Goal: Task Accomplishment & Management: Manage account settings

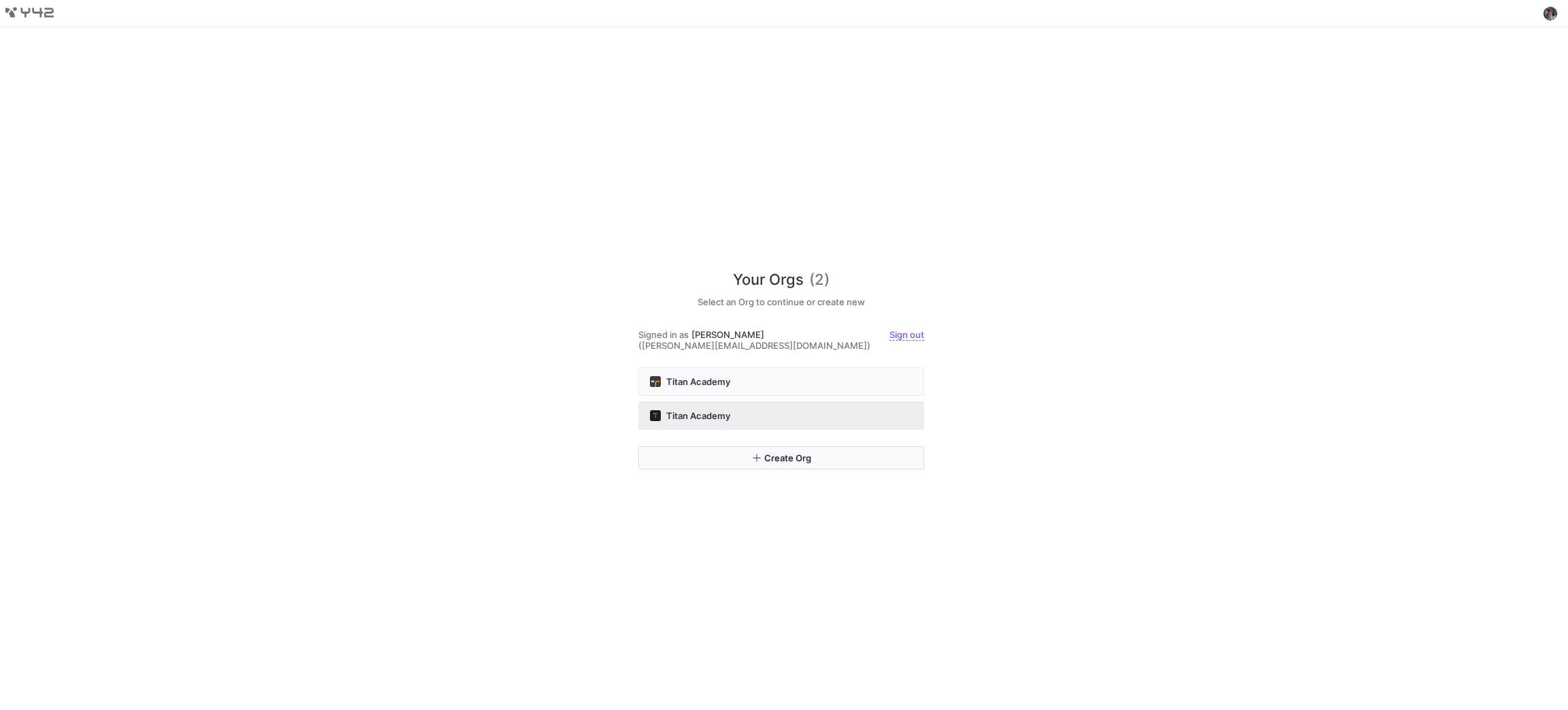
click at [803, 412] on div "Titan Academy" at bounding box center [781, 415] width 263 height 11
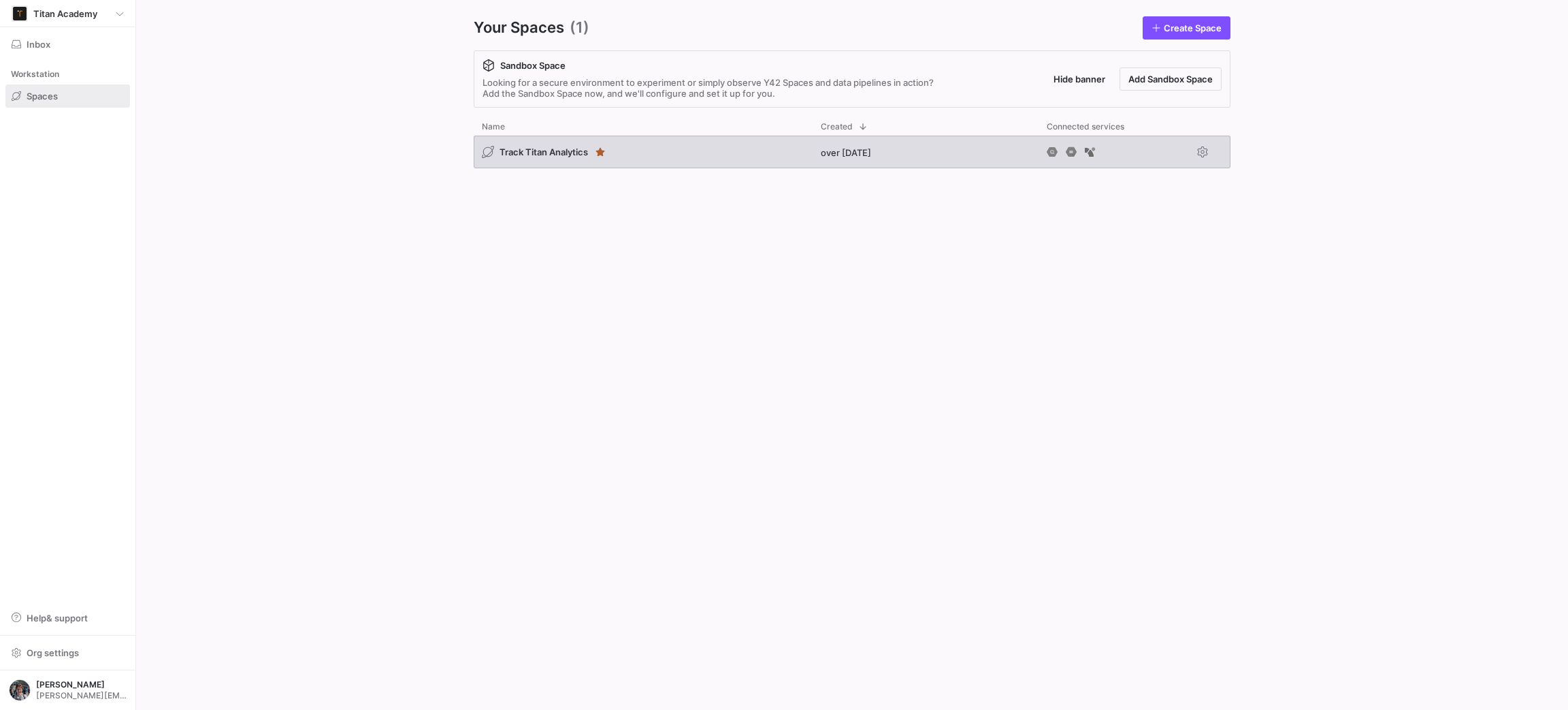
click at [550, 141] on div "Track Titan Analytics" at bounding box center [643, 151] width 339 height 33
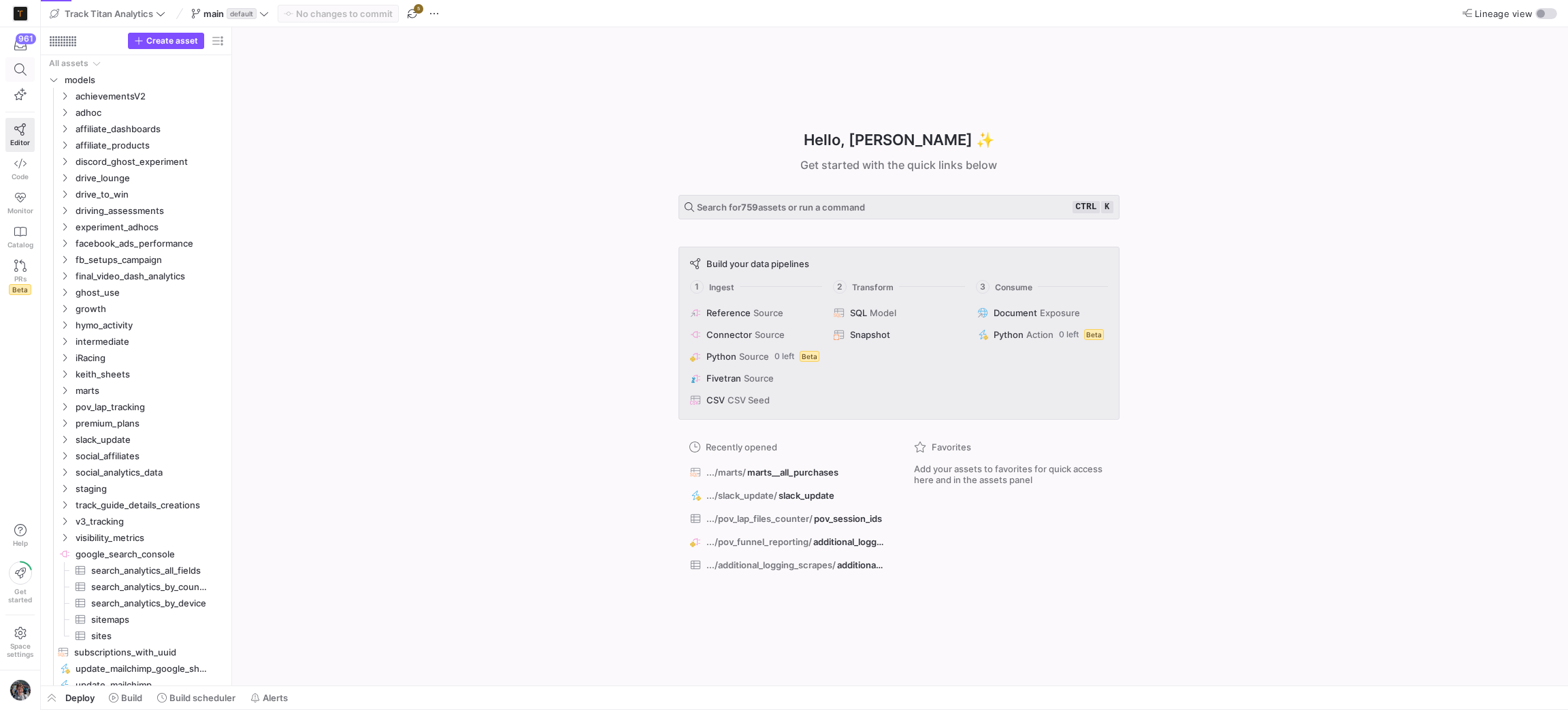
click at [8, 77] on span at bounding box center [19, 68] width 28 height 23
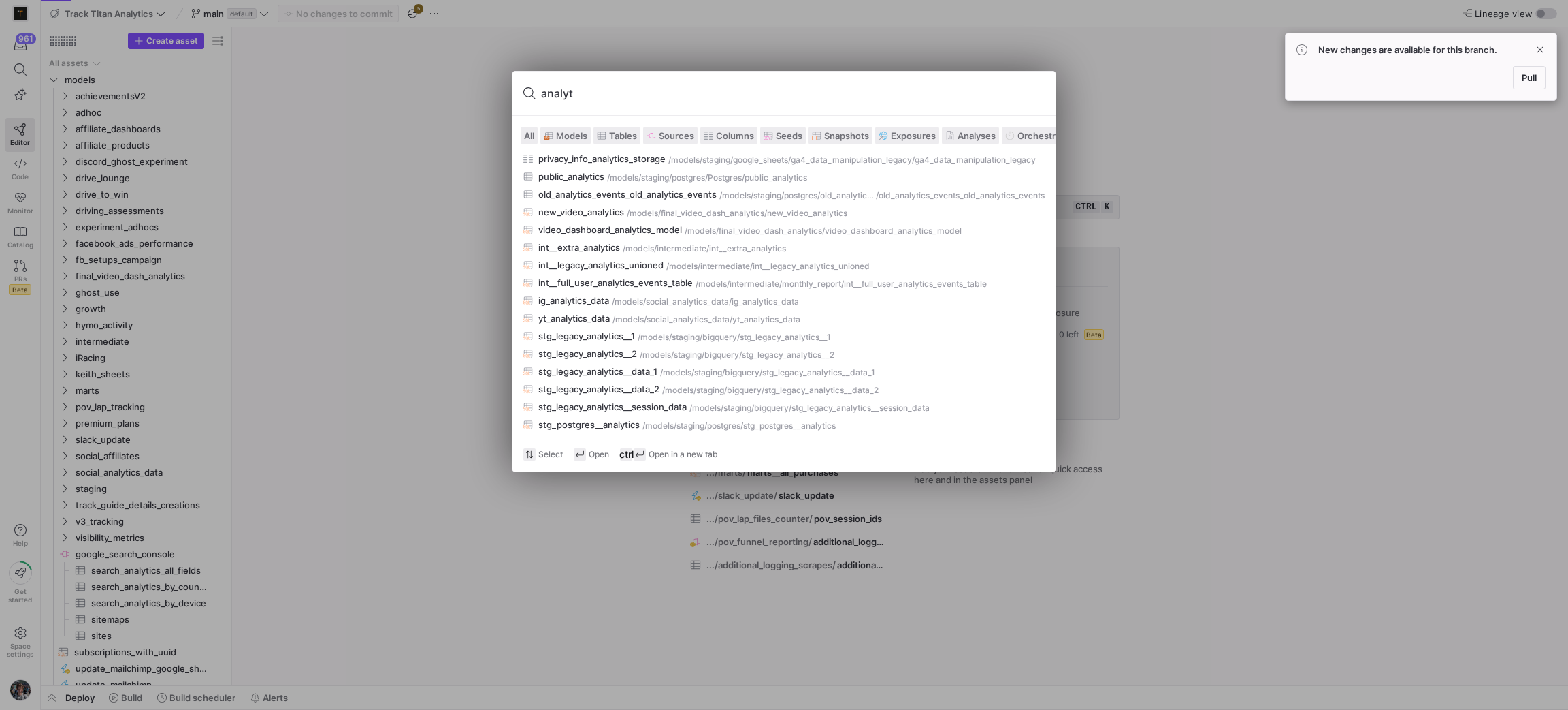
scroll to position [329, 0]
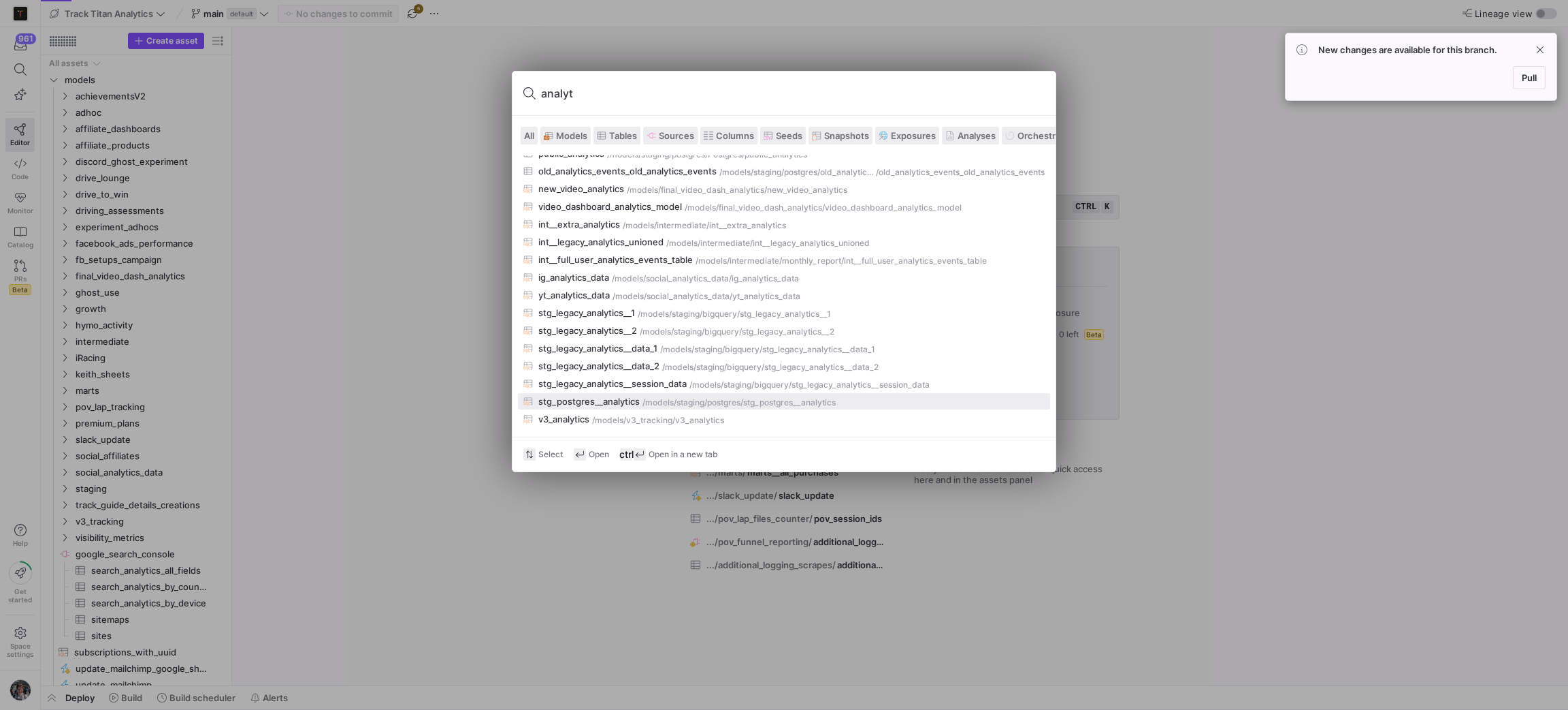
type input "analyt"
click at [632, 403] on div "stg_postgres__analytics" at bounding box center [589, 401] width 101 height 11
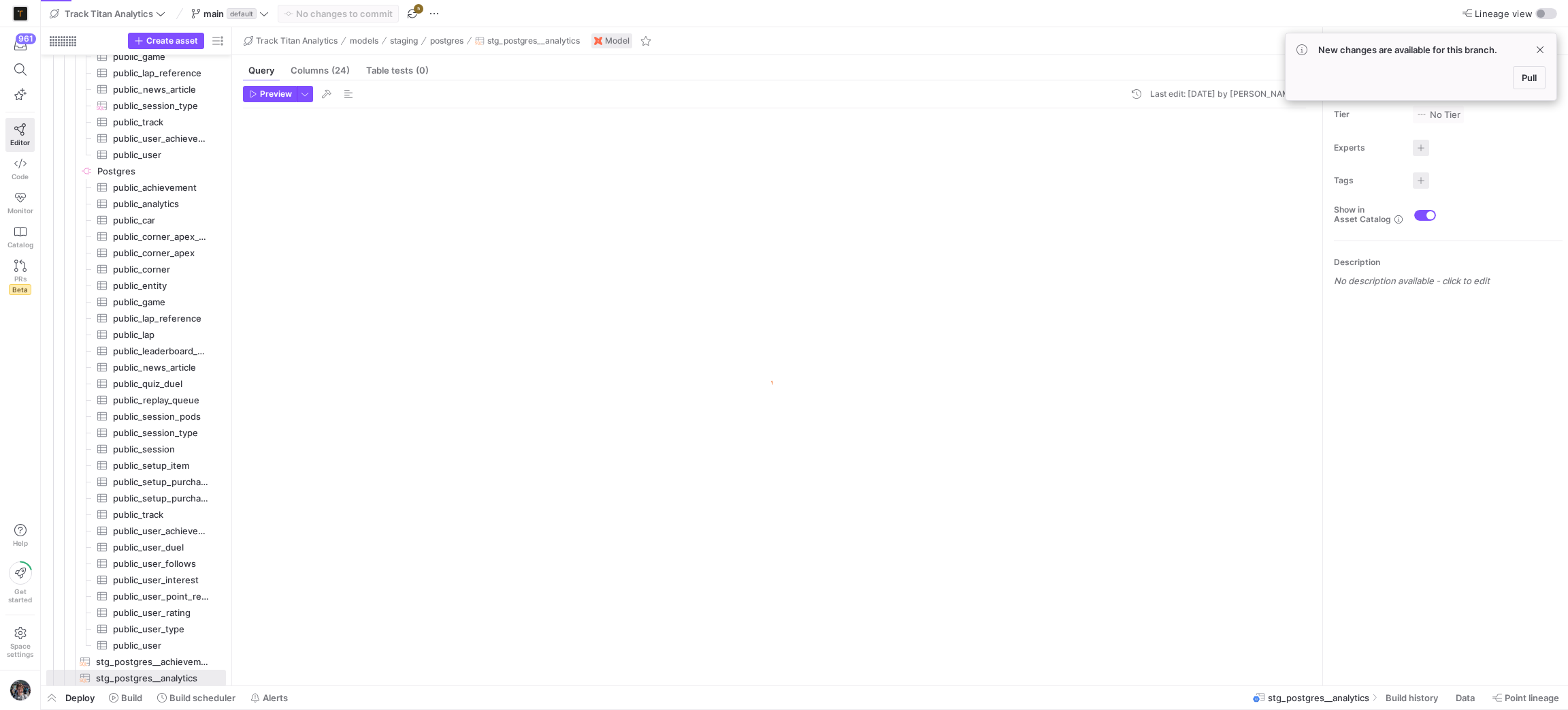
scroll to position [726, 0]
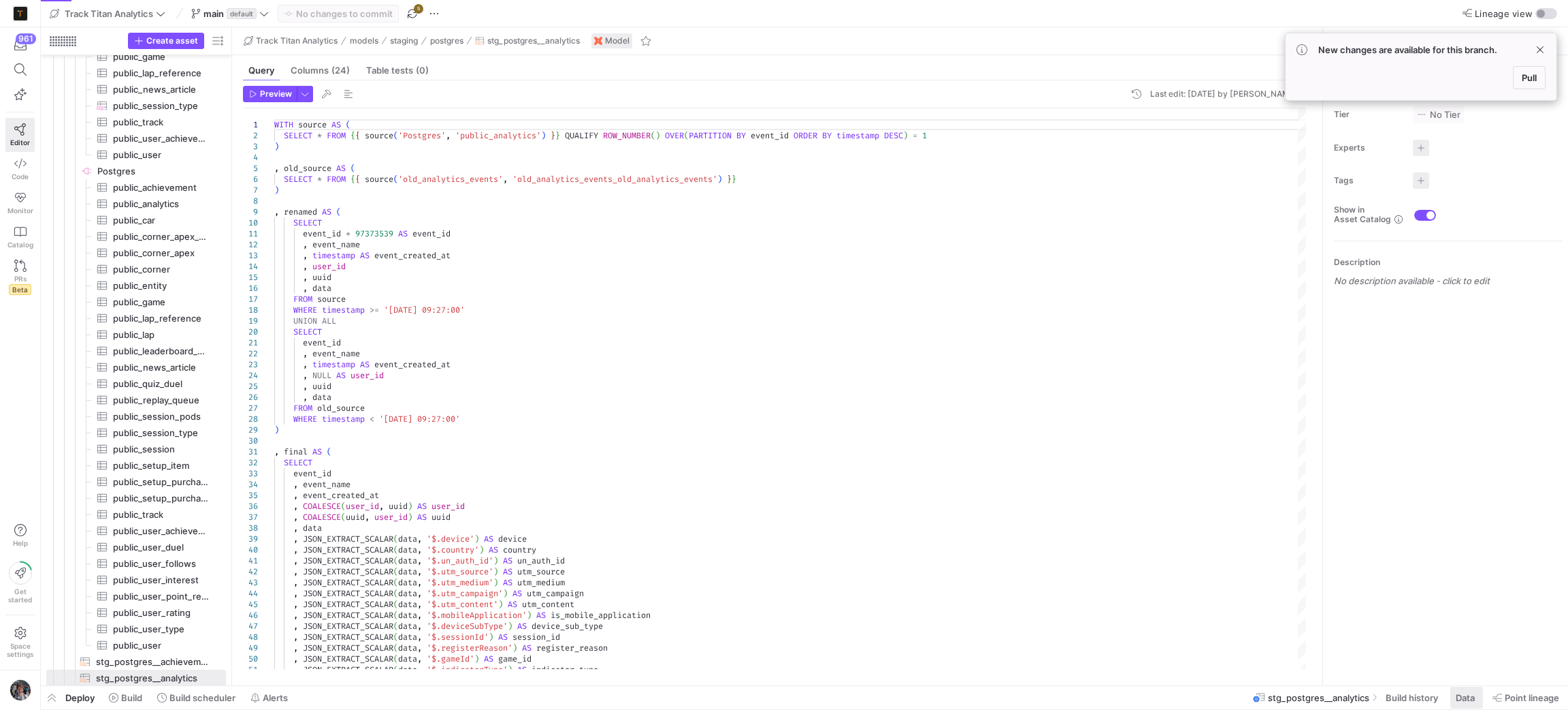
click at [1464, 694] on span "Data" at bounding box center [1465, 697] width 19 height 11
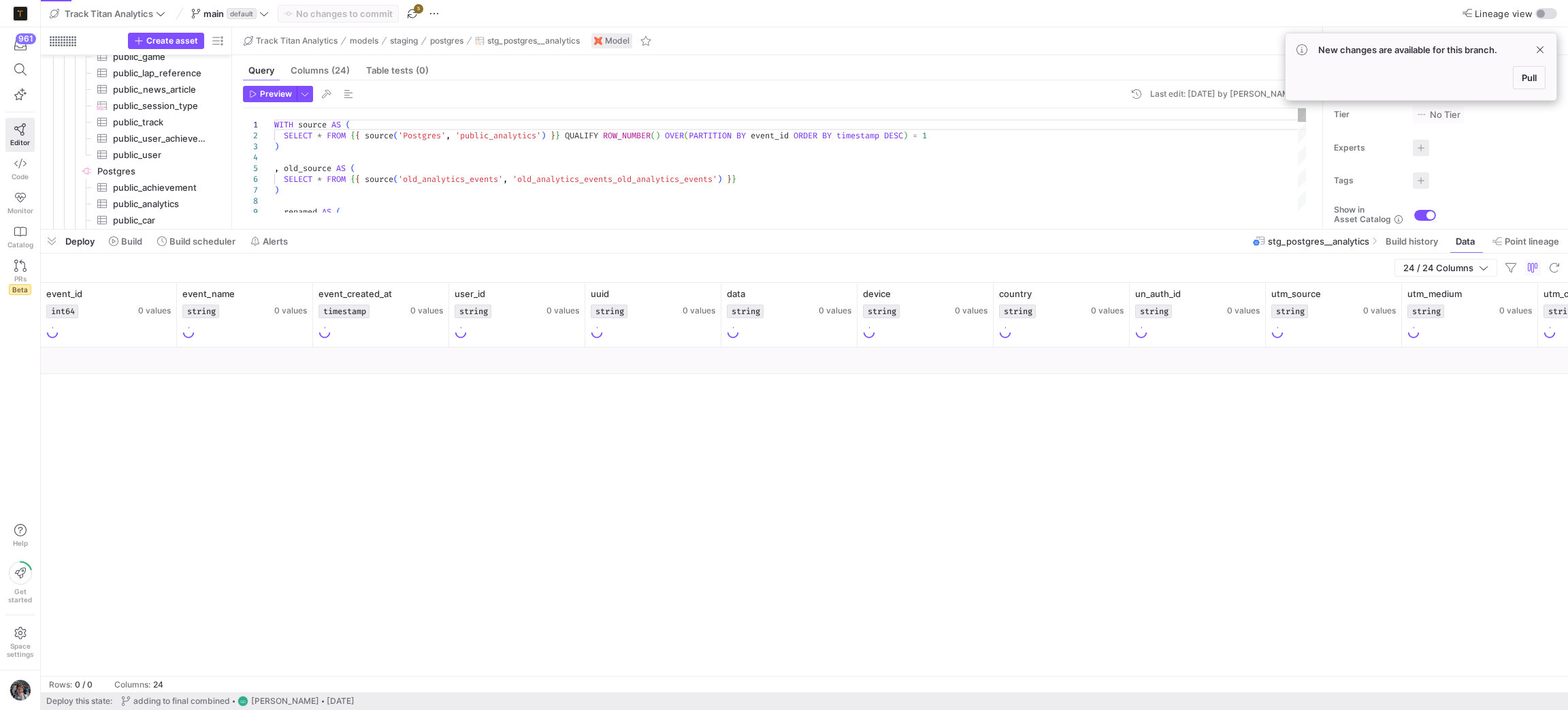
drag, startPoint x: 1252, startPoint y: 461, endPoint x: 1241, endPoint y: 229, distance: 232.3
click at [1241, 229] on div at bounding box center [804, 229] width 1527 height 5
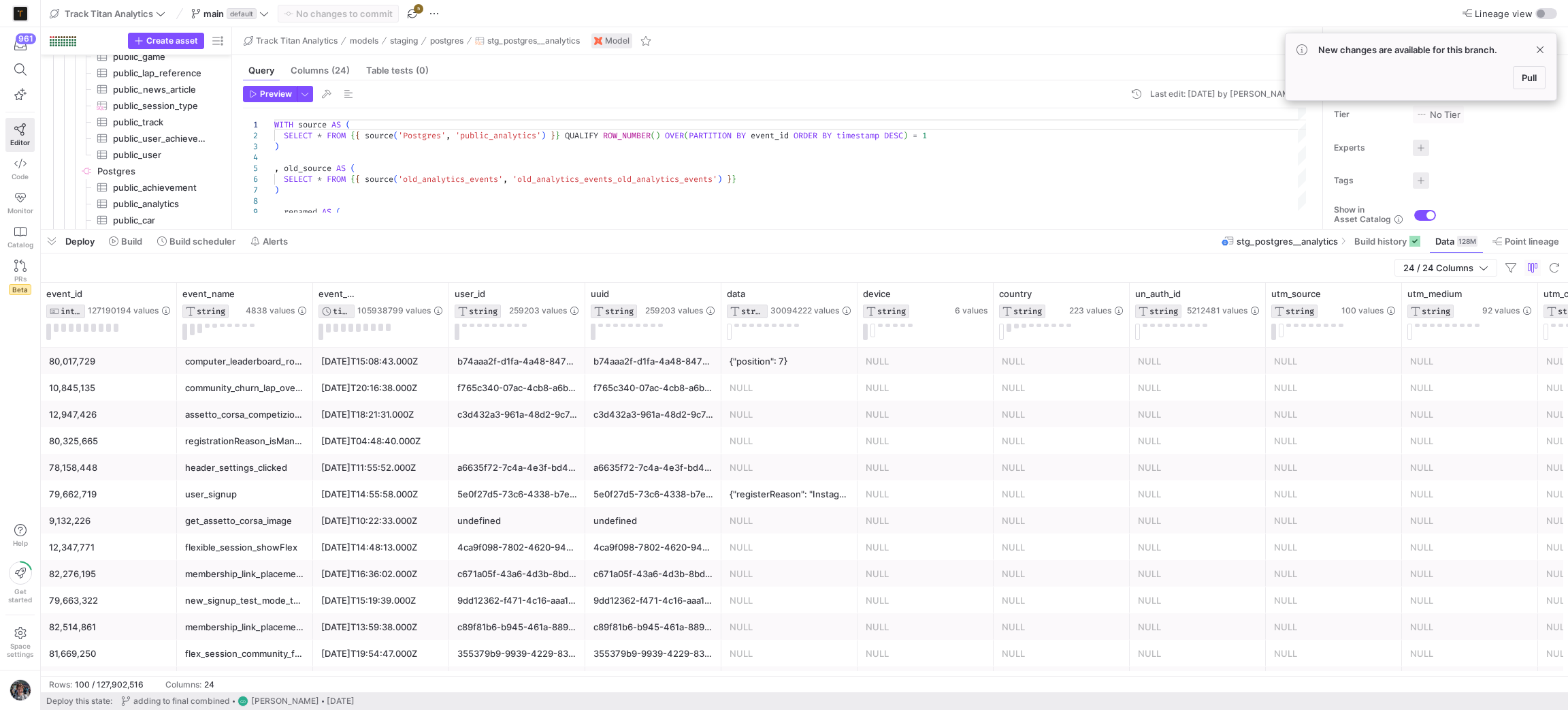
click at [1157, 261] on div "24 / 24 Columns" at bounding box center [804, 268] width 1527 height 30
click at [303, 290] on icon at bounding box center [301, 293] width 11 height 11
type input "bio"
click at [399, 437] on button "Apply" at bounding box center [412, 433] width 41 height 18
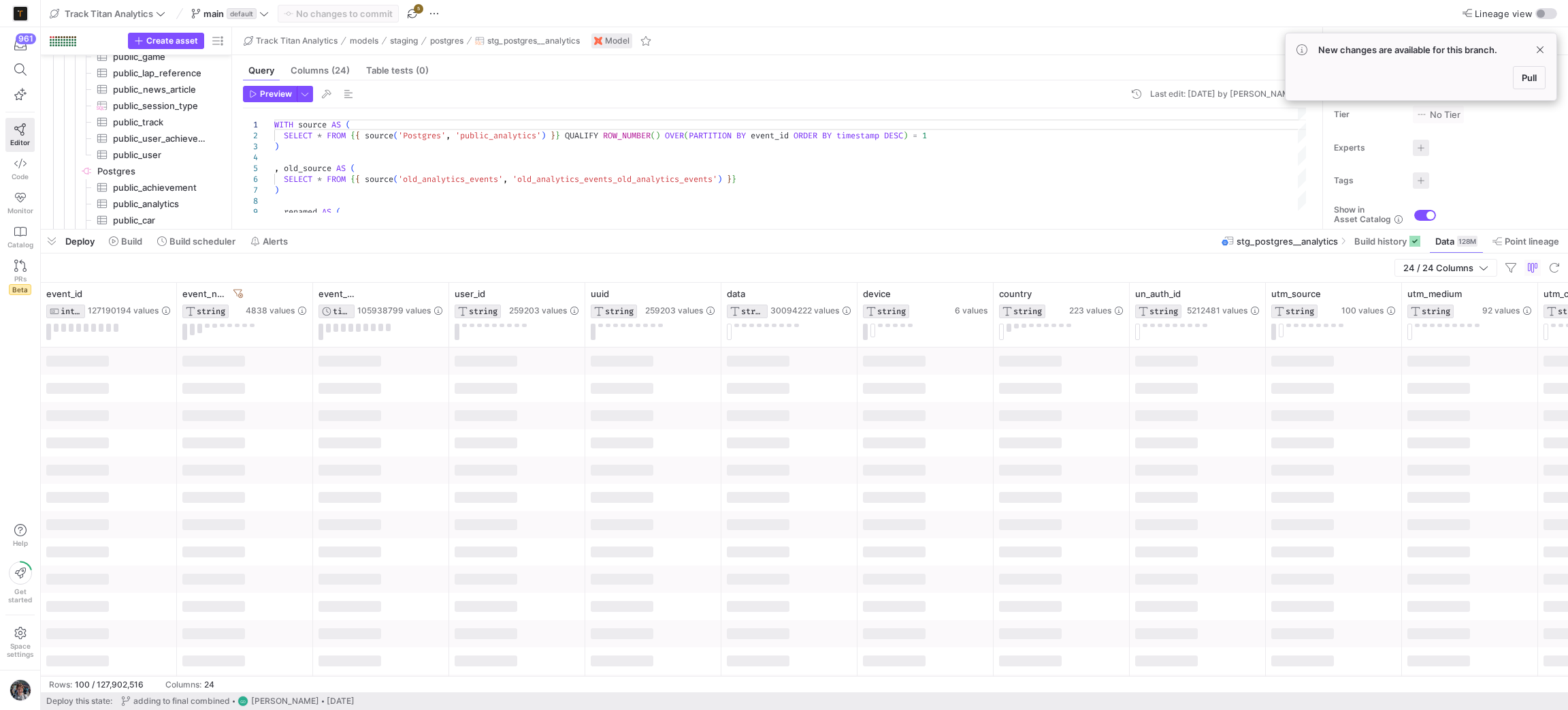
click at [651, 435] on div at bounding box center [653, 443] width 136 height 27
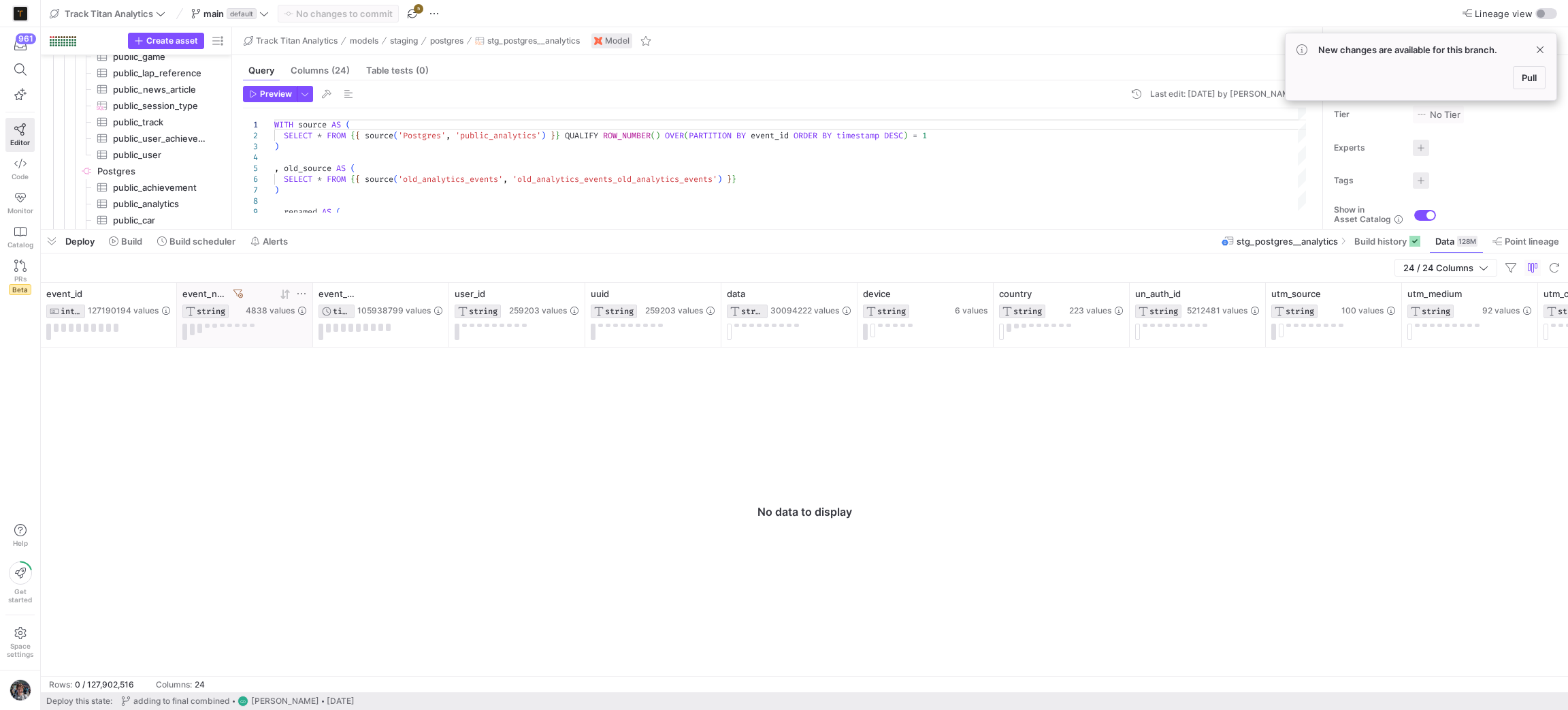
click at [240, 292] on icon at bounding box center [237, 293] width 9 height 9
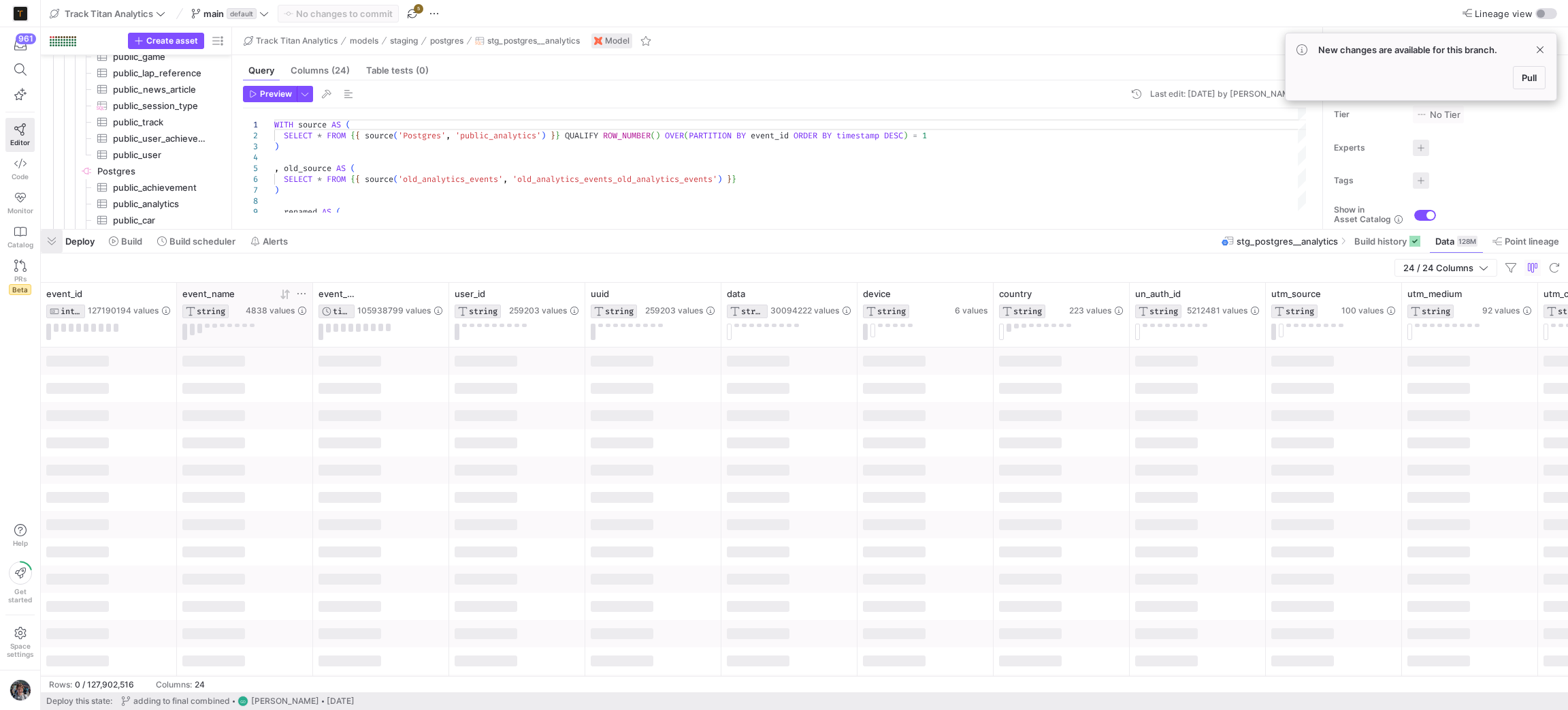
click at [44, 241] on span "button" at bounding box center [52, 241] width 22 height 23
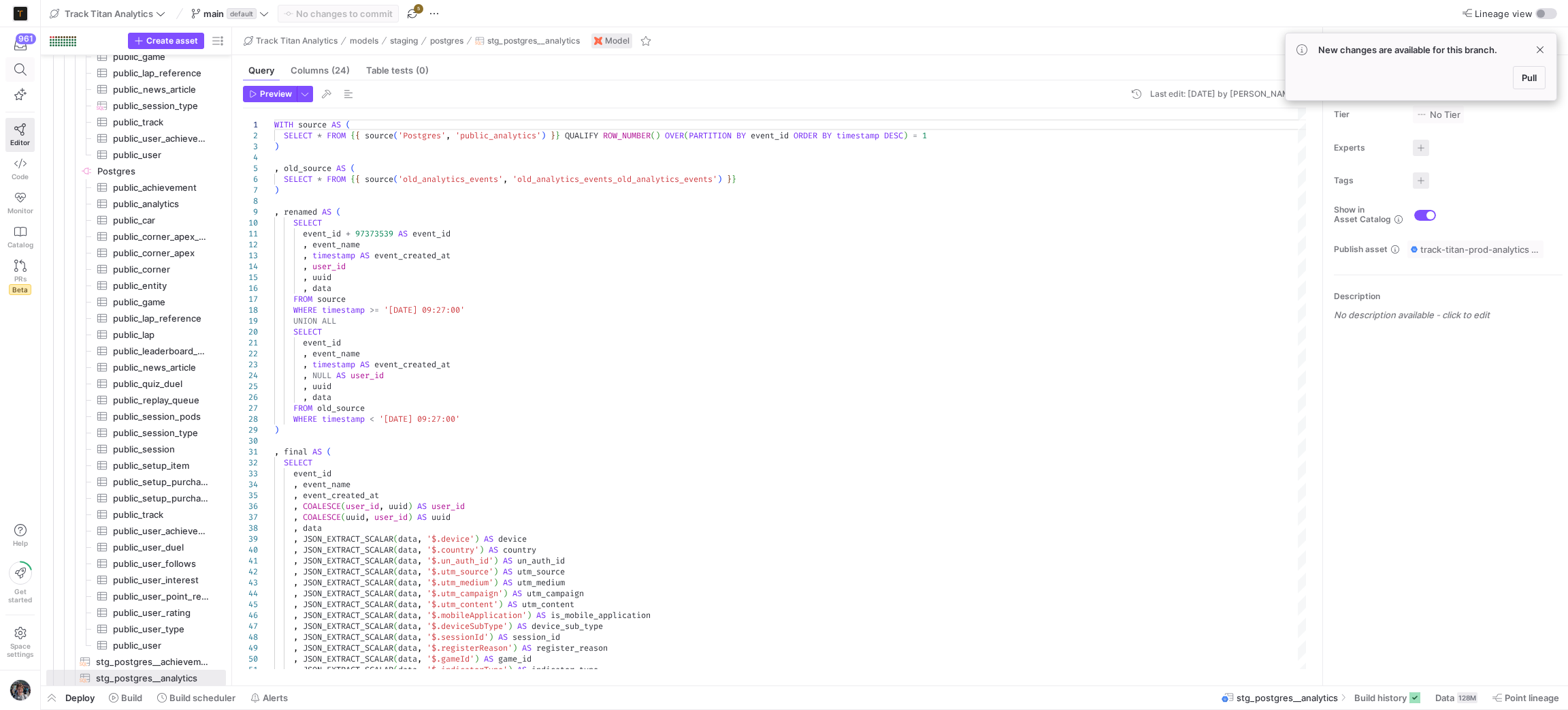
click at [25, 63] on span at bounding box center [19, 68] width 28 height 23
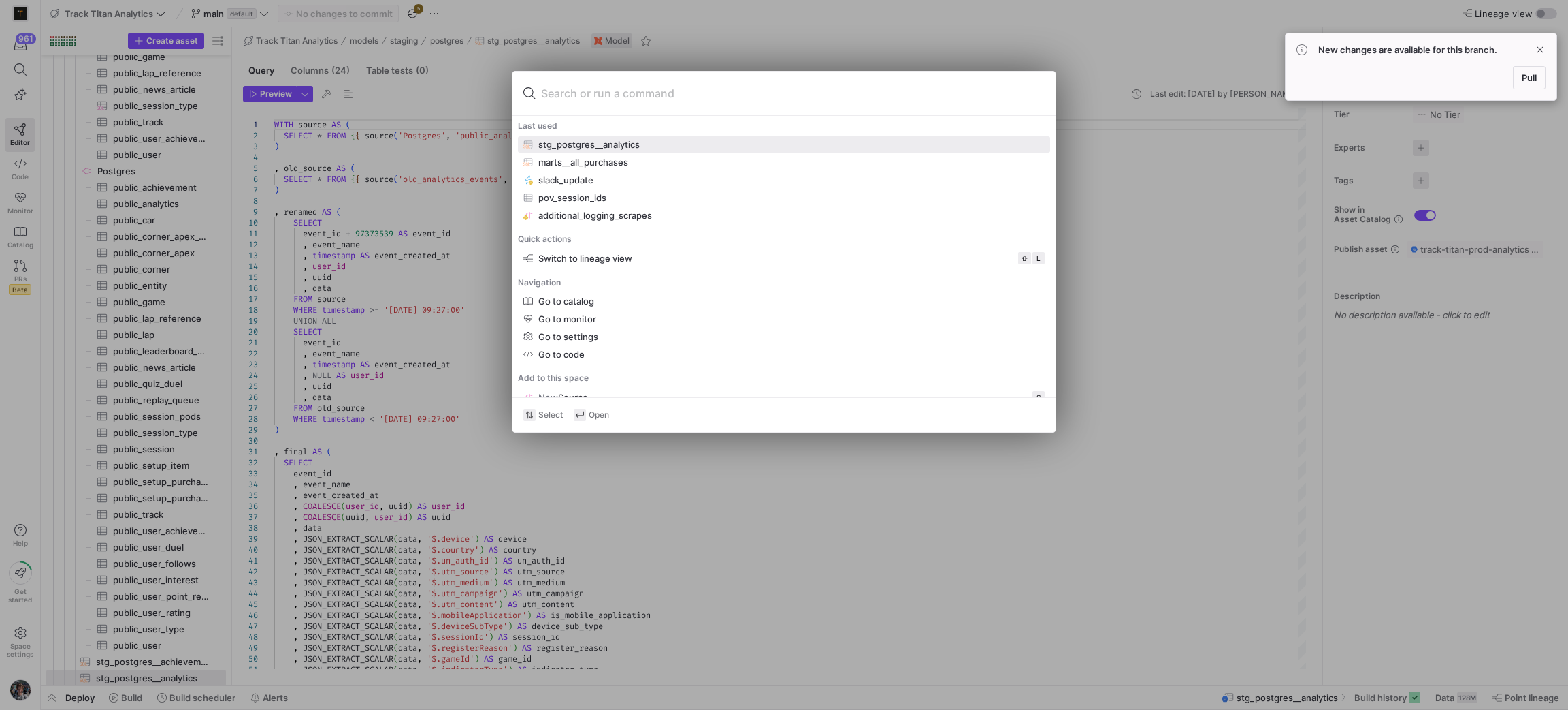
click at [1173, 405] on div at bounding box center [784, 355] width 1568 height 710
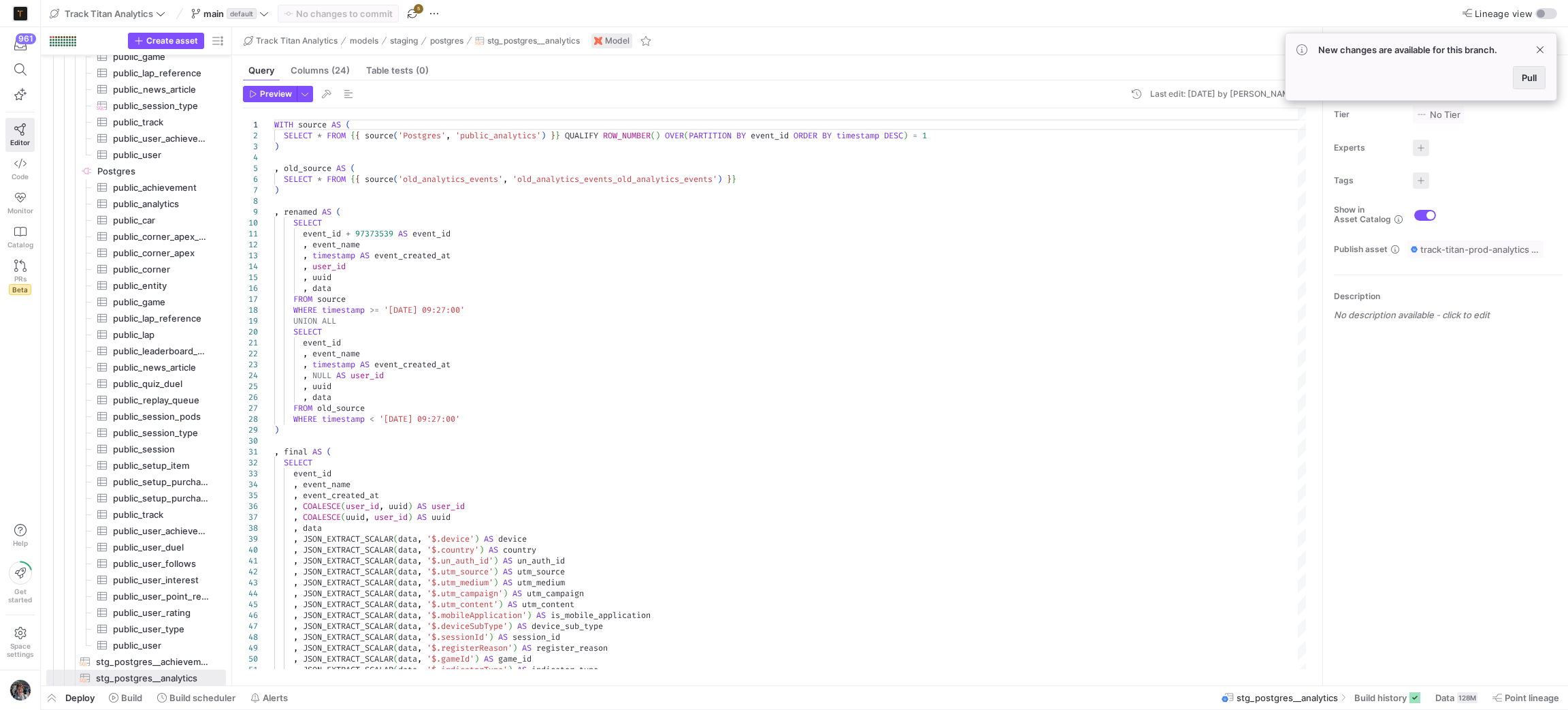
click at [1526, 75] on span "Pull" at bounding box center [1529, 77] width 15 height 11
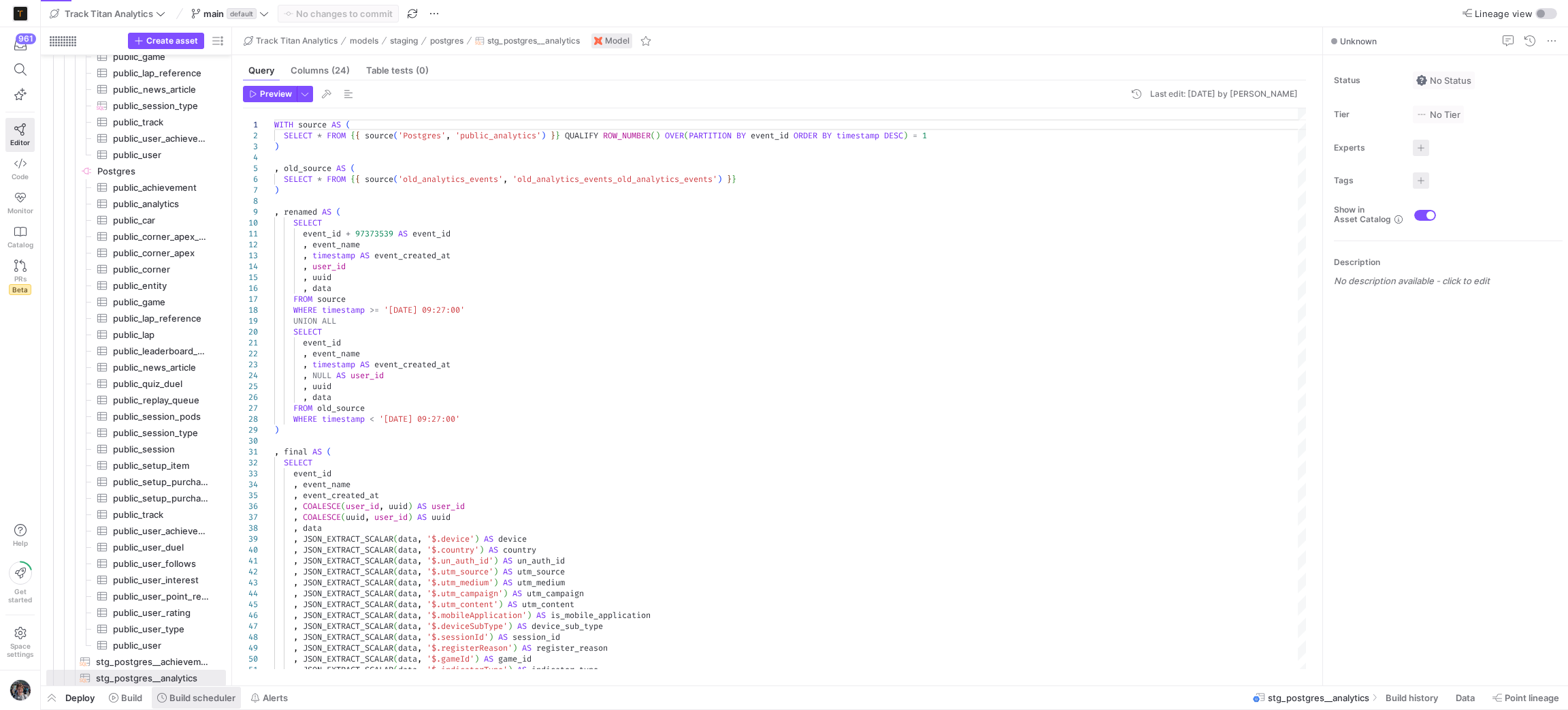
click at [181, 694] on span "Build scheduler" at bounding box center [203, 697] width 66 height 11
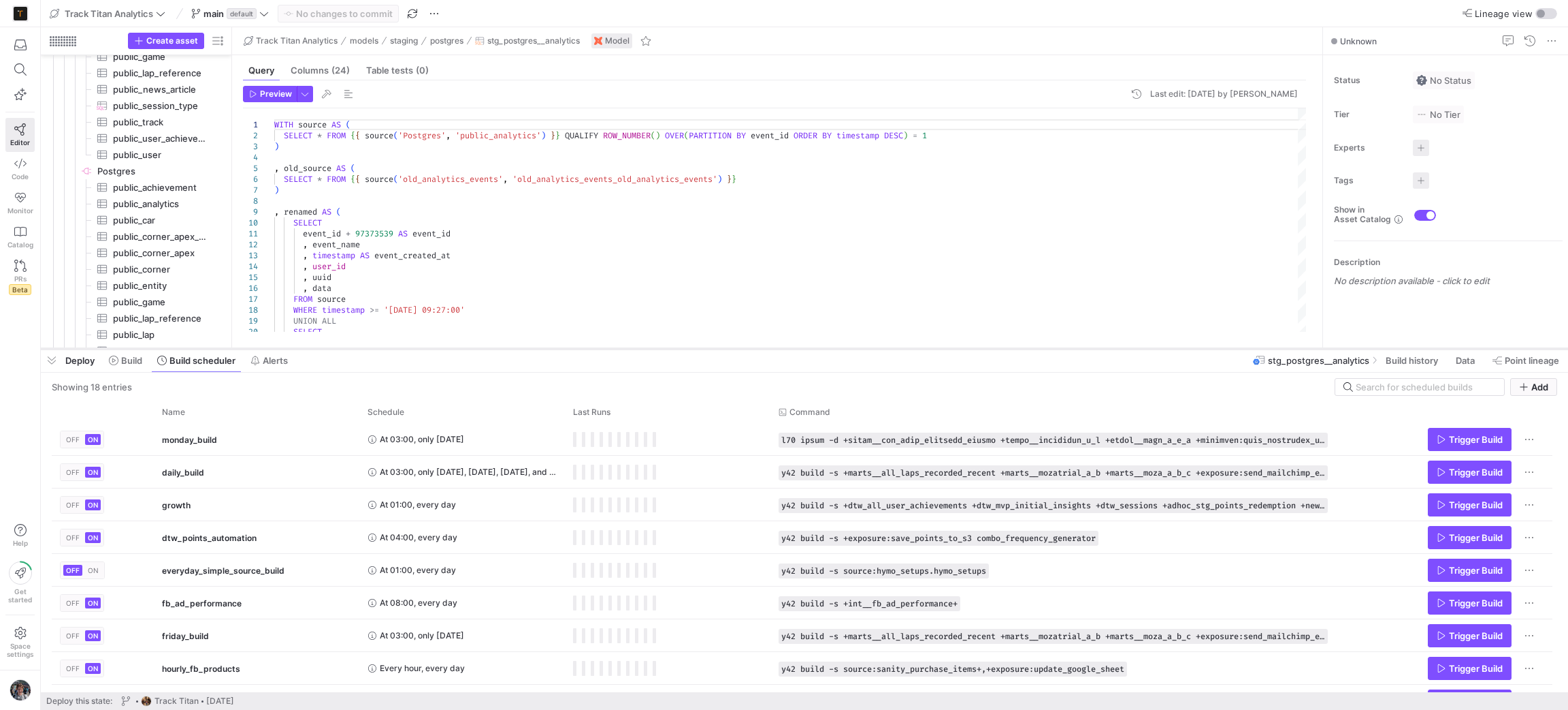
drag, startPoint x: 578, startPoint y: 463, endPoint x: 581, endPoint y: 330, distance: 133.0
click at [581, 346] on div at bounding box center [804, 348] width 1527 height 5
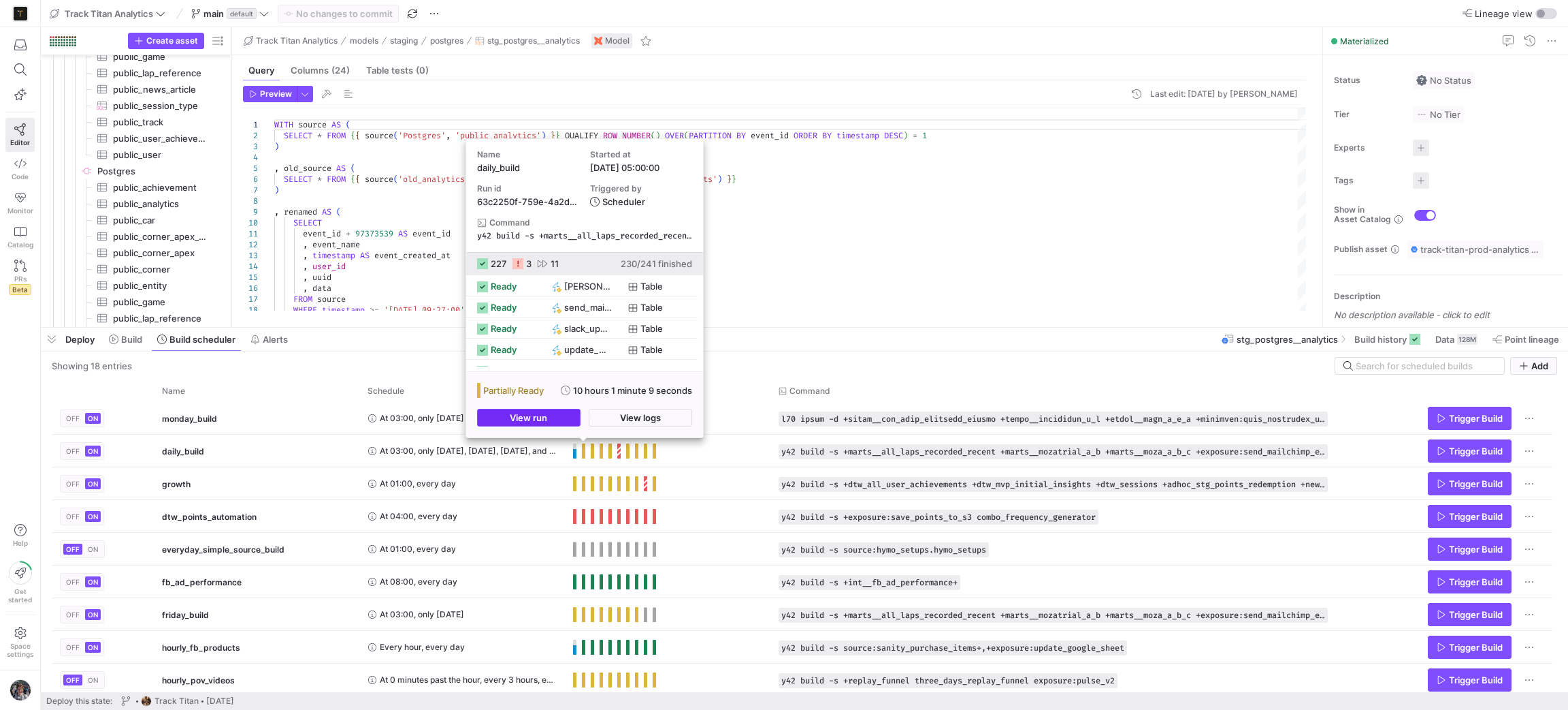
click at [566, 419] on span "button" at bounding box center [529, 417] width 102 height 16
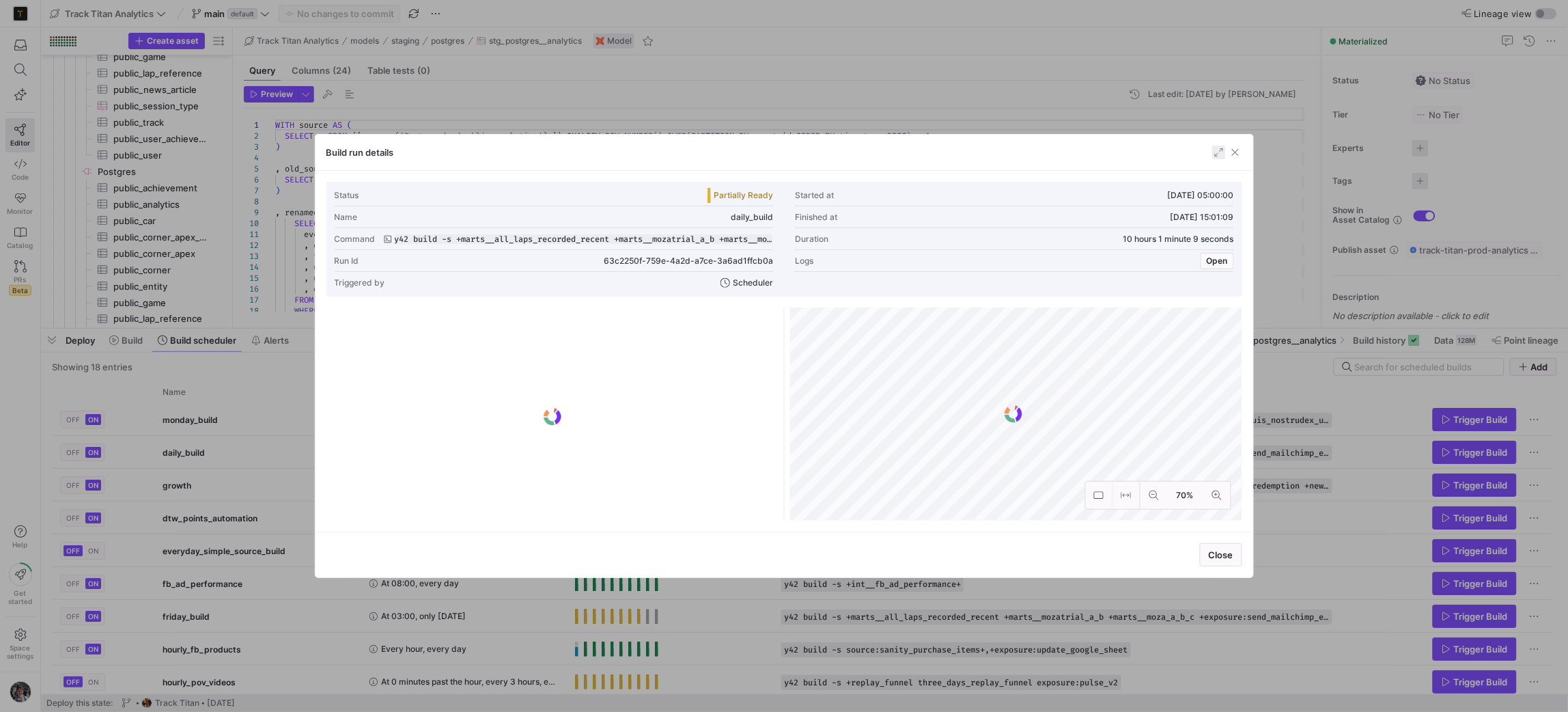
click at [1218, 151] on span "button" at bounding box center [1219, 153] width 14 height 14
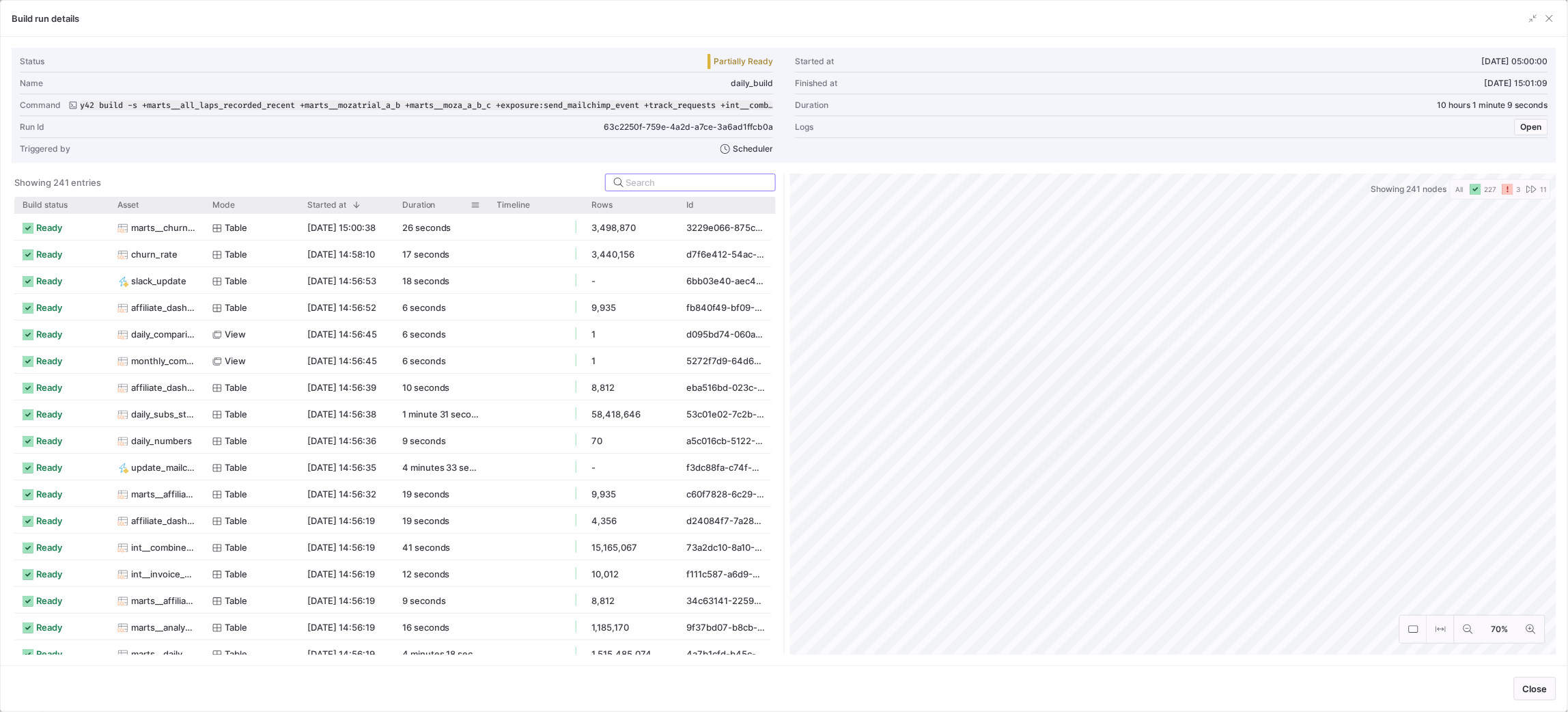
click at [425, 205] on span "Duration" at bounding box center [419, 204] width 33 height 9
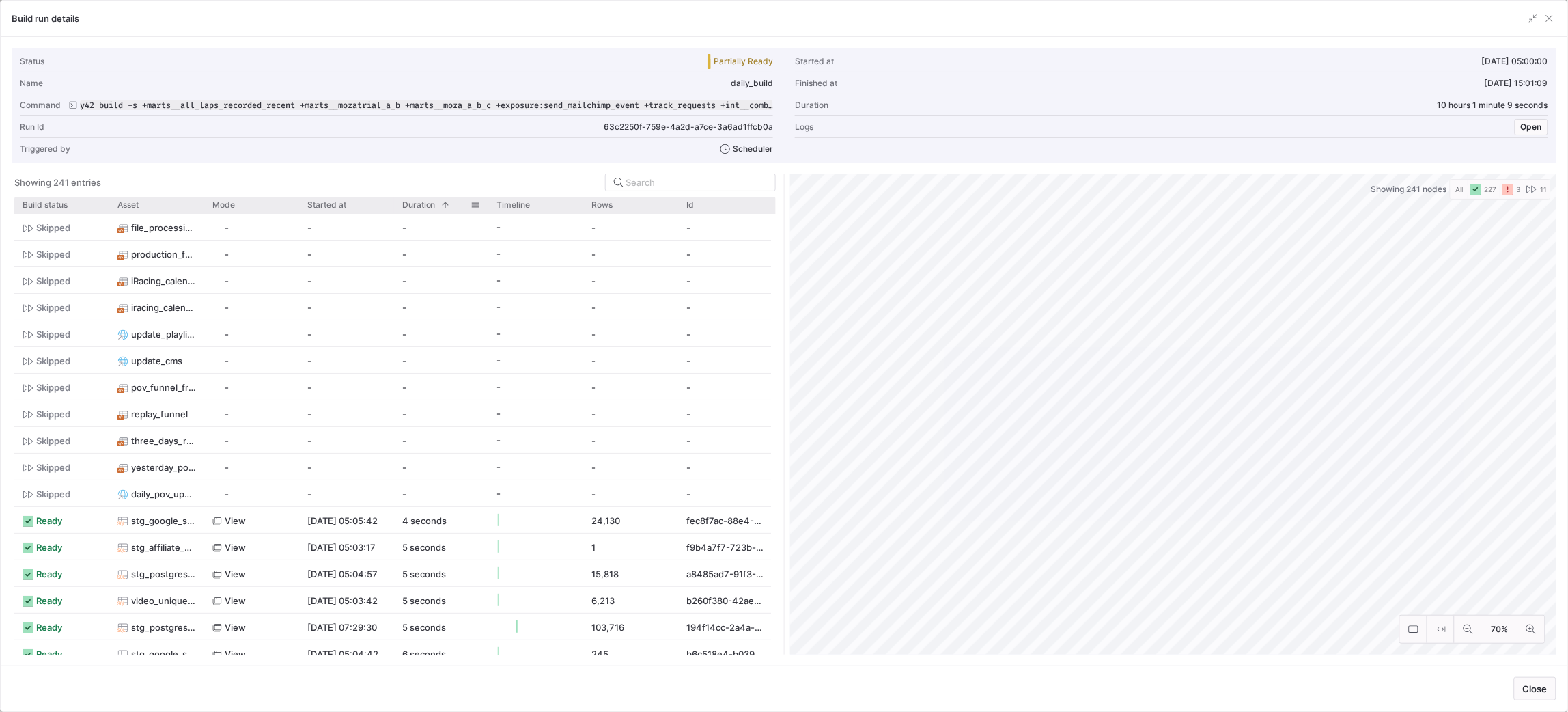
click at [425, 205] on span "Duration" at bounding box center [419, 204] width 33 height 9
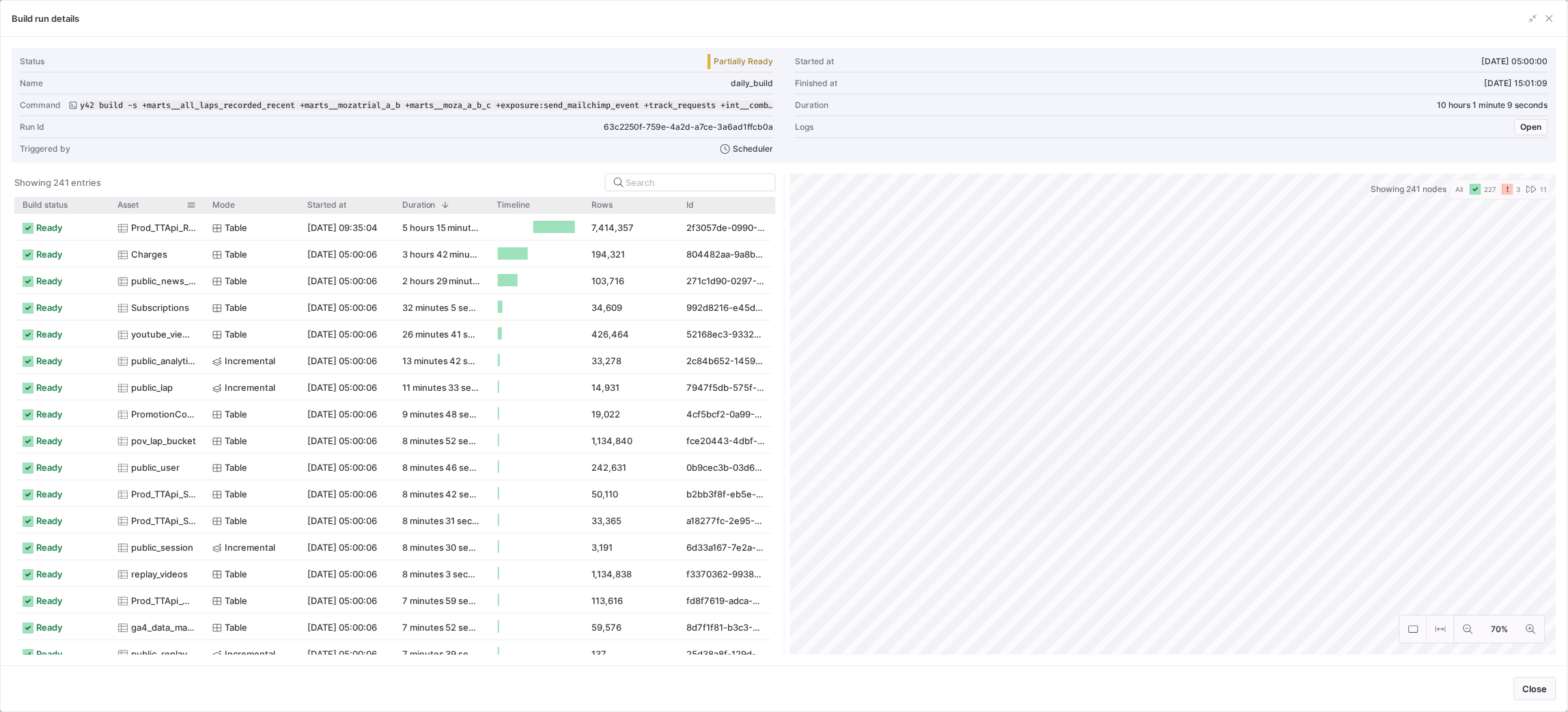
click at [203, 203] on div at bounding box center [204, 204] width 5 height 16
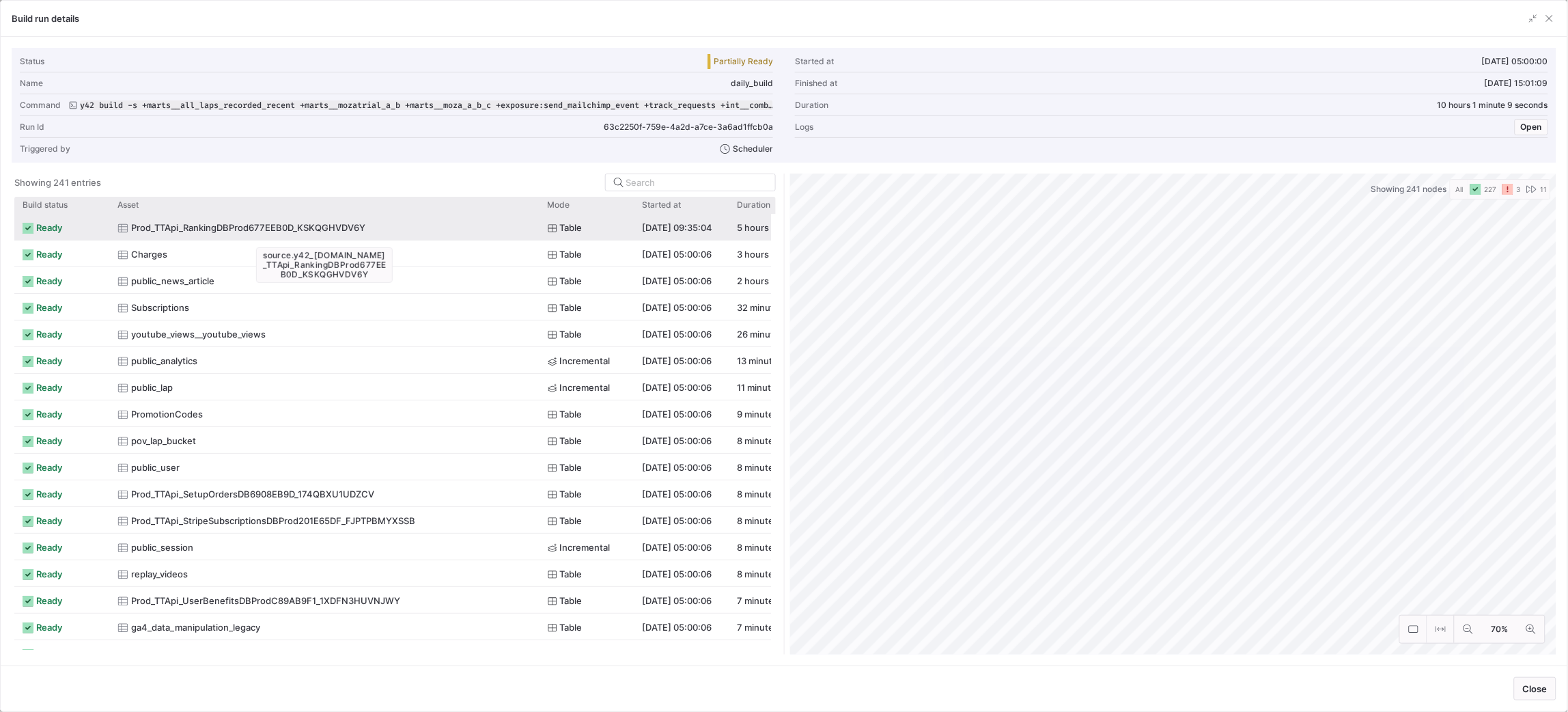
click at [182, 225] on span "Prod_TTApi_RankingDBProd677EEB0D_KSKQGHVDV6Y" at bounding box center [248, 227] width 234 height 26
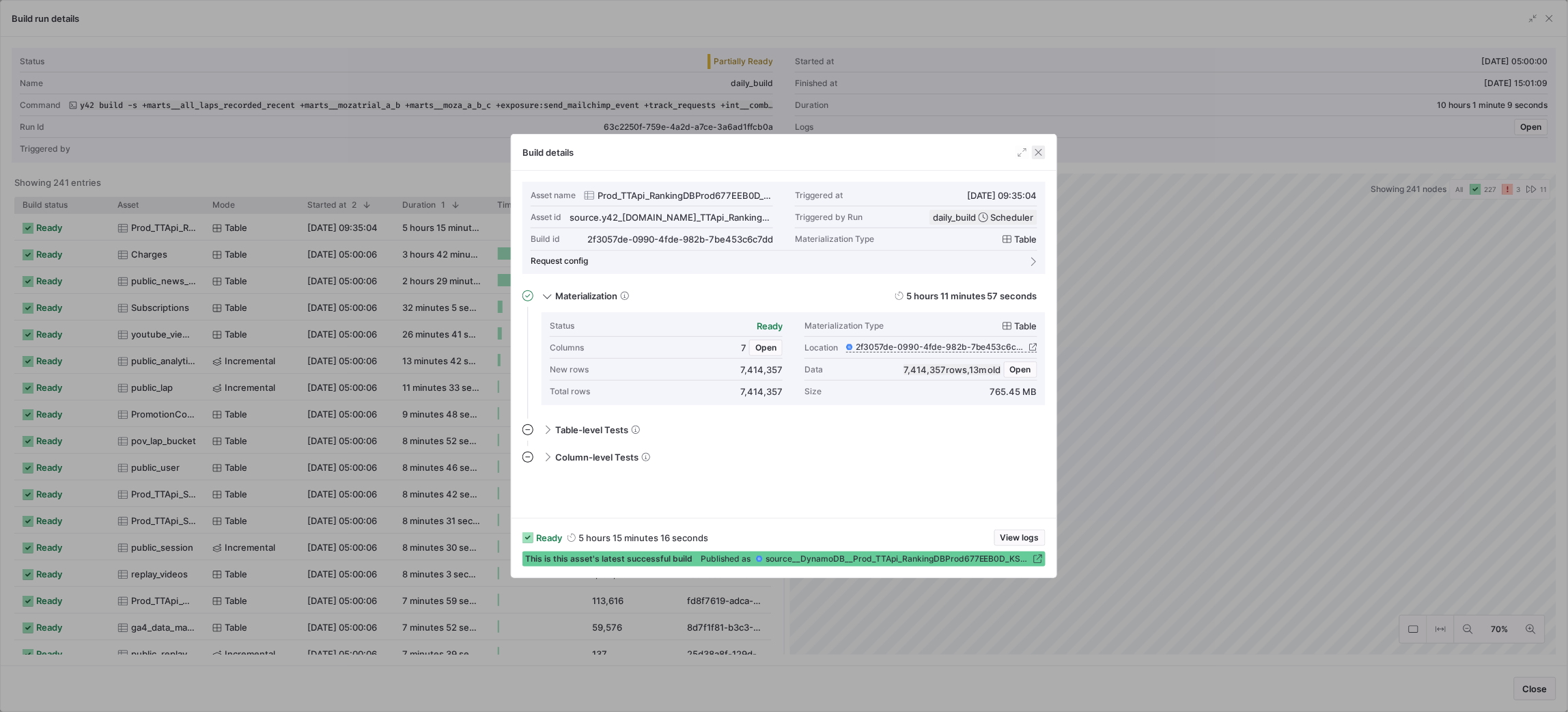
drag, startPoint x: 1034, startPoint y: 159, endPoint x: 1038, endPoint y: 151, distance: 8.9
click at [1034, 159] on div "Build details" at bounding box center [783, 153] width 545 height 36
click at [1038, 147] on span "button" at bounding box center [1038, 153] width 14 height 14
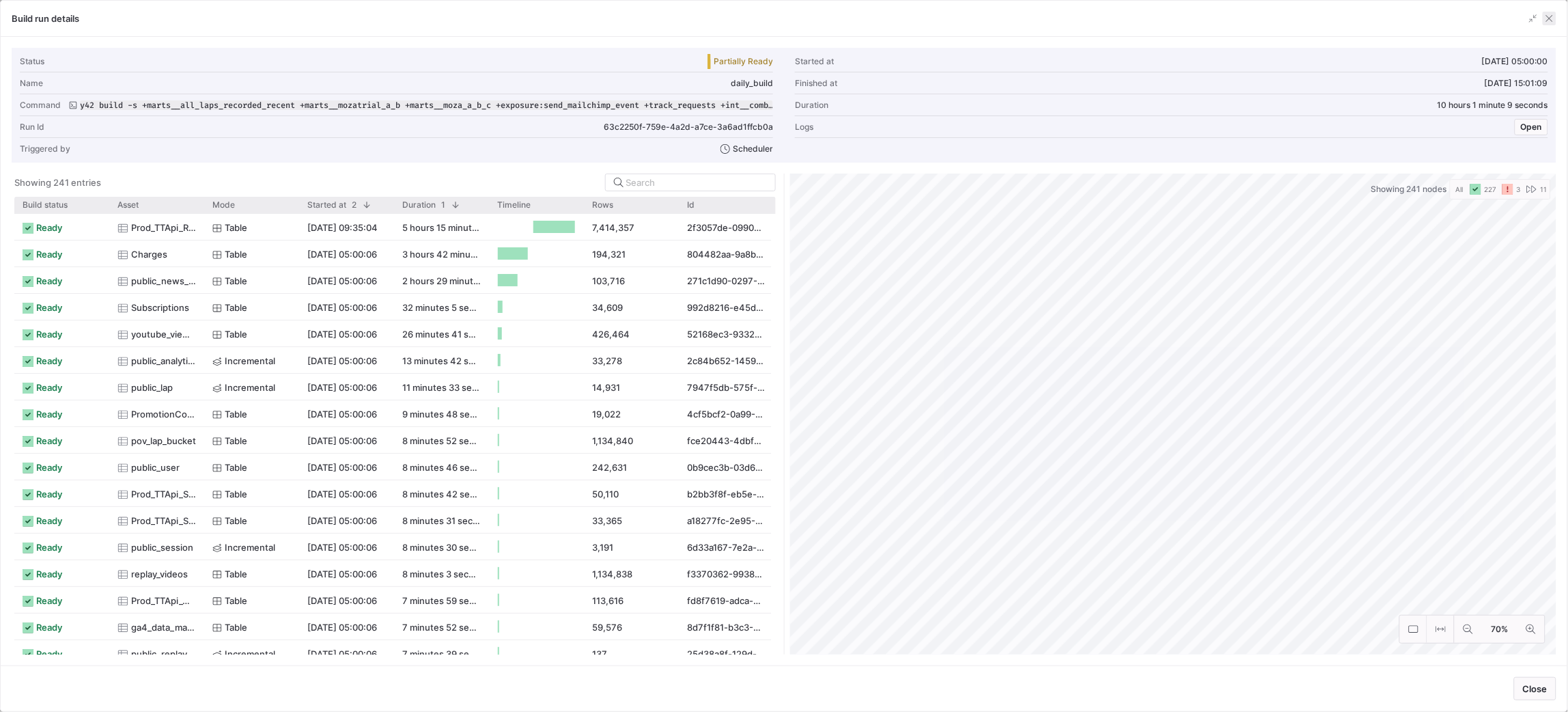
click at [1556, 16] on span "button" at bounding box center [1549, 19] width 14 height 14
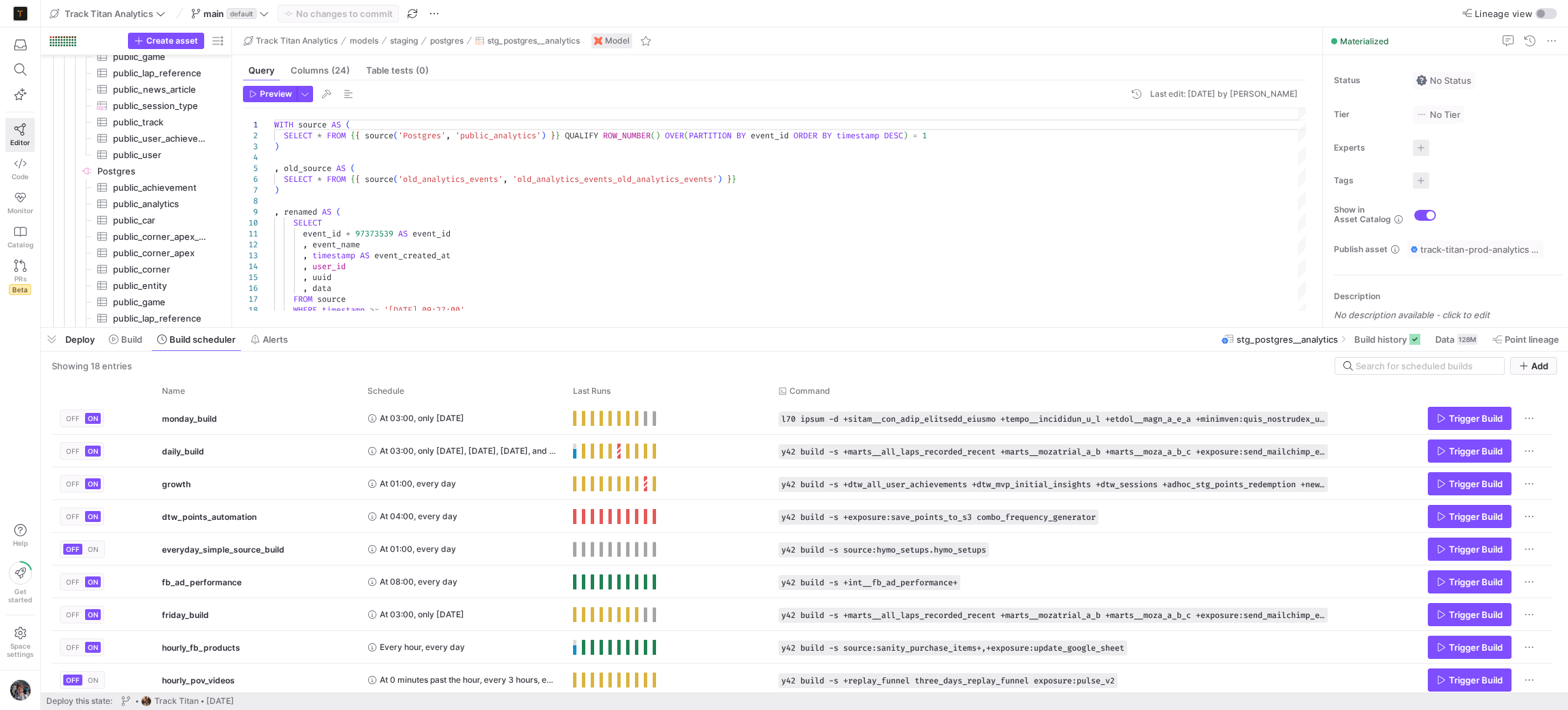
click at [0, 79] on div "Editor Code Monitor Catalog PRs Beta" at bounding box center [20, 167] width 41 height 279
click at [26, 77] on button at bounding box center [19, 69] width 30 height 25
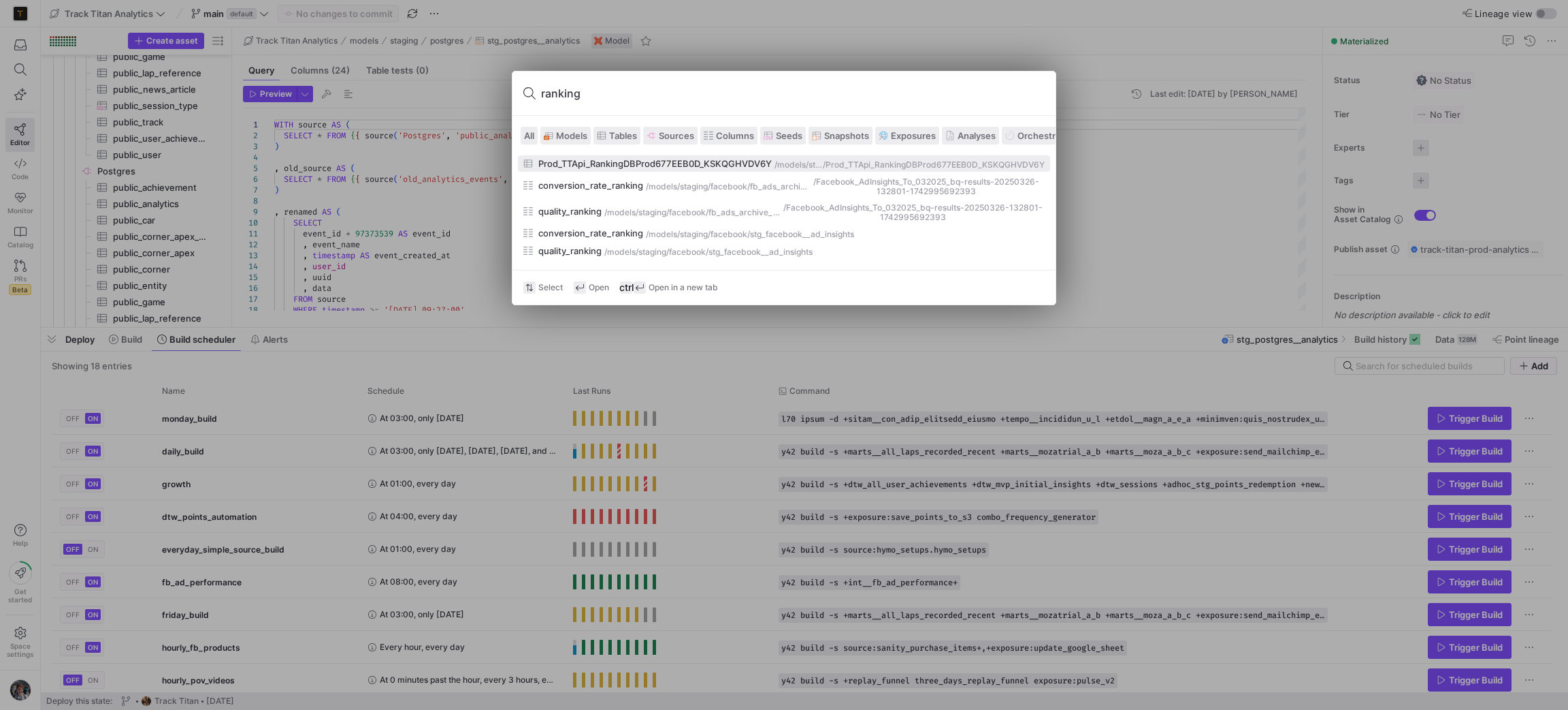
type input "ranking"
click at [585, 171] on button "Prod_TTApi_RankingDBProd677EEB0D_KSKQGHVDV6Y /models/ staging/dynamodb/DynamoDB…" at bounding box center [784, 163] width 532 height 16
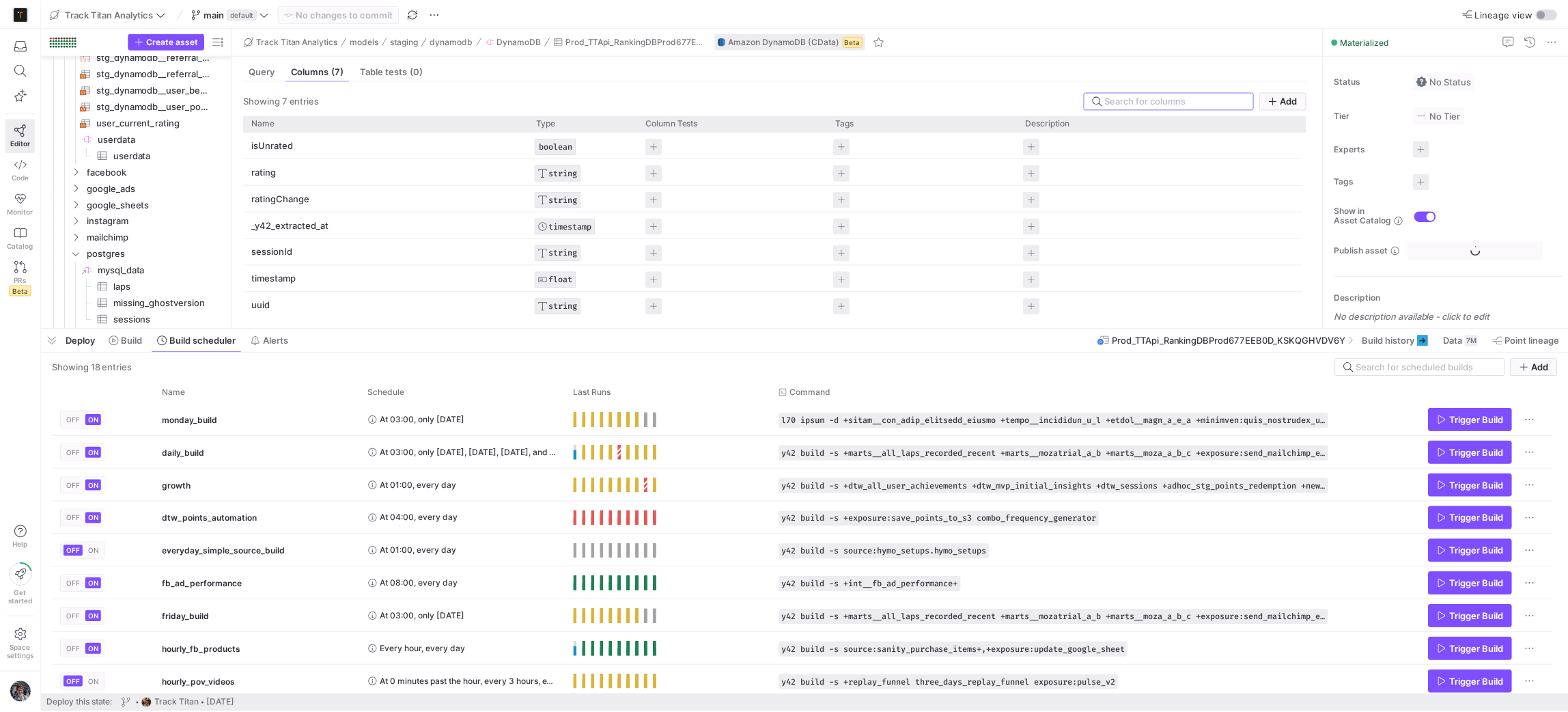
scroll to position [540, 0]
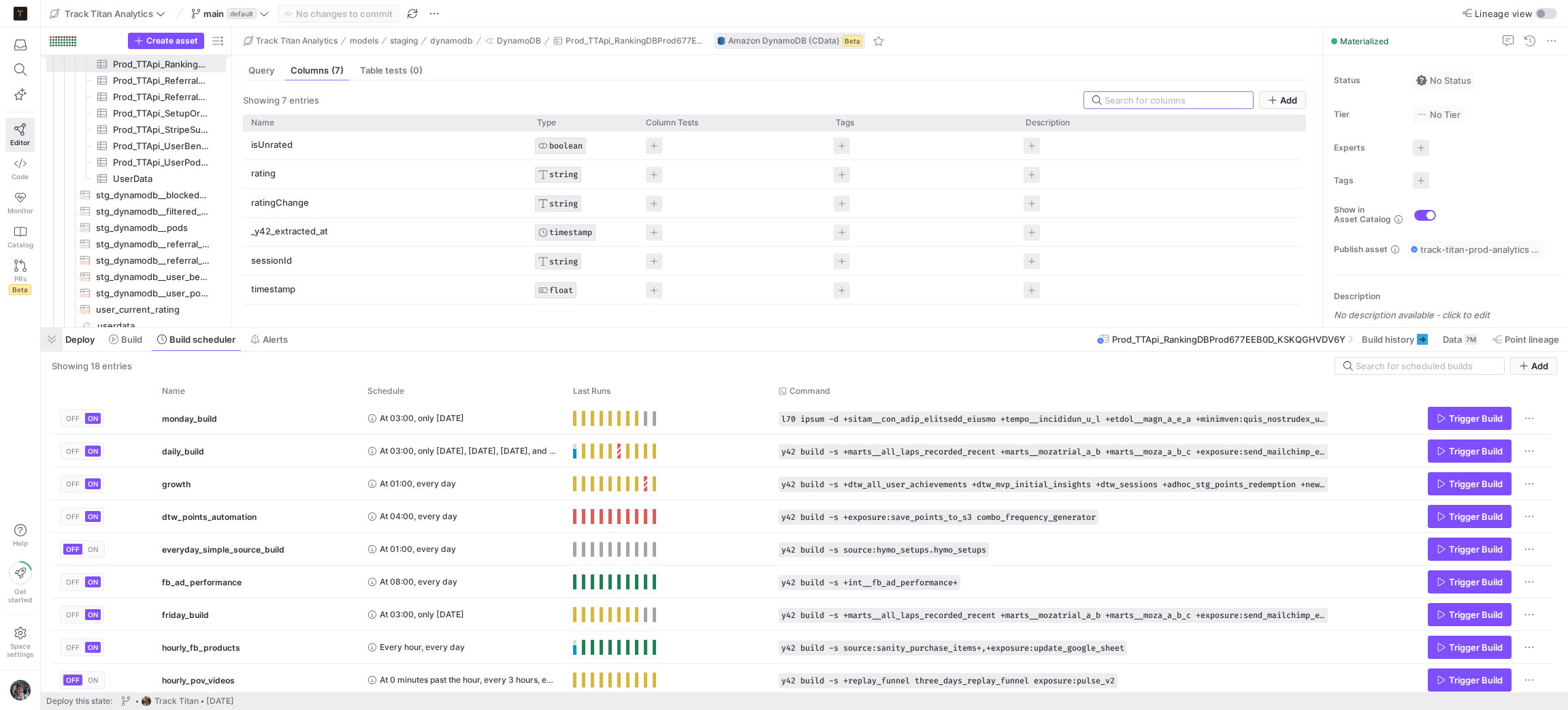
click at [52, 341] on span "button" at bounding box center [52, 339] width 22 height 23
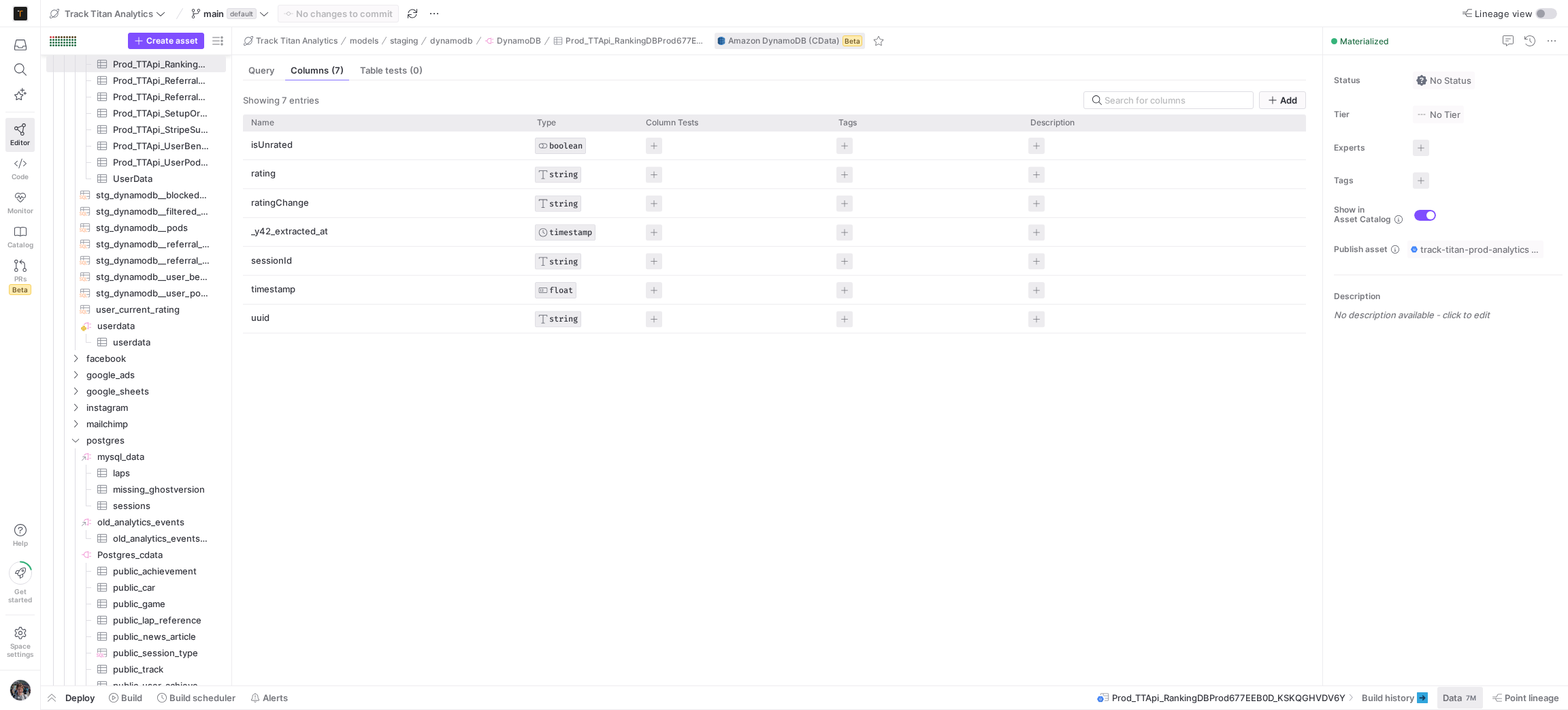
click at [1448, 696] on span "Data" at bounding box center [1452, 697] width 19 height 11
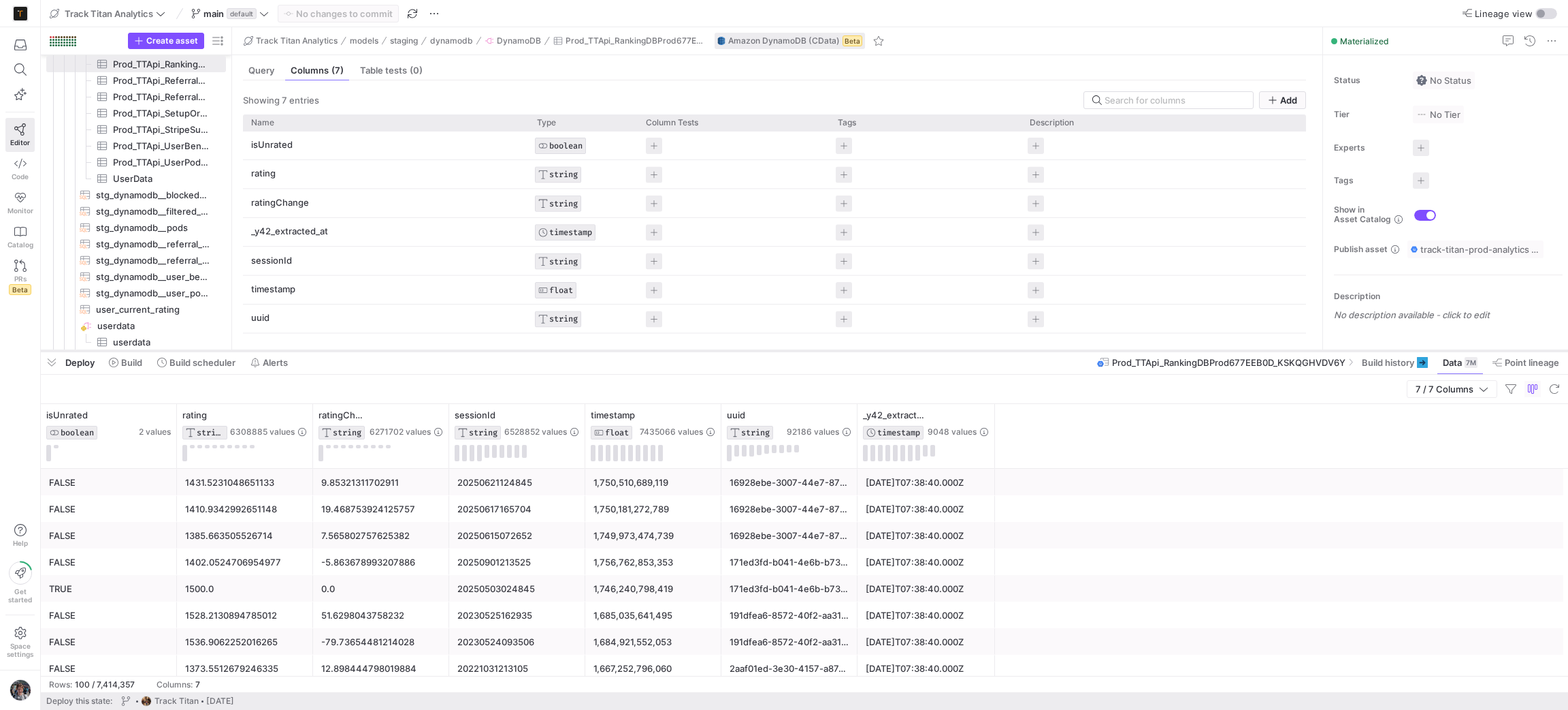
drag, startPoint x: 977, startPoint y: 461, endPoint x: 953, endPoint y: 351, distance: 112.6
click at [953, 351] on div at bounding box center [804, 351] width 1527 height 5
click at [55, 363] on span "button" at bounding box center [52, 362] width 22 height 23
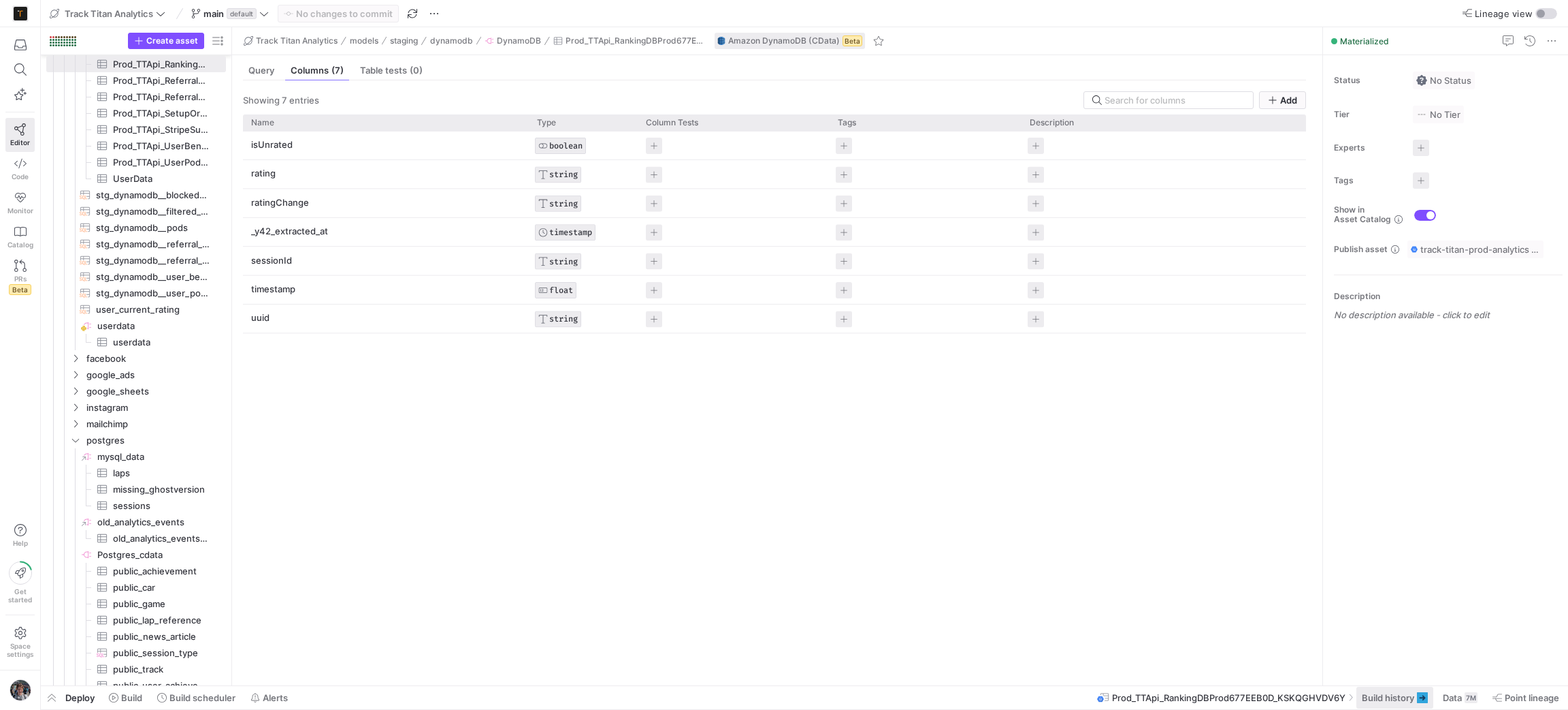
click at [1386, 696] on span "Build history" at bounding box center [1388, 697] width 52 height 11
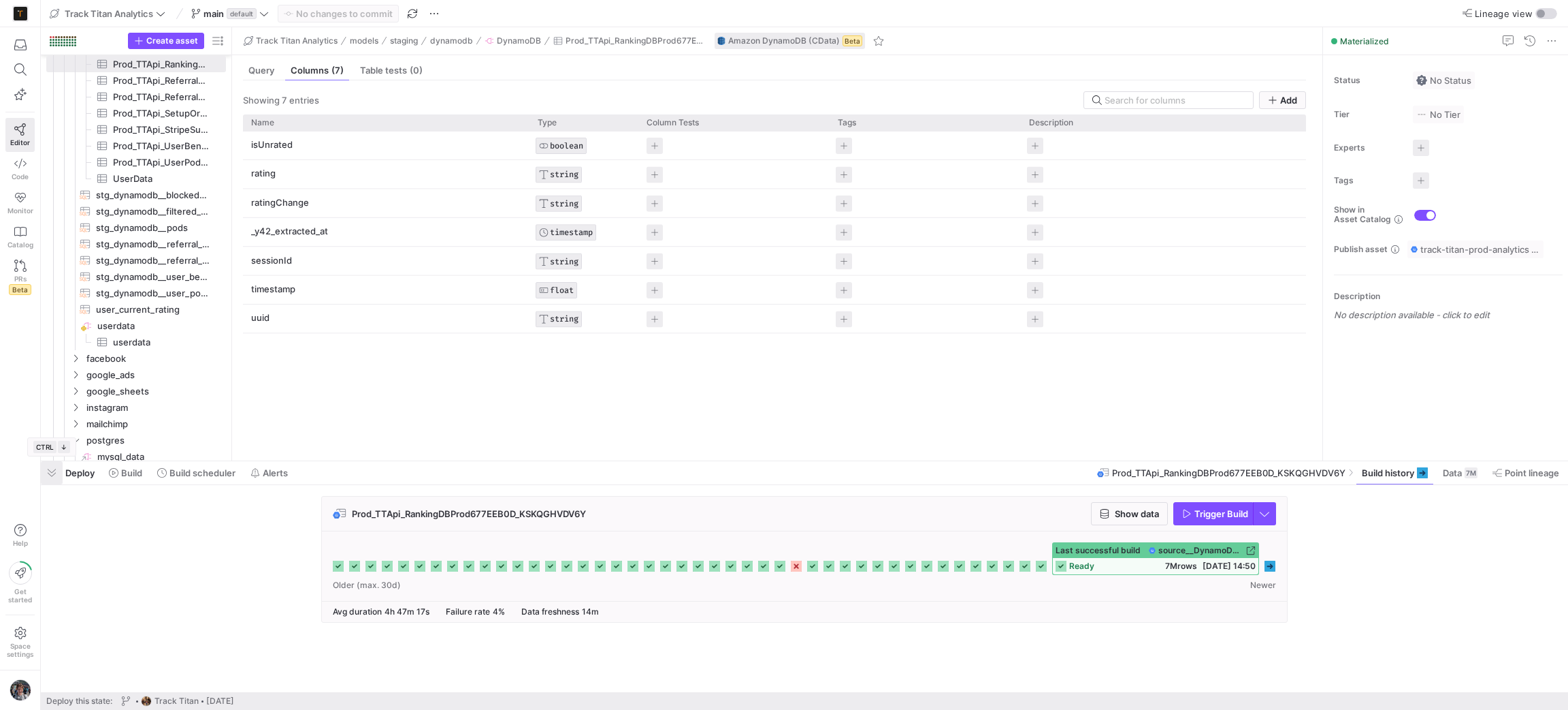
click at [44, 472] on span "button" at bounding box center [52, 472] width 22 height 23
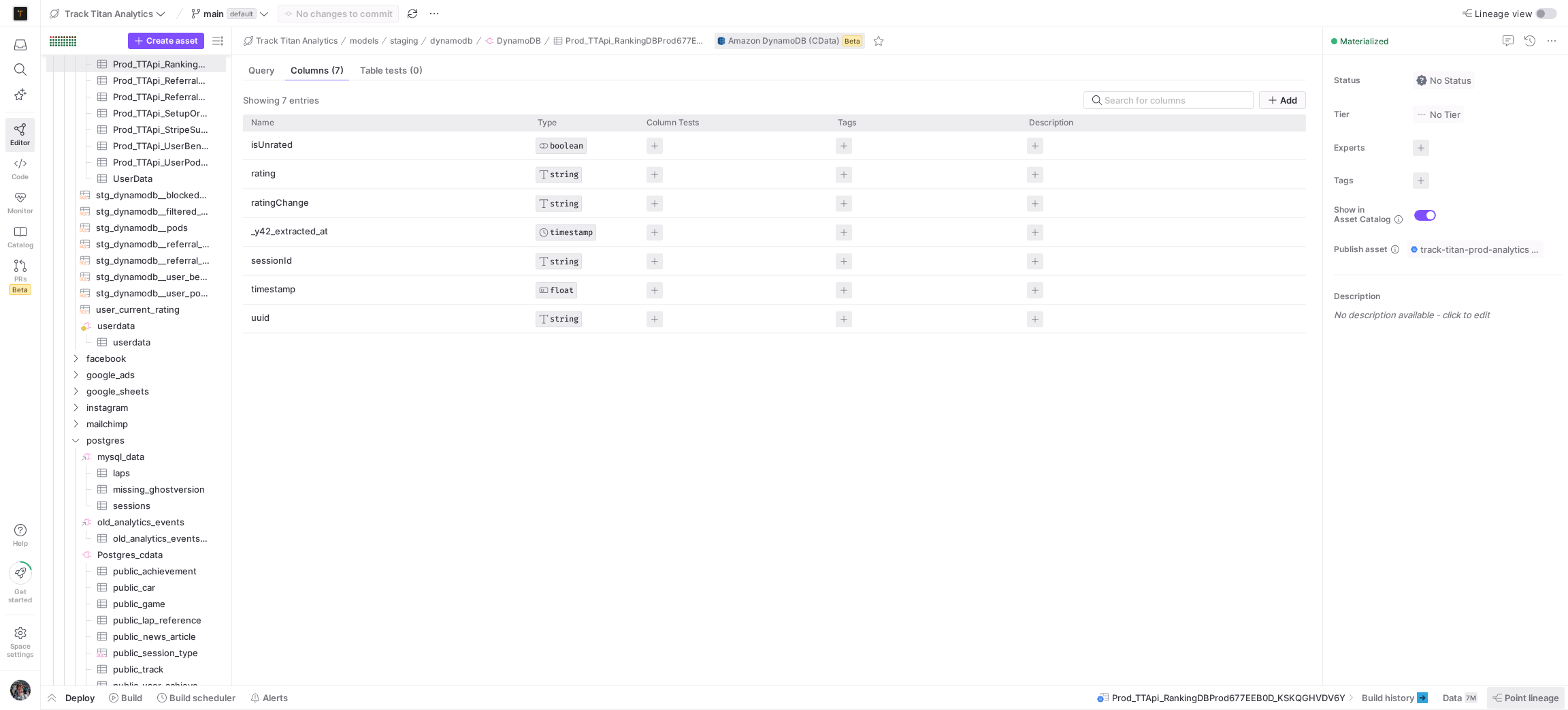
click at [1543, 696] on span "Point lineage" at bounding box center [1532, 697] width 54 height 11
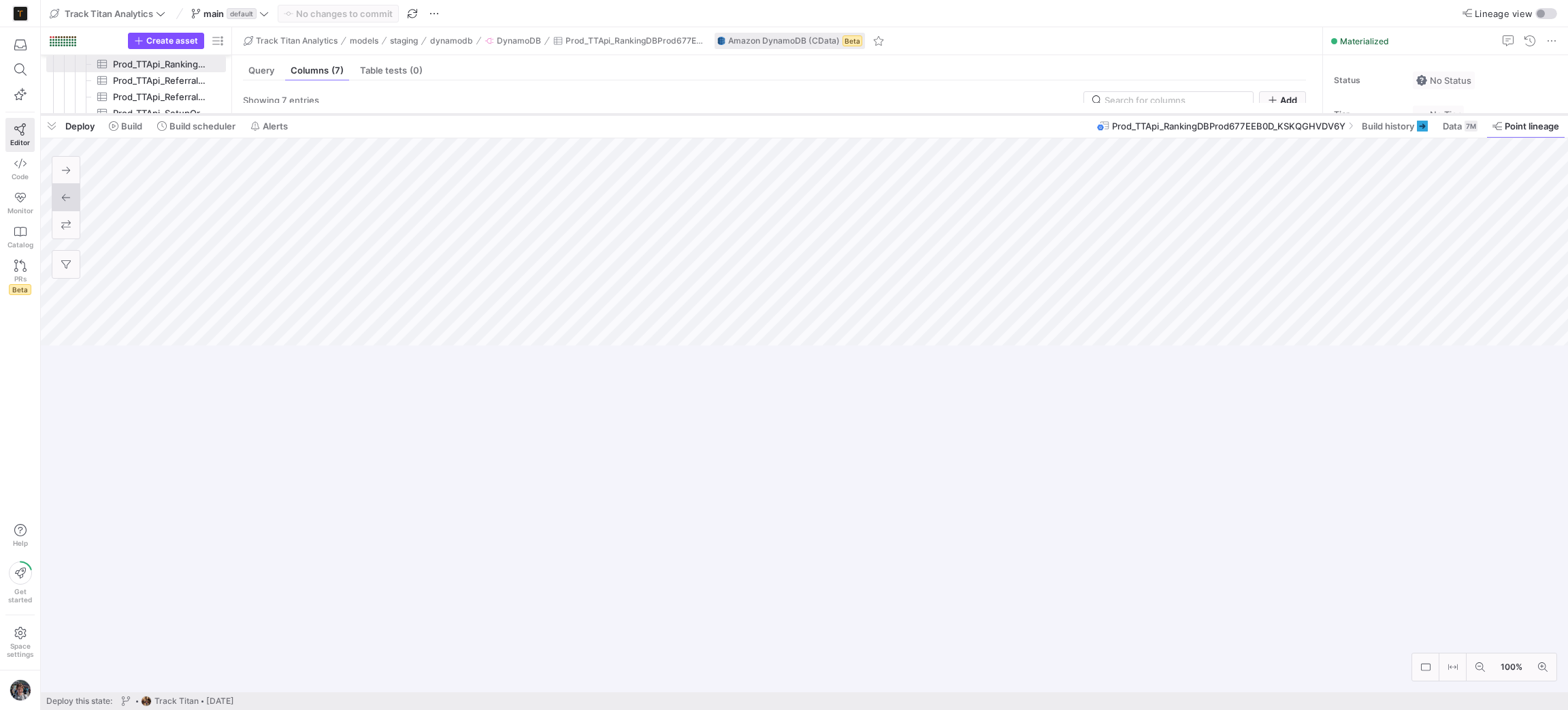
drag, startPoint x: 924, startPoint y: 461, endPoint x: 929, endPoint y: 117, distance: 344.0
click at [929, 117] on div at bounding box center [804, 114] width 1527 height 5
click at [58, 129] on span "button" at bounding box center [52, 128] width 22 height 23
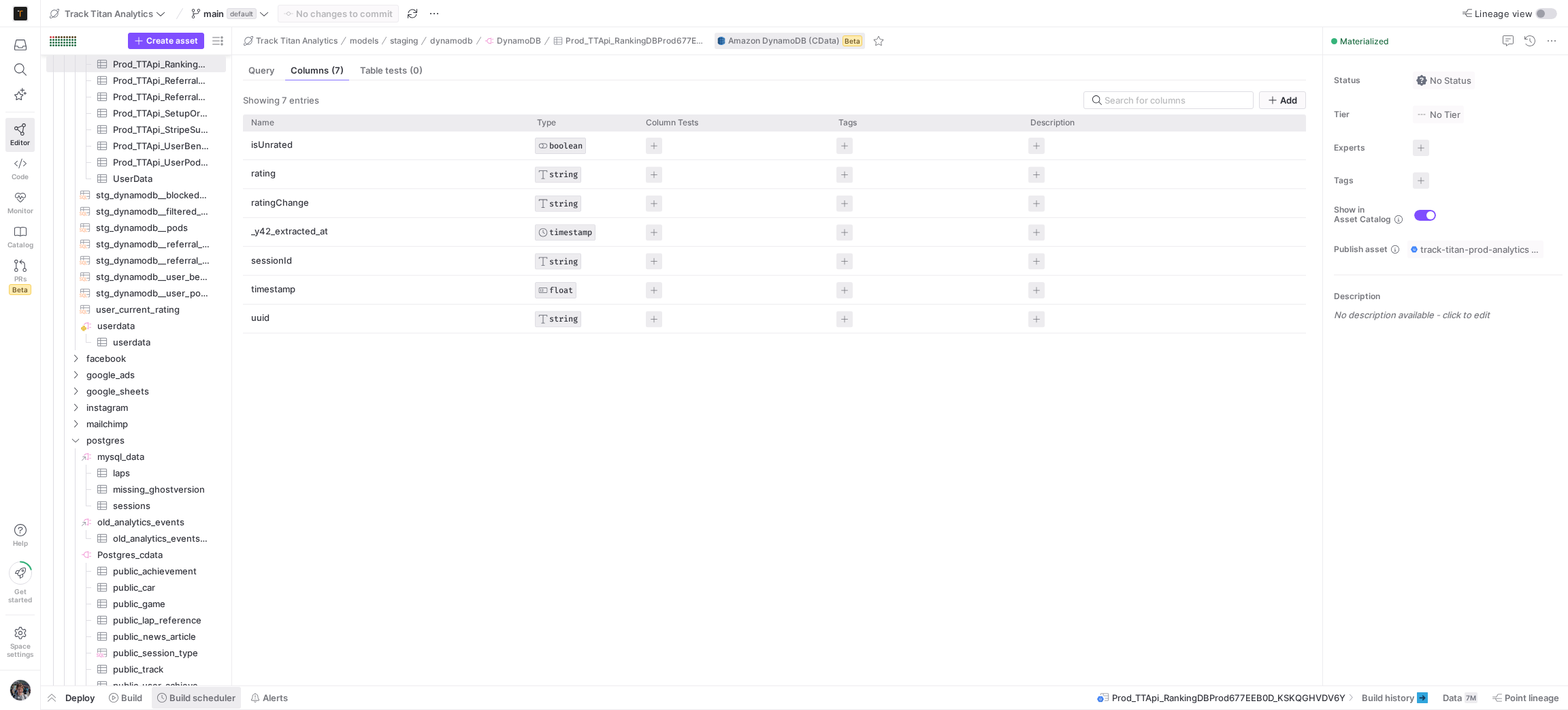
click at [226, 696] on span "Build scheduler" at bounding box center [203, 697] width 66 height 11
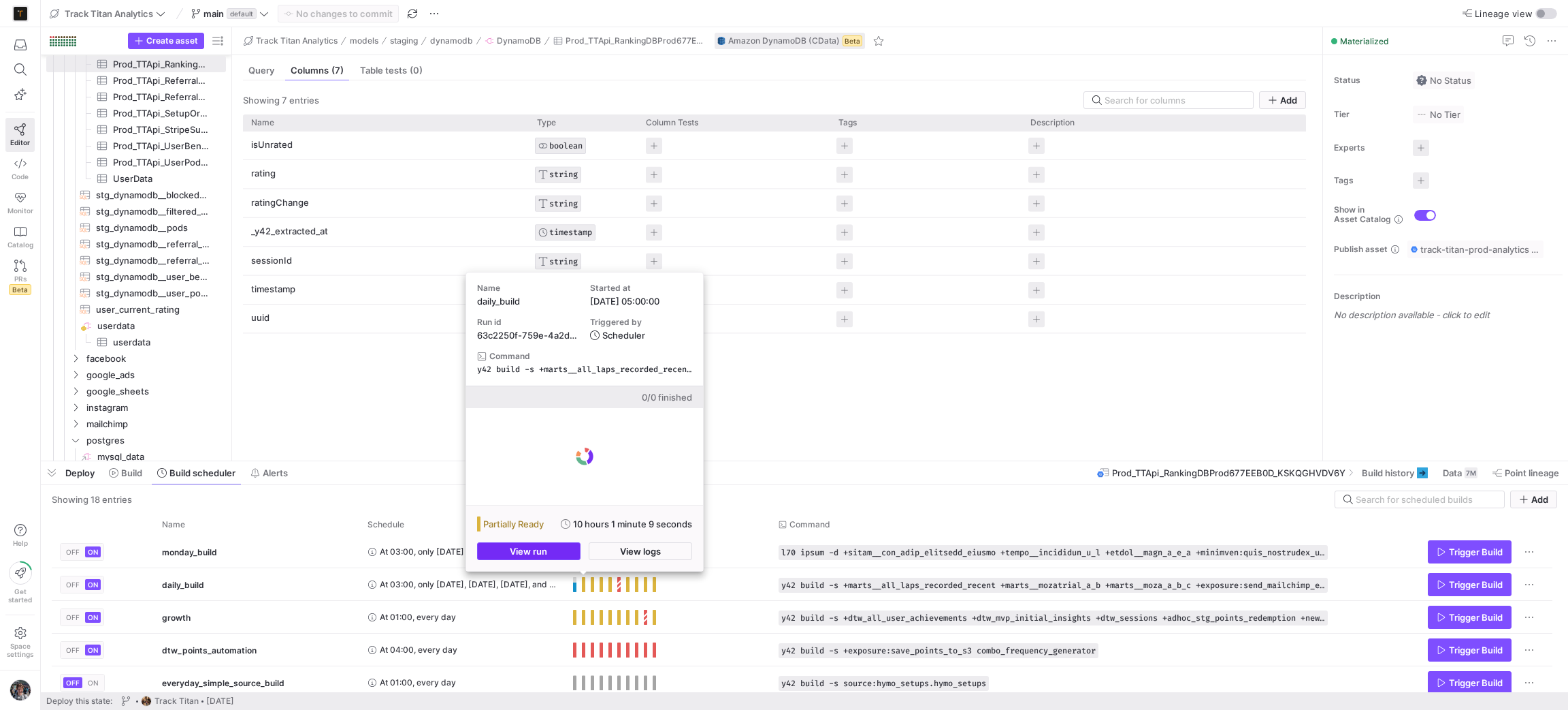
click at [564, 554] on span "button" at bounding box center [529, 550] width 102 height 16
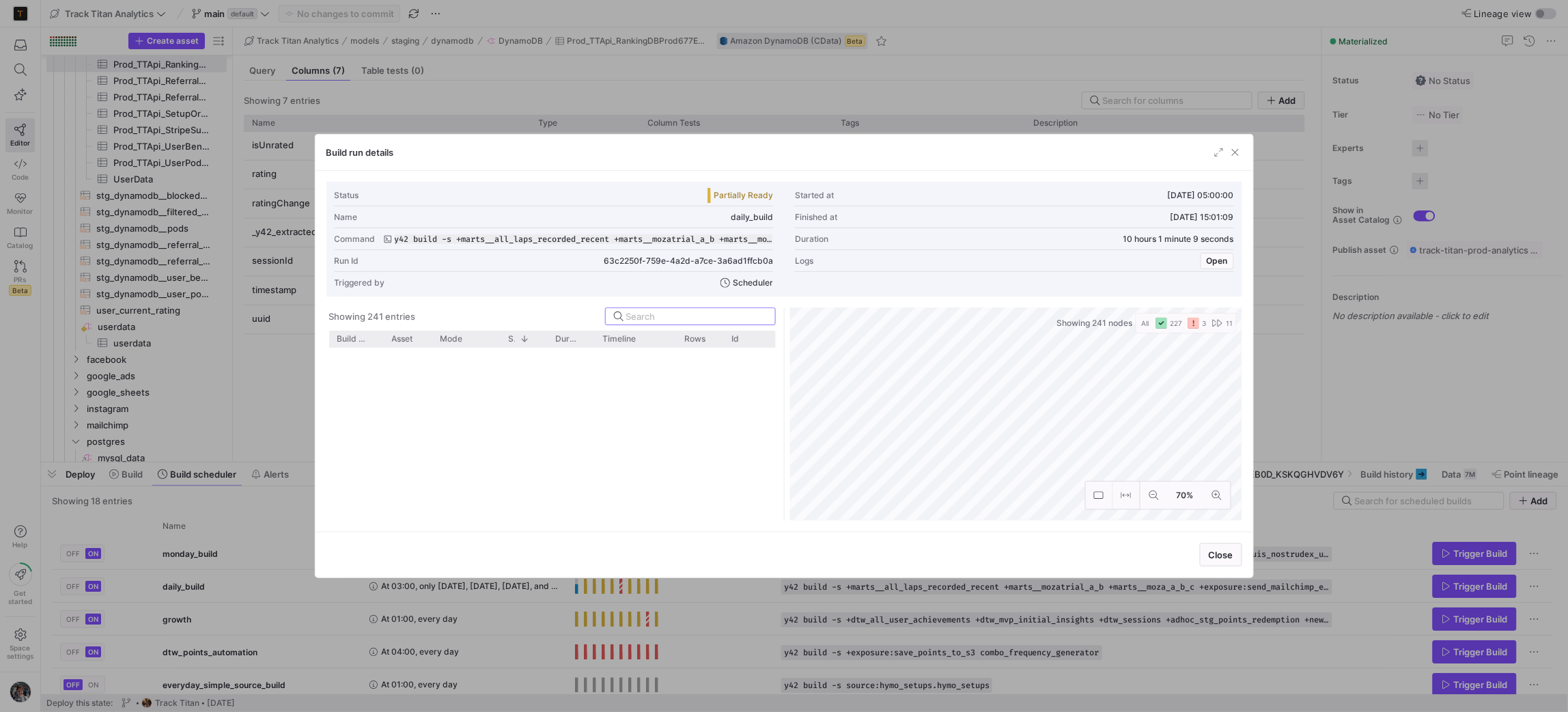
scroll to position [4082, 0]
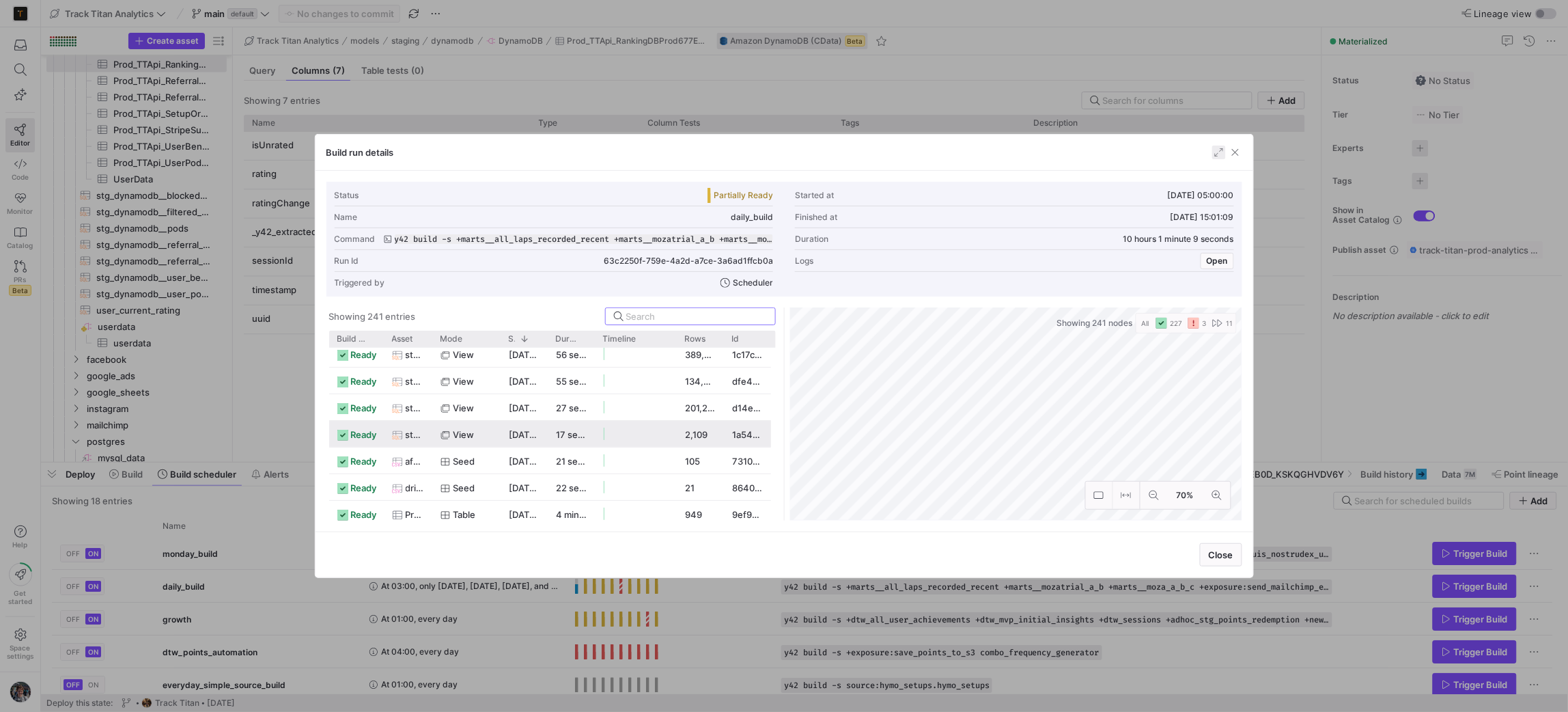
click at [1225, 157] on span "button" at bounding box center [1219, 153] width 14 height 14
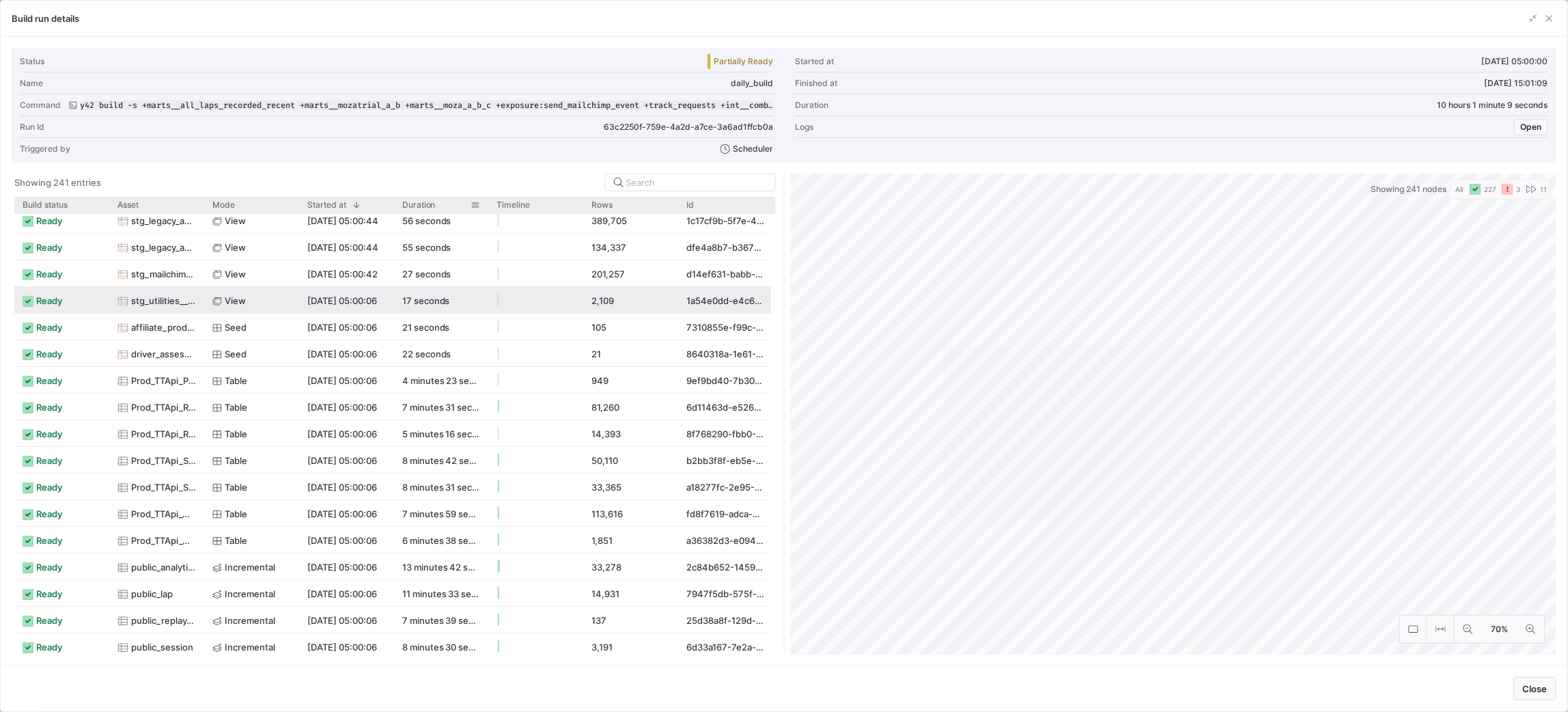
click at [427, 203] on span "Duration" at bounding box center [419, 204] width 33 height 9
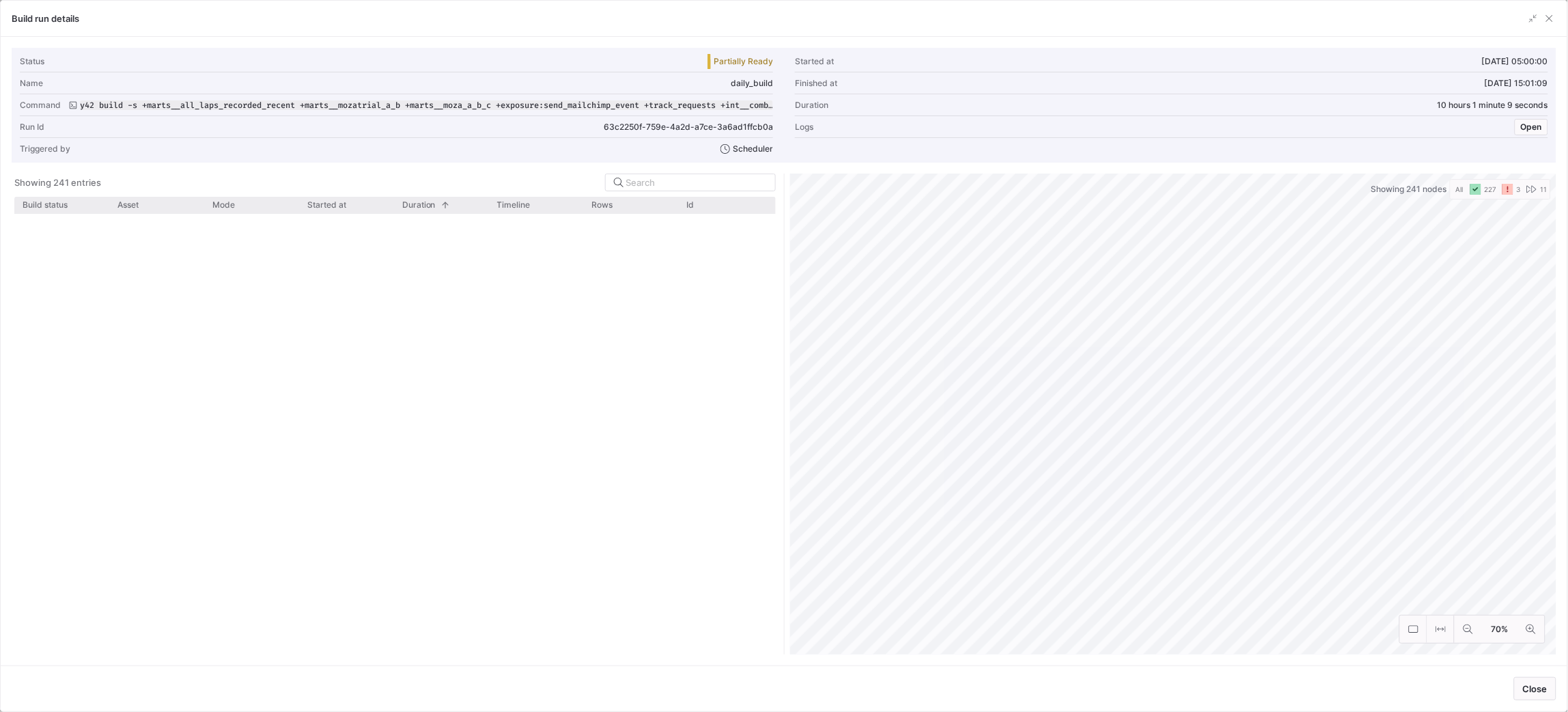
scroll to position [0, 0]
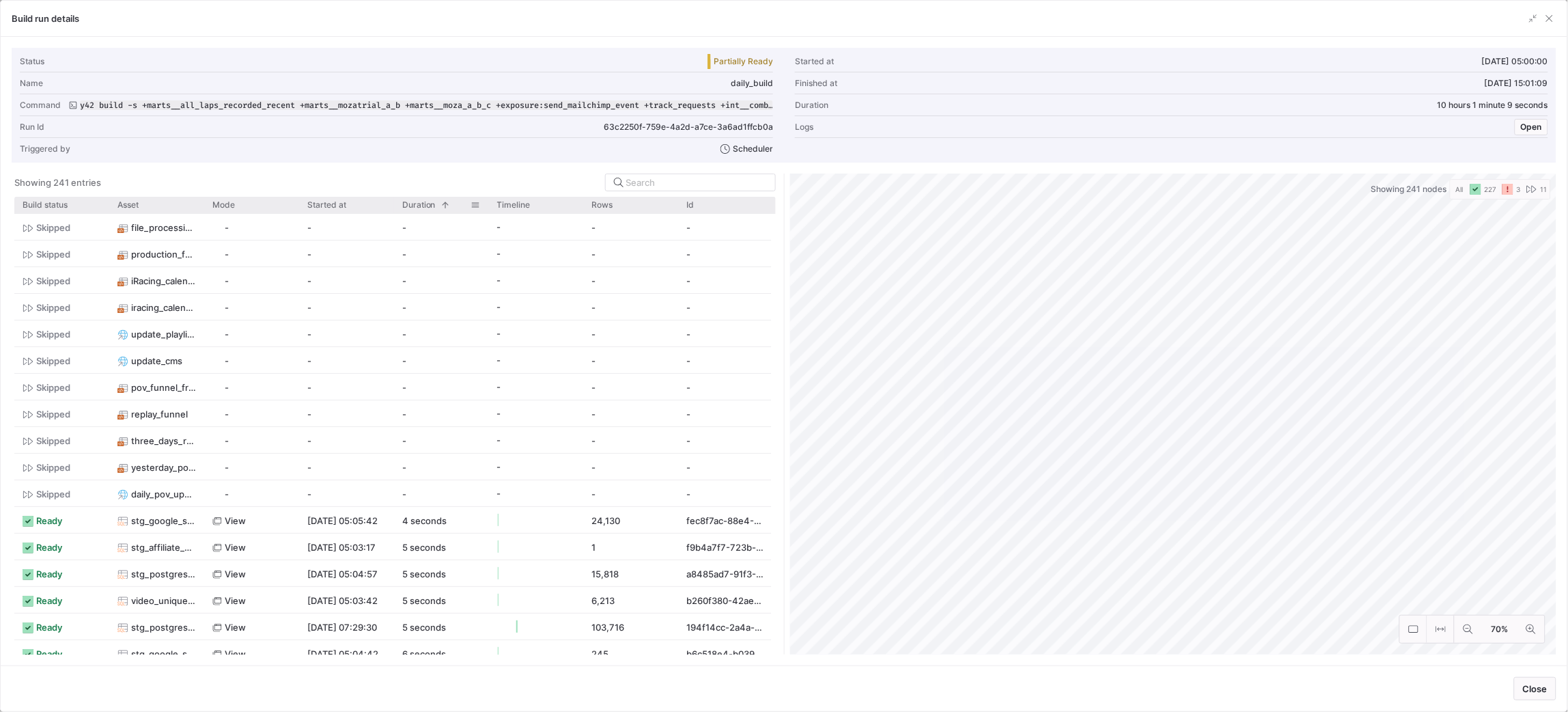
click at [446, 205] on span at bounding box center [445, 204] width 9 height 9
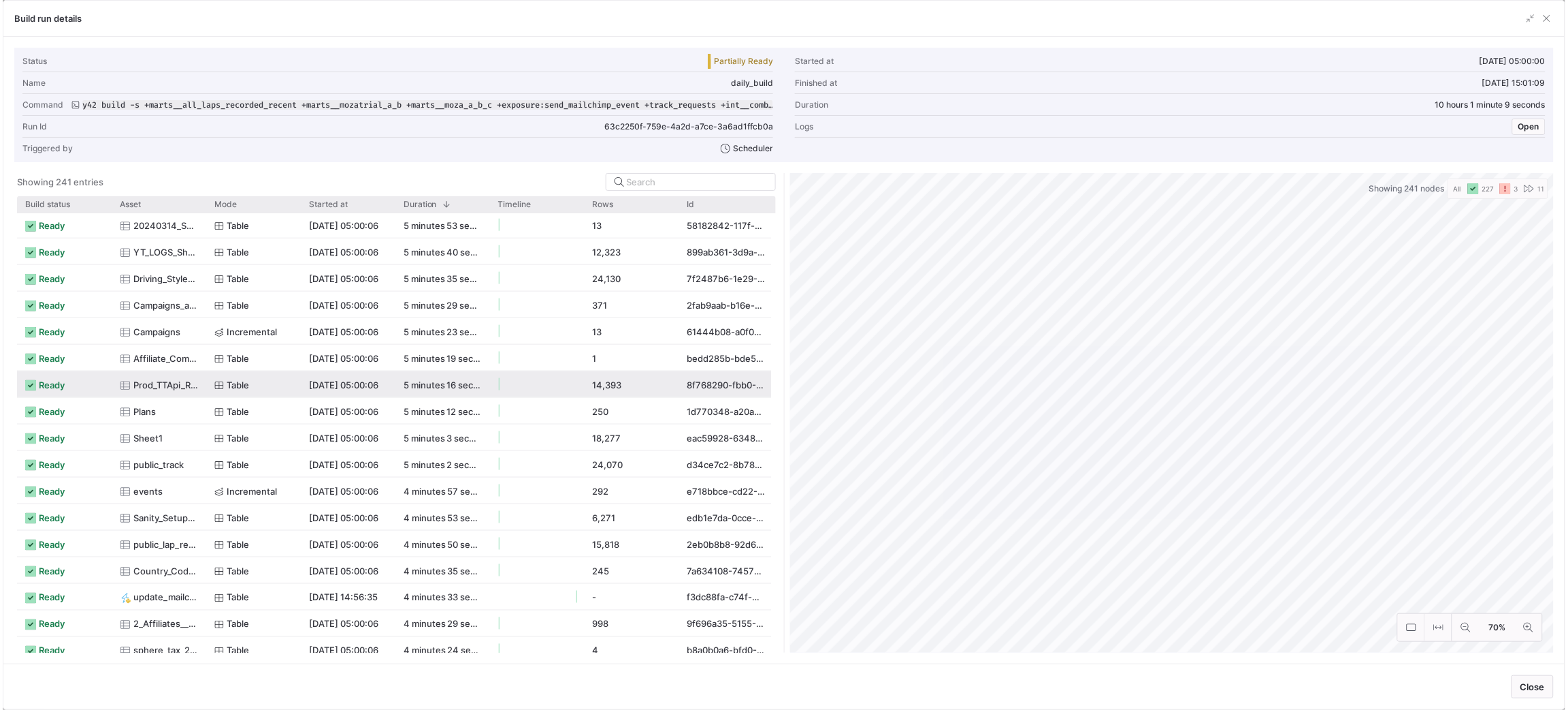
scroll to position [1021, 0]
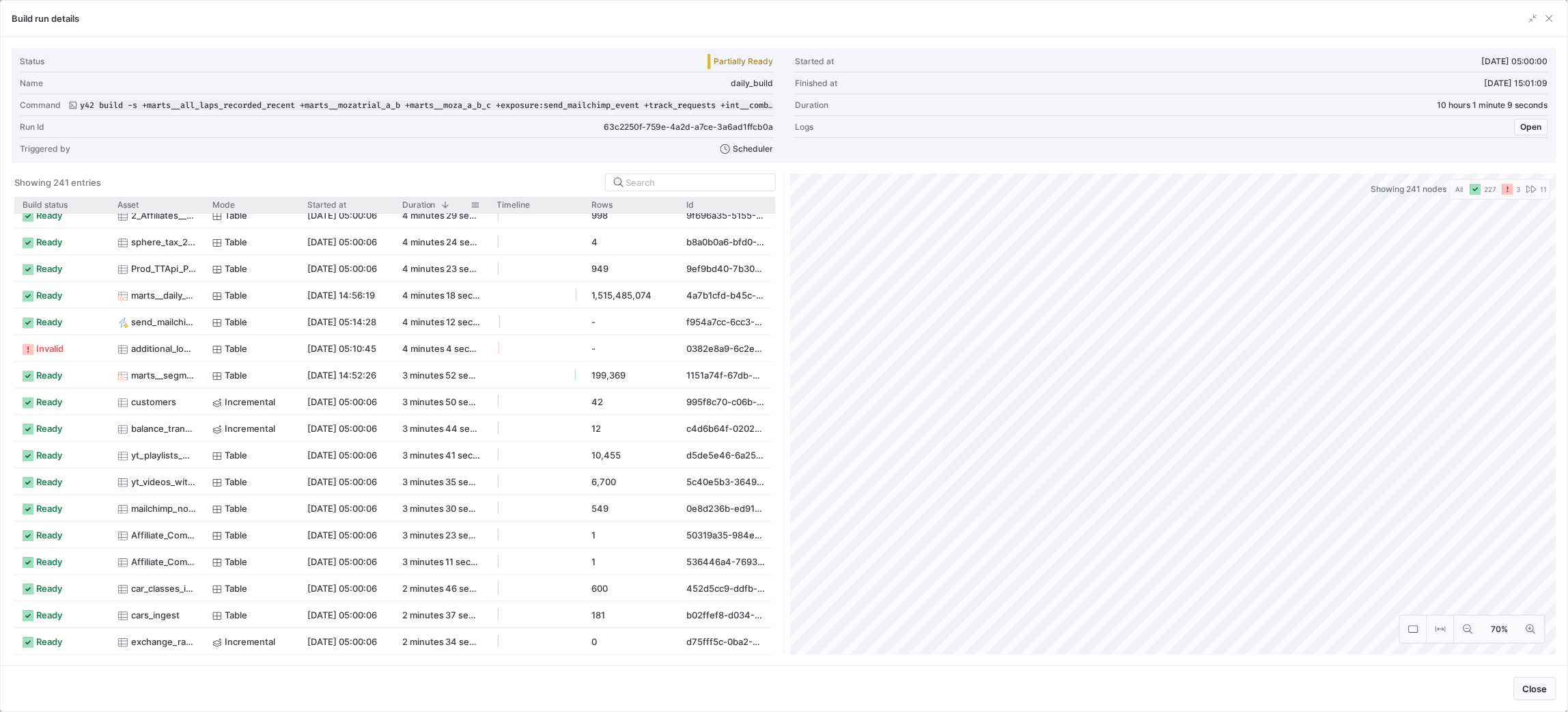
click at [1552, 8] on div "Build run details" at bounding box center [784, 19] width 1566 height 36
click at [1554, 20] on span "button" at bounding box center [1549, 19] width 14 height 14
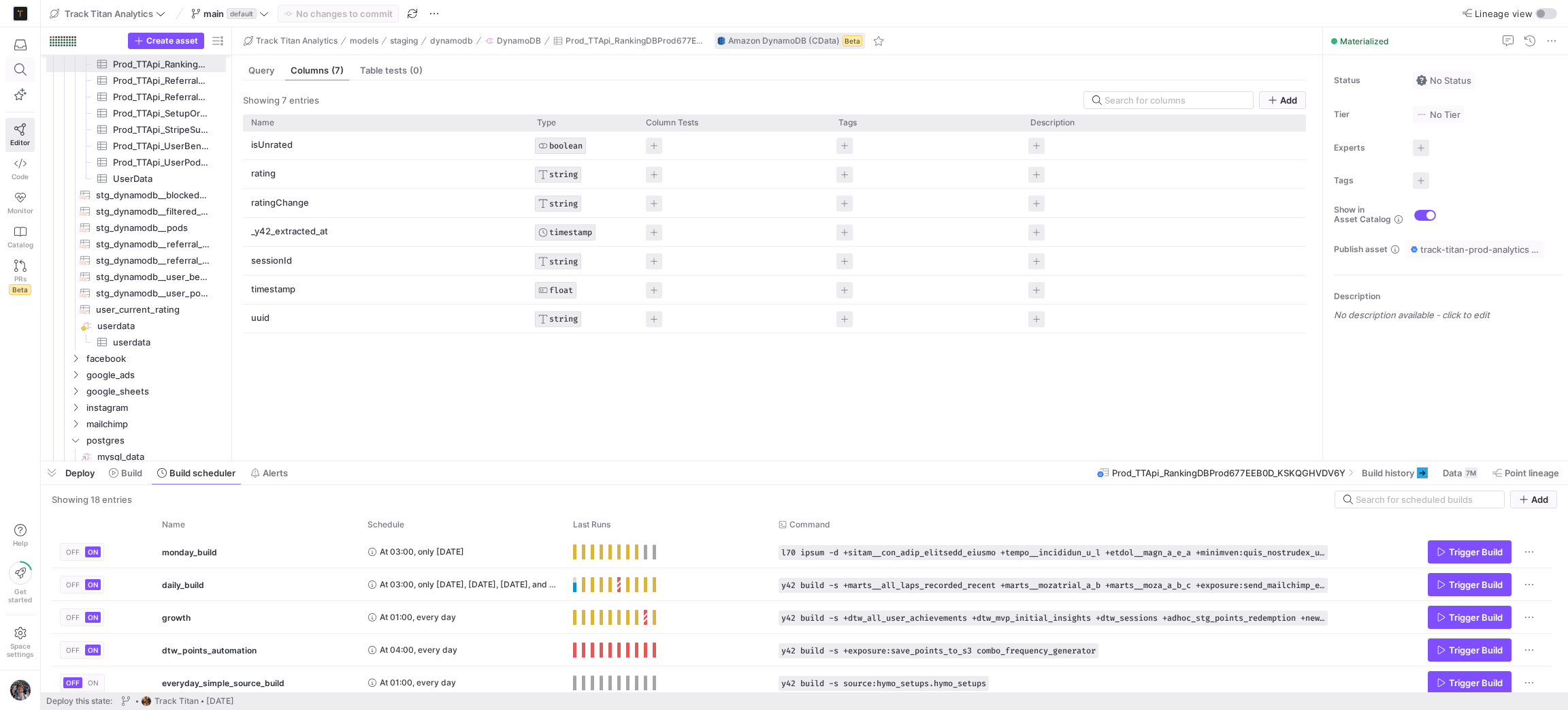
click at [7, 75] on span at bounding box center [19, 68] width 28 height 23
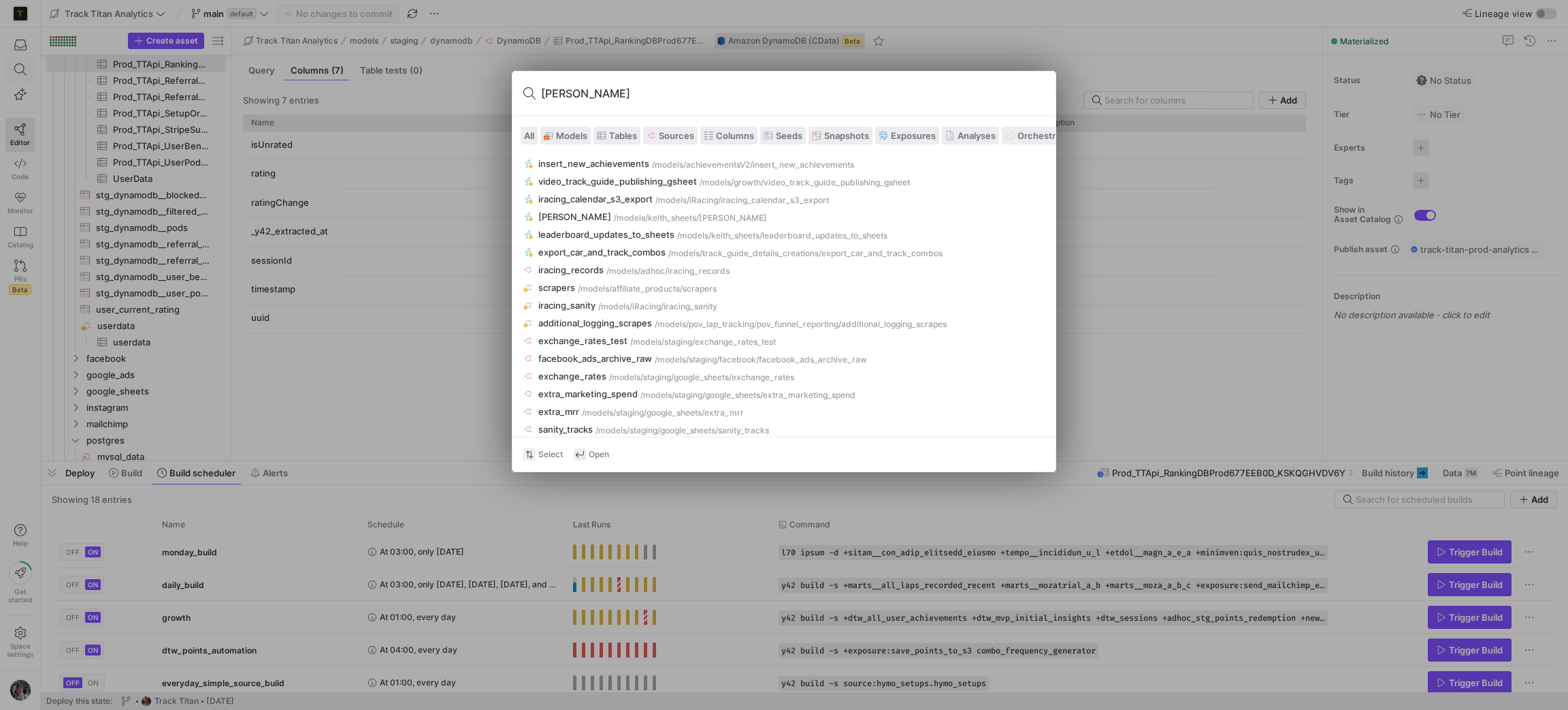
type input "ranking"
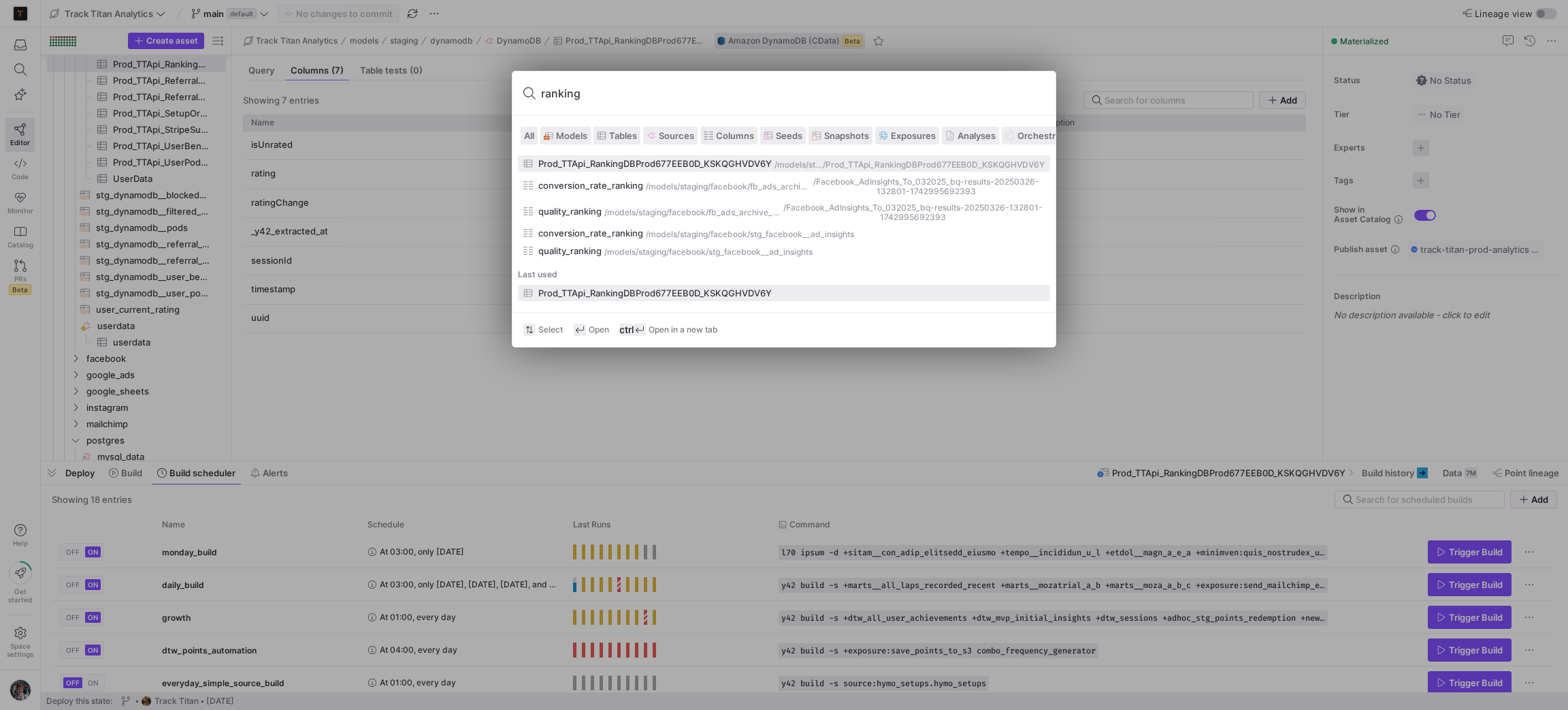
click at [671, 165] on div "Prod_TTApi_RankingDBProd677EEB0D_KSKQGHVDV6Y" at bounding box center [655, 163] width 233 height 11
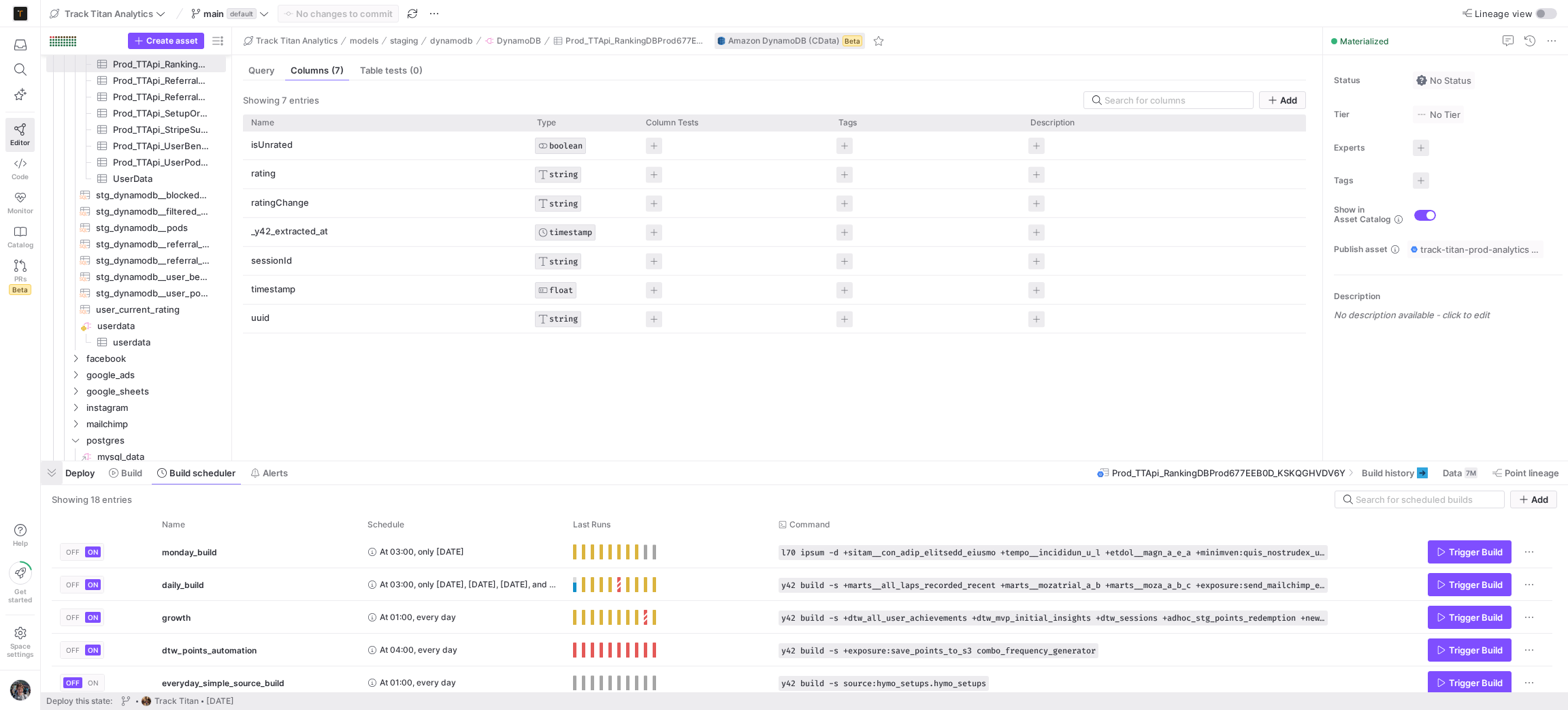
click at [50, 464] on span "button" at bounding box center [52, 472] width 22 height 23
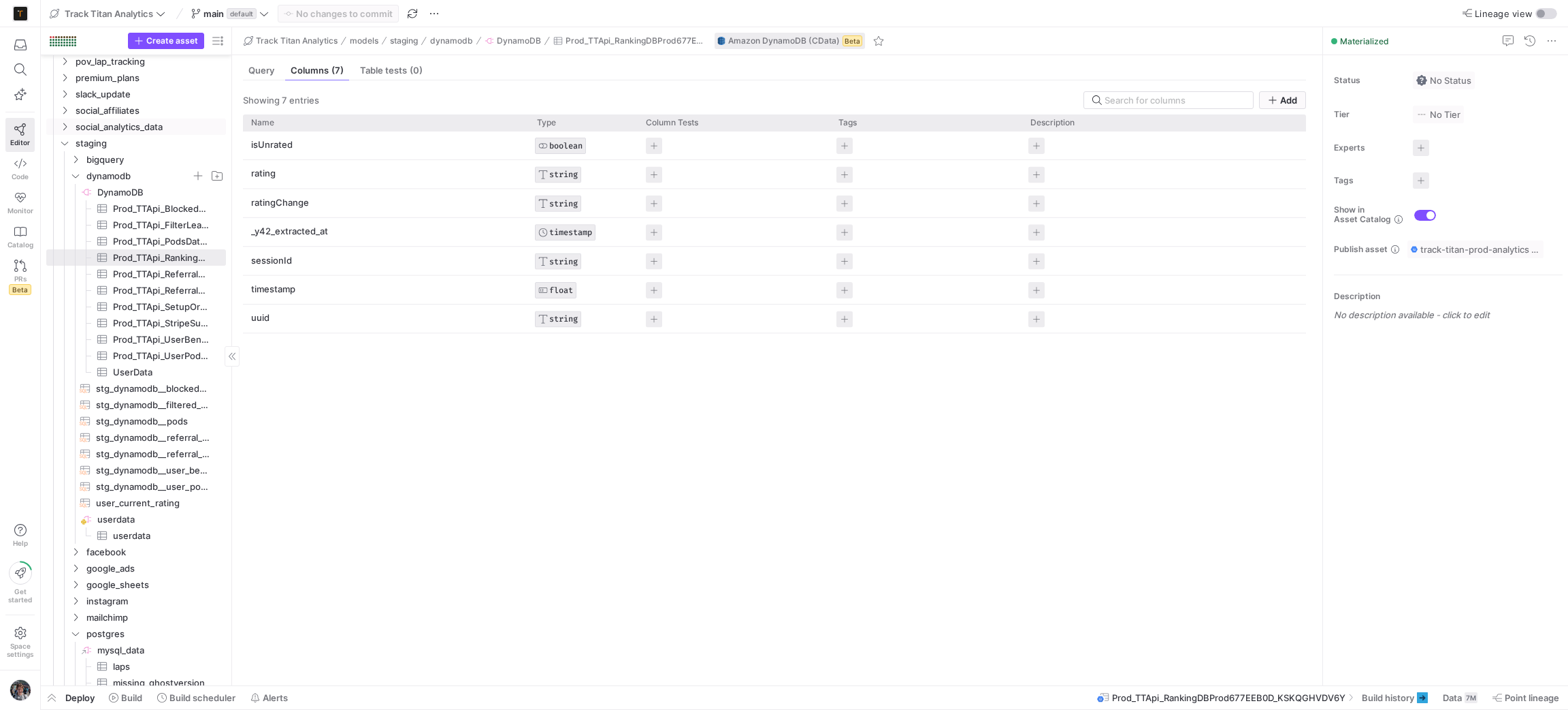
scroll to position [335, 0]
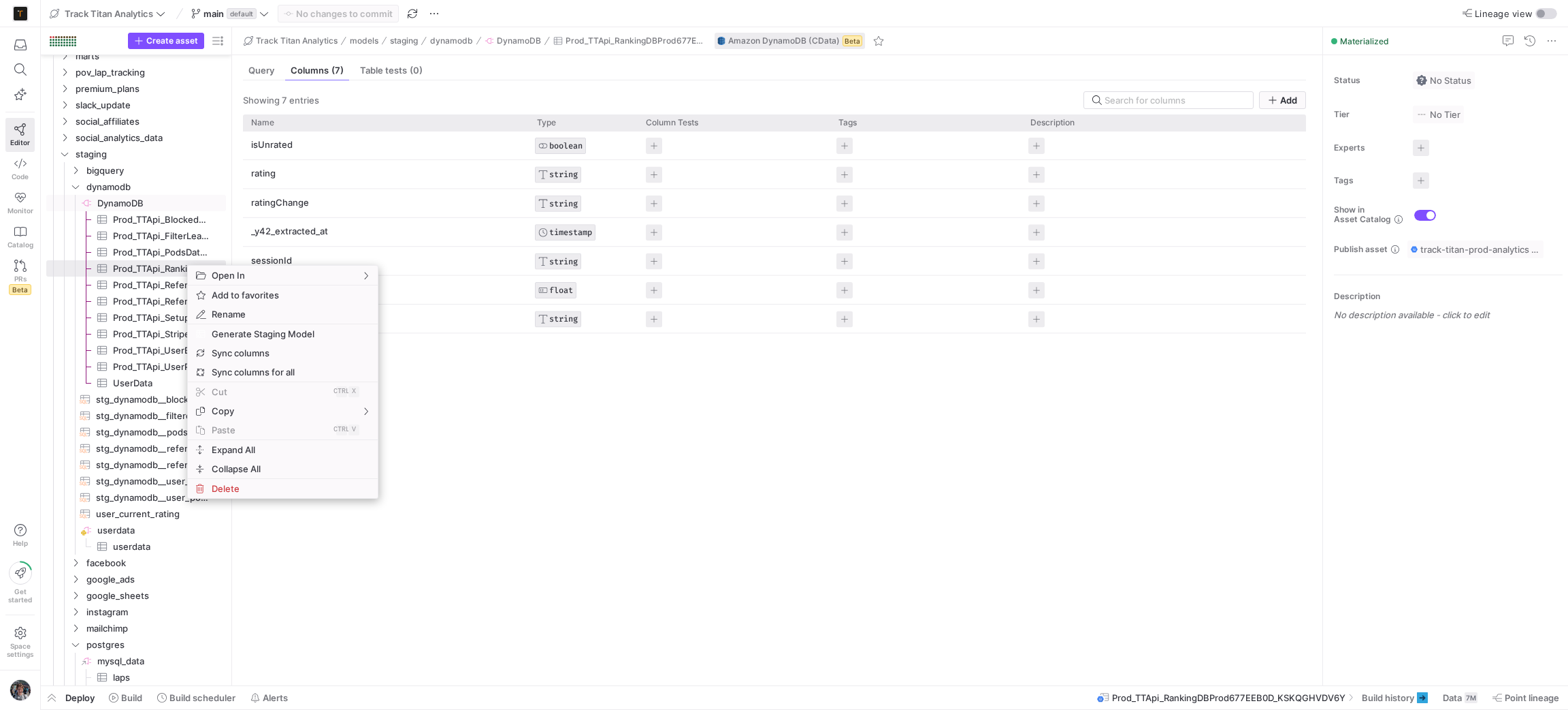
click at [166, 205] on span "DynamoDB​​​​​​​​" at bounding box center [161, 203] width 127 height 16
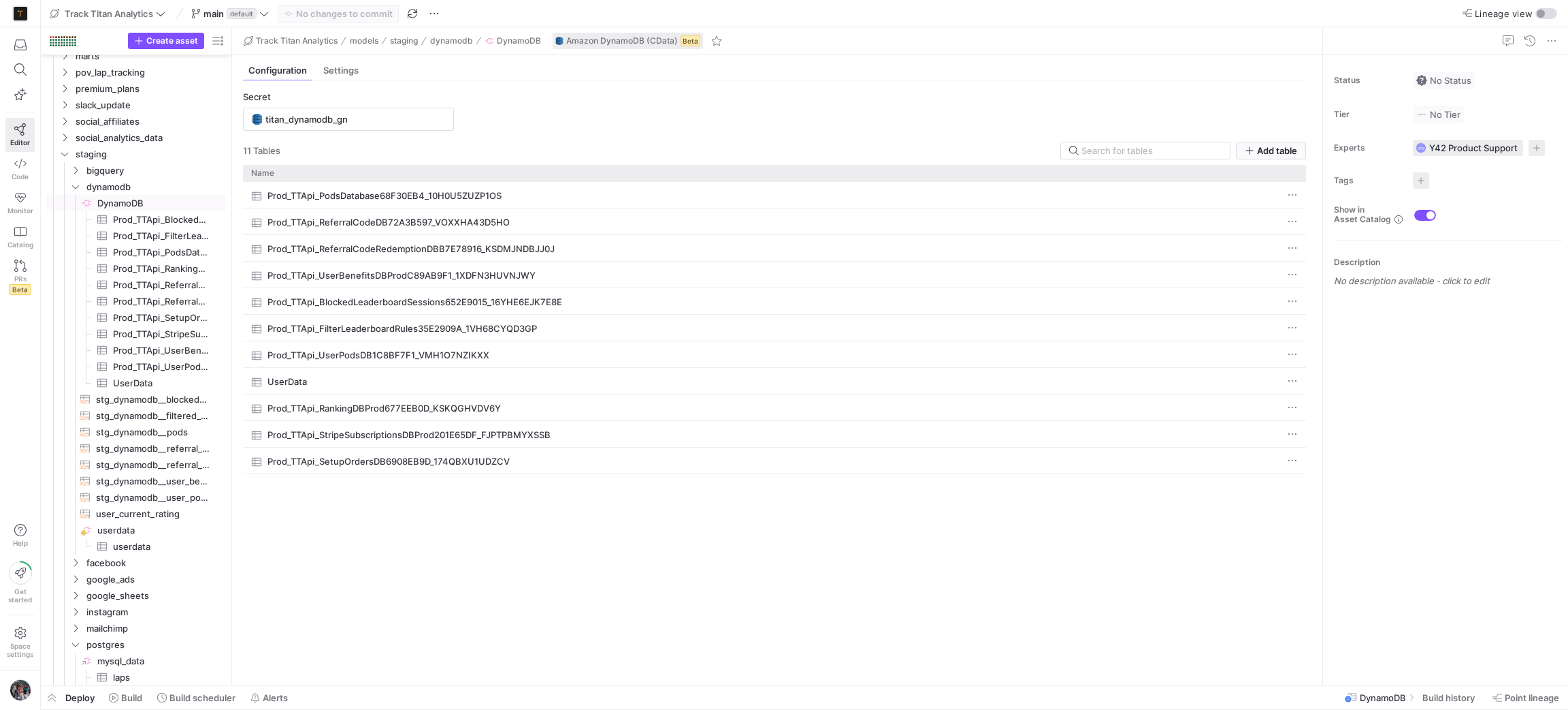
click at [467, 531] on div "Prod_TTApi_PodsDatabase68F30EB4_10H0U5ZUZP1OS Prod_TTApi_ReferralCodeDB72A3B597…" at bounding box center [775, 428] width 1063 height 493
click at [96, 212] on span "Prod_TTApi_BlockedLeaderboardSessions652E9015_16YHE6EJK7E8E​​​​​​​​​" at bounding box center [161, 220] width 130 height 15
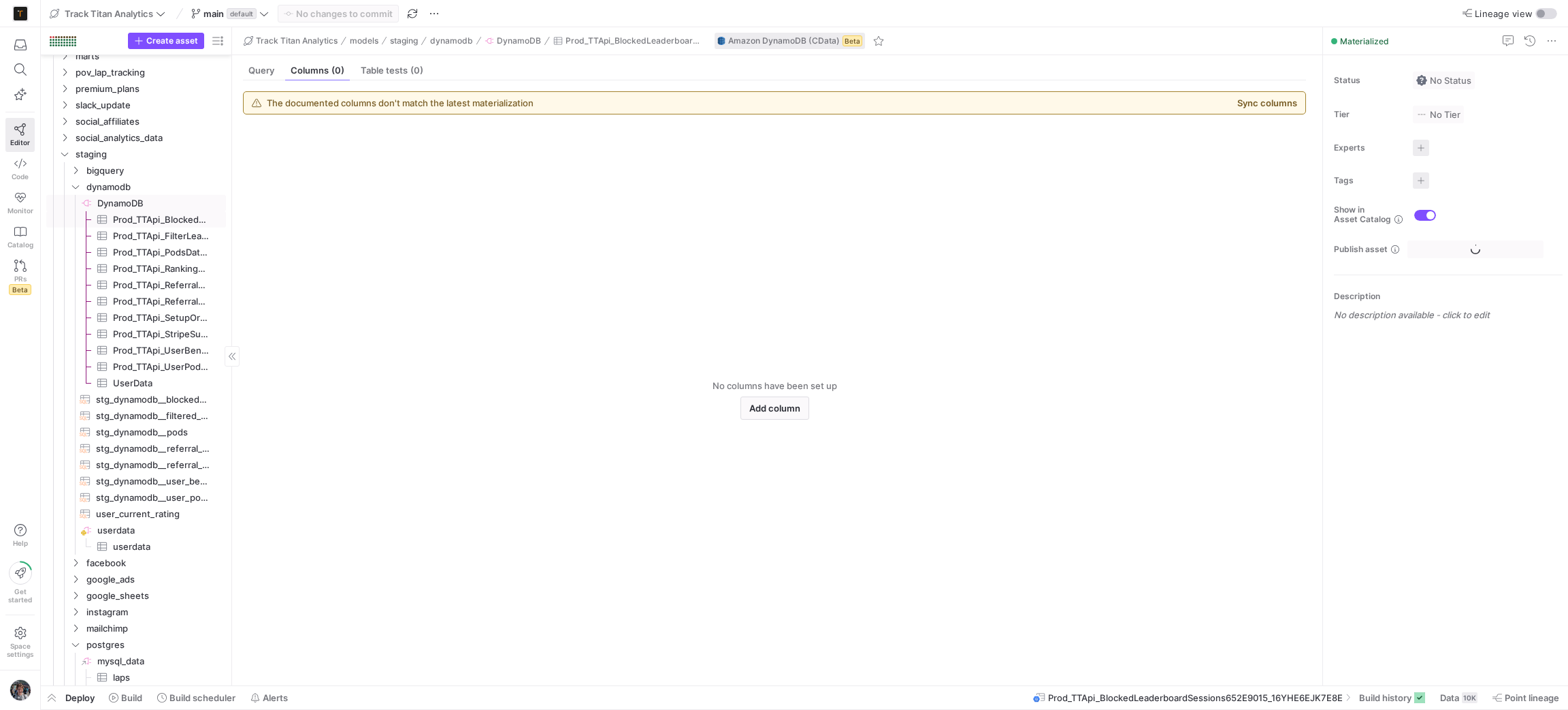
click at [99, 199] on span "DynamoDB​​​​​​​​" at bounding box center [161, 203] width 127 height 16
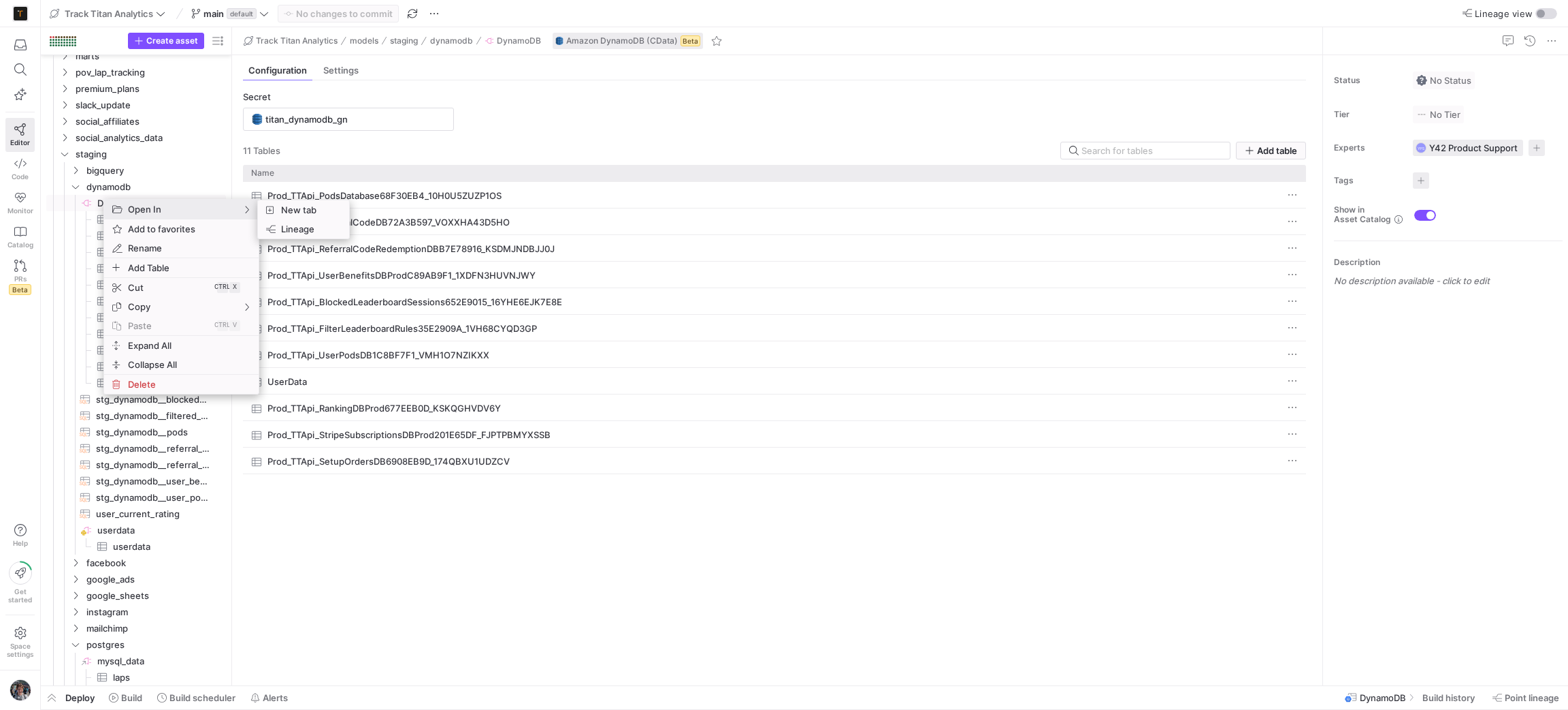
click at [394, 505] on div "Prod_TTApi_PodsDatabase68F30EB4_10H0U5ZUZP1OS Prod_TTApi_ReferralCodeDB72A3B597…" at bounding box center [775, 428] width 1063 height 493
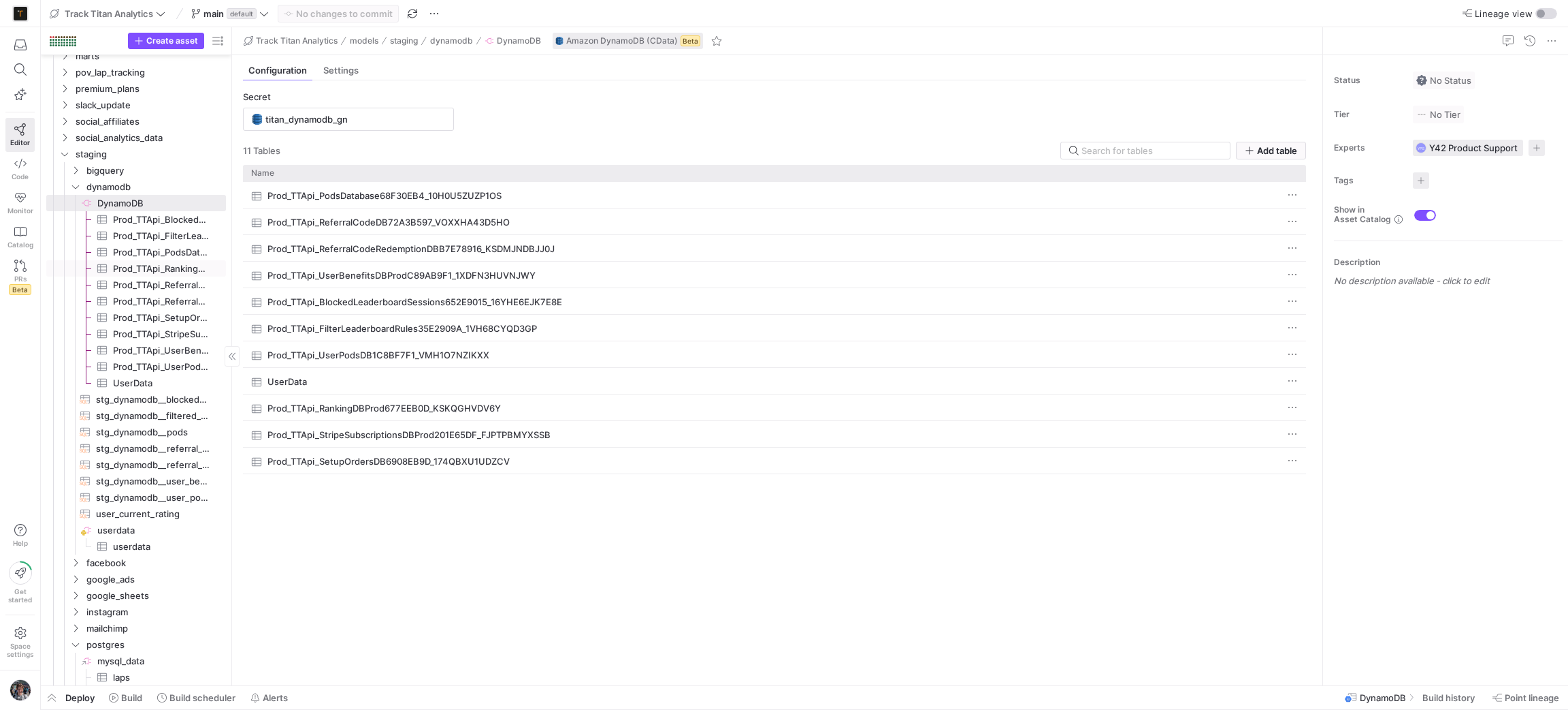
click at [190, 265] on span "Prod_TTApi_RankingDBProd677EEB0D_KSKQGHVDV6Y​​​​​​​​​" at bounding box center [161, 269] width 97 height 16
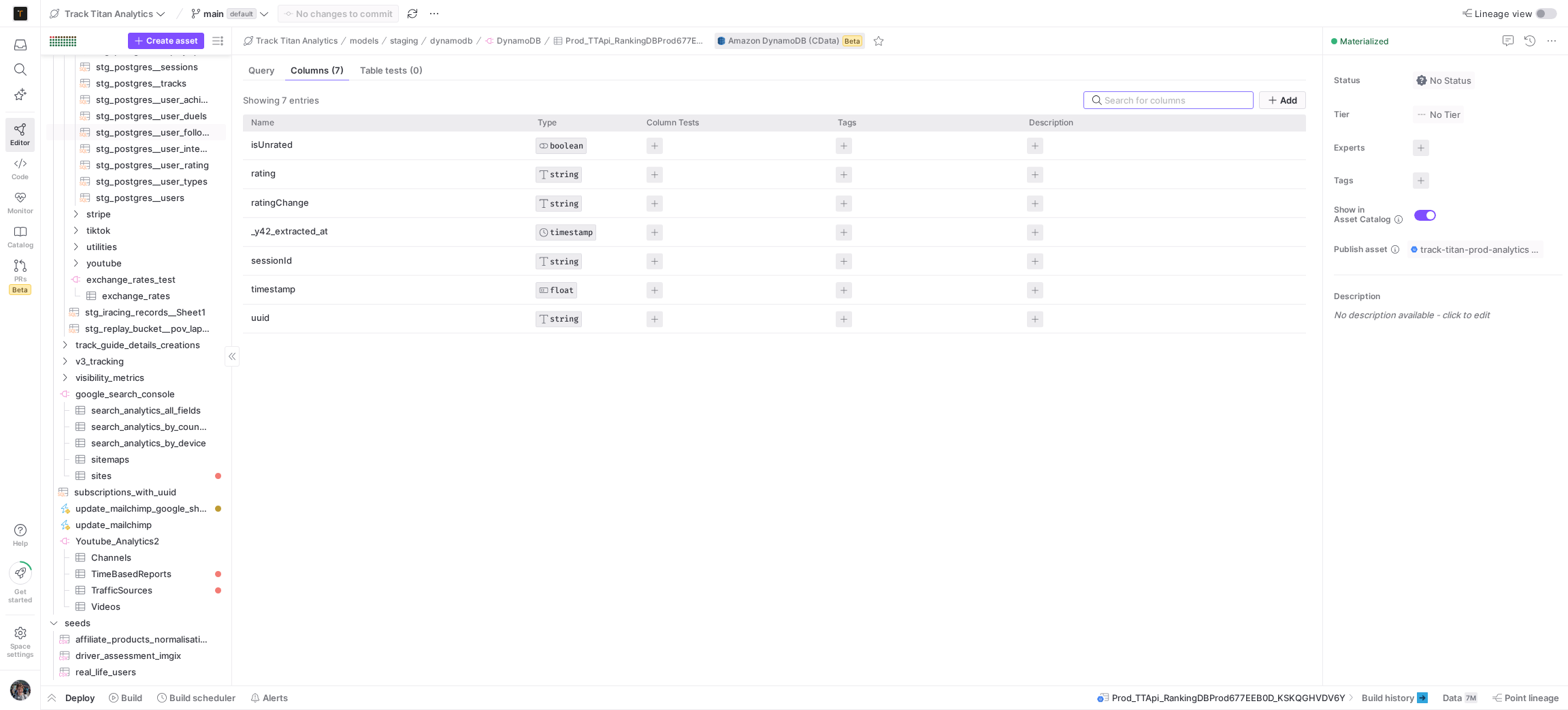
scroll to position [1870, 0]
click at [30, 169] on link "Code" at bounding box center [19, 169] width 30 height 34
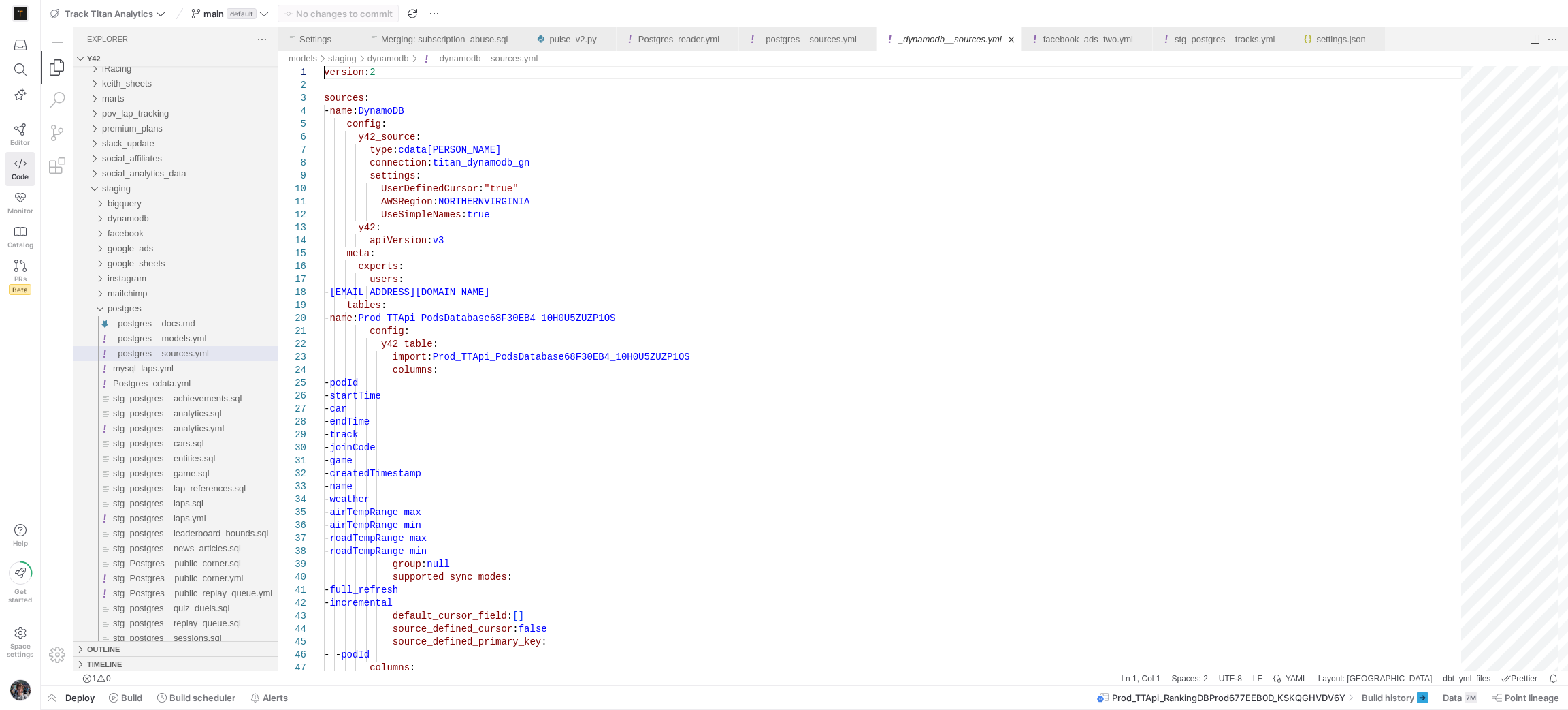
type textarea "- - sk1 - name: Prod_TTApi_RankingDBProd677EEB0D_KSKQGHVDV6Y config: y42_table:…"
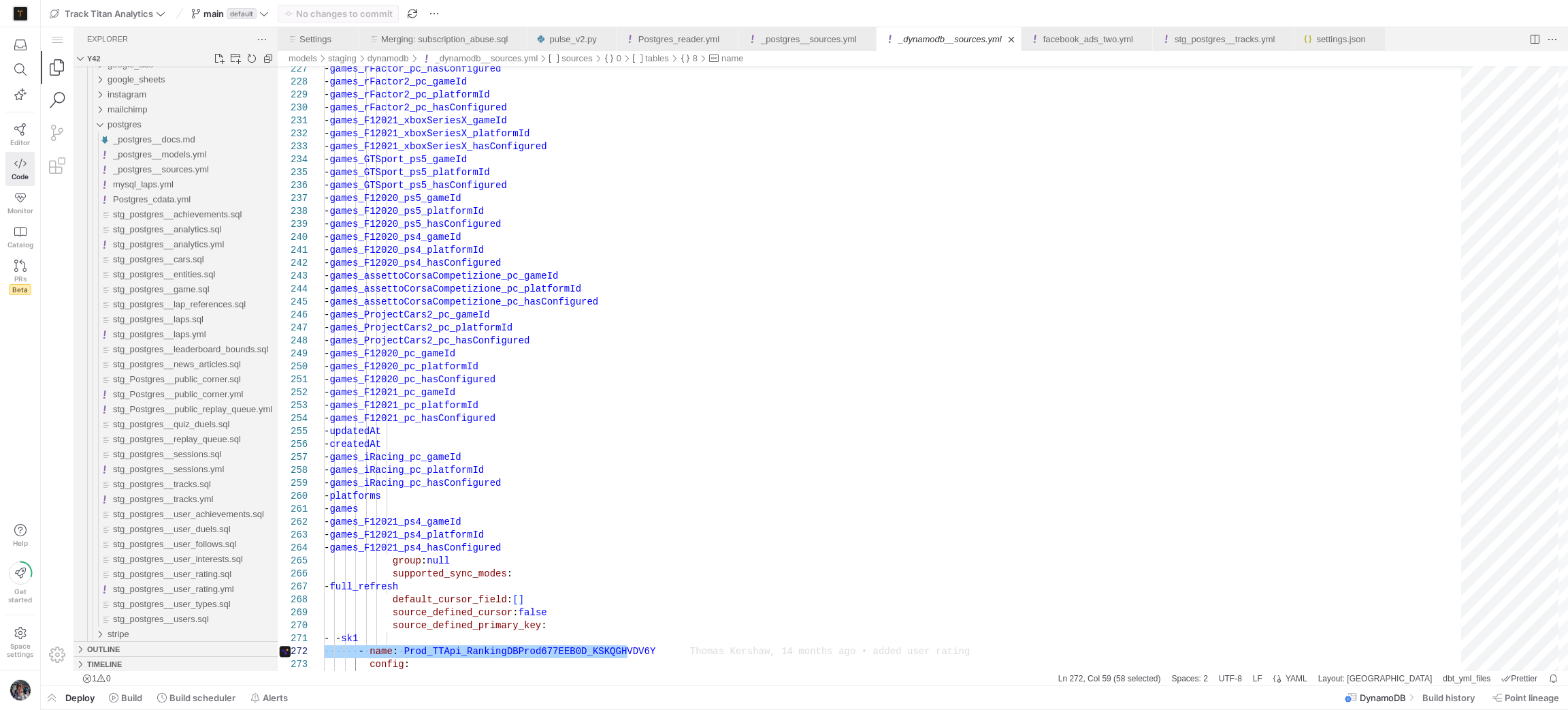
click at [65, 98] on link "Search (Ctrl+Shift+F)" at bounding box center [57, 100] width 33 height 33
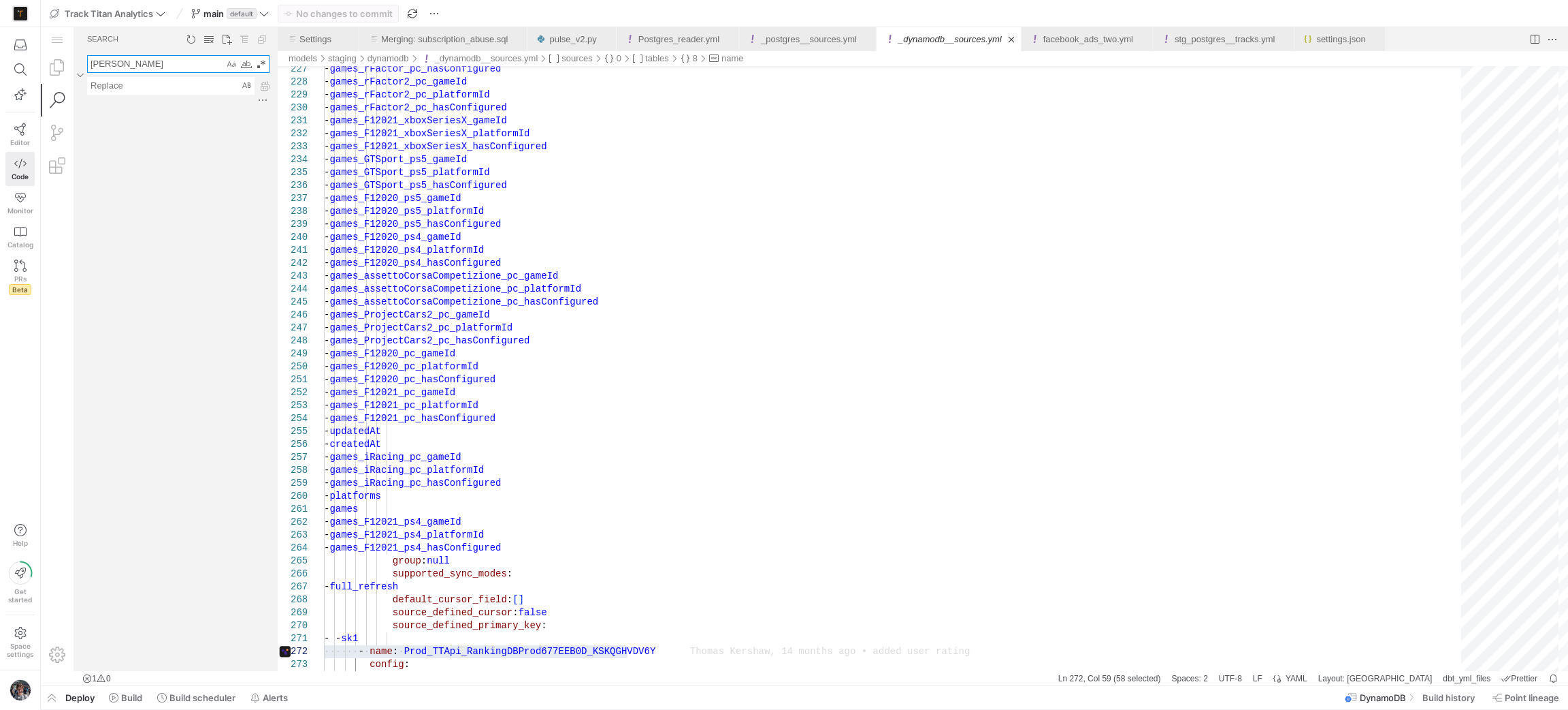
type textarea "ranking"
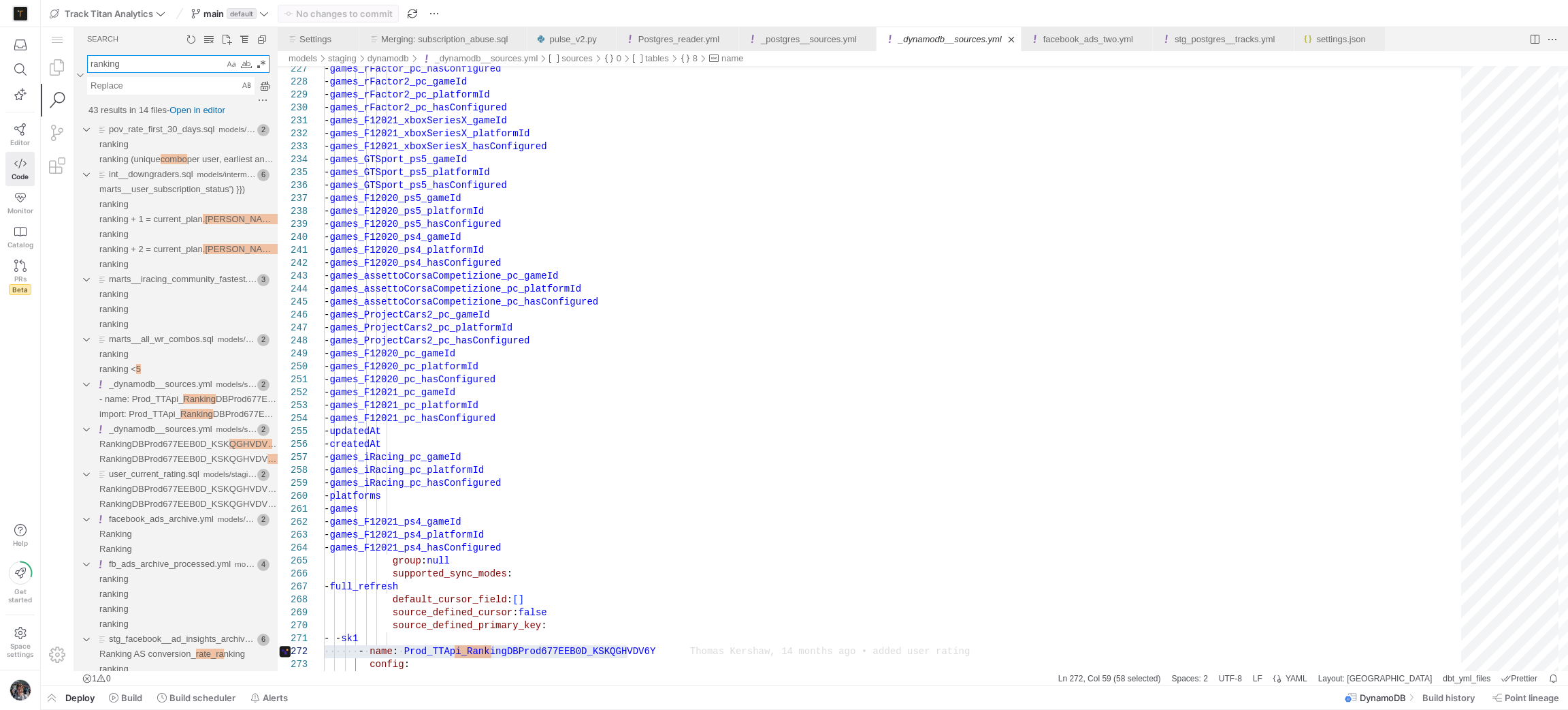
type textarea "ranking"
click at [3, 46] on div "Editor Code Monitor Catalog PRs Beta" at bounding box center [20, 167] width 41 height 279
click at [28, 139] on span "Editor" at bounding box center [19, 143] width 19 height 8
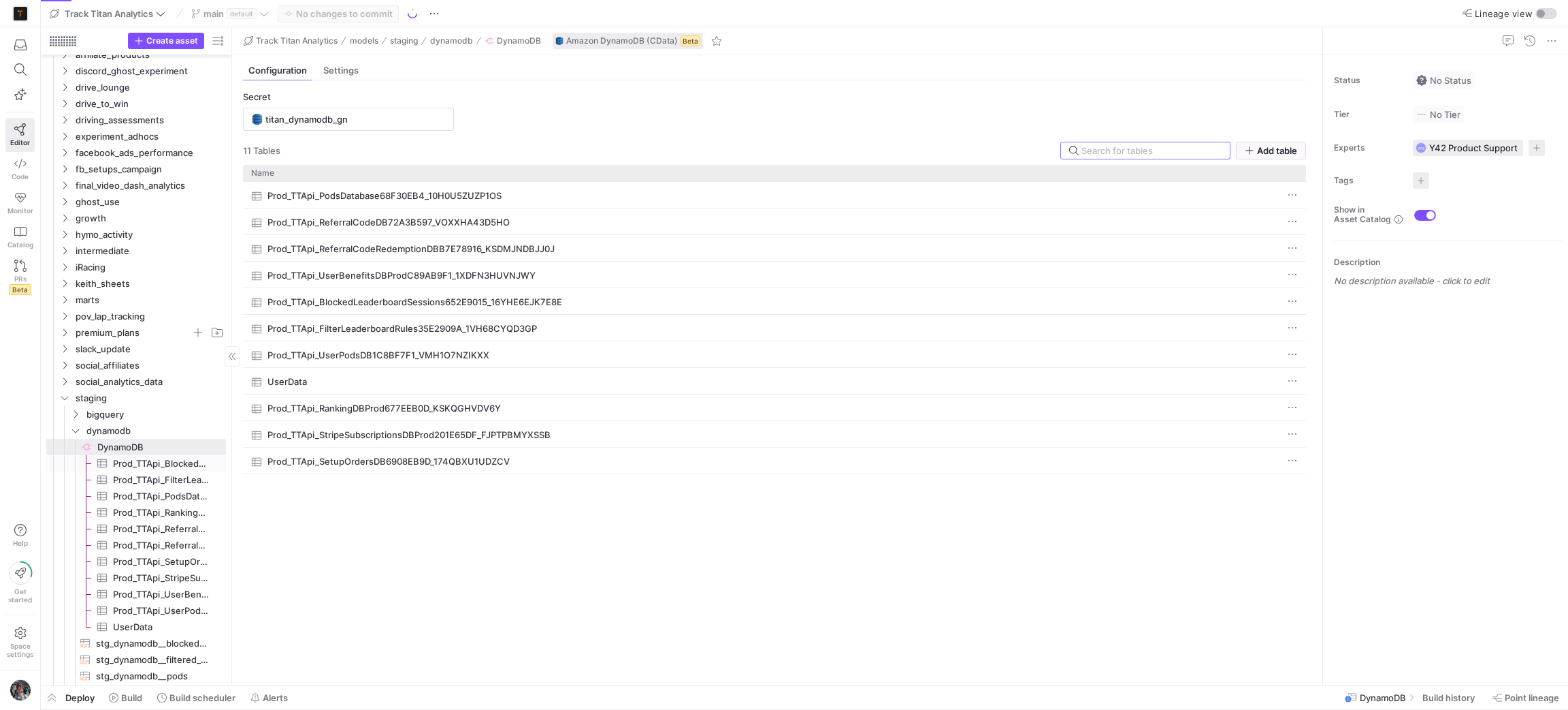
scroll to position [205, 0]
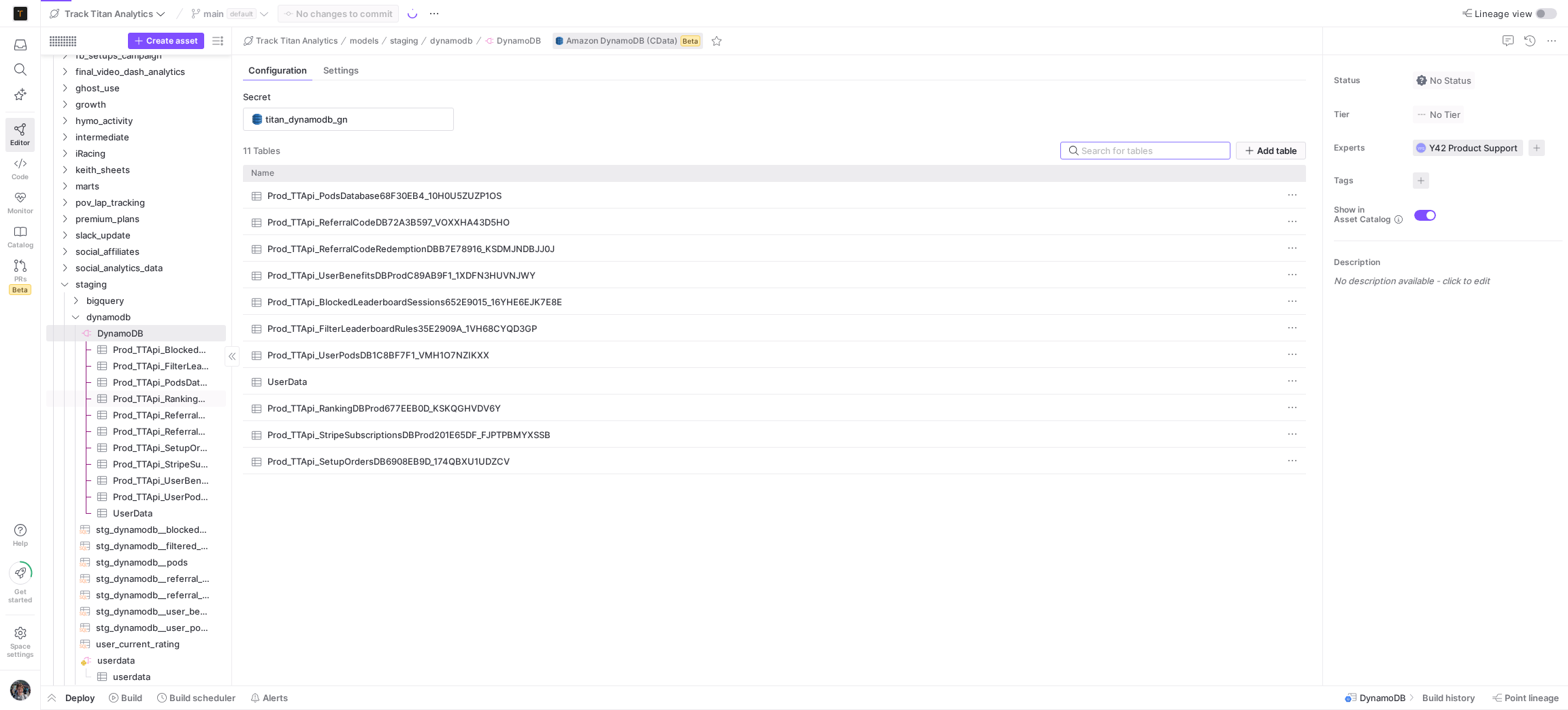
click at [140, 401] on span "Prod_TTApi_RankingDBProd677EEB0D_KSKQGHVDV6Y​​​​​​​​​" at bounding box center [161, 398] width 97 height 16
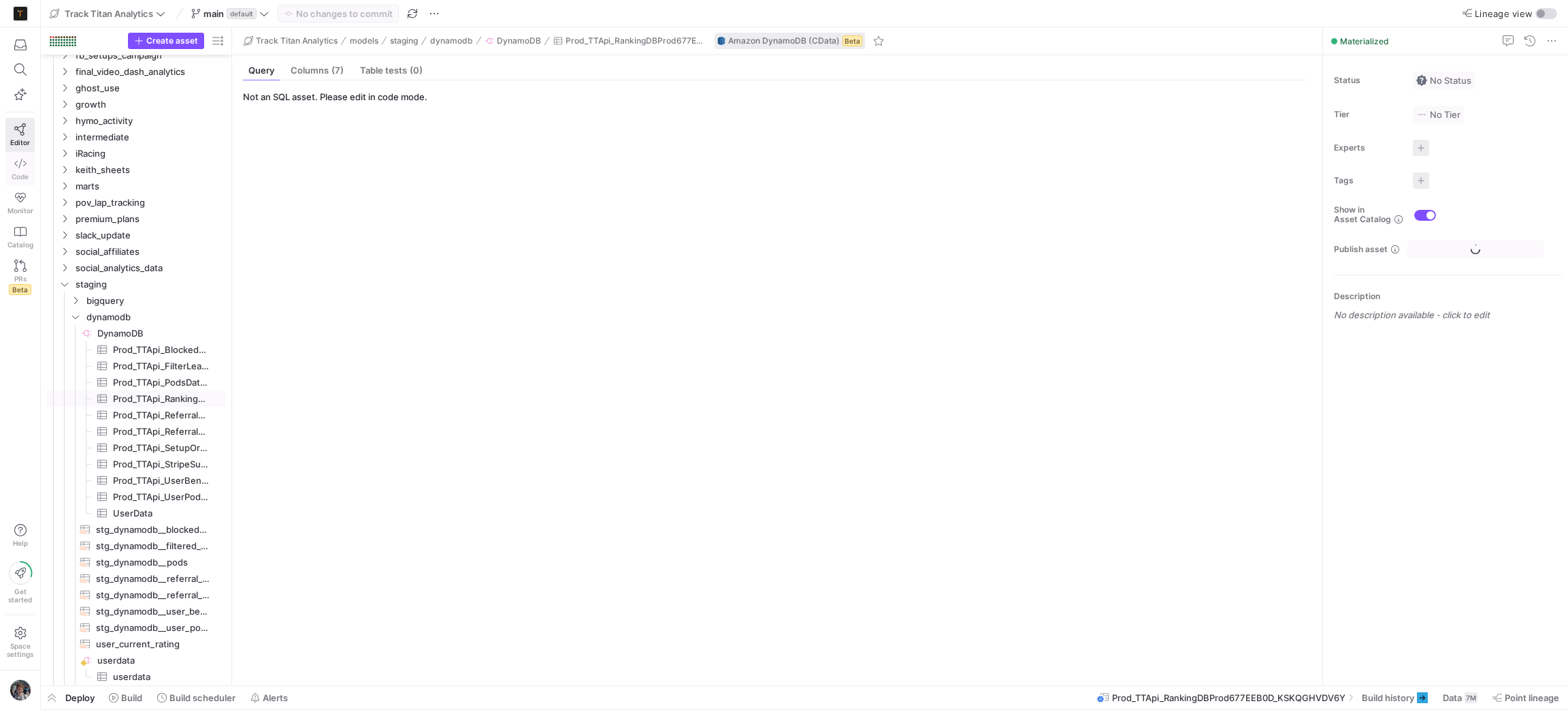
click at [19, 175] on span "Code" at bounding box center [20, 177] width 17 height 8
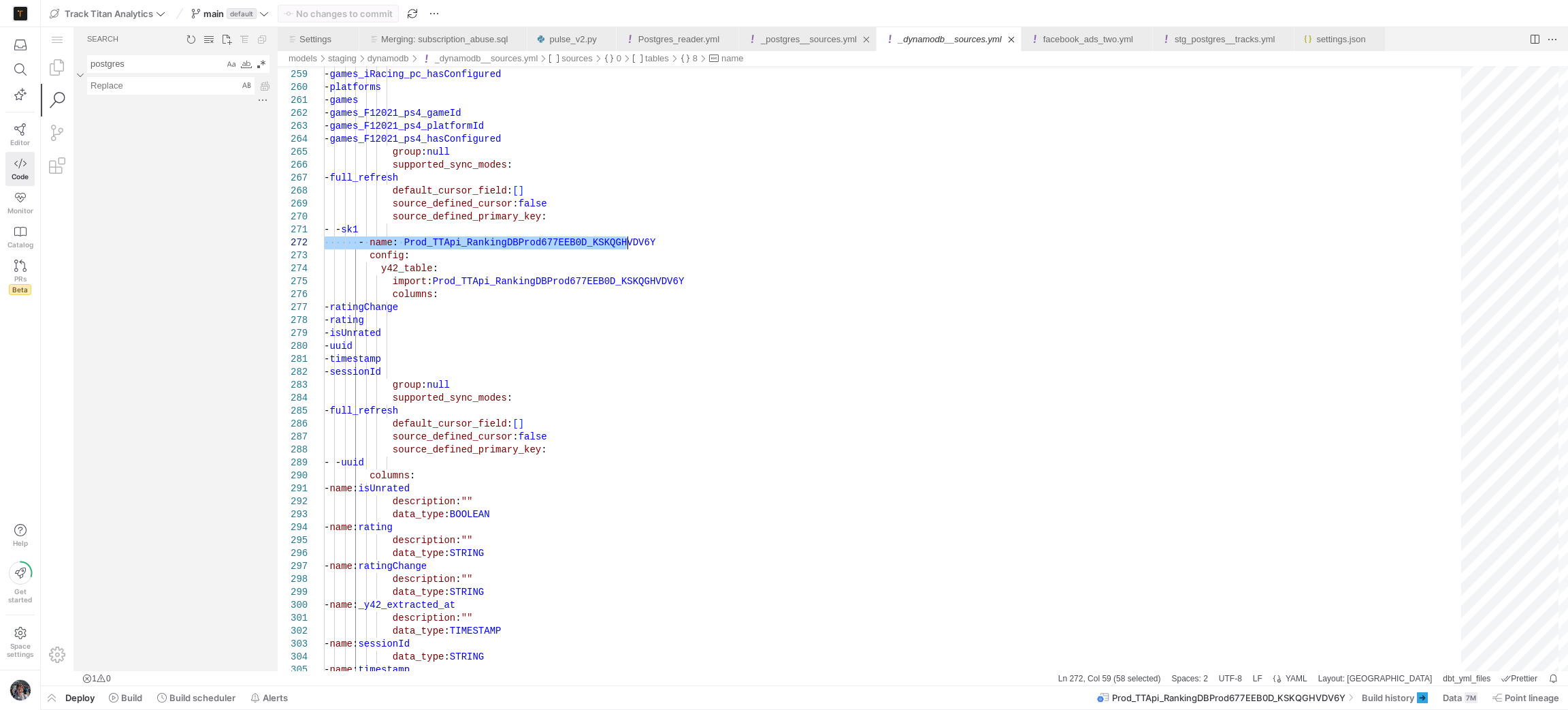
click at [762, 43] on link "_postgres__sources.yml" at bounding box center [809, 39] width 96 height 10
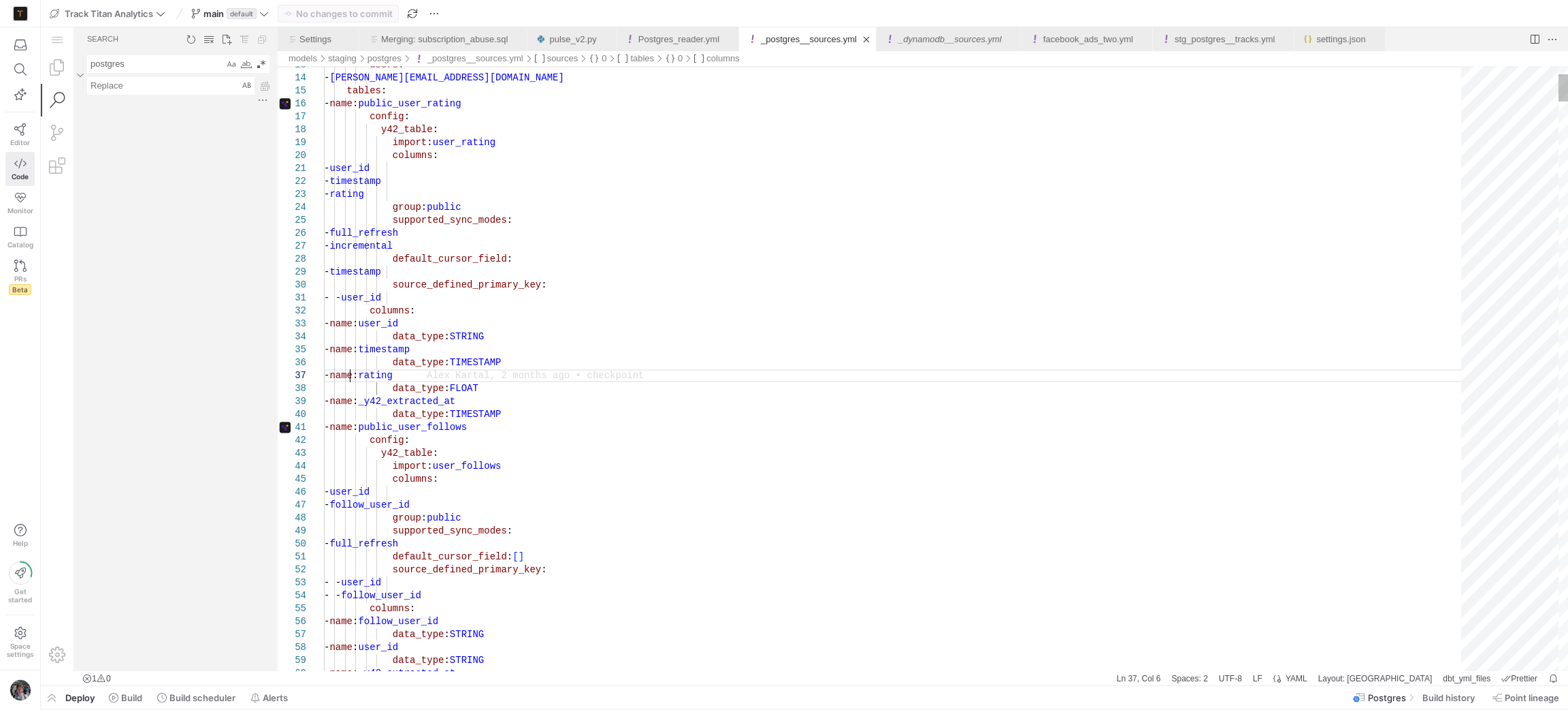
type textarea "- user_id - timestamp - rating group: public supported_sync_modes: - full_refre…"
drag, startPoint x: 485, startPoint y: 245, endPoint x: 387, endPoint y: 248, distance: 98.0
click at [903, 38] on link "_dynamodb__sources.yml" at bounding box center [950, 39] width 103 height 10
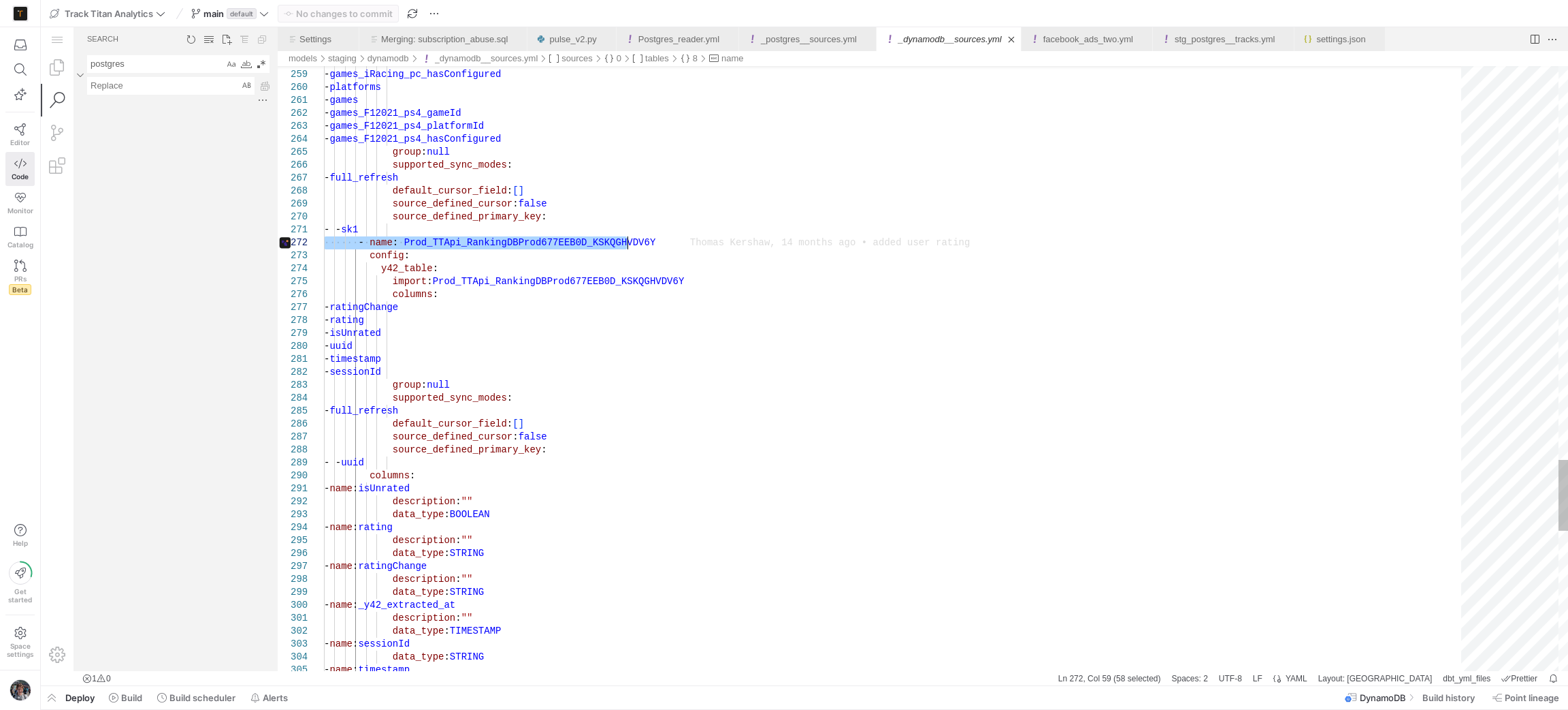
type textarea "- timestamp - sessionId group: null supported_sync_modes: - full_refresh defaul…"
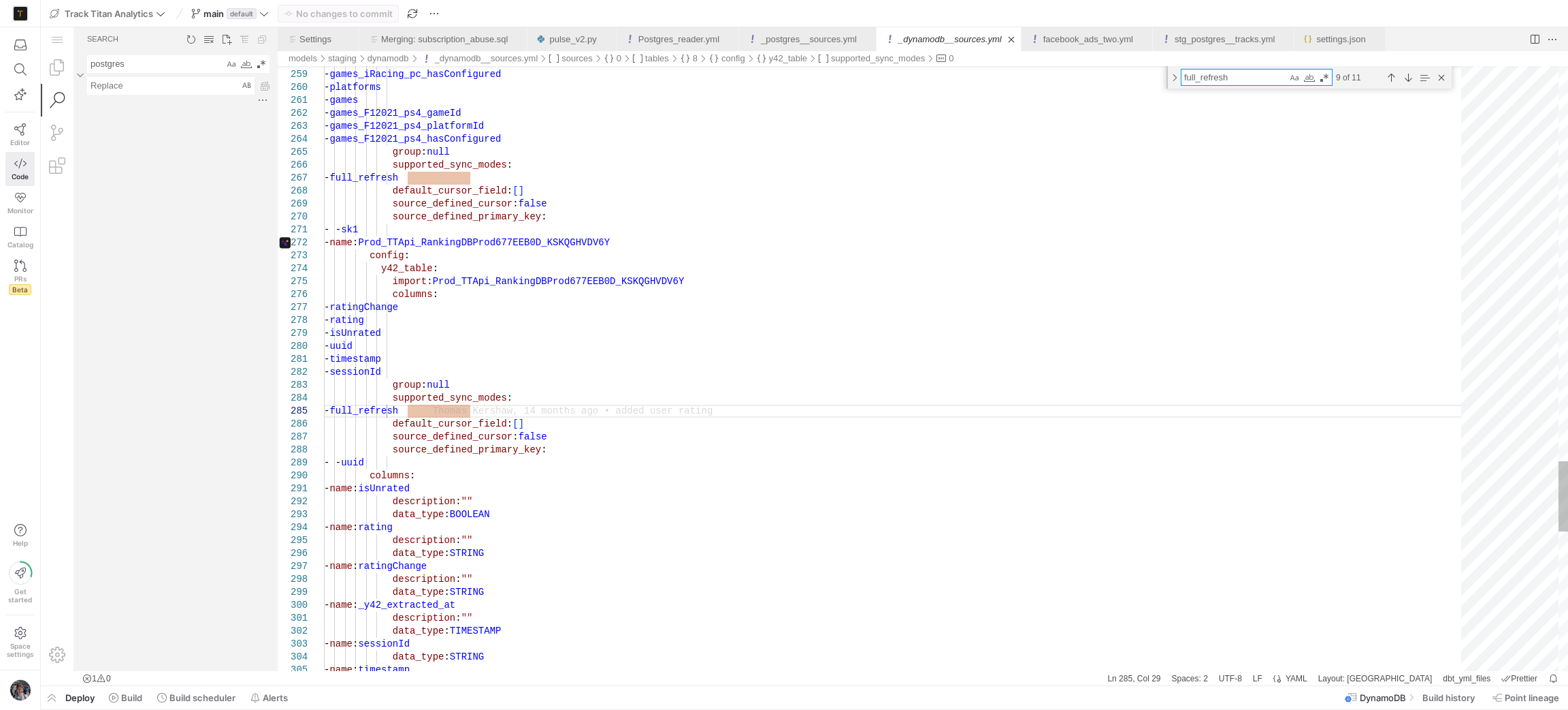
type textarea "f"
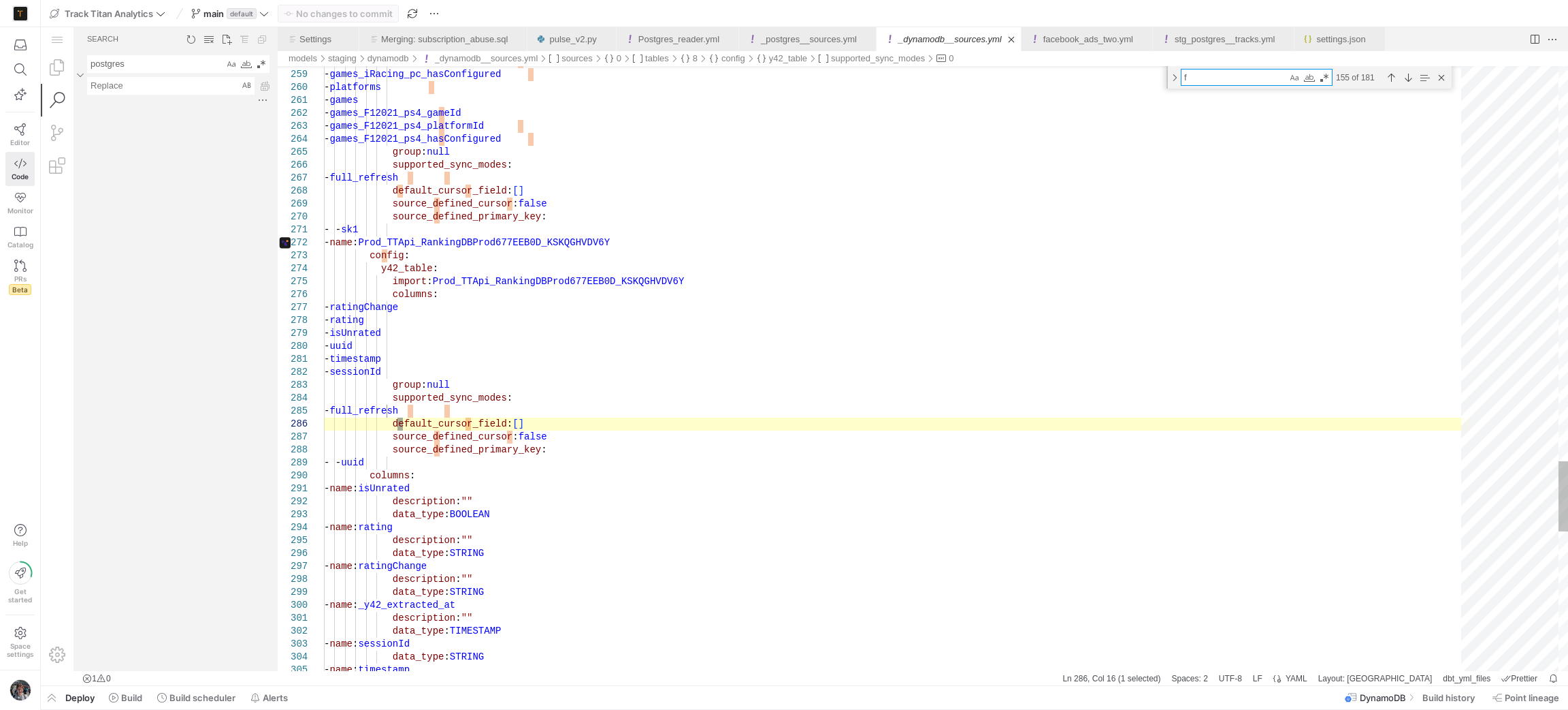
type textarea "- initialTrial - fingerprint group: null supported_sync_modes: - full_refresh -…"
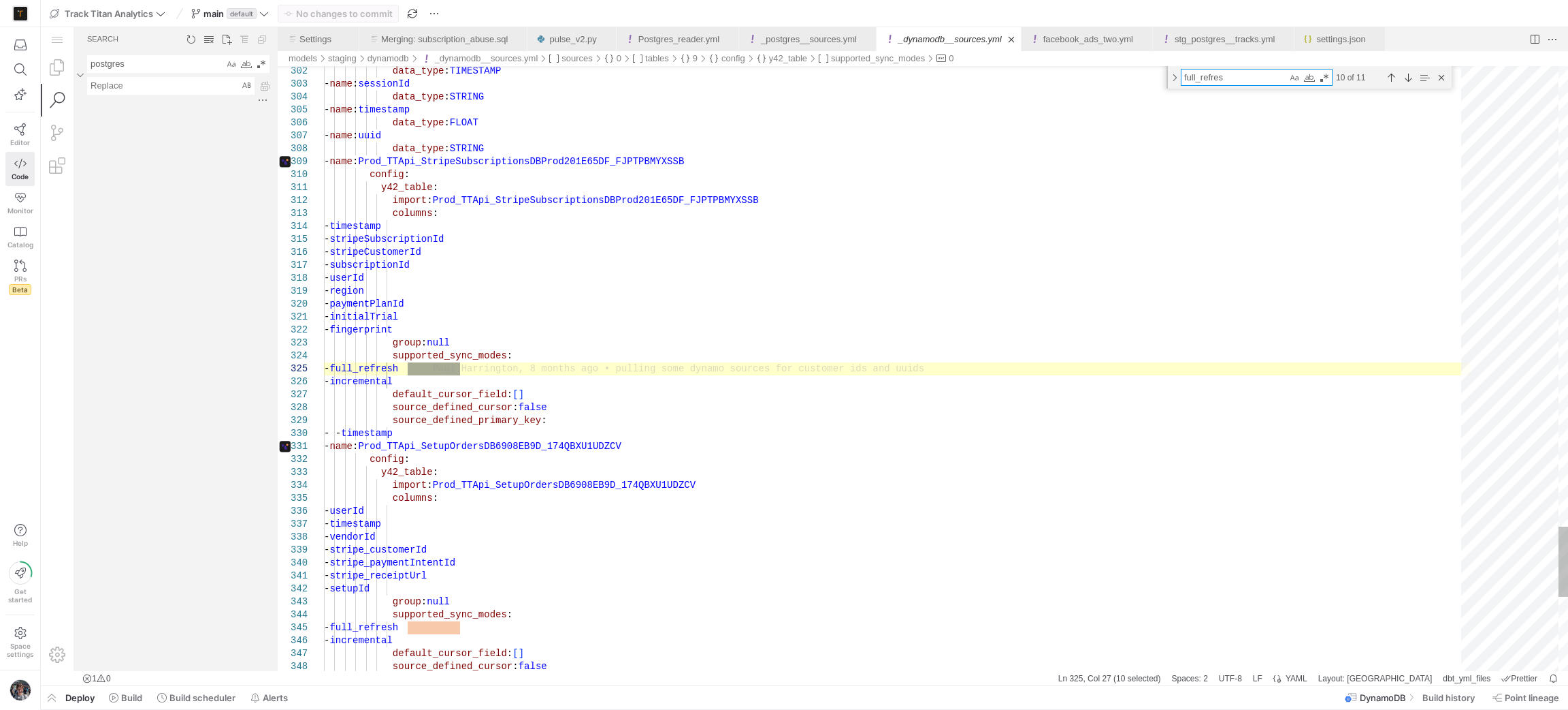
type textarea "full_refresh"
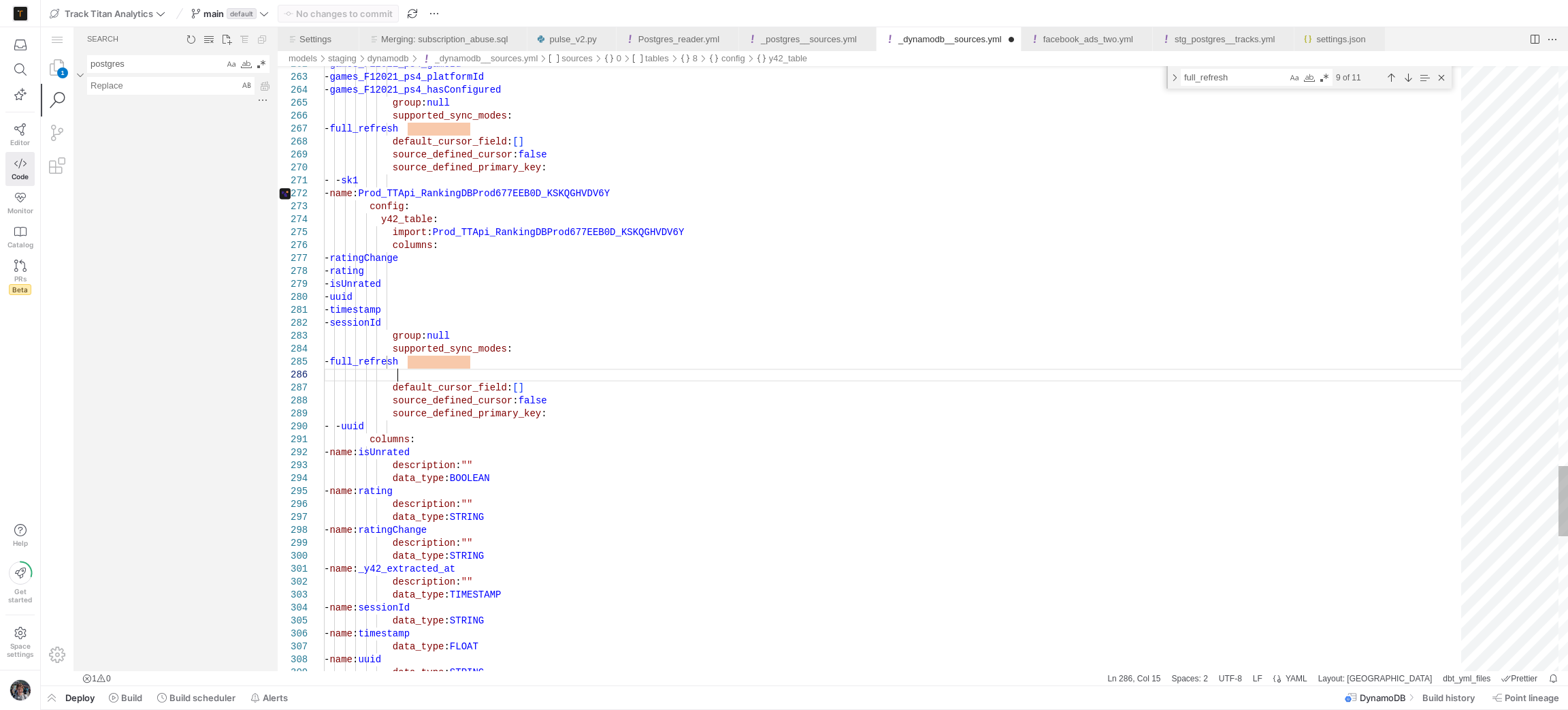
paste textarea "- incremental"
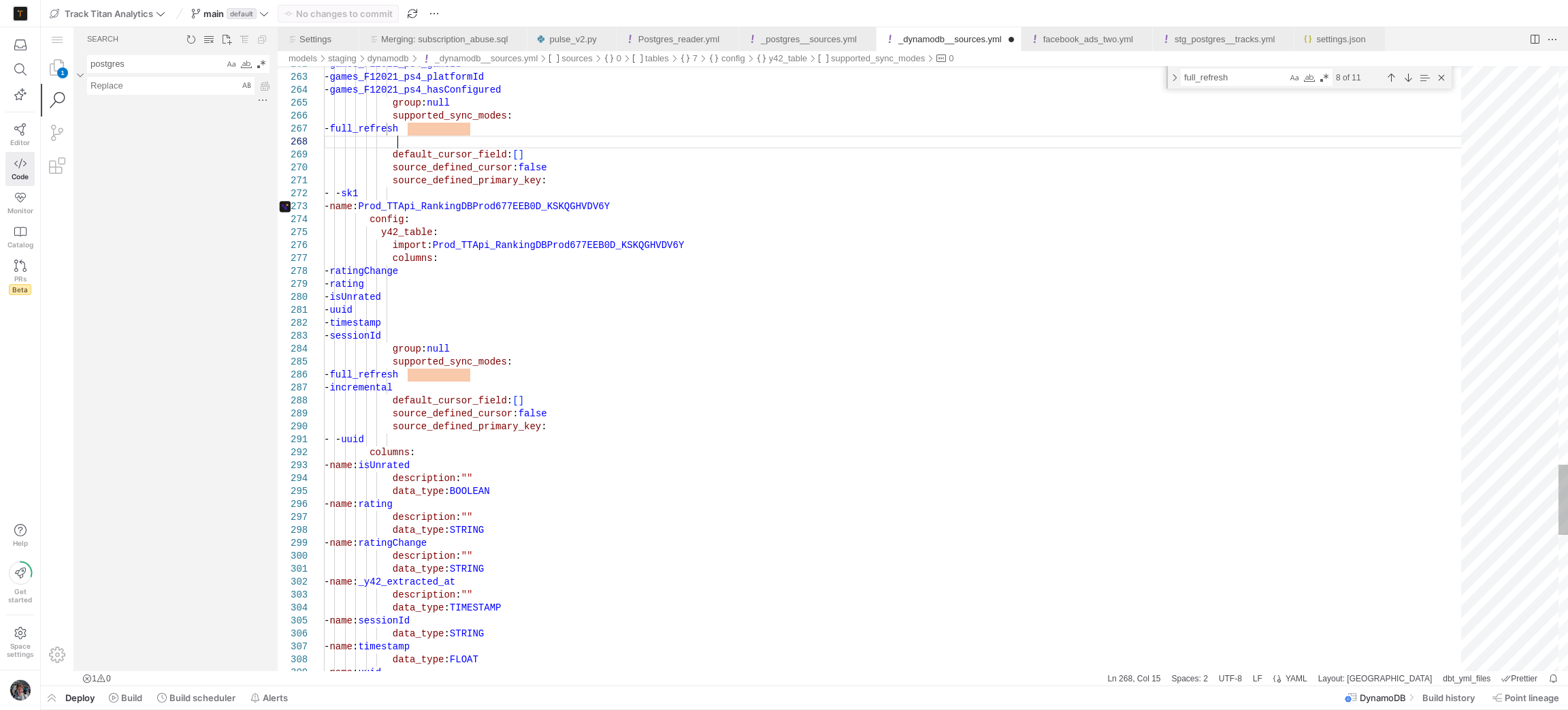
paste textarea "- incremental"
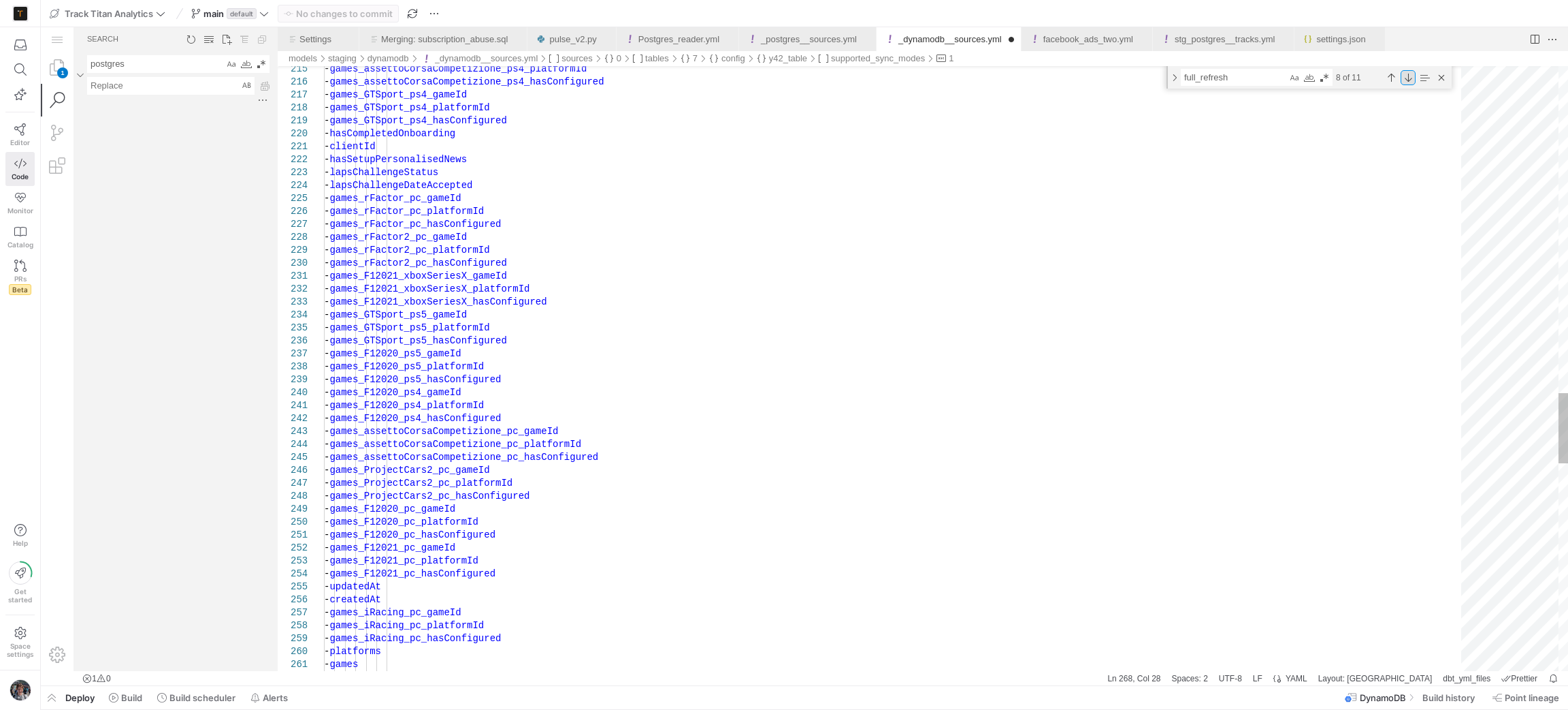
click at [1401, 81] on div "Next Match (Enter)" at bounding box center [1408, 78] width 15 height 15
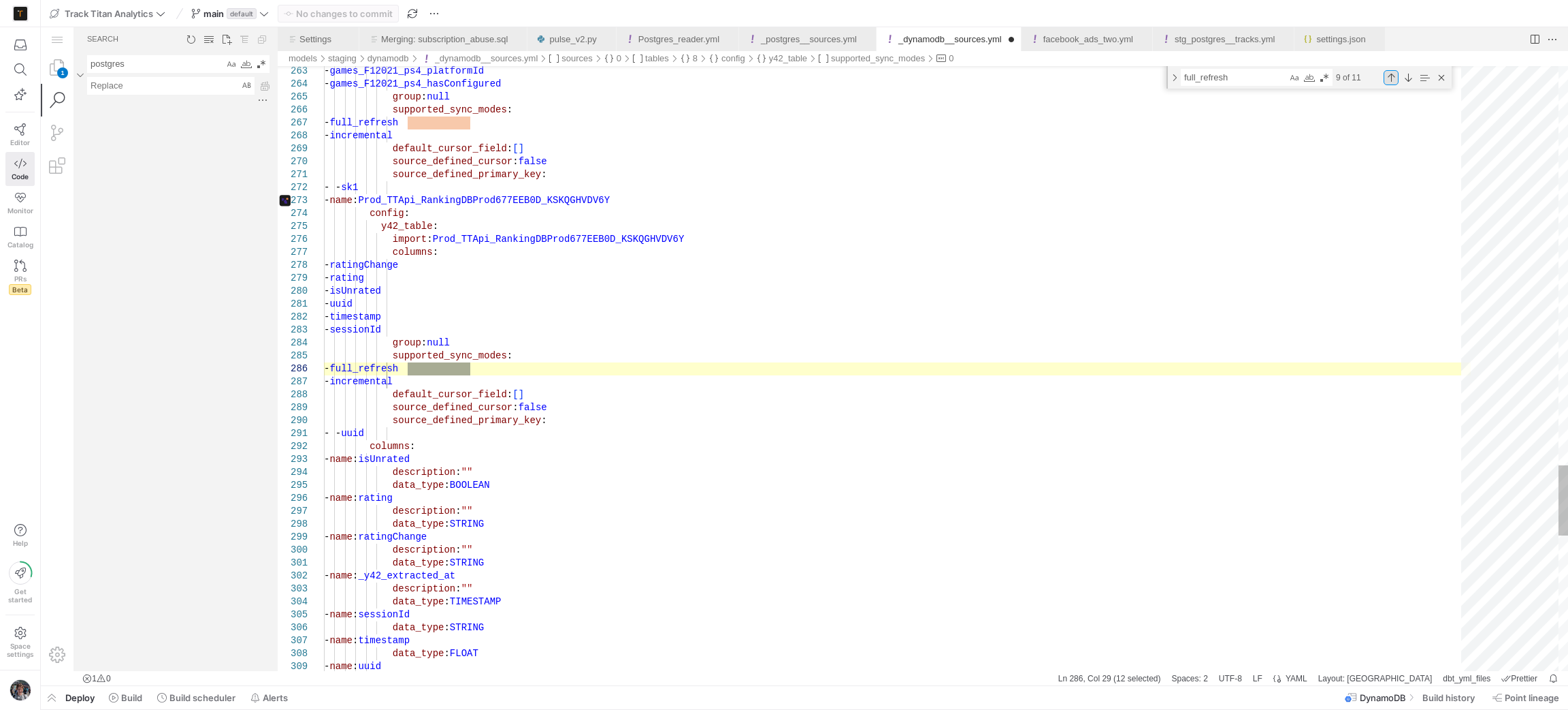
click at [1394, 79] on div "Previous Match (Shift+Enter)" at bounding box center [1391, 78] width 15 height 15
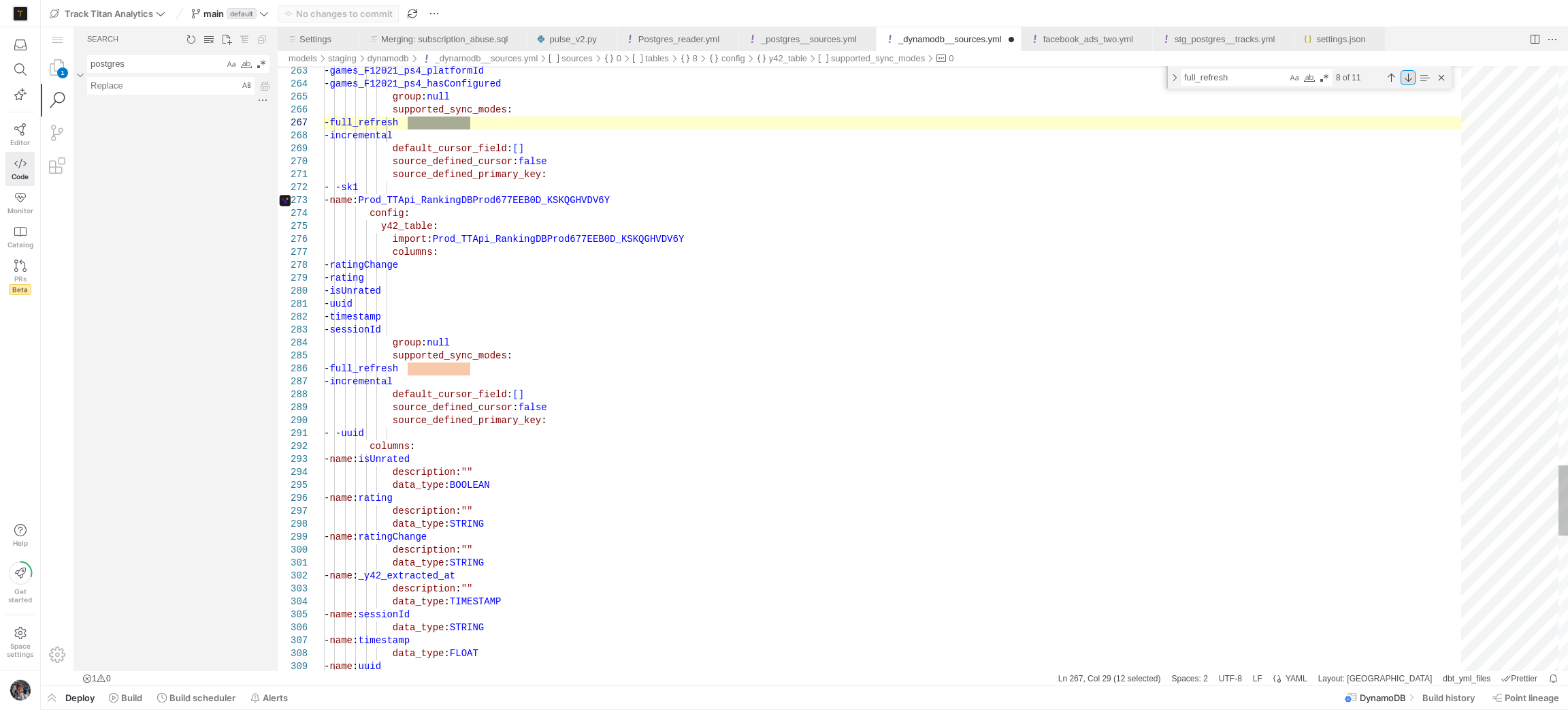
click at [1408, 77] on div "Next Match (Enter)" at bounding box center [1408, 78] width 15 height 15
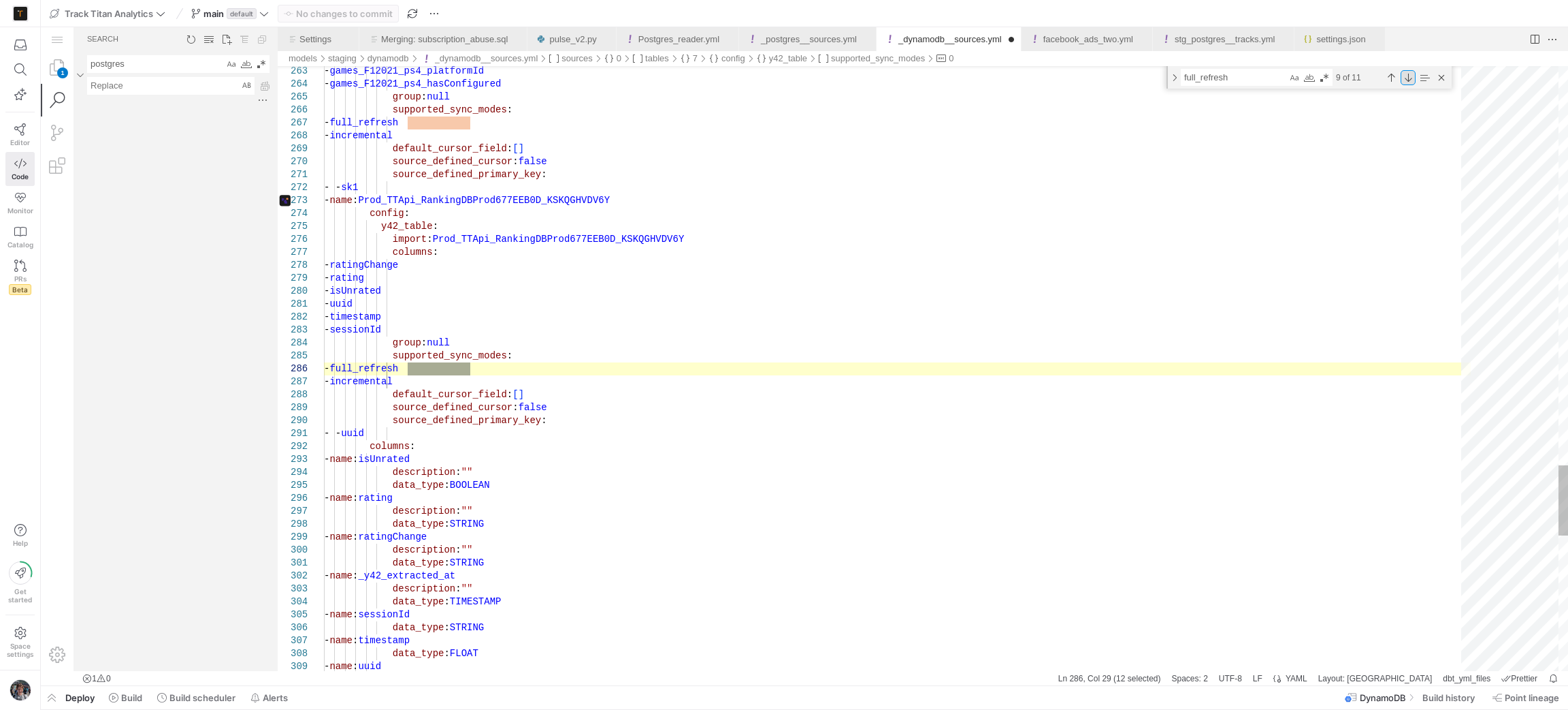
click at [1408, 77] on div "Next Match (Enter)" at bounding box center [1408, 78] width 15 height 15
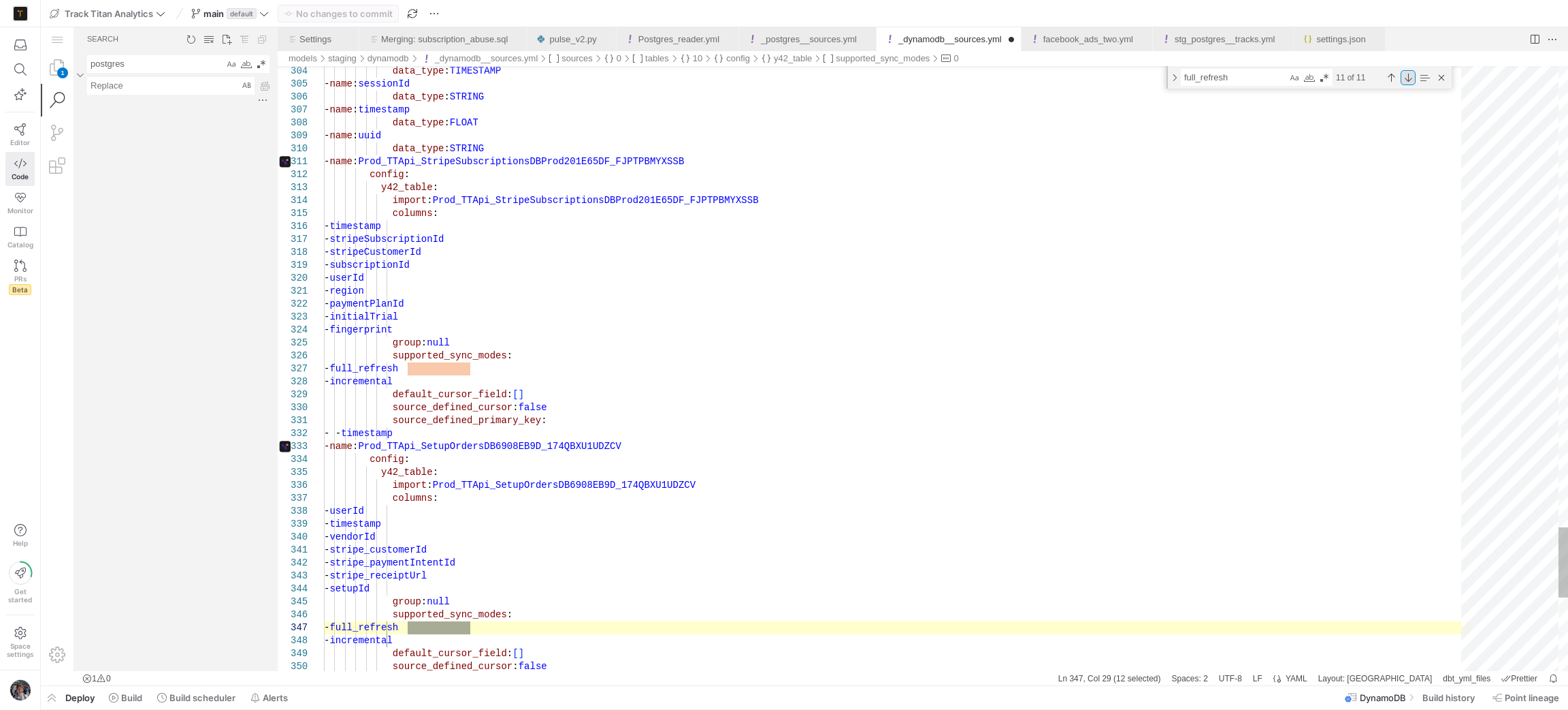
click at [1408, 77] on div "Next Match (Enter)" at bounding box center [1408, 78] width 15 height 15
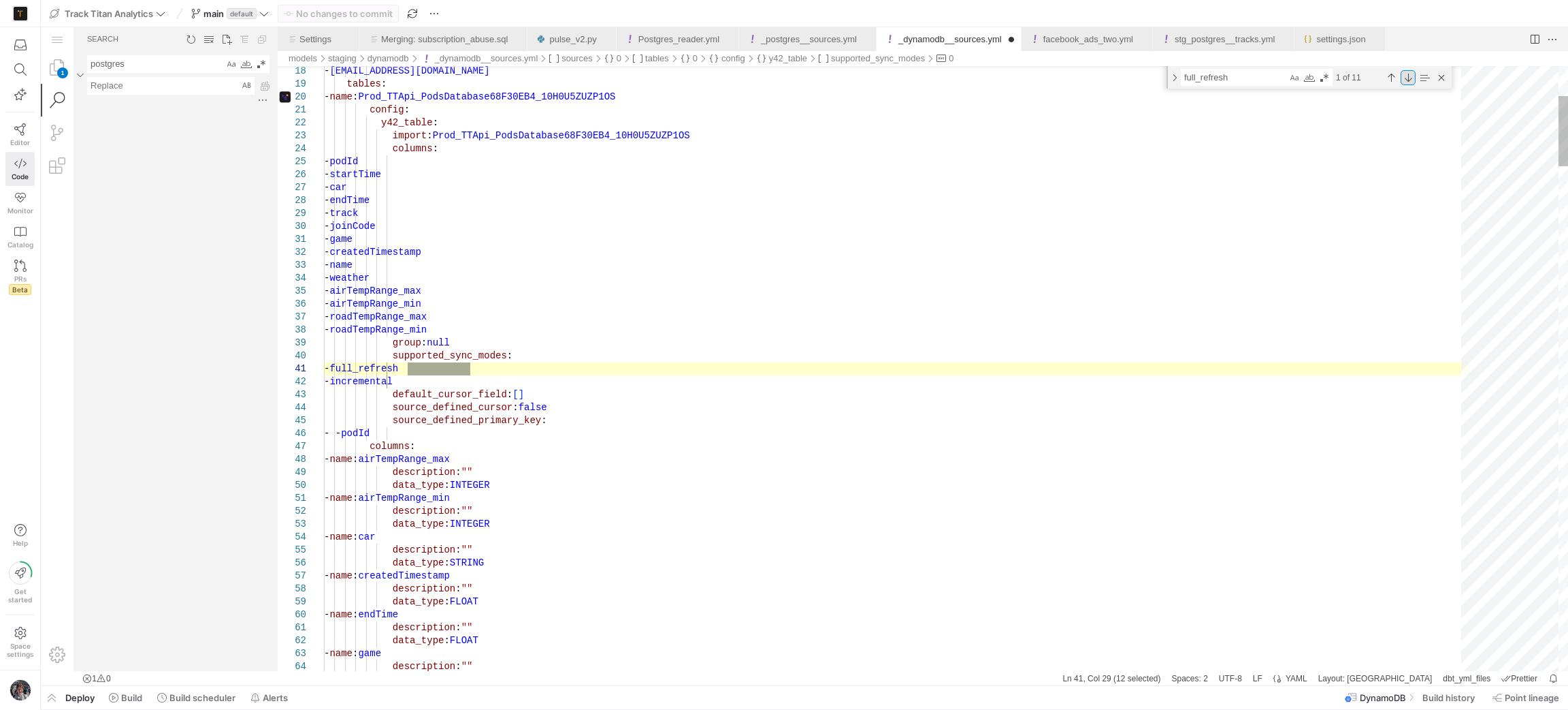
click at [1407, 79] on div "Next Match (Enter)" at bounding box center [1408, 78] width 15 height 15
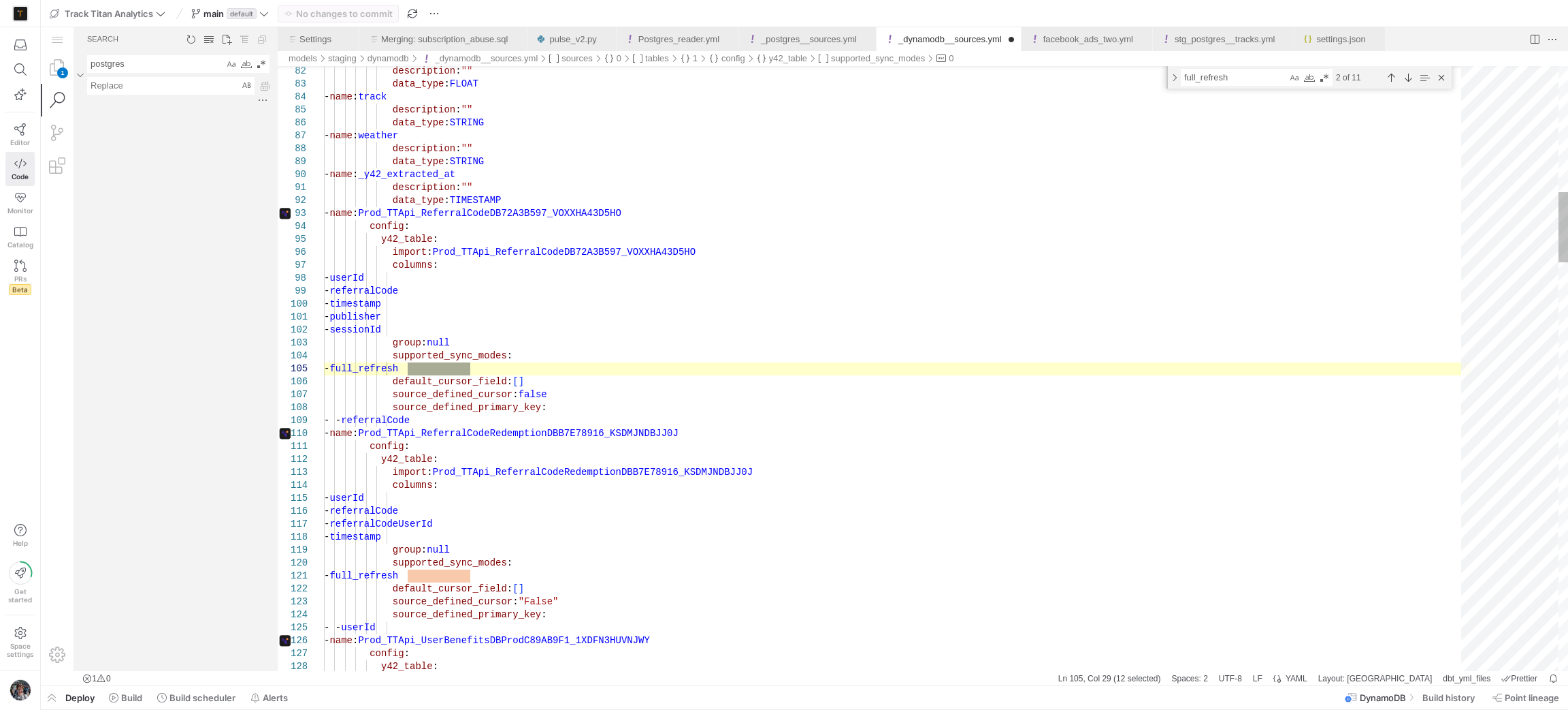
scroll to position [90, 0]
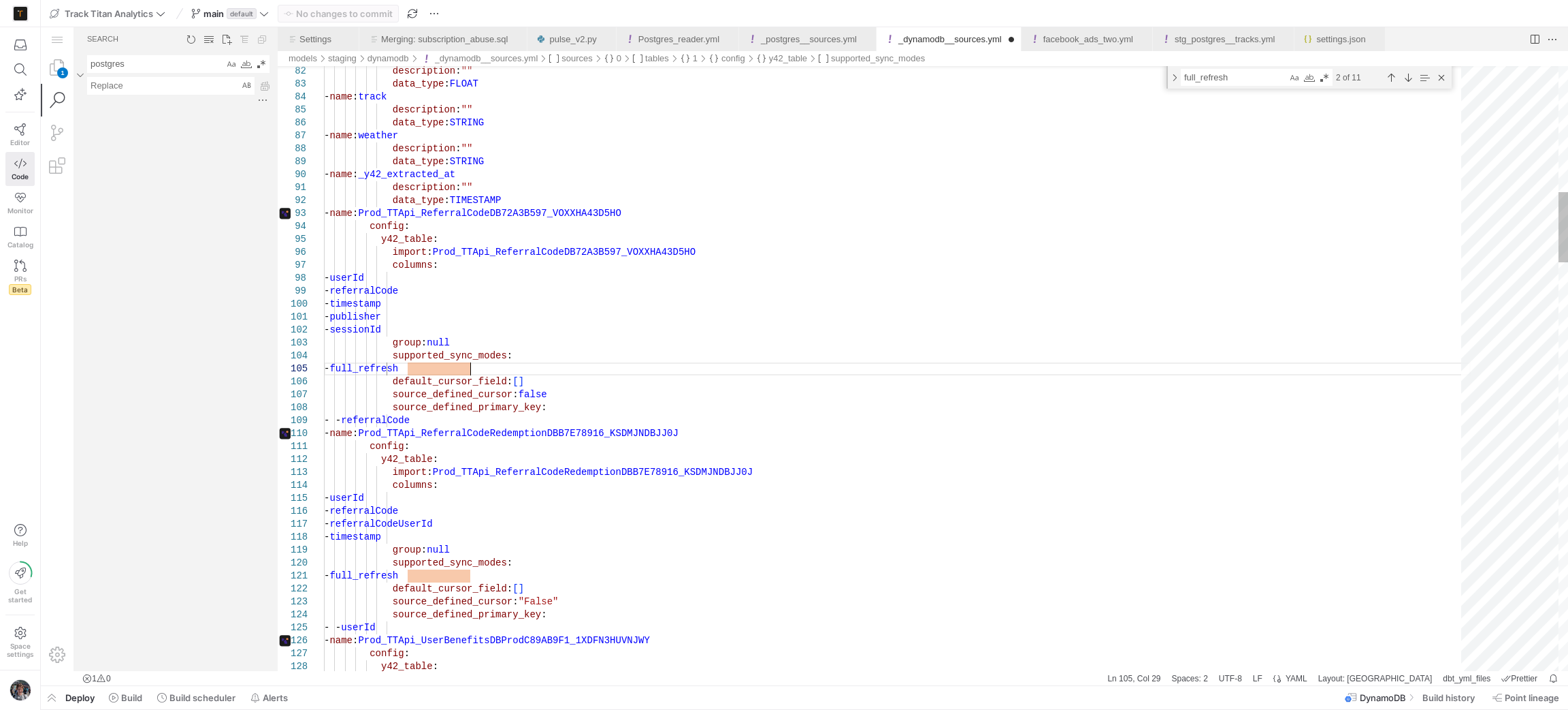
paste textarea "- incremental"
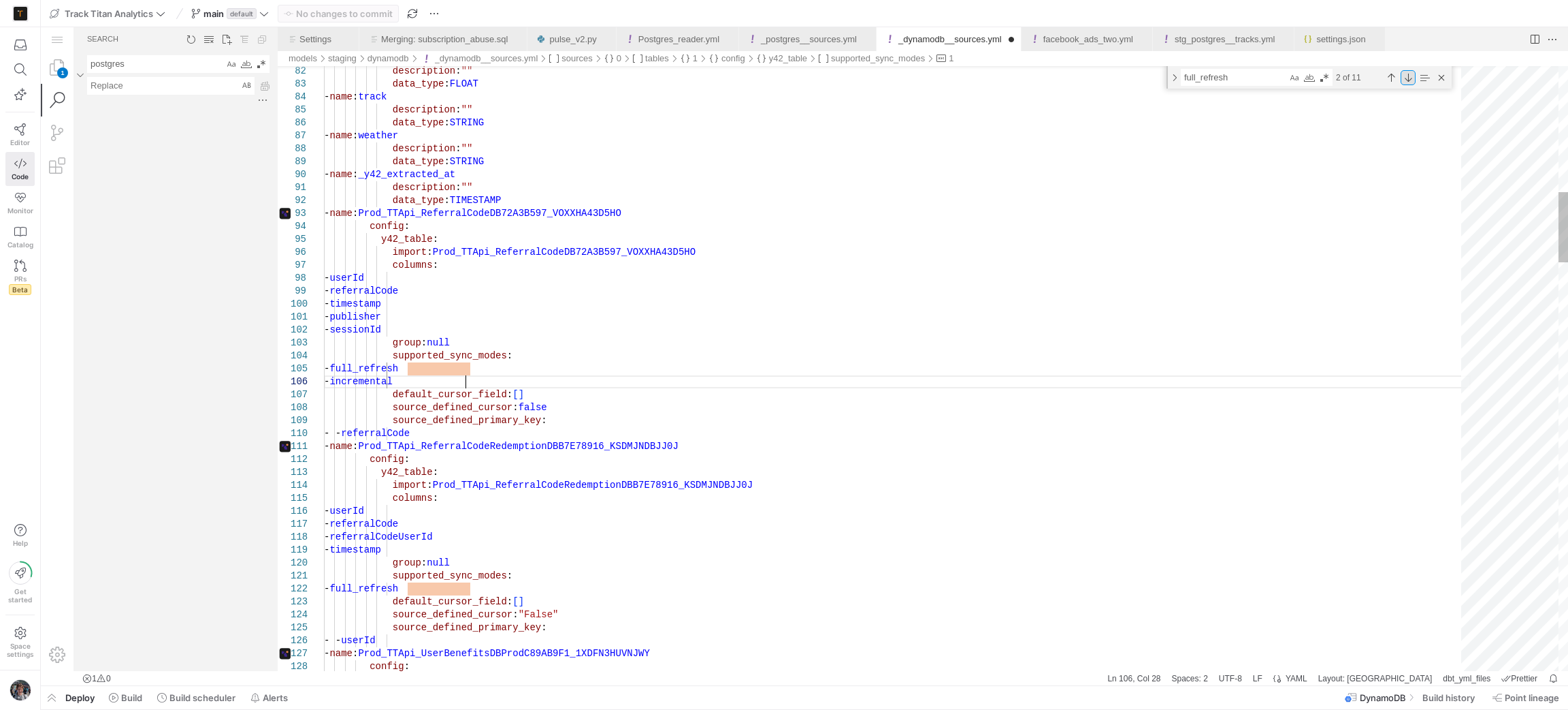
click at [1407, 77] on div "Next Match (Enter)" at bounding box center [1408, 78] width 15 height 15
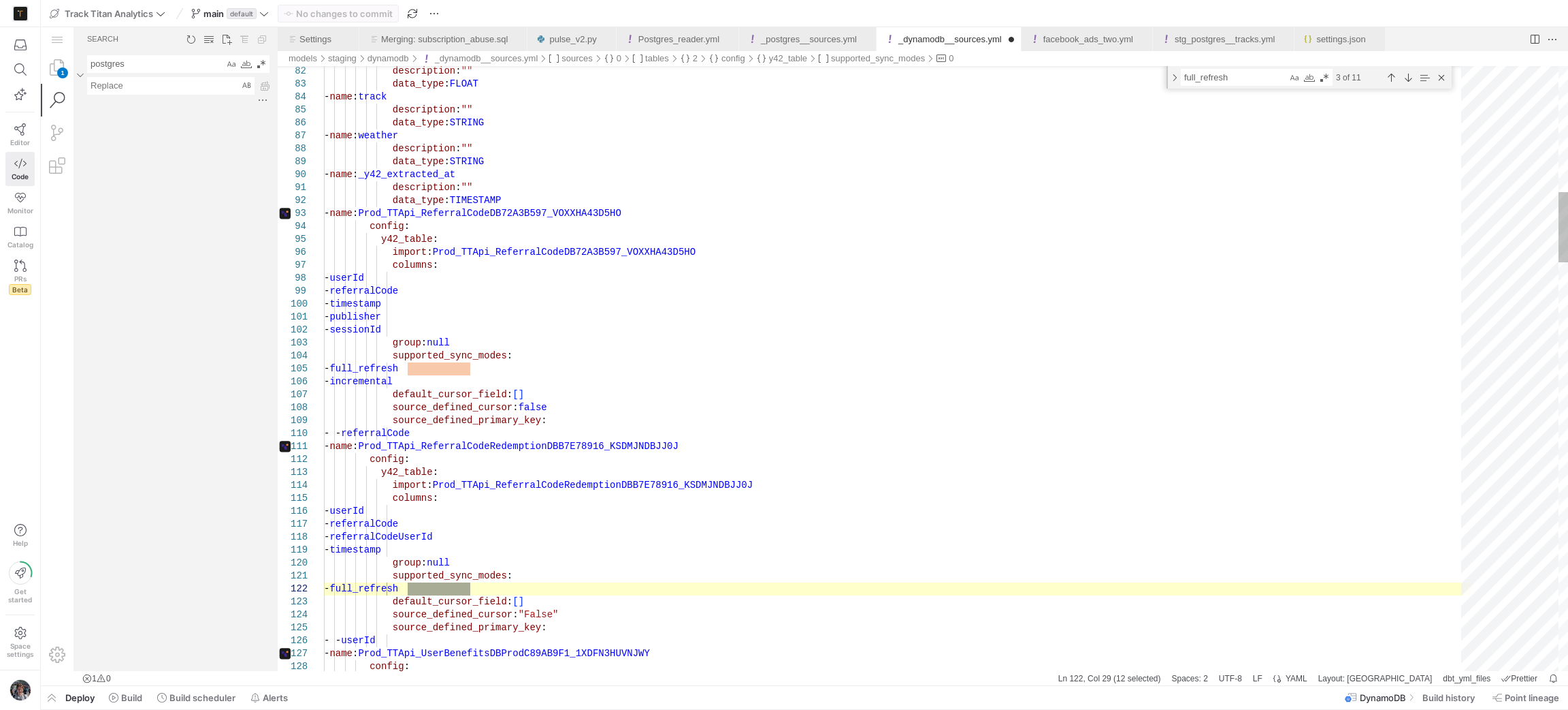
scroll to position [75, 0]
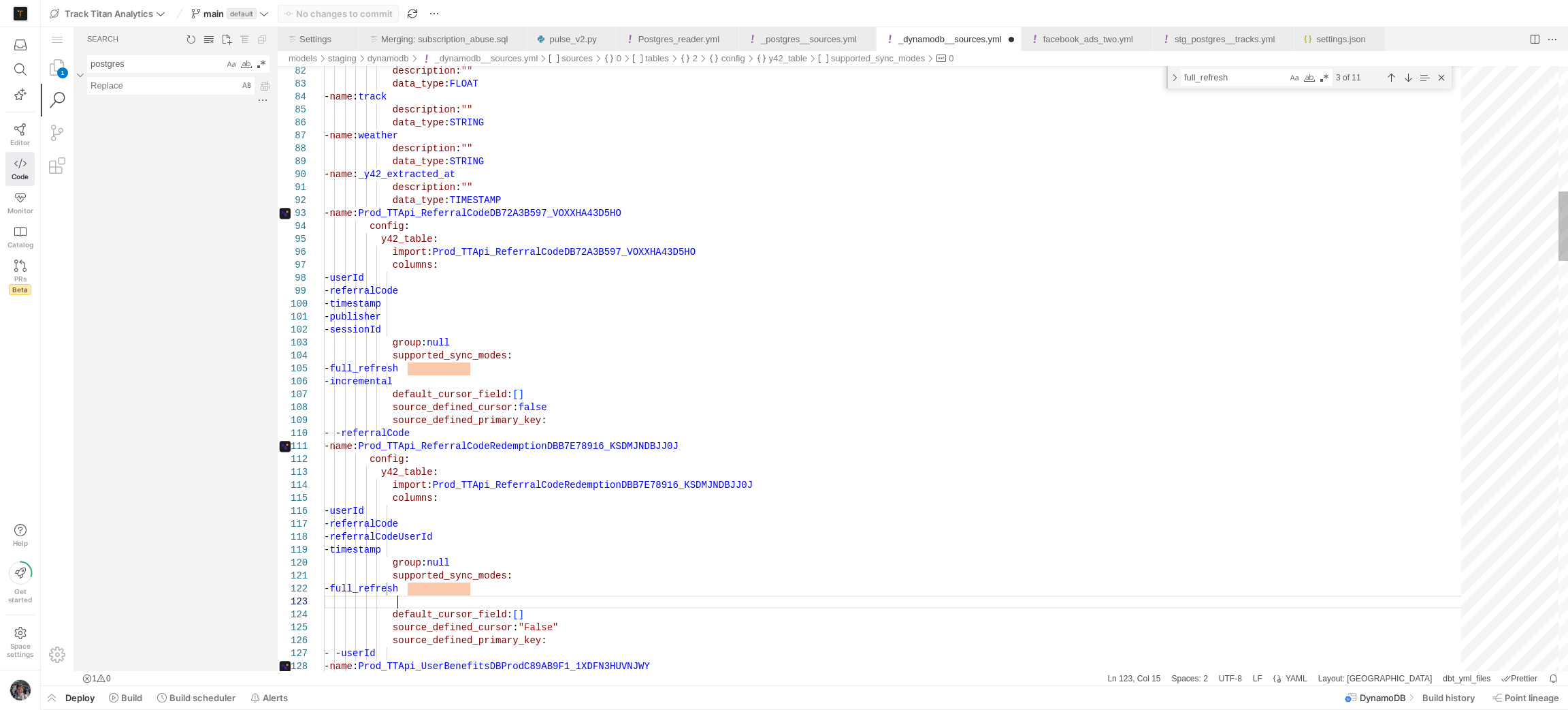
paste textarea "- incremental"
click at [1403, 74] on div "Next Match (Enter)" at bounding box center [1408, 78] width 15 height 15
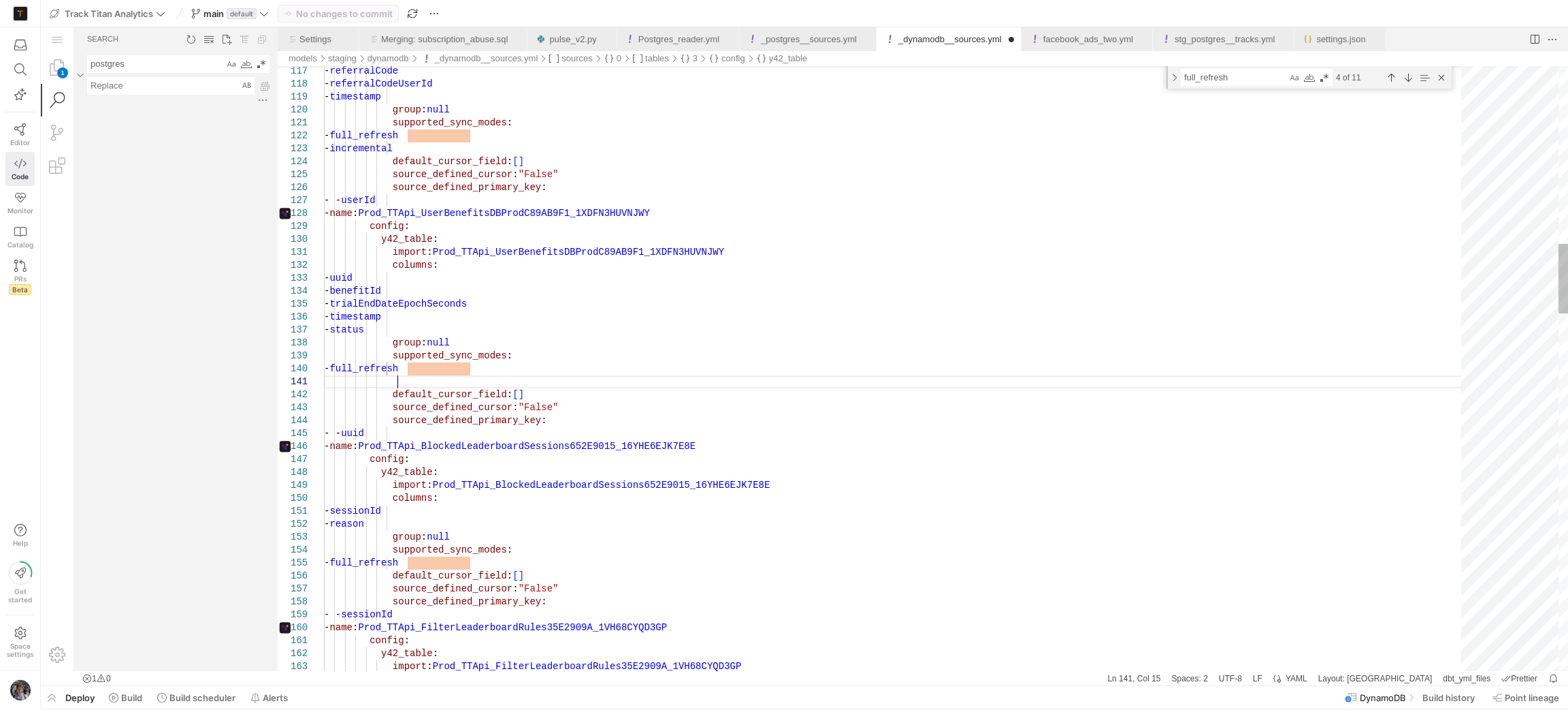
paste textarea "- incremental"
click at [1410, 78] on div "Next Match (Enter)" at bounding box center [1408, 78] width 15 height 15
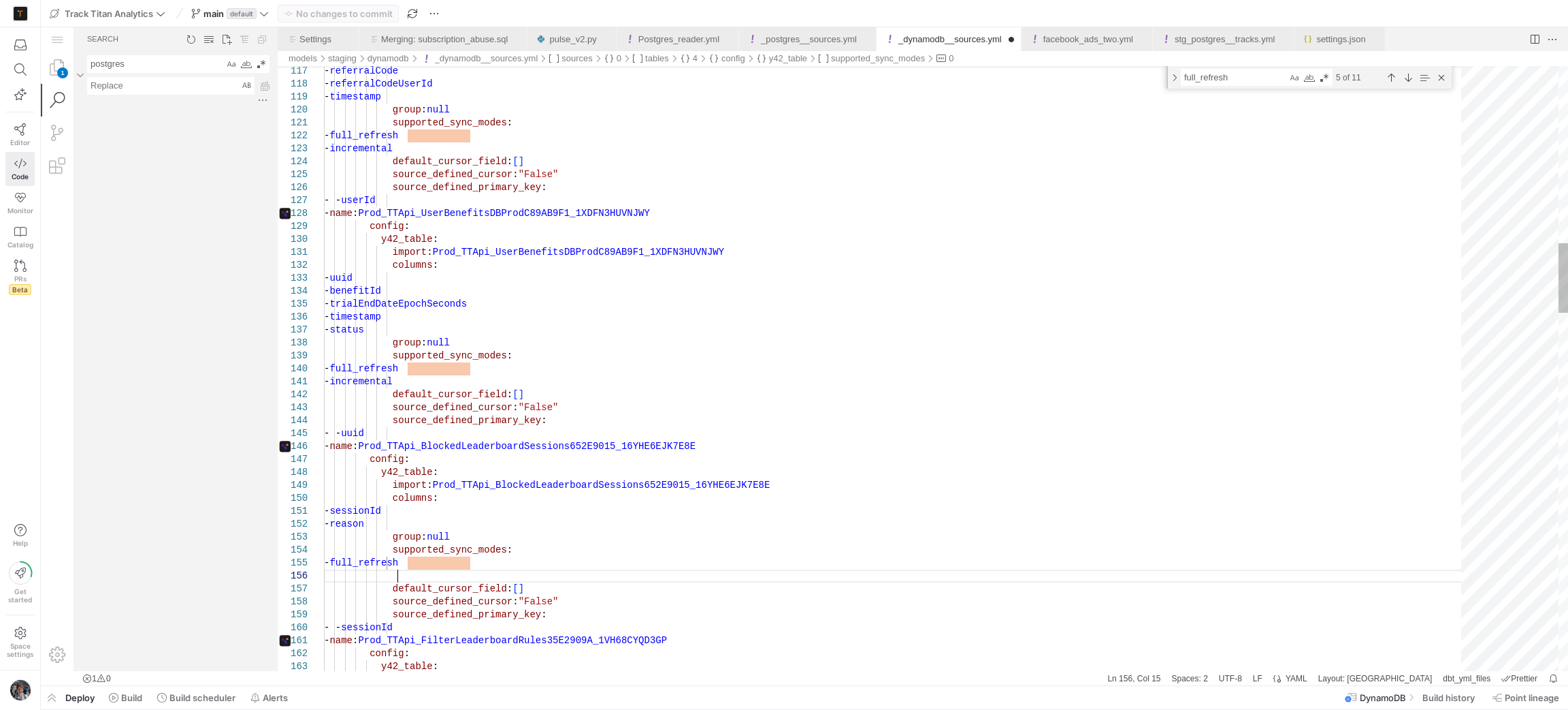
paste textarea "- incremental"
click at [1413, 78] on div "Next Match (Enter)" at bounding box center [1408, 78] width 15 height 15
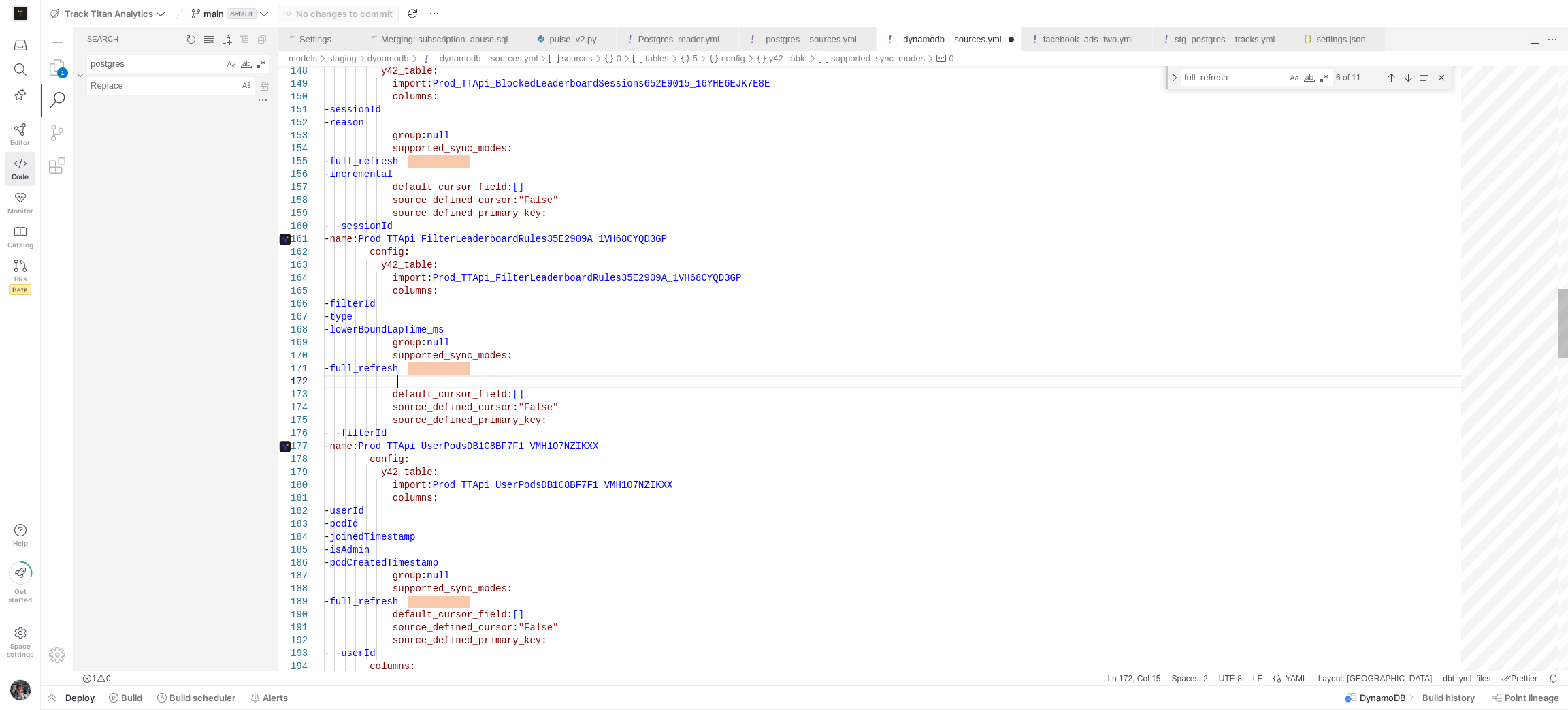
scroll to position [23, 71]
paste textarea "- incremental"
click at [1407, 85] on div "6 of 11" at bounding box center [1391, 77] width 117 height 17
click at [1407, 83] on div "Next Match (Enter)" at bounding box center [1408, 78] width 15 height 15
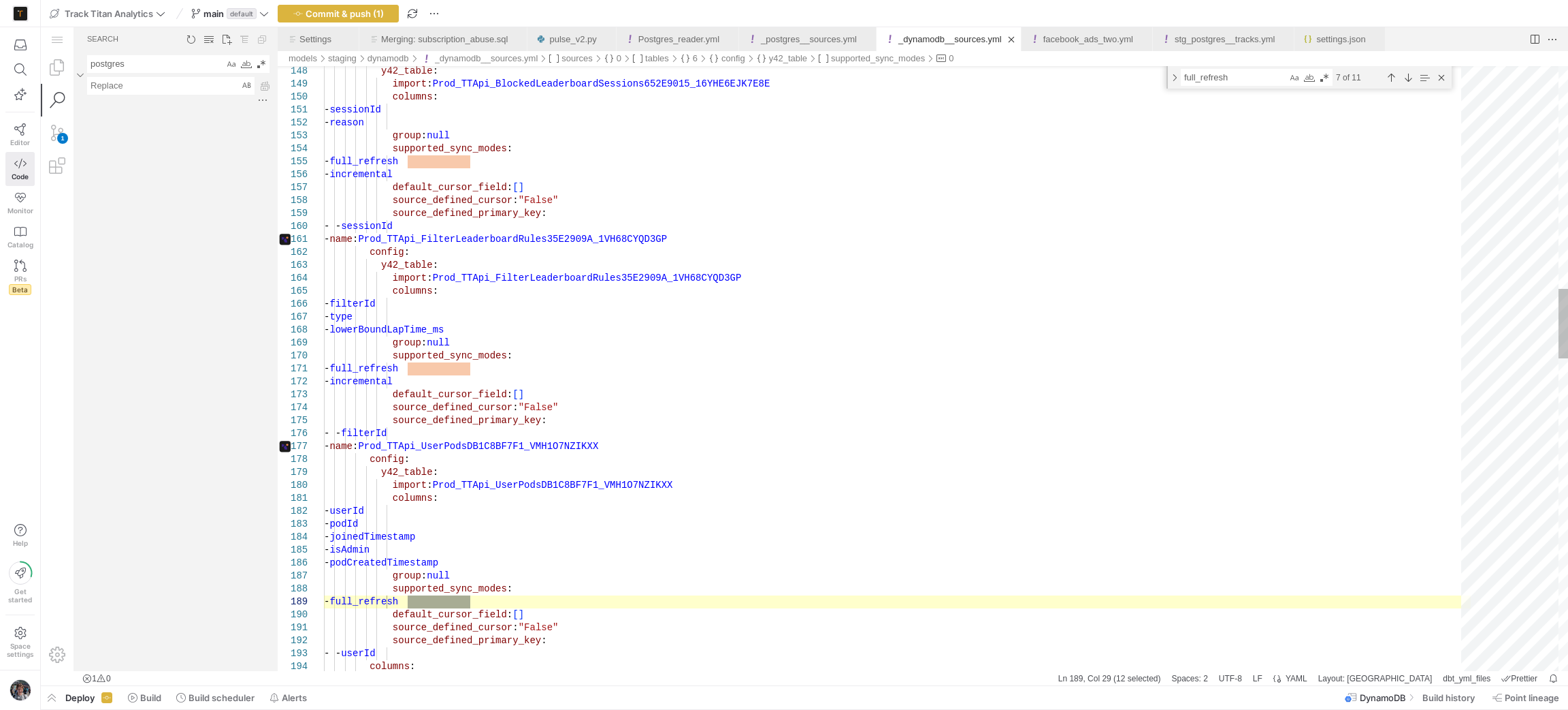
scroll to position [23, 0]
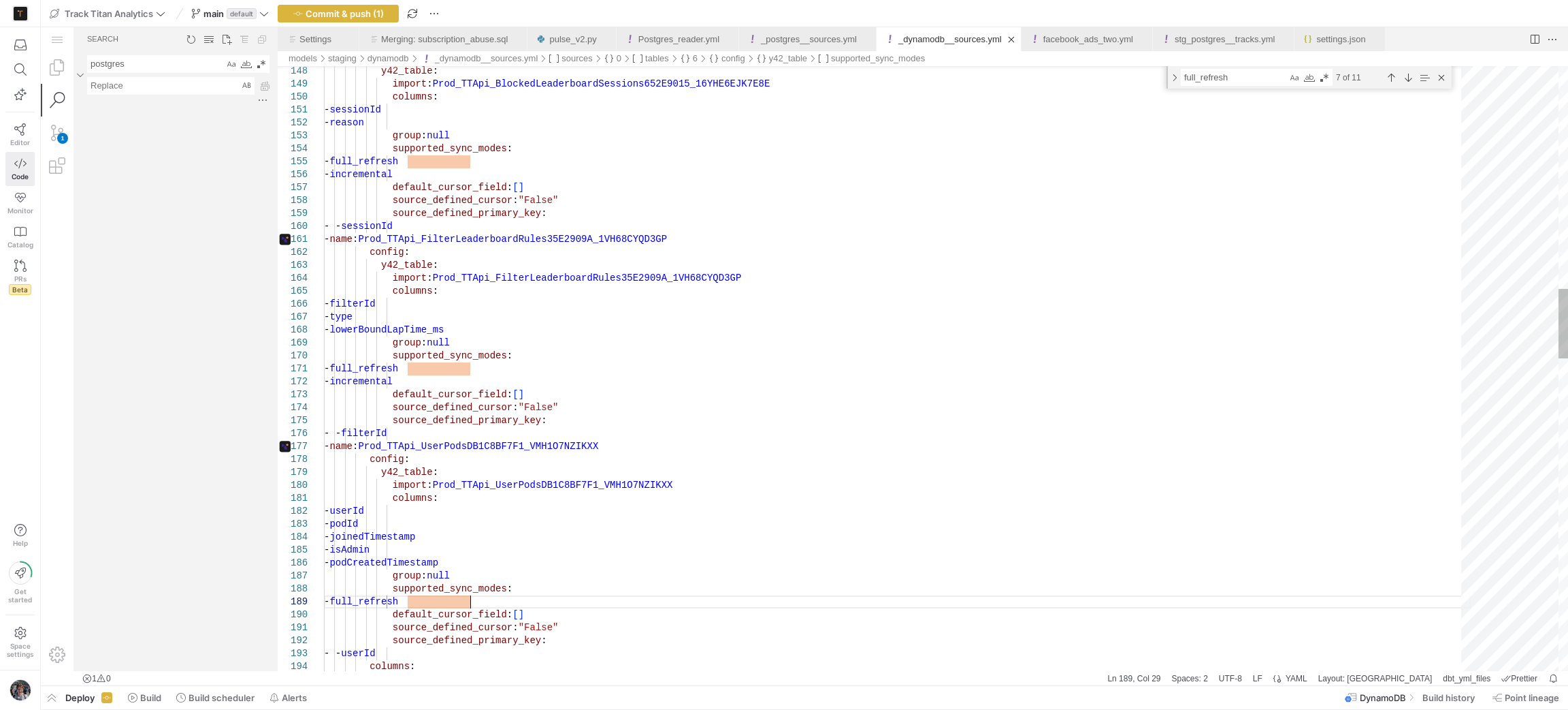
paste textarea "- incremental"
click at [1408, 81] on div "Next Match (Enter)" at bounding box center [1408, 78] width 15 height 15
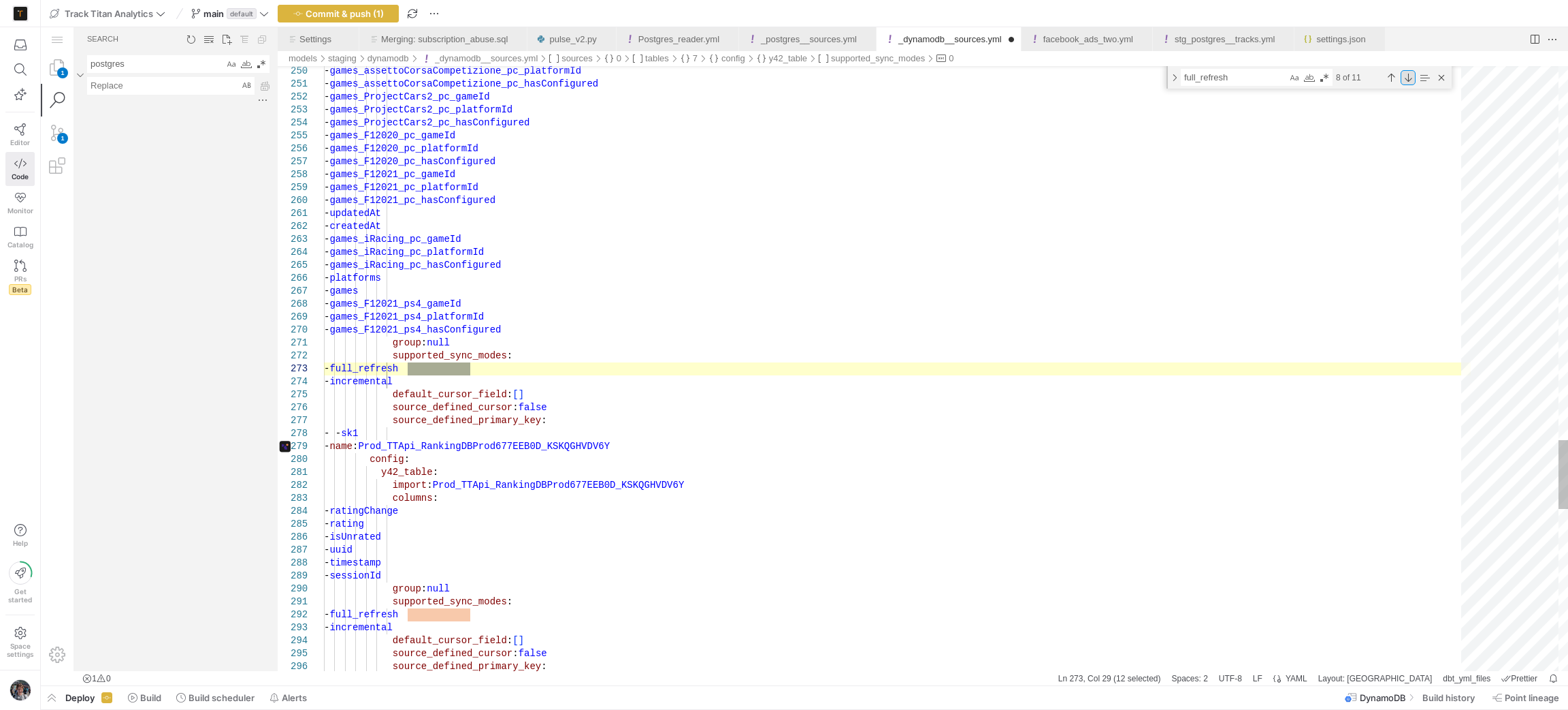
click at [1411, 72] on div "Next Match (Enter)" at bounding box center [1408, 78] width 15 height 15
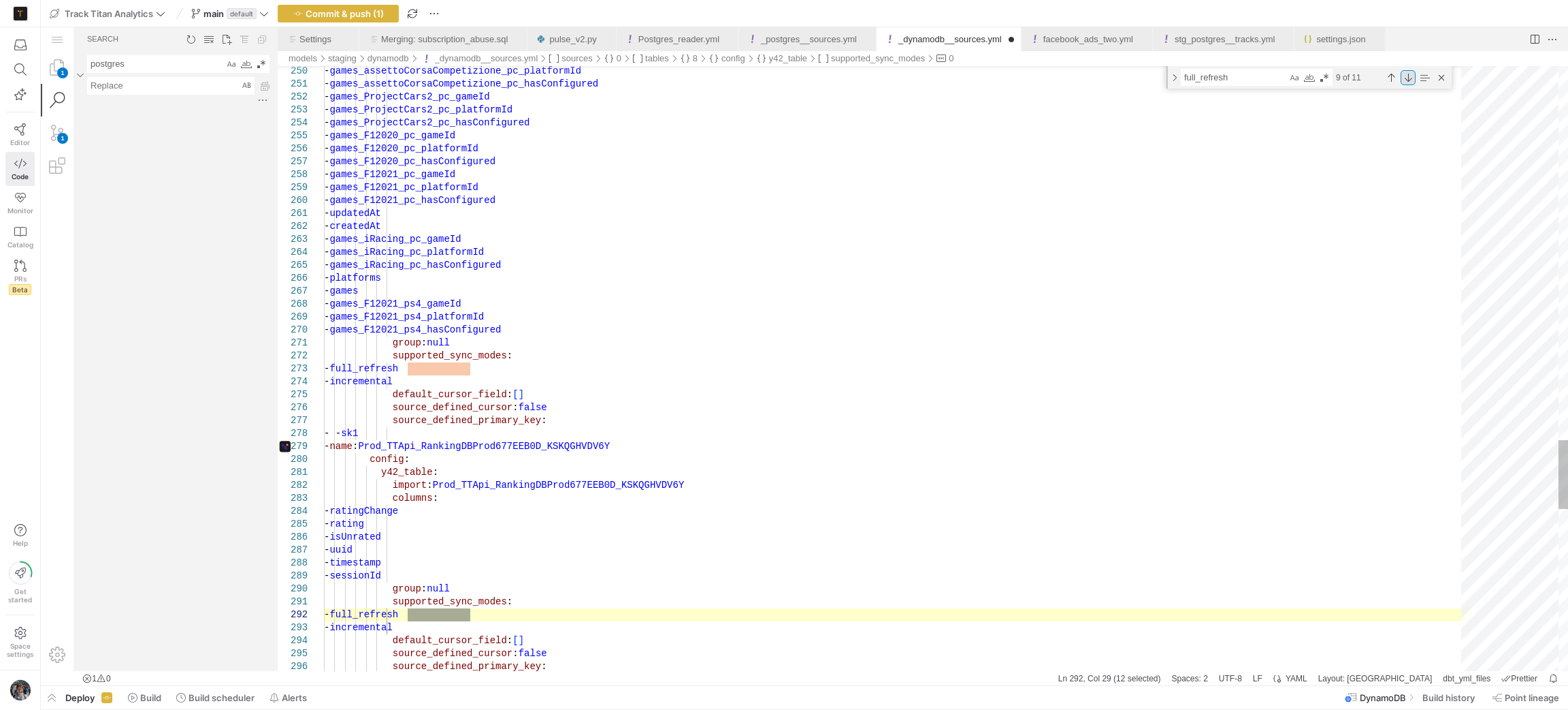
click at [1411, 72] on div "Next Match (Enter)" at bounding box center [1408, 78] width 15 height 15
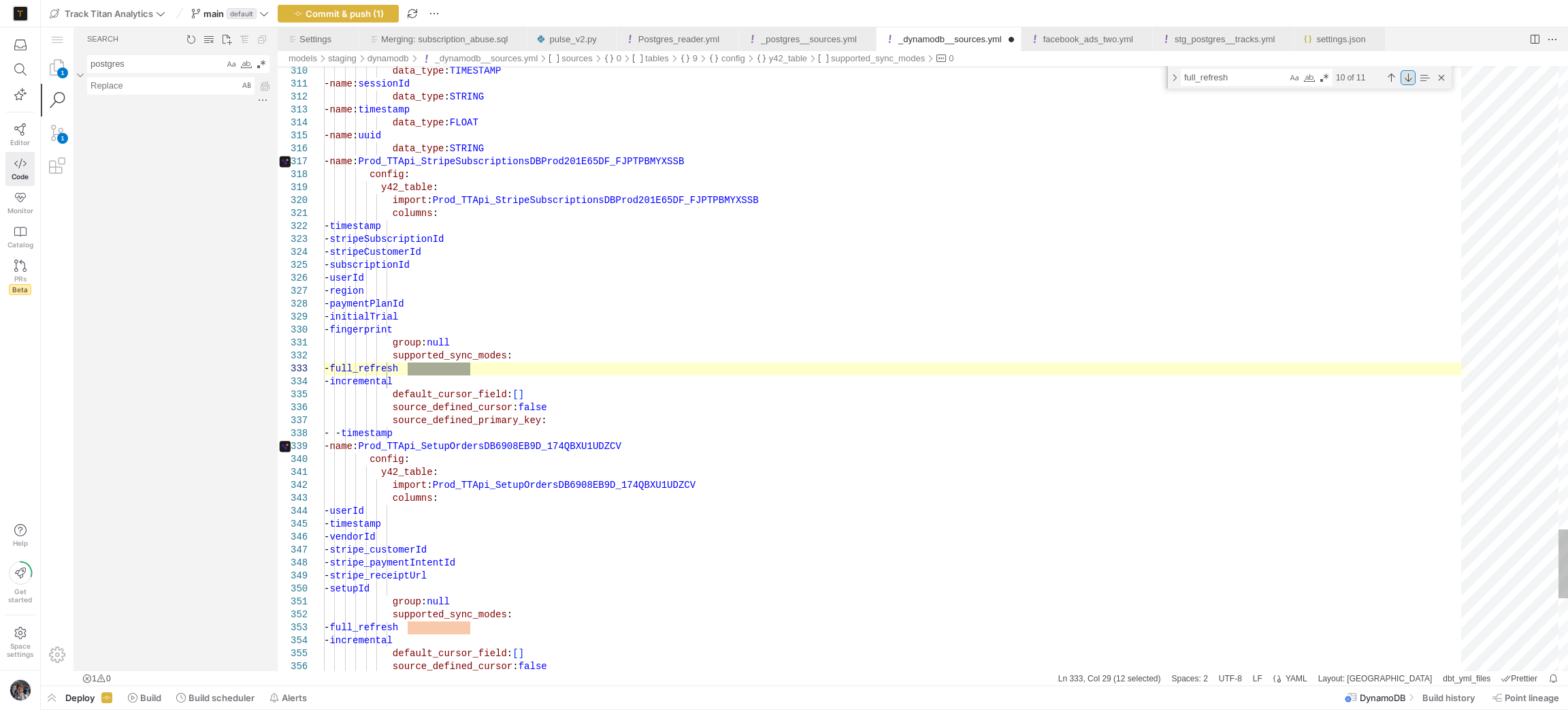
click at [1411, 72] on div "Next Match (Enter)" at bounding box center [1408, 78] width 15 height 15
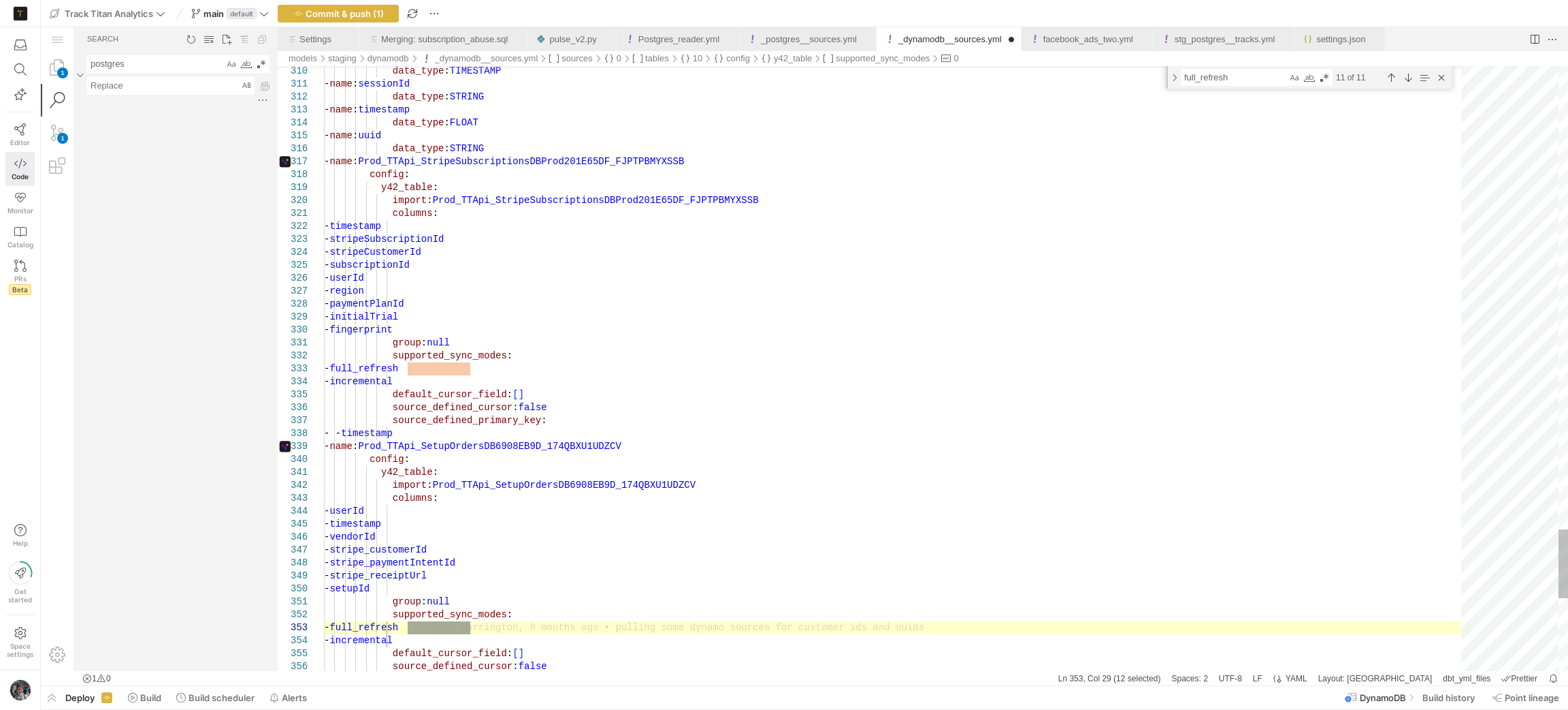
click at [1206, 74] on textarea "full_refresh" at bounding box center [1234, 77] width 106 height 16
click at [1206, 75] on textarea "full_refresh" at bounding box center [1234, 77] width 106 height 16
type textarea "default_cursor_field: [] source_defined_cursor: "False" source_defined_primary_…"
type textarea "r"
type textarea "data_type: FLOAT - name: podId data_type: STRING - name: userId data_type: STRI…"
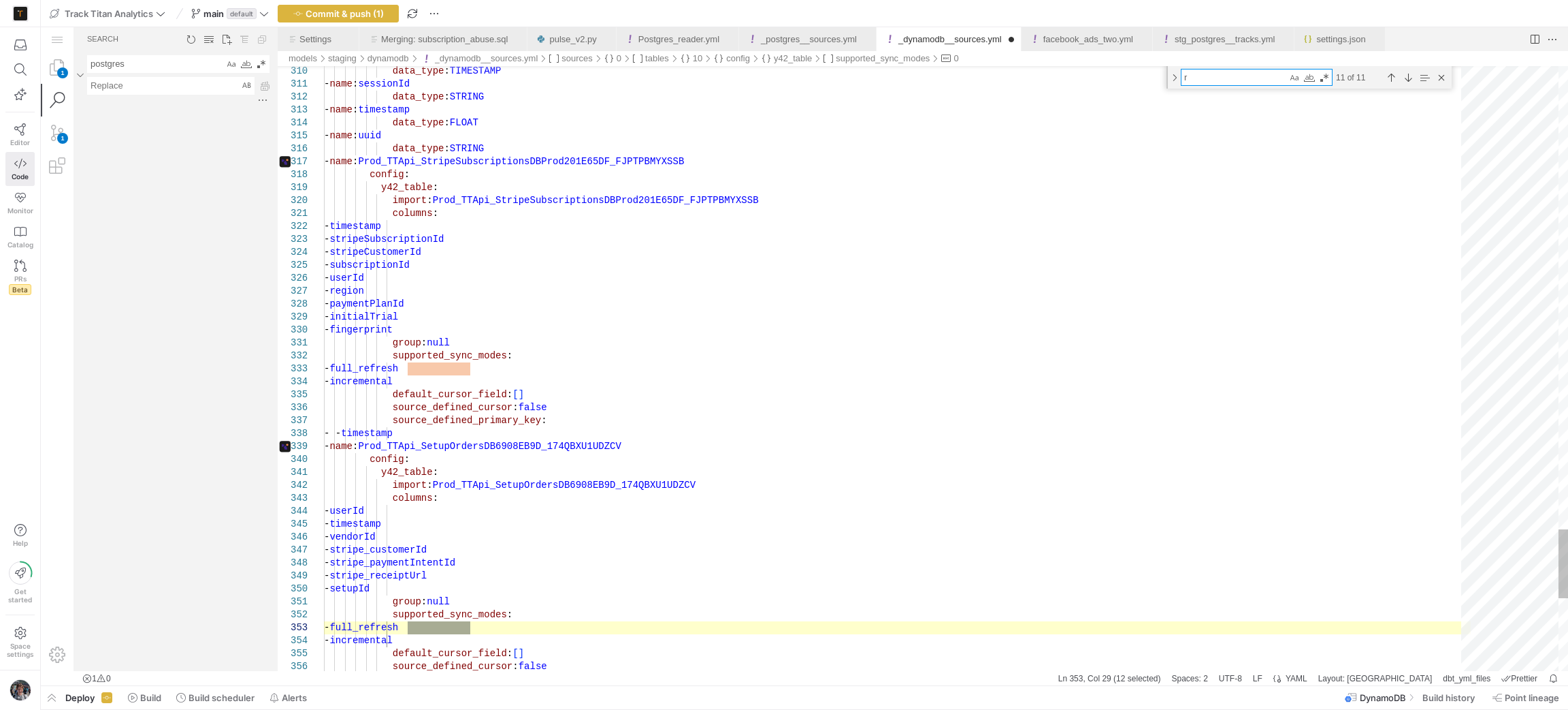
type textarea "ra"
type textarea "group: null supported_sync_modes: - full_refresh - incremental default_cursor_f…"
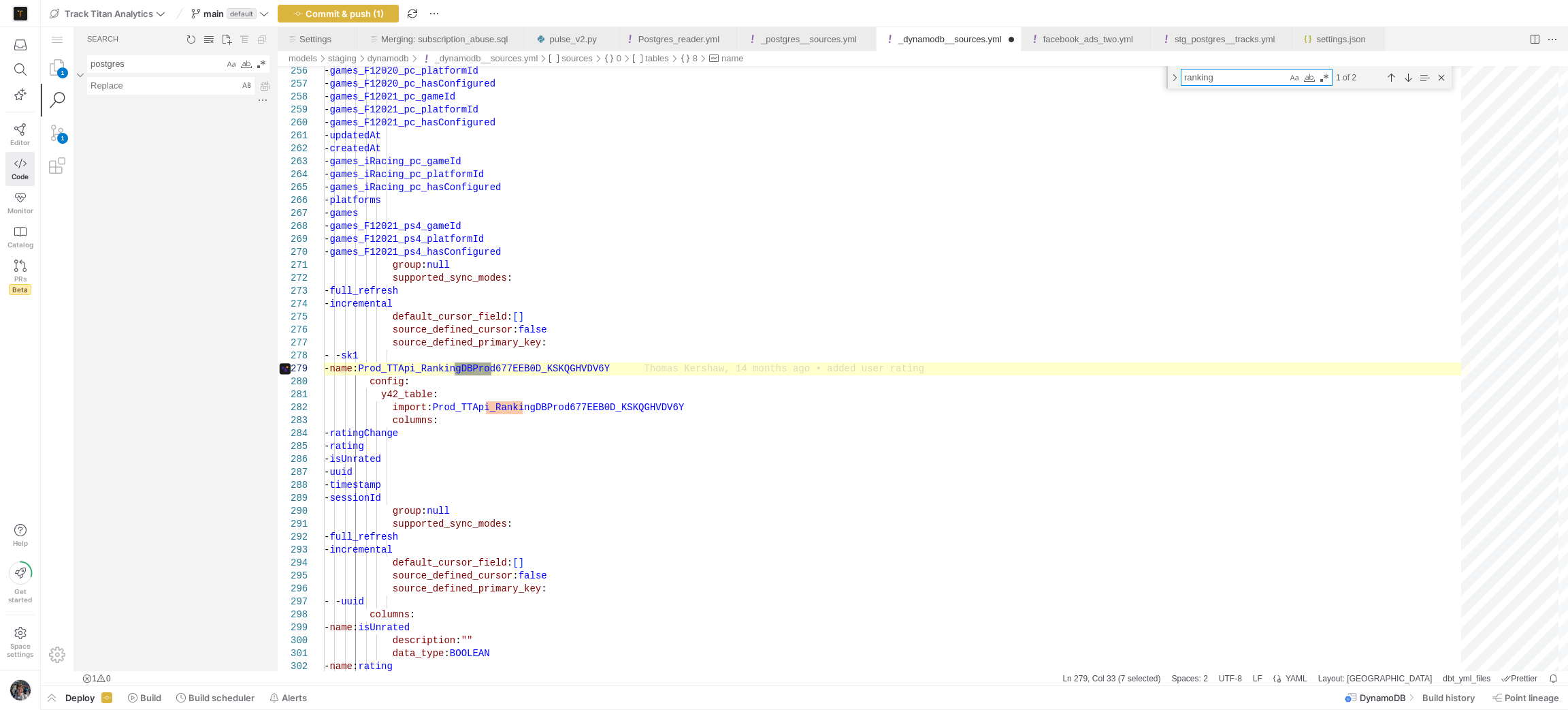
type textarea "ranking"
click at [348, 2] on y42-top-nav "Track Titan Analytics main default Commit & push (1)" at bounding box center [804, 14] width 1527 height 27
click at [345, 9] on span "Commit & push (1)" at bounding box center [345, 14] width 79 height 11
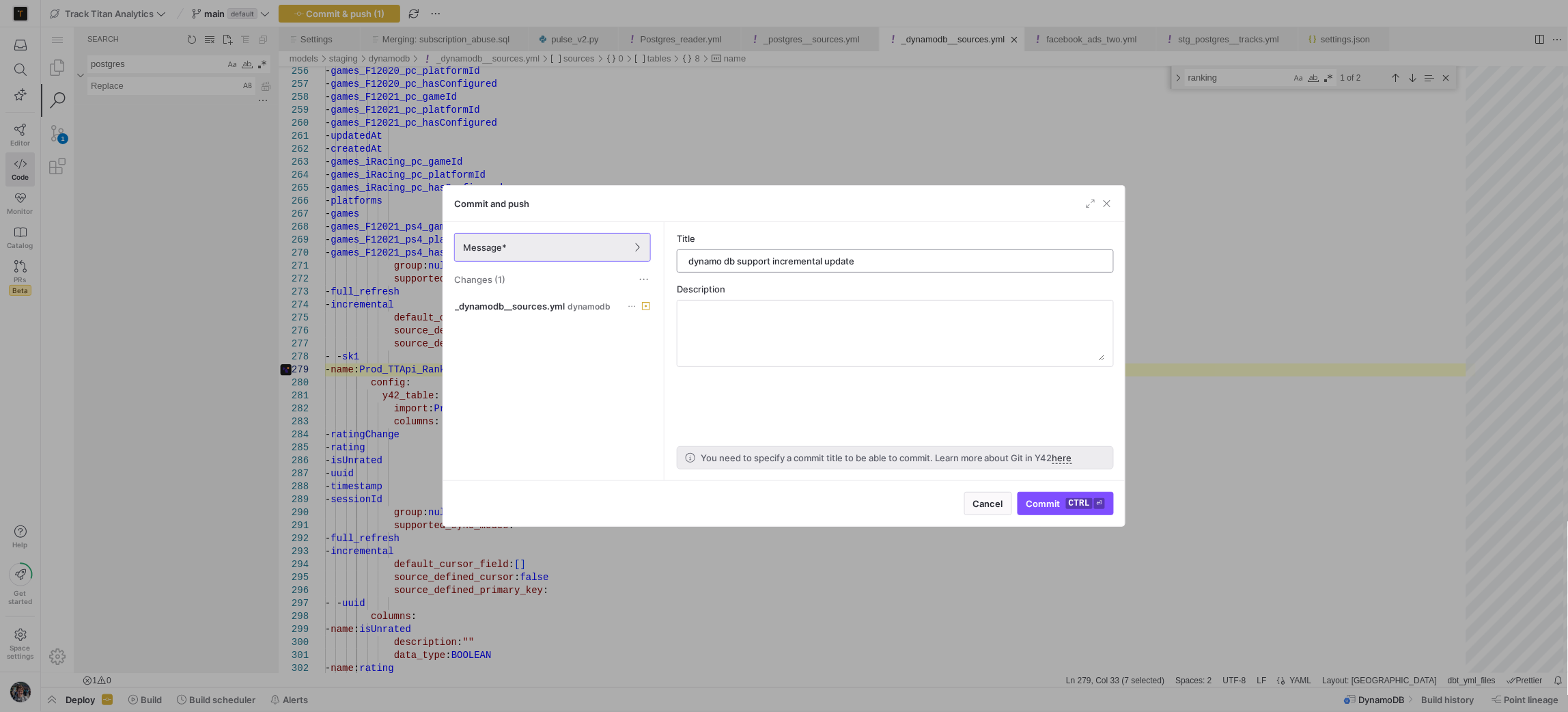
type input "dynamo db support incremental updates"
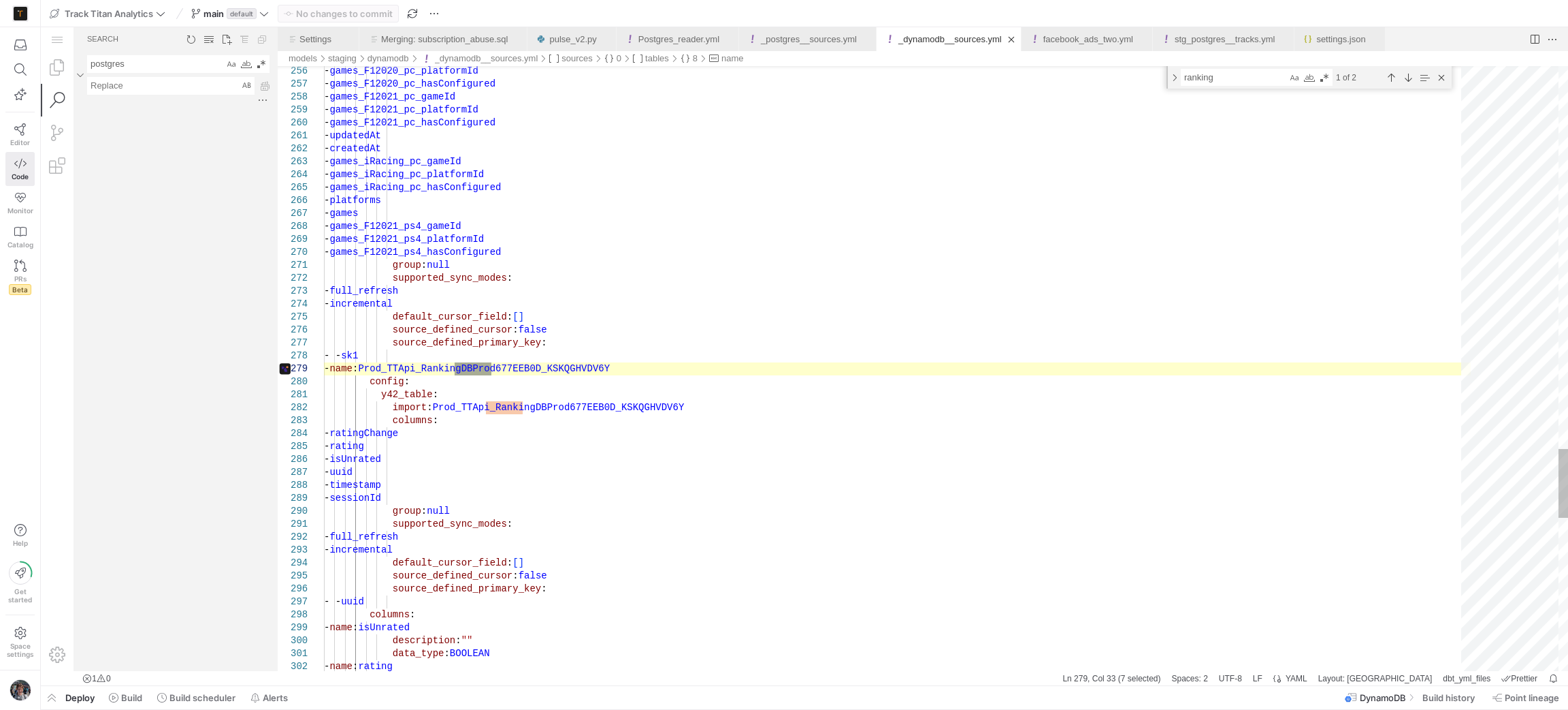
type textarea "- updatedAt - createdAt - games_iRacing_pc_gameId - games_iRacing_pc_platformId…"
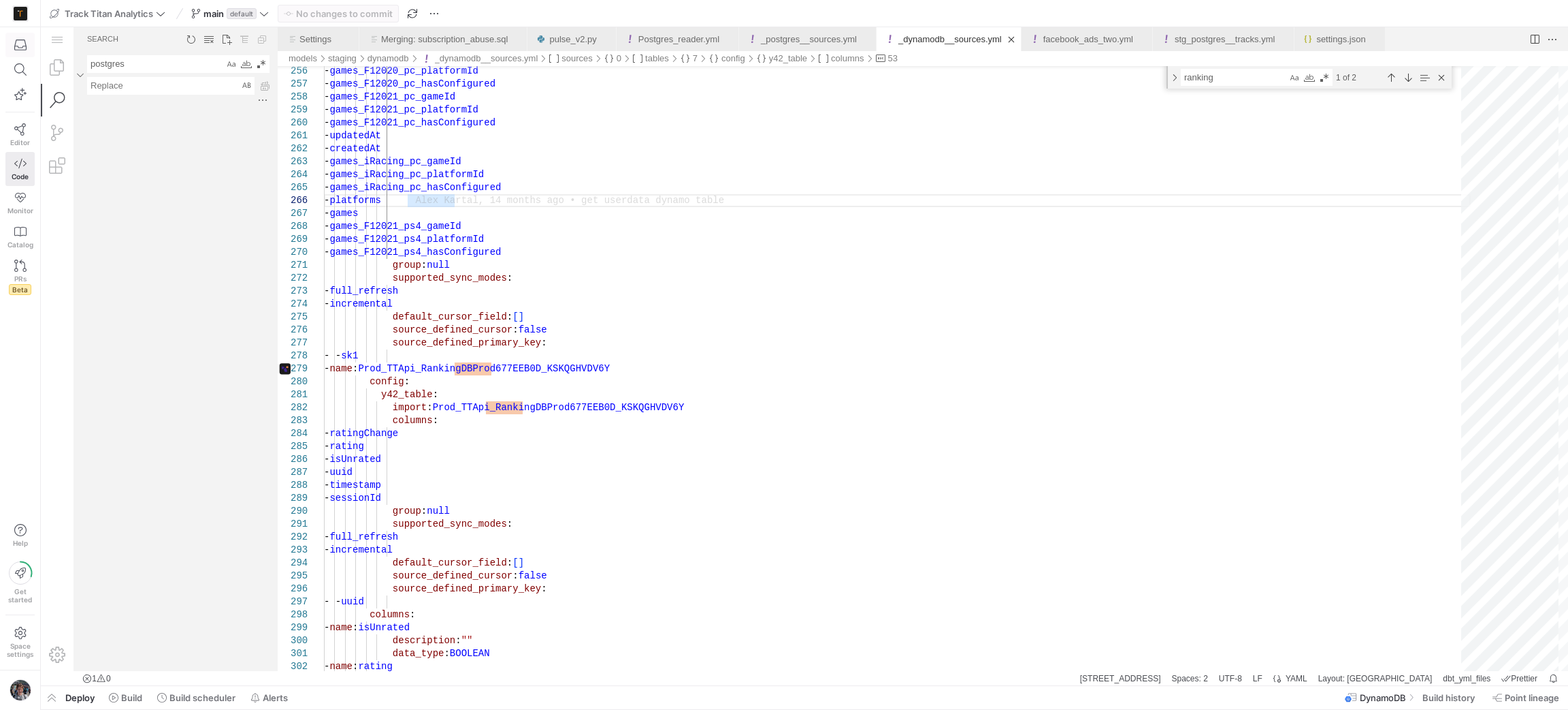
click at [22, 42] on icon "button" at bounding box center [20, 45] width 13 height 13
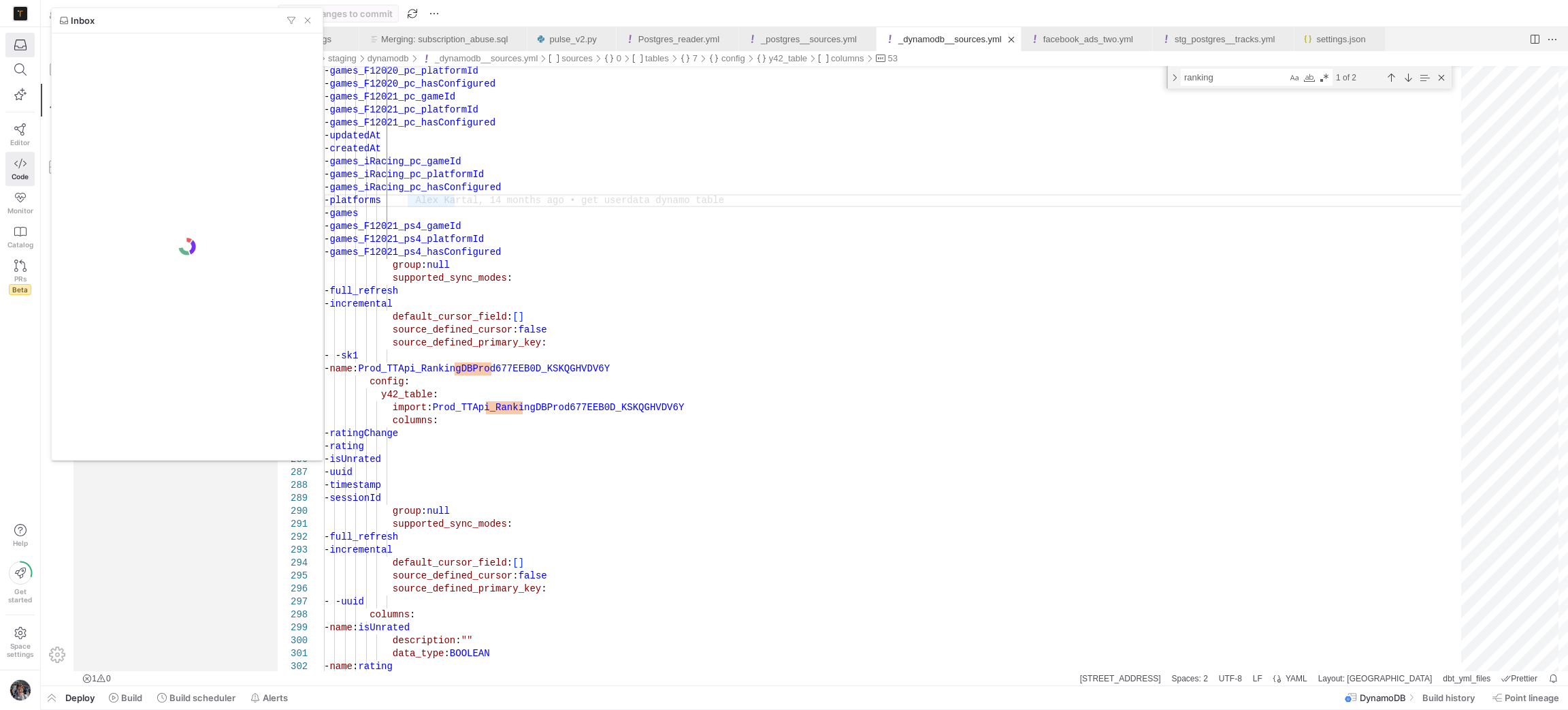
click at [0, 101] on div at bounding box center [784, 355] width 1568 height 710
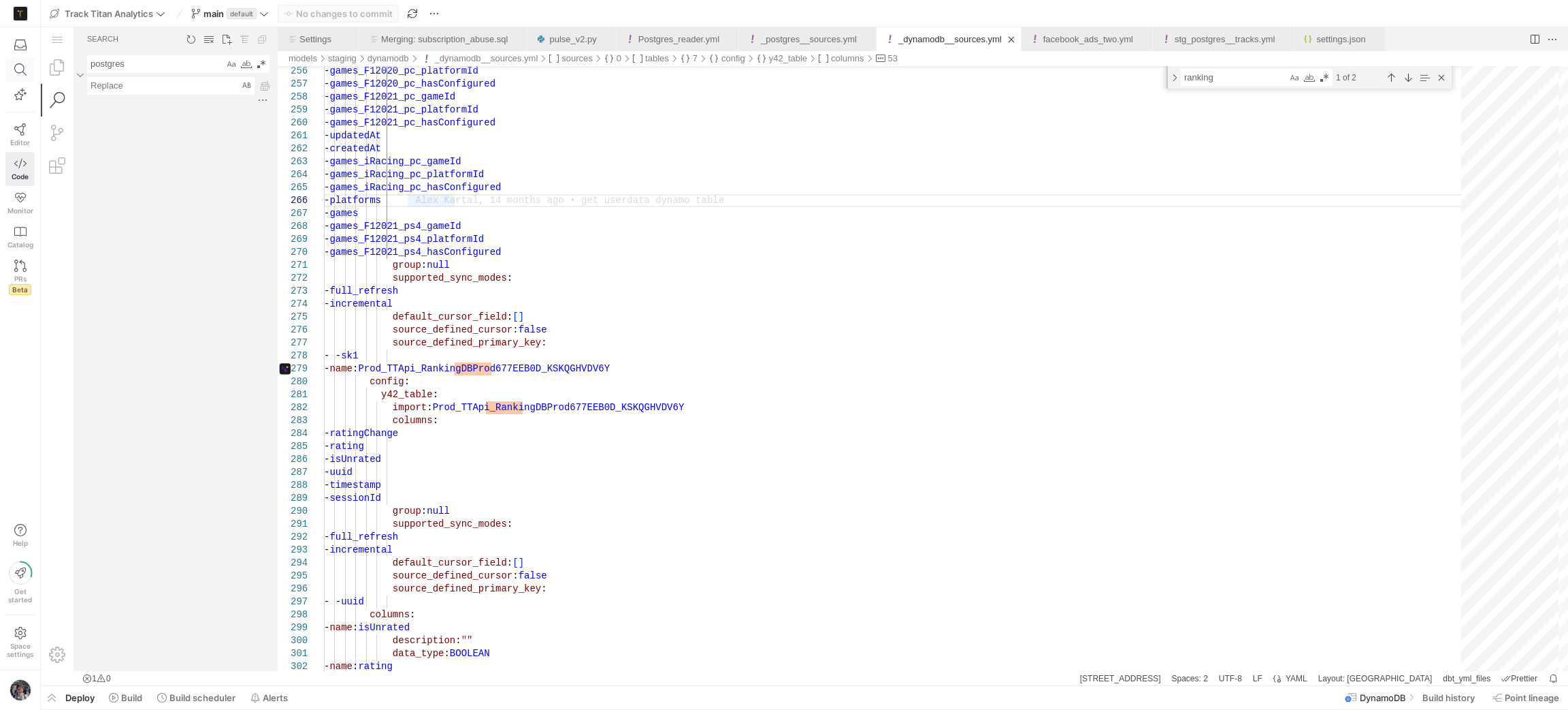
click at [21, 75] on icon at bounding box center [20, 69] width 13 height 13
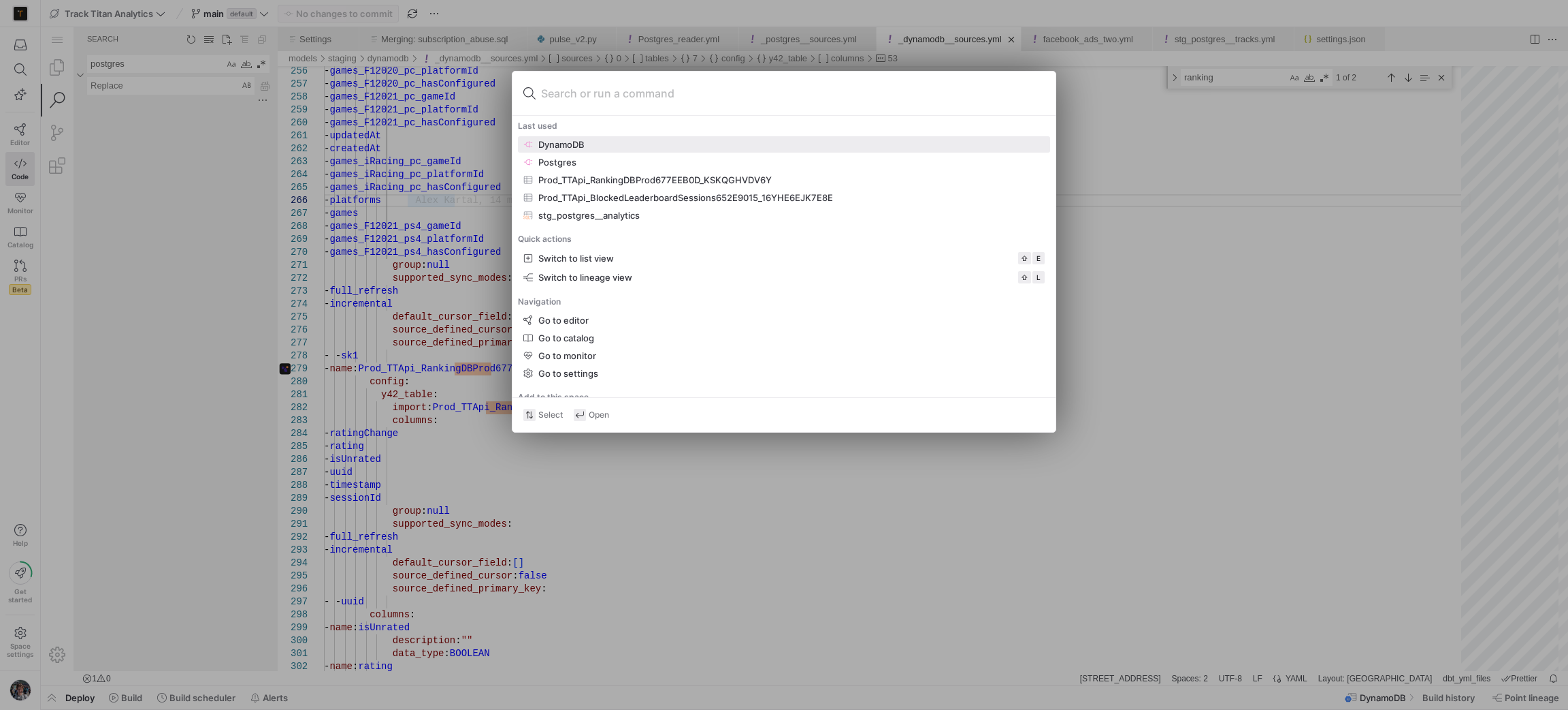
click at [1415, 268] on div at bounding box center [784, 355] width 1568 height 710
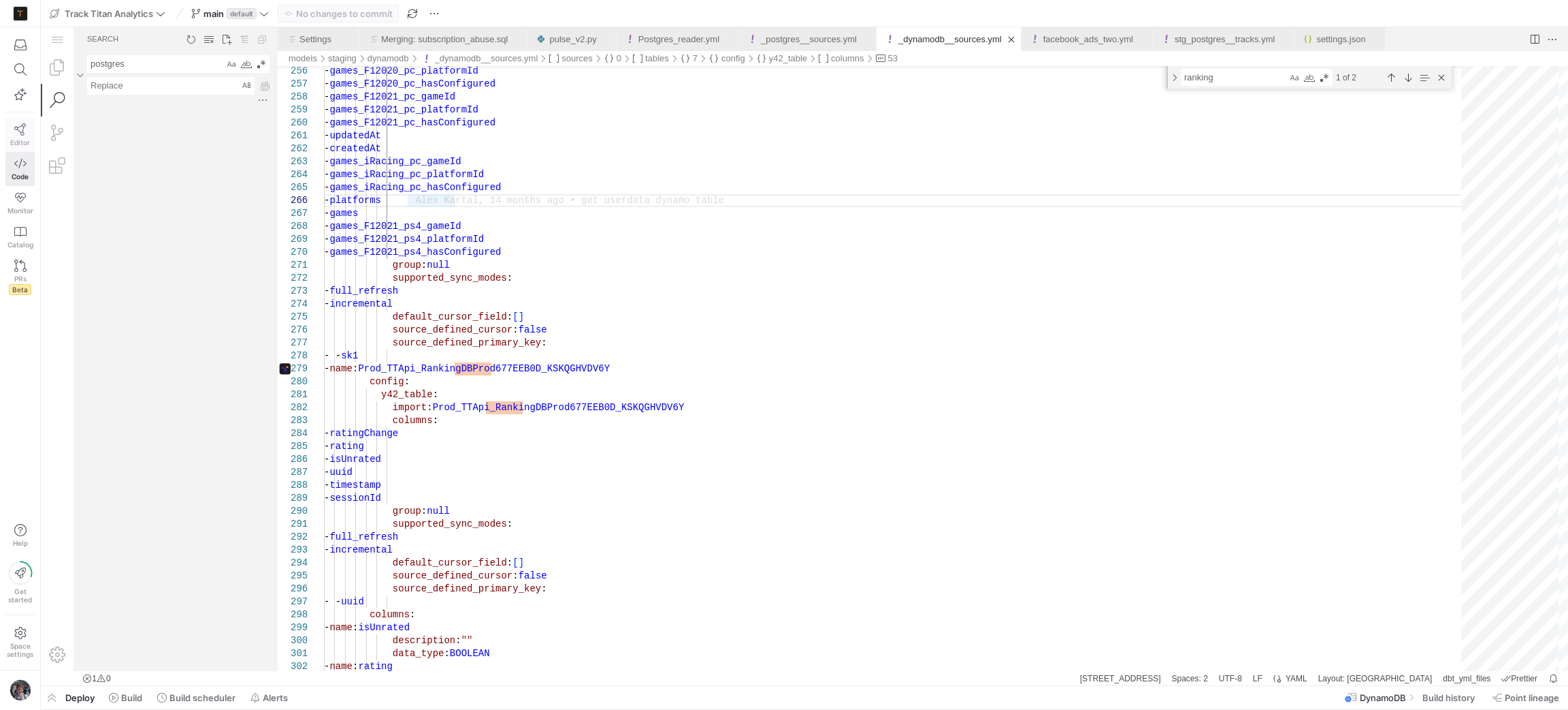
click at [14, 130] on icon at bounding box center [20, 129] width 13 height 13
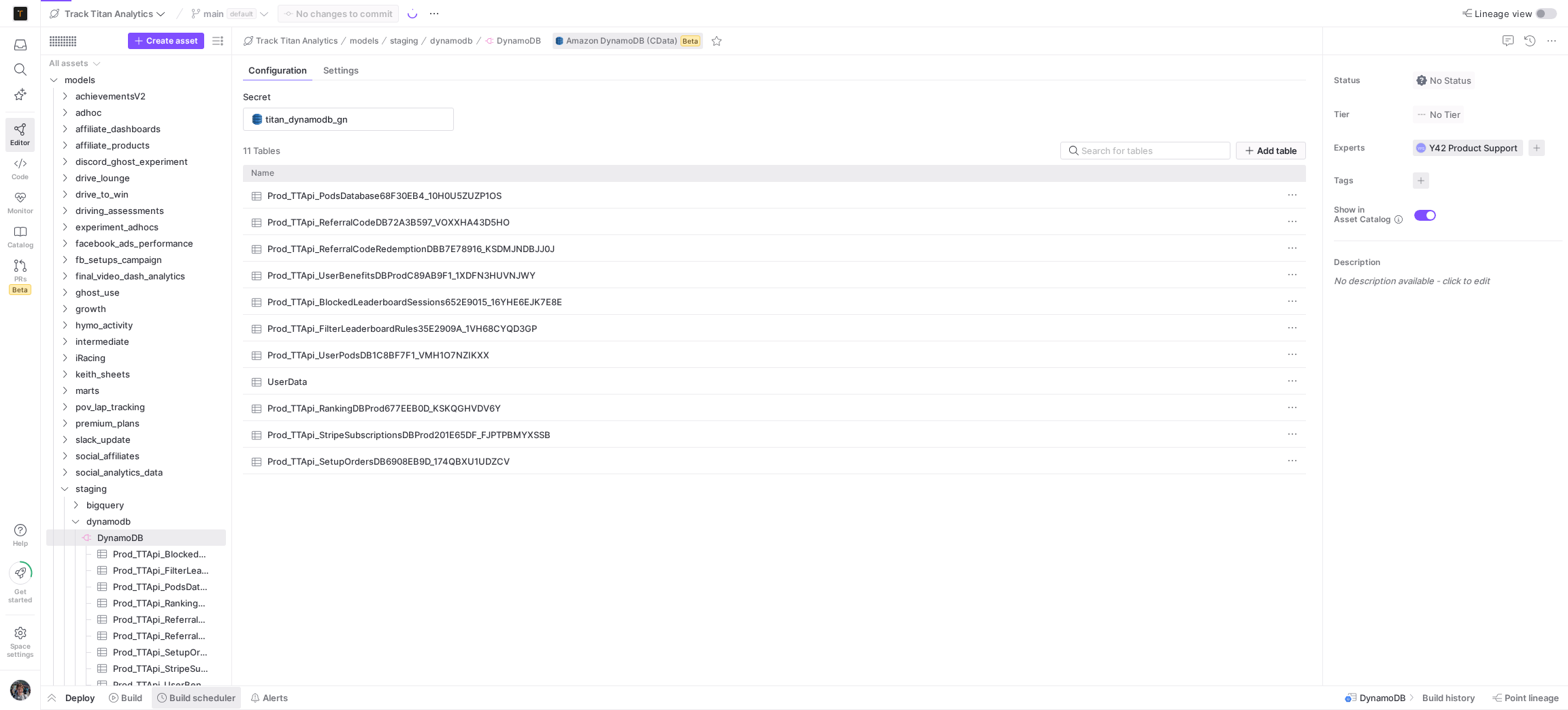
click at [215, 692] on span "Build scheduler" at bounding box center [203, 697] width 66 height 11
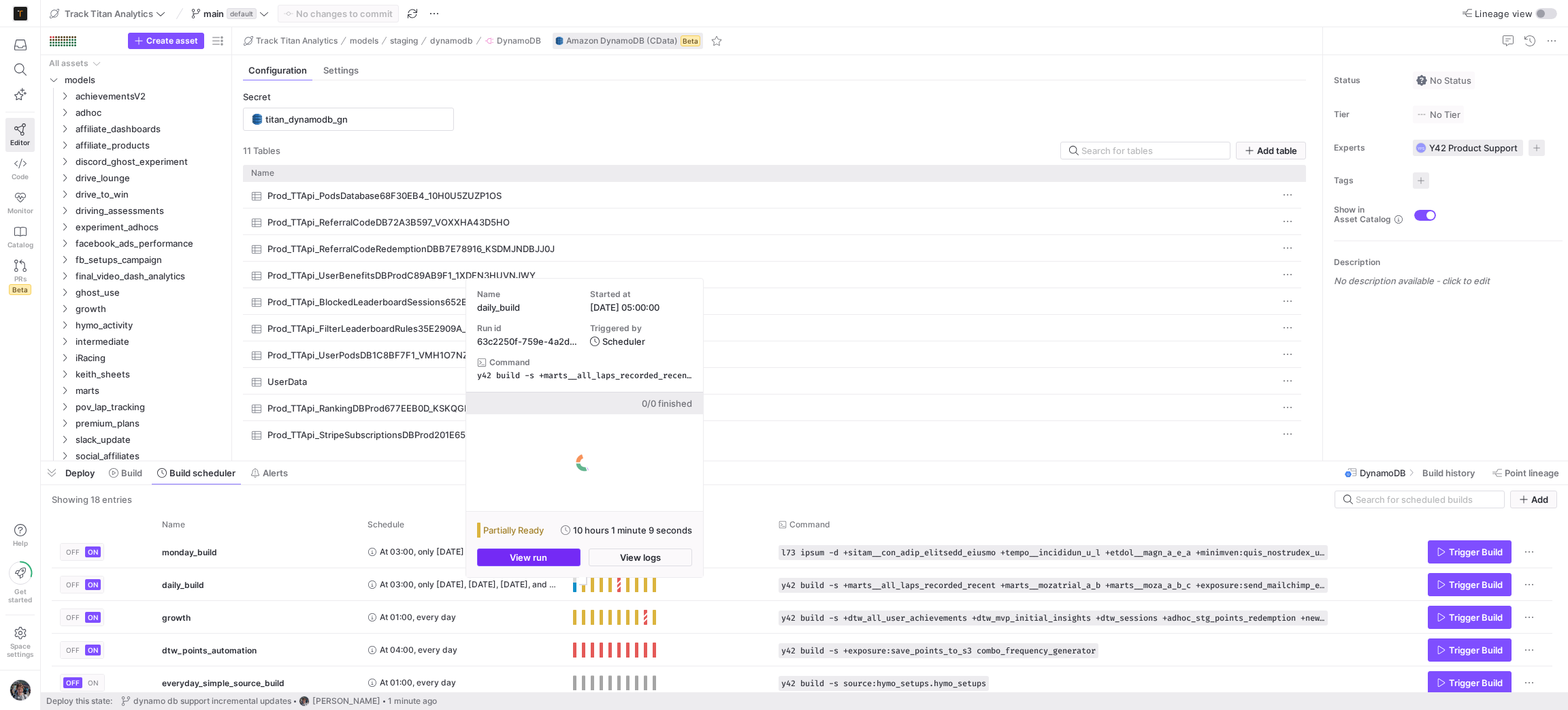
click at [574, 555] on span "button" at bounding box center [529, 556] width 102 height 16
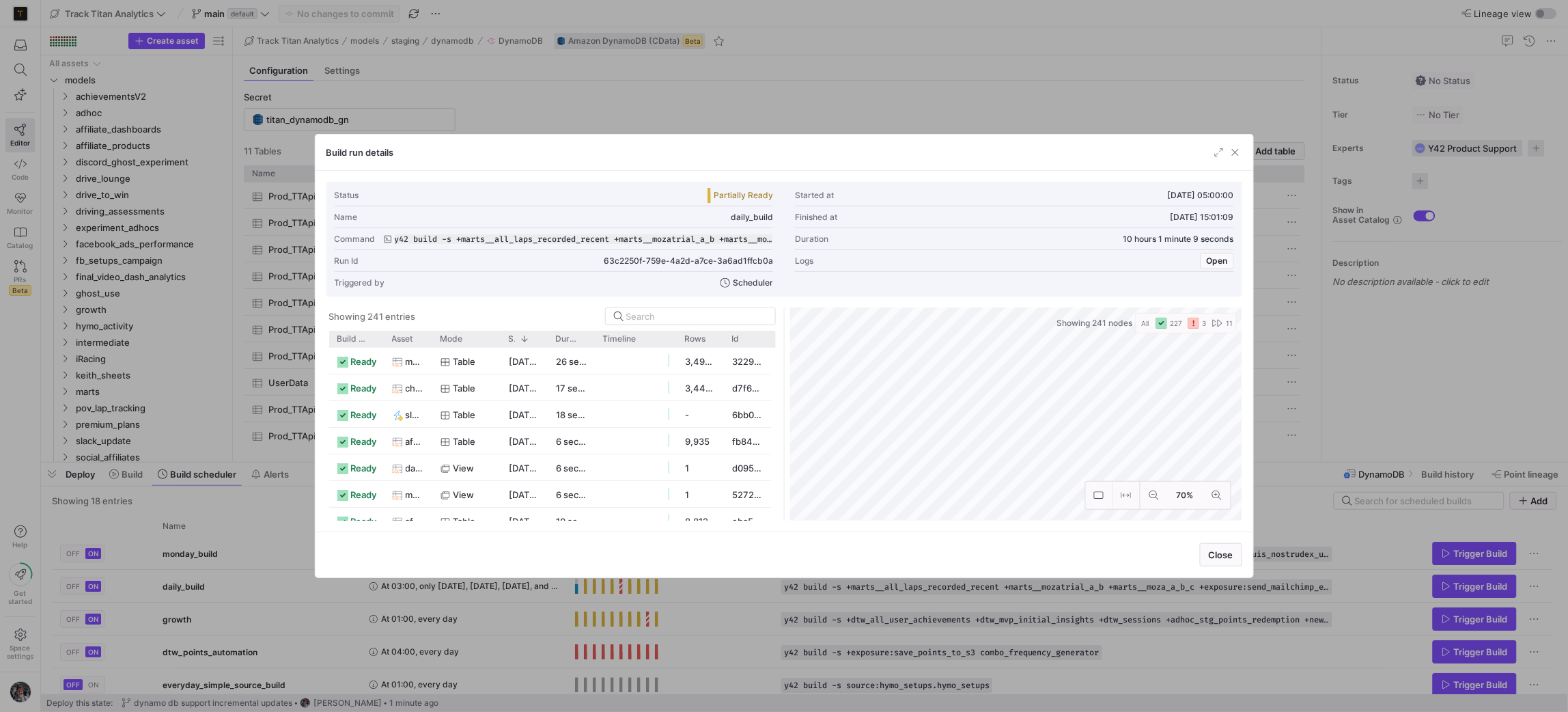
click at [1210, 161] on div "Build run details" at bounding box center [784, 153] width 937 height 36
click at [1212, 157] on span "button" at bounding box center [1219, 153] width 14 height 14
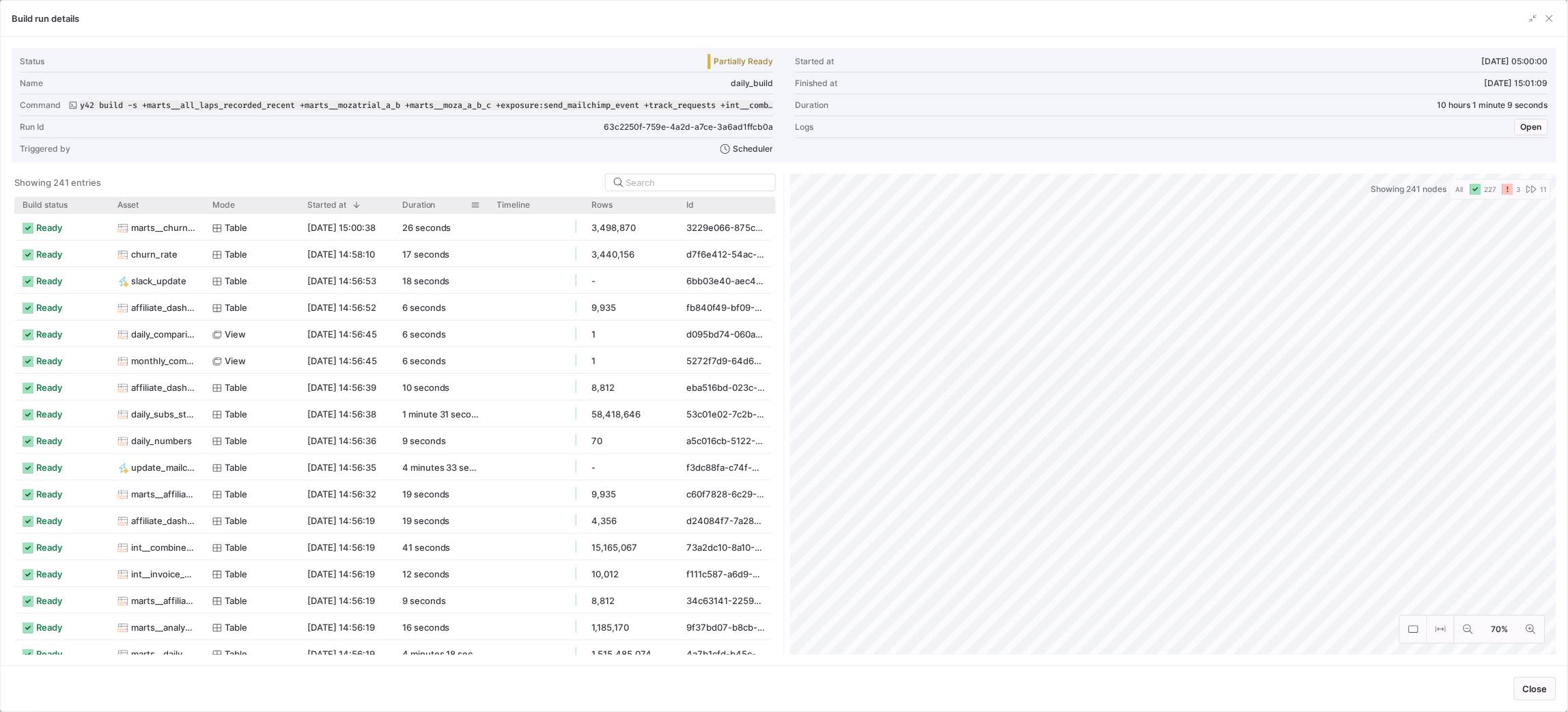
click at [427, 202] on span "Duration" at bounding box center [419, 204] width 33 height 9
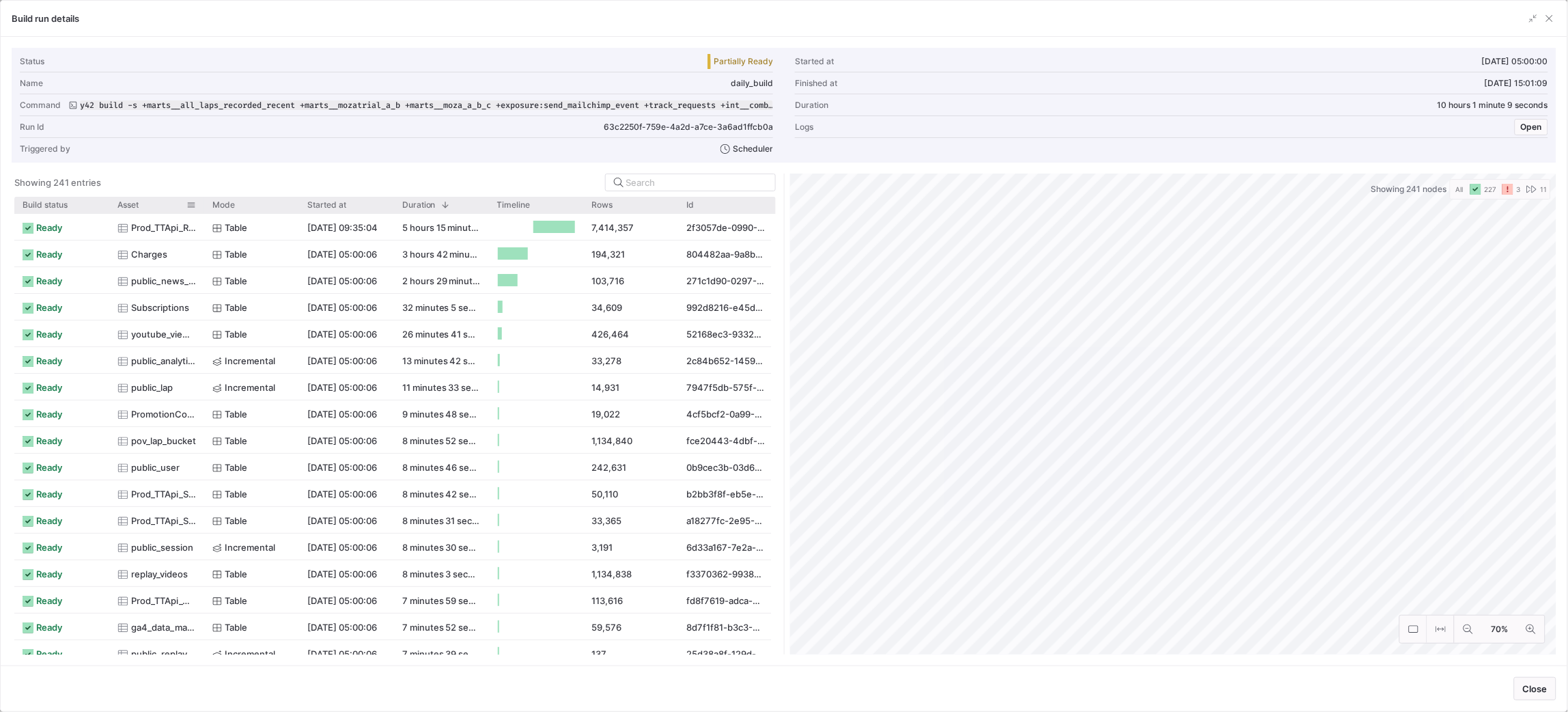
click at [203, 207] on div at bounding box center [204, 204] width 5 height 16
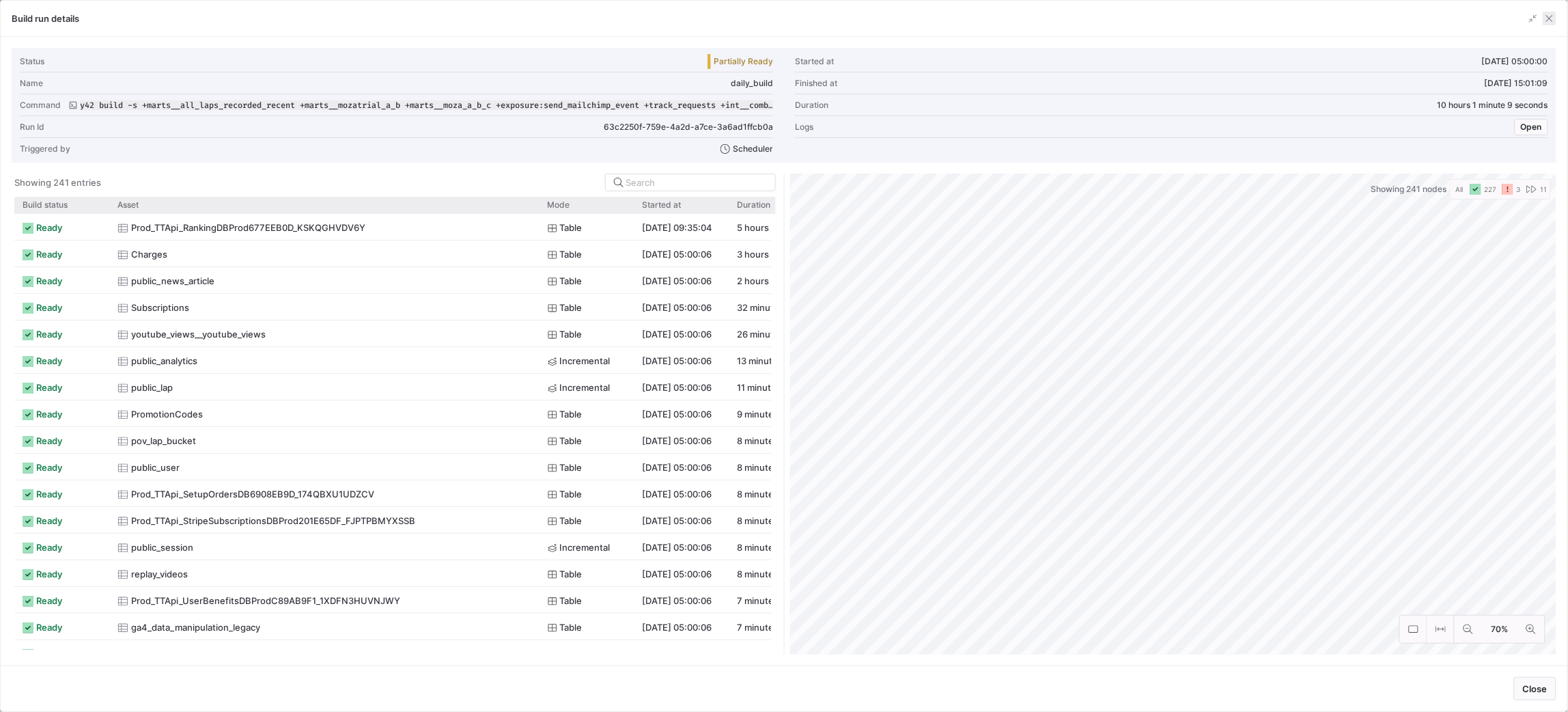
click at [1550, 16] on span "button" at bounding box center [1549, 19] width 14 height 14
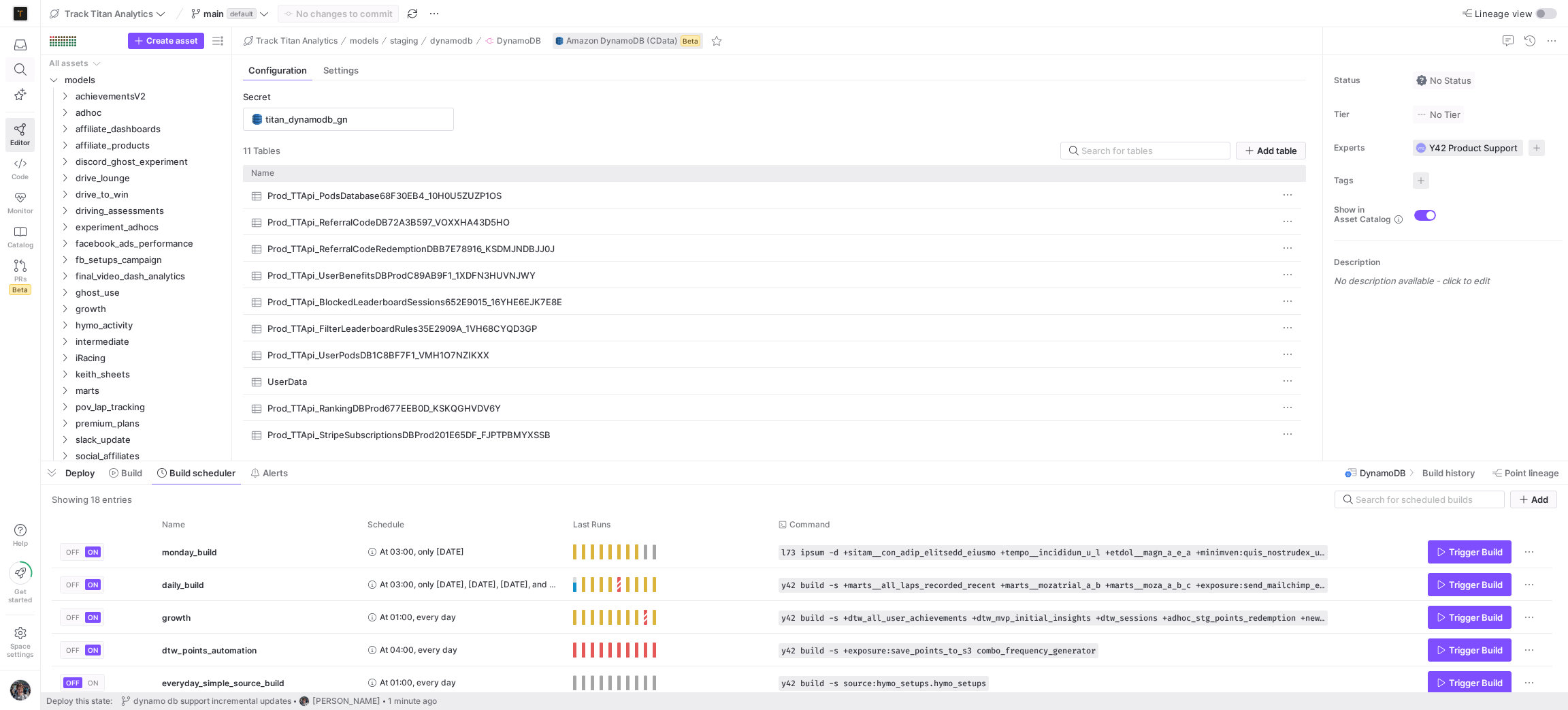
click at [21, 79] on span at bounding box center [19, 68] width 28 height 23
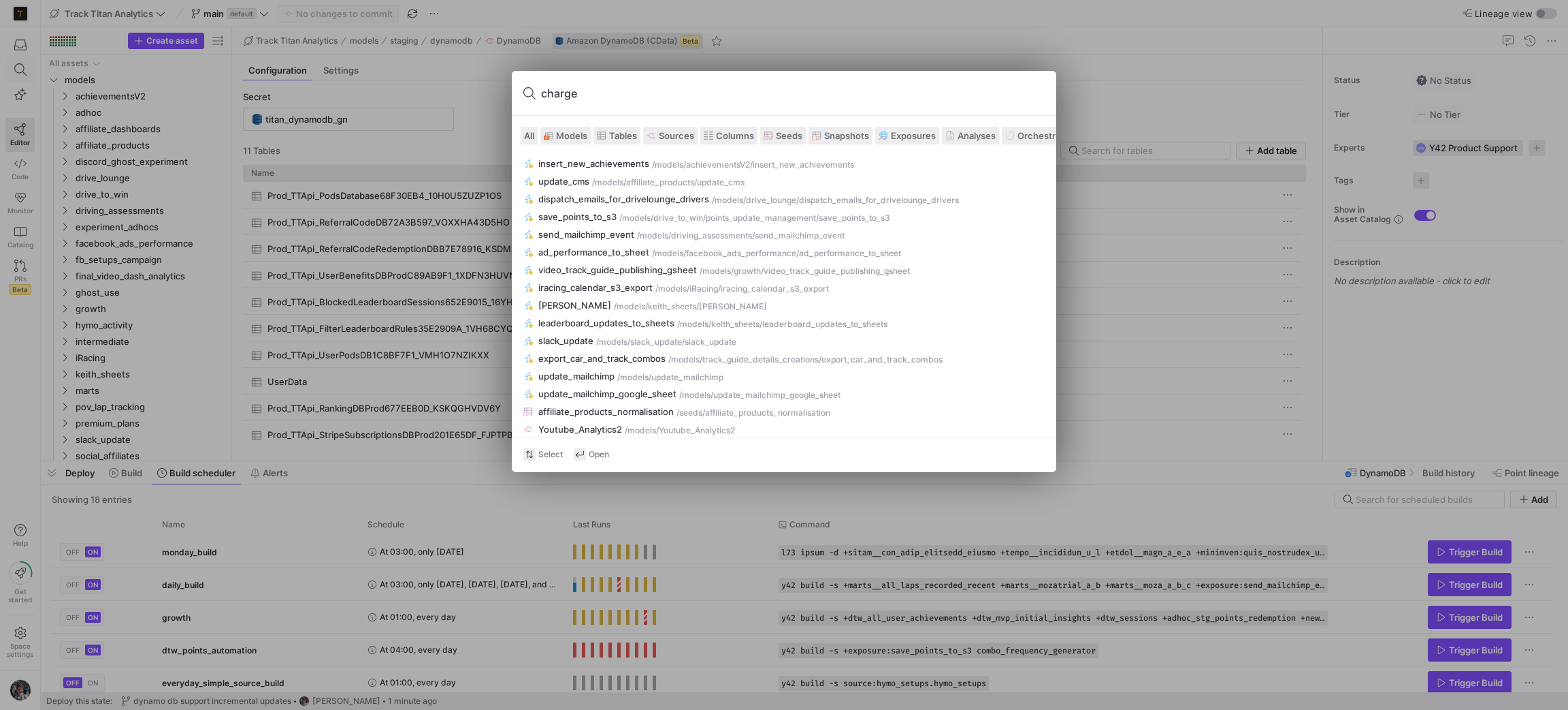
type input "charges"
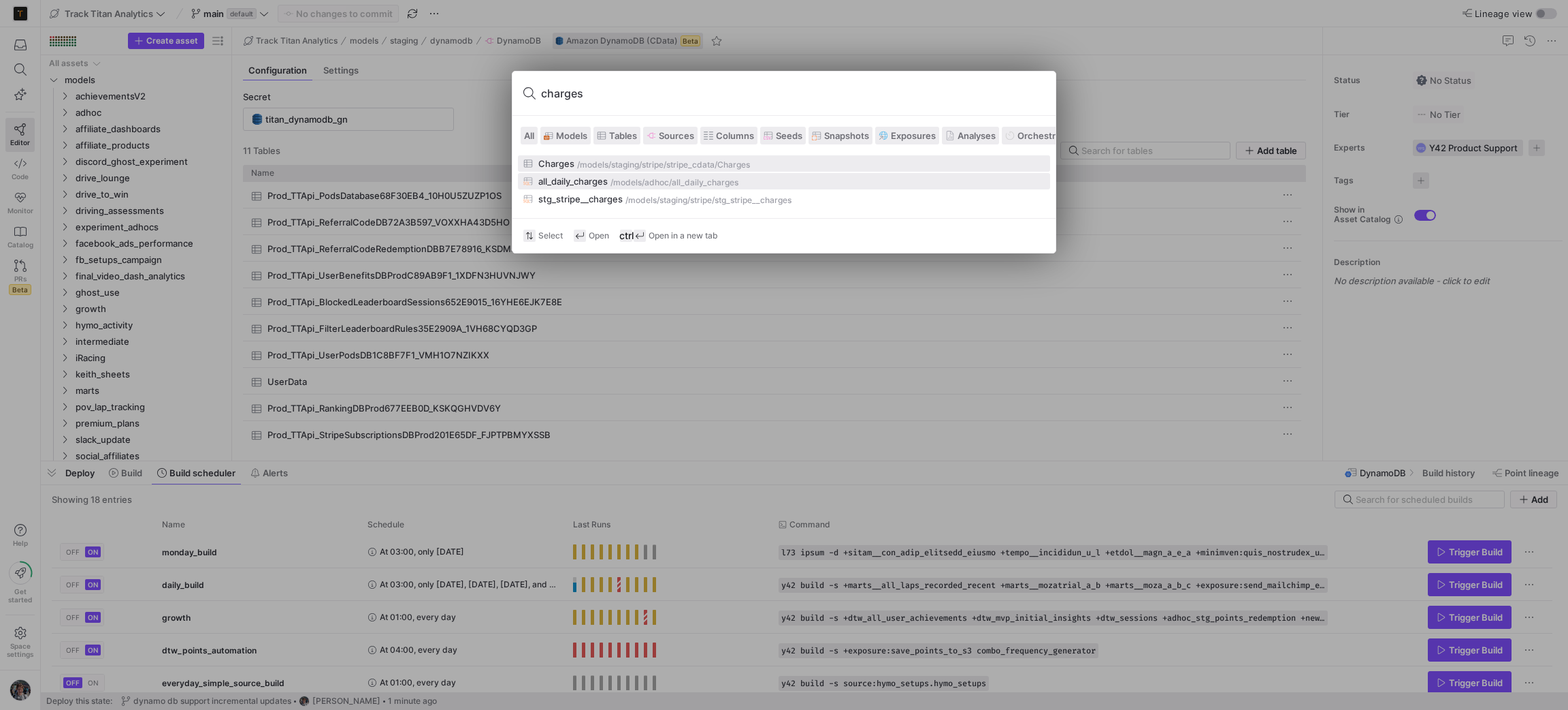
click at [542, 173] on button "all_daily_charges /models/ adhoc /all_daily_charges" at bounding box center [784, 181] width 532 height 16
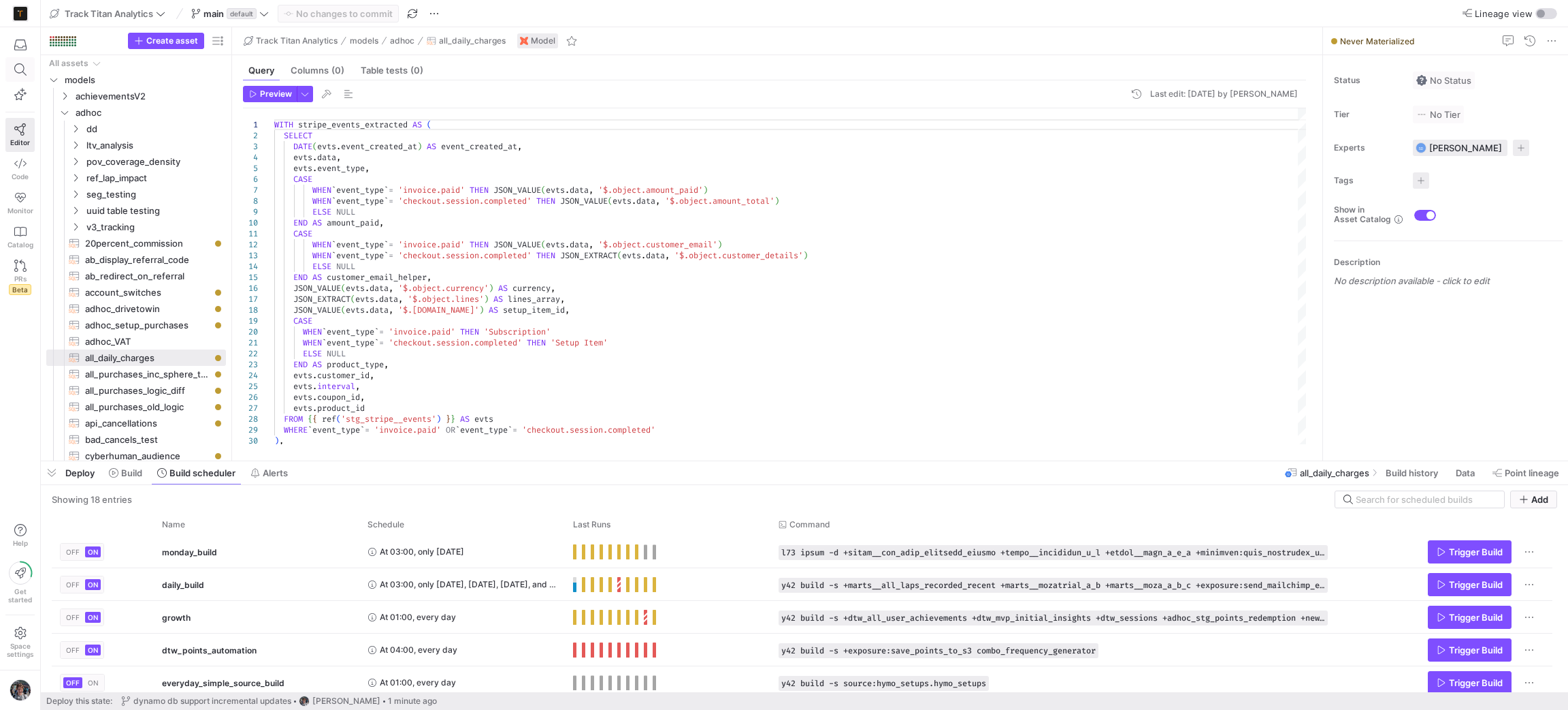
click at [19, 67] on icon at bounding box center [20, 69] width 13 height 13
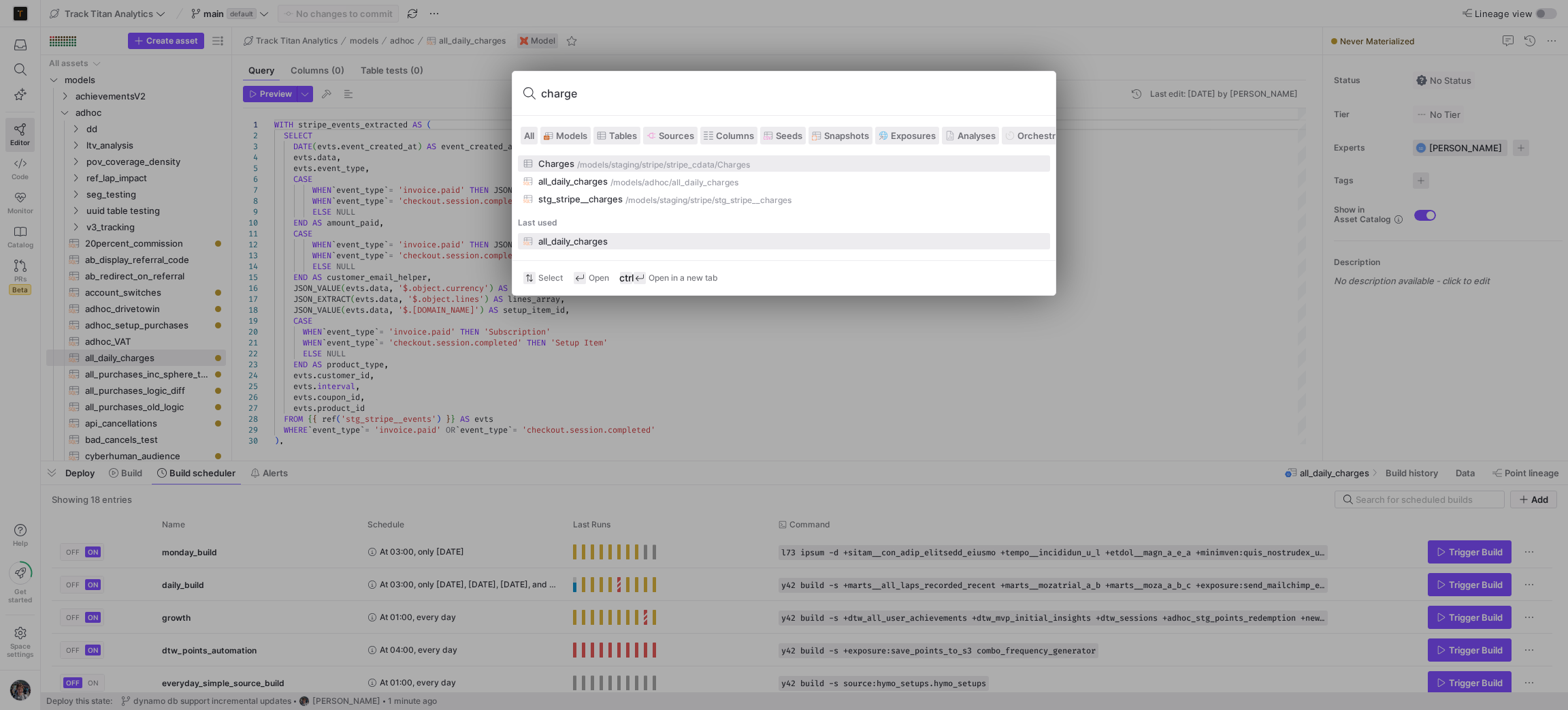
type input "charges"
click at [625, 158] on div "Charges /models/ staging/stripe/stripe_cdata /Charges" at bounding box center [784, 163] width 521 height 11
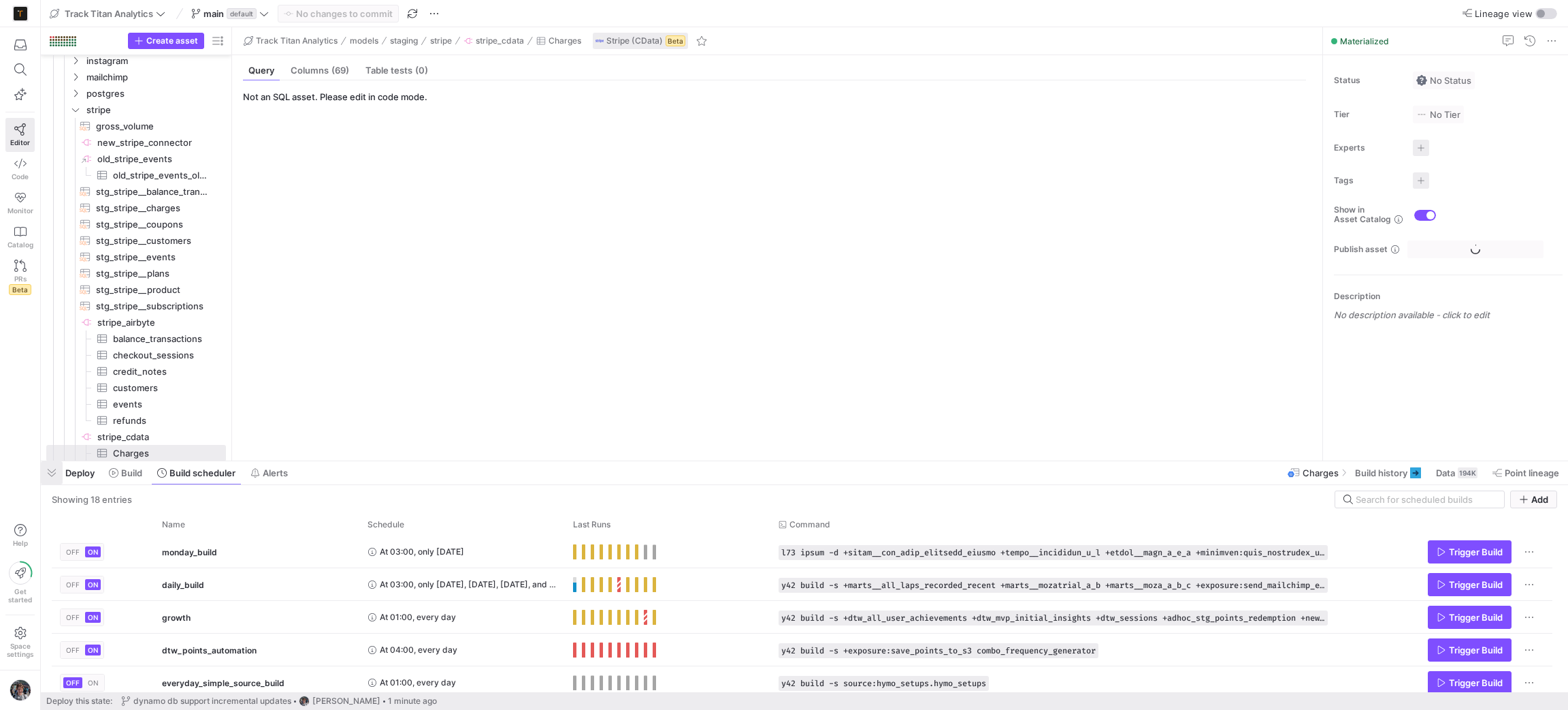
scroll to position [2029, 0]
click at [54, 470] on span "button" at bounding box center [52, 472] width 22 height 23
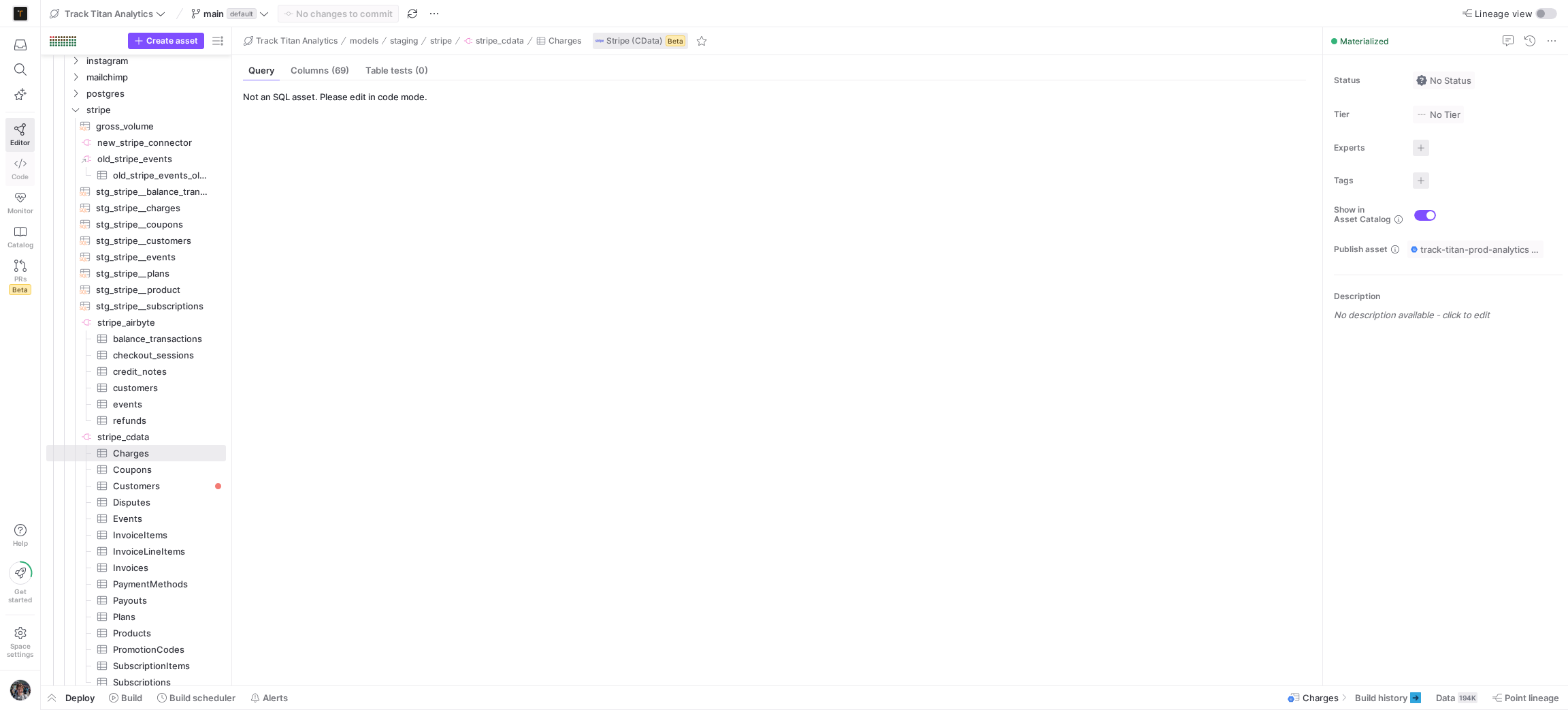
click at [25, 175] on span "Code" at bounding box center [20, 177] width 17 height 8
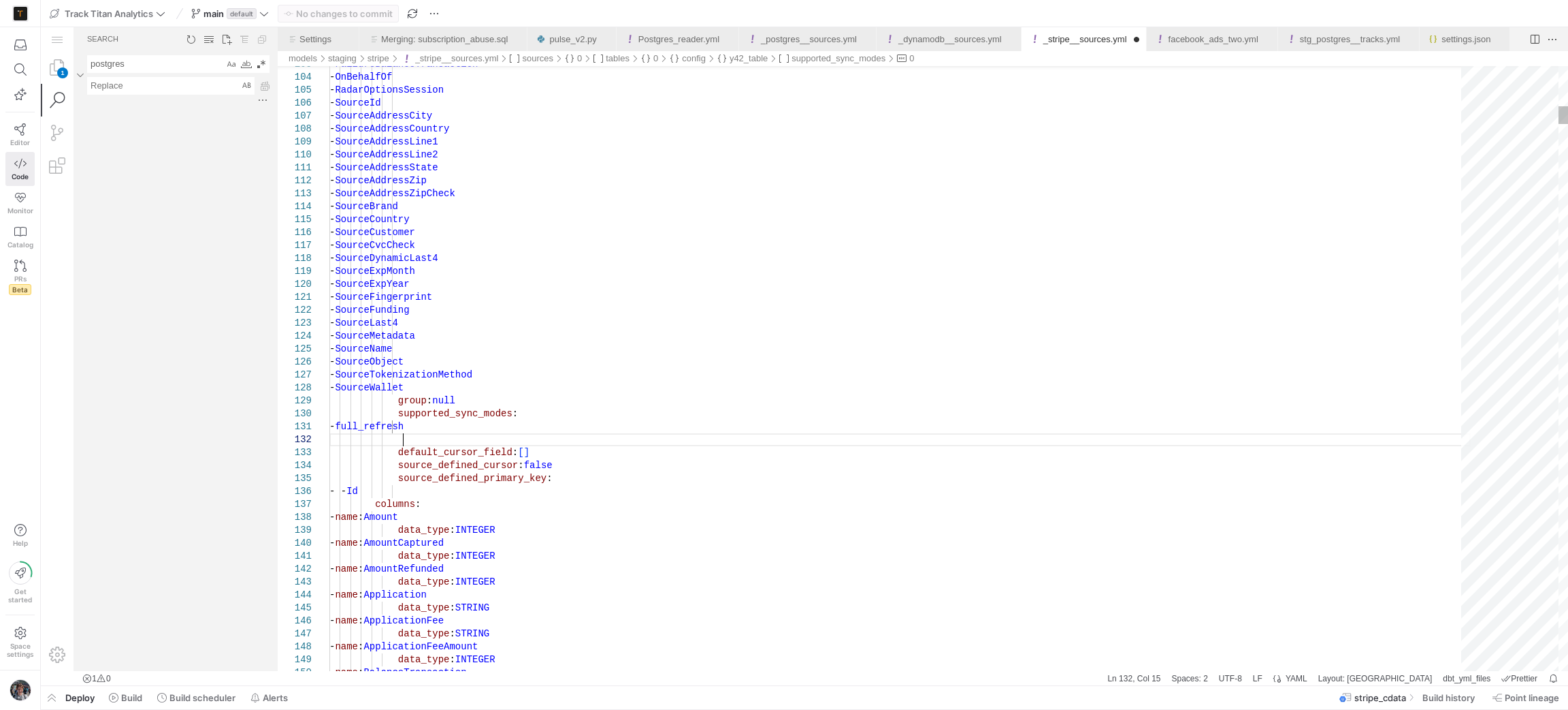
scroll to position [13, 72]
type textarea "- full_refresh - incremental default_cursor_field: [] source_defined_cursor: fa…"
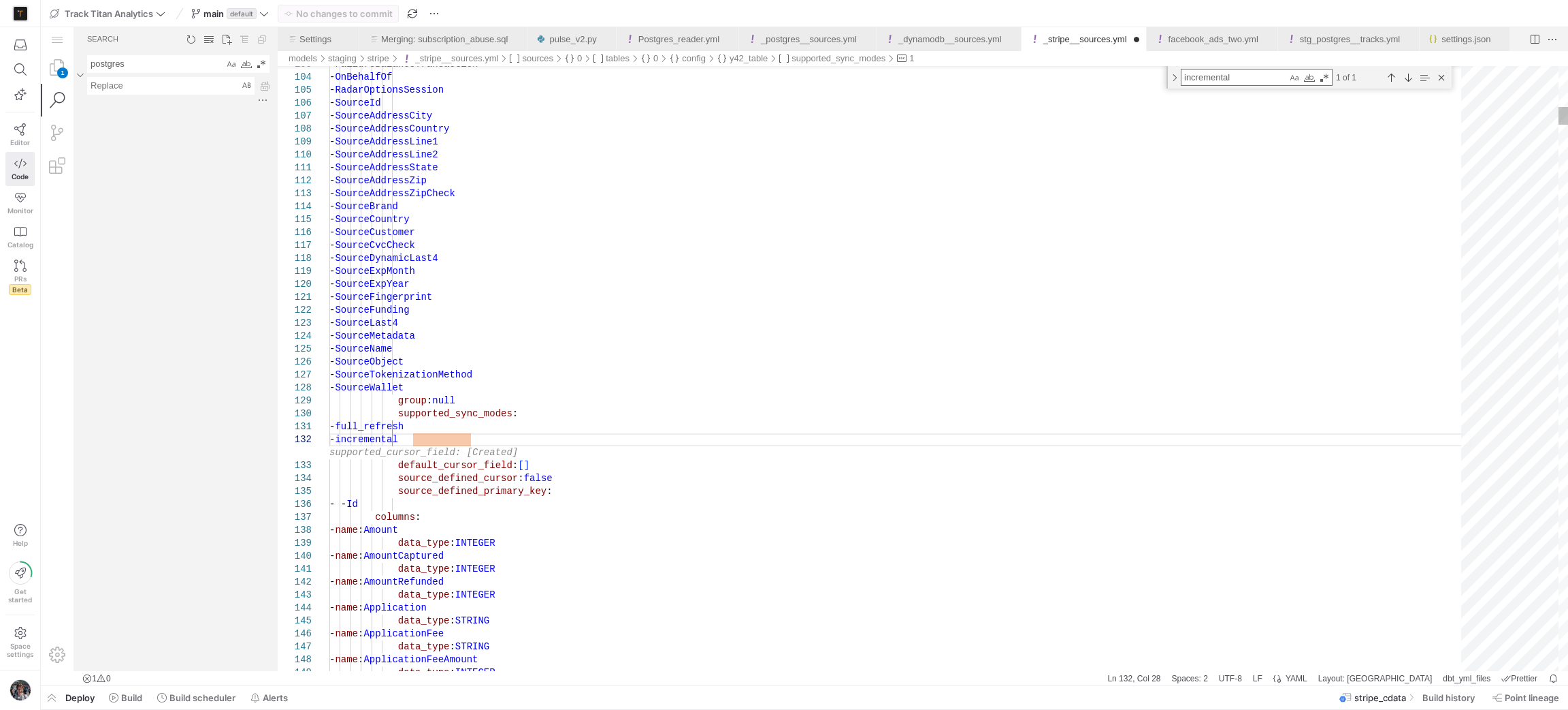
type textarea "f"
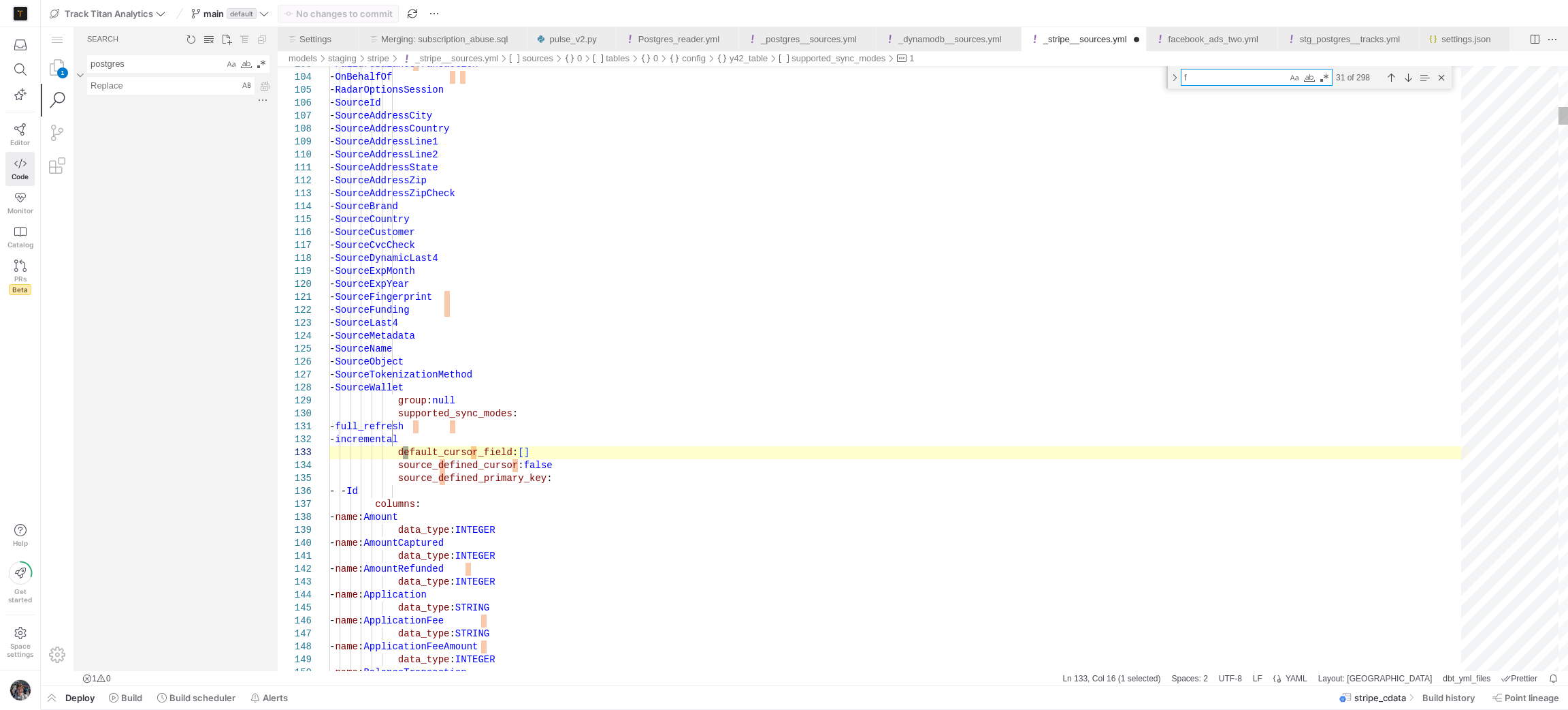
type textarea "data_type: INTEGER - name: AmountRefunded data_type: INTEGER - name: Applicatio…"
type textarea "fu"
type textarea "- MetadataAggregate - TimesRedeemed - Object - AppliesTo - Livemode - Name grou…"
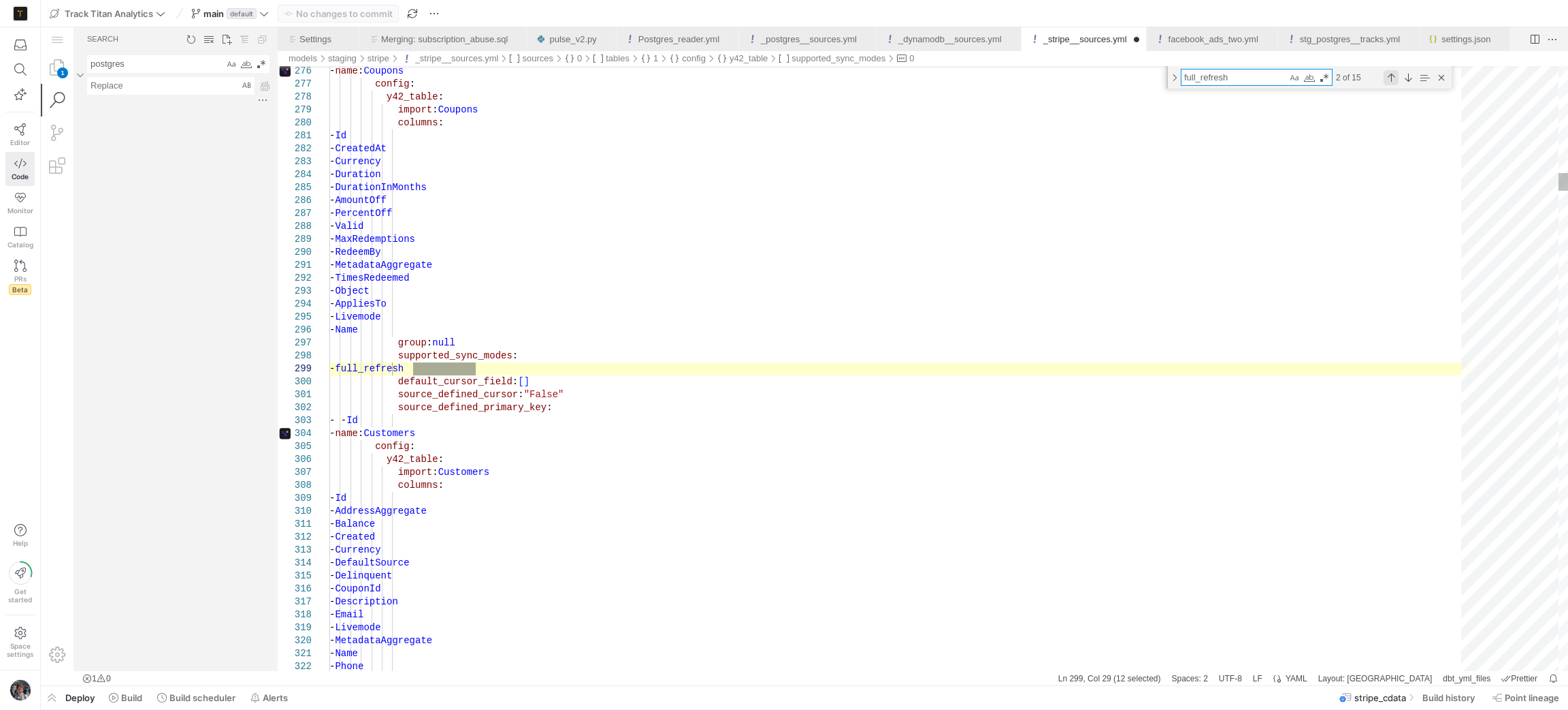
type textarea "full_refresh"
click at [1395, 77] on div "Previous Match (Shift+Enter)" at bounding box center [1391, 78] width 15 height 15
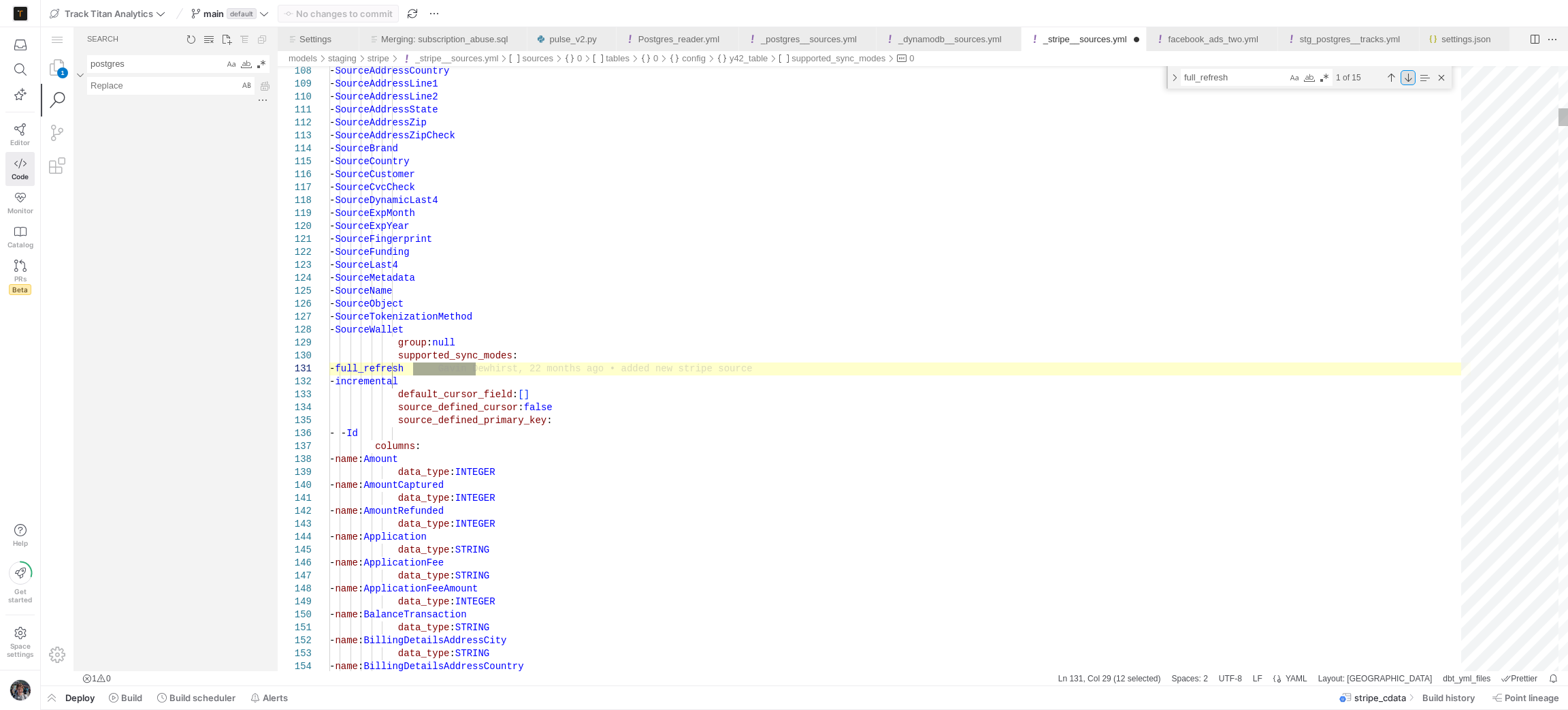
click at [1410, 76] on div "Next Match (Enter)" at bounding box center [1408, 78] width 15 height 15
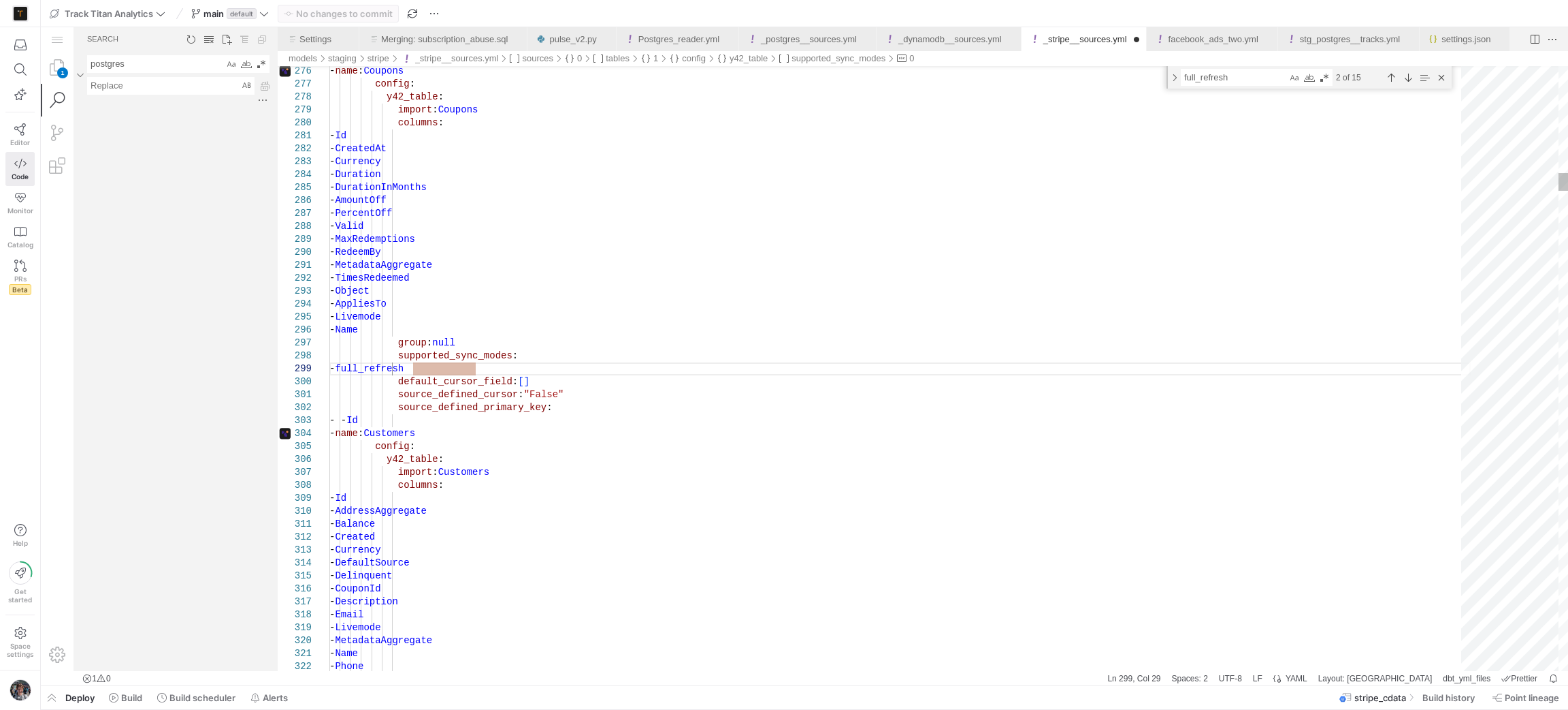
scroll to position [116, 72]
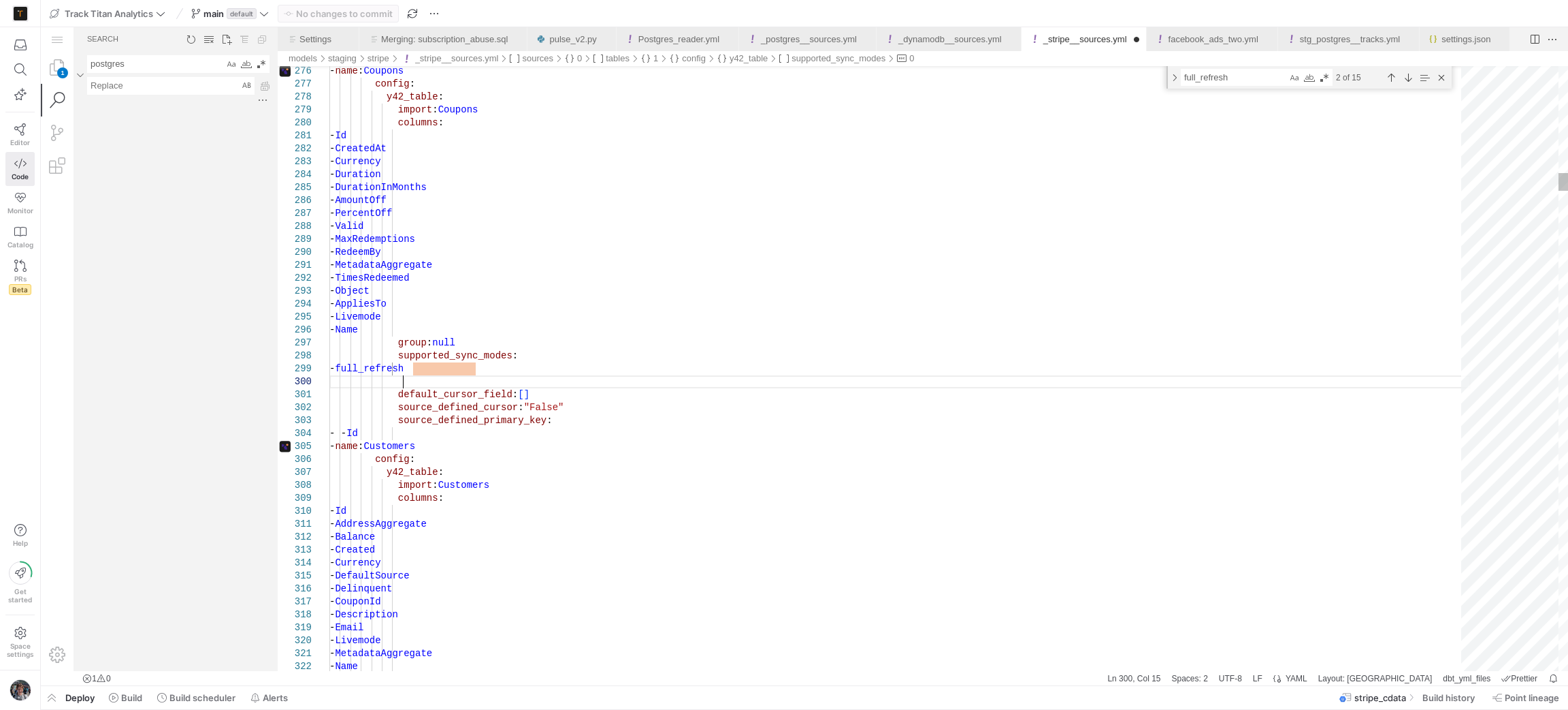
paste textarea "- incremental"
click at [1407, 80] on div "Next Match (Enter)" at bounding box center [1408, 78] width 15 height 15
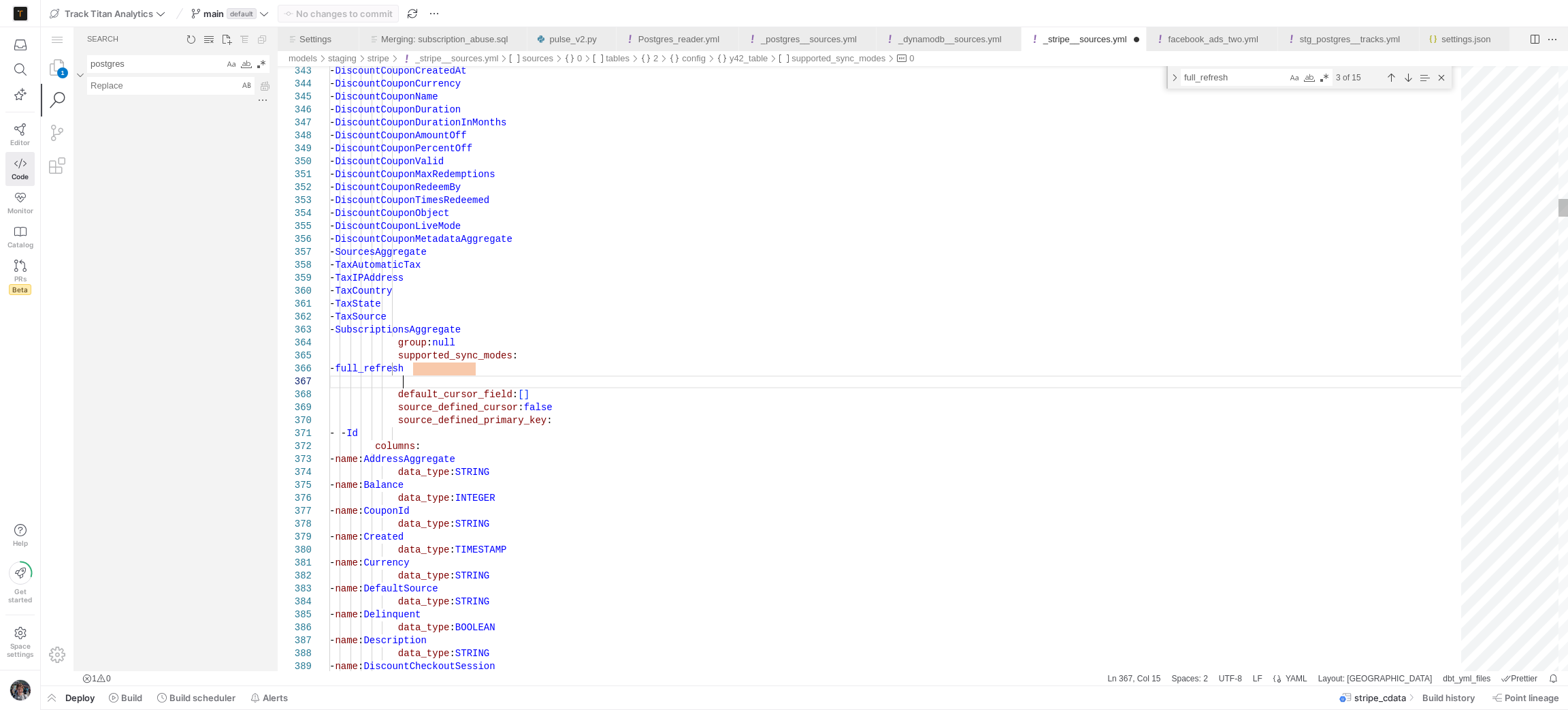
scroll to position [88, 72]
paste textarea "- incremental"
click at [1407, 80] on div "Next Match (Enter)" at bounding box center [1408, 78] width 15 height 15
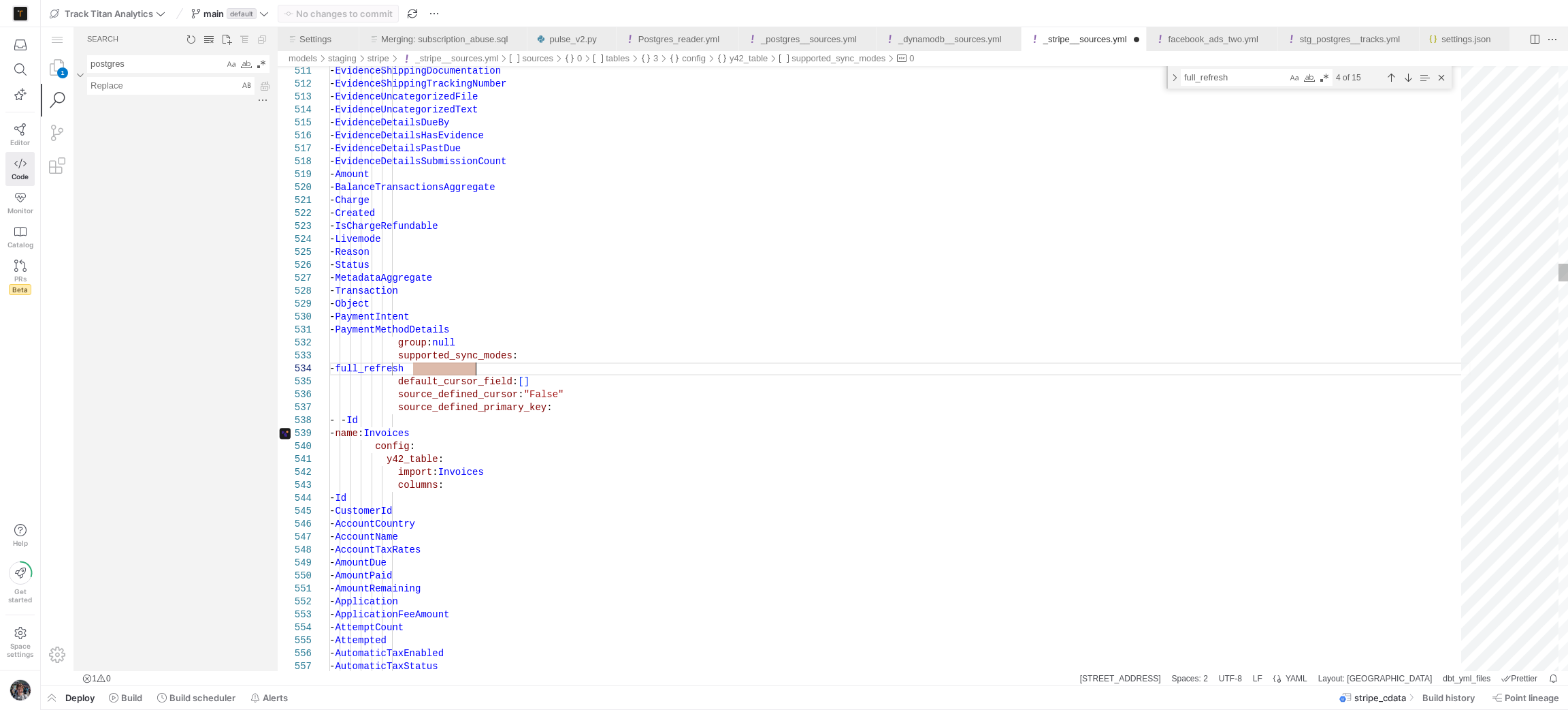
scroll to position [63, 72]
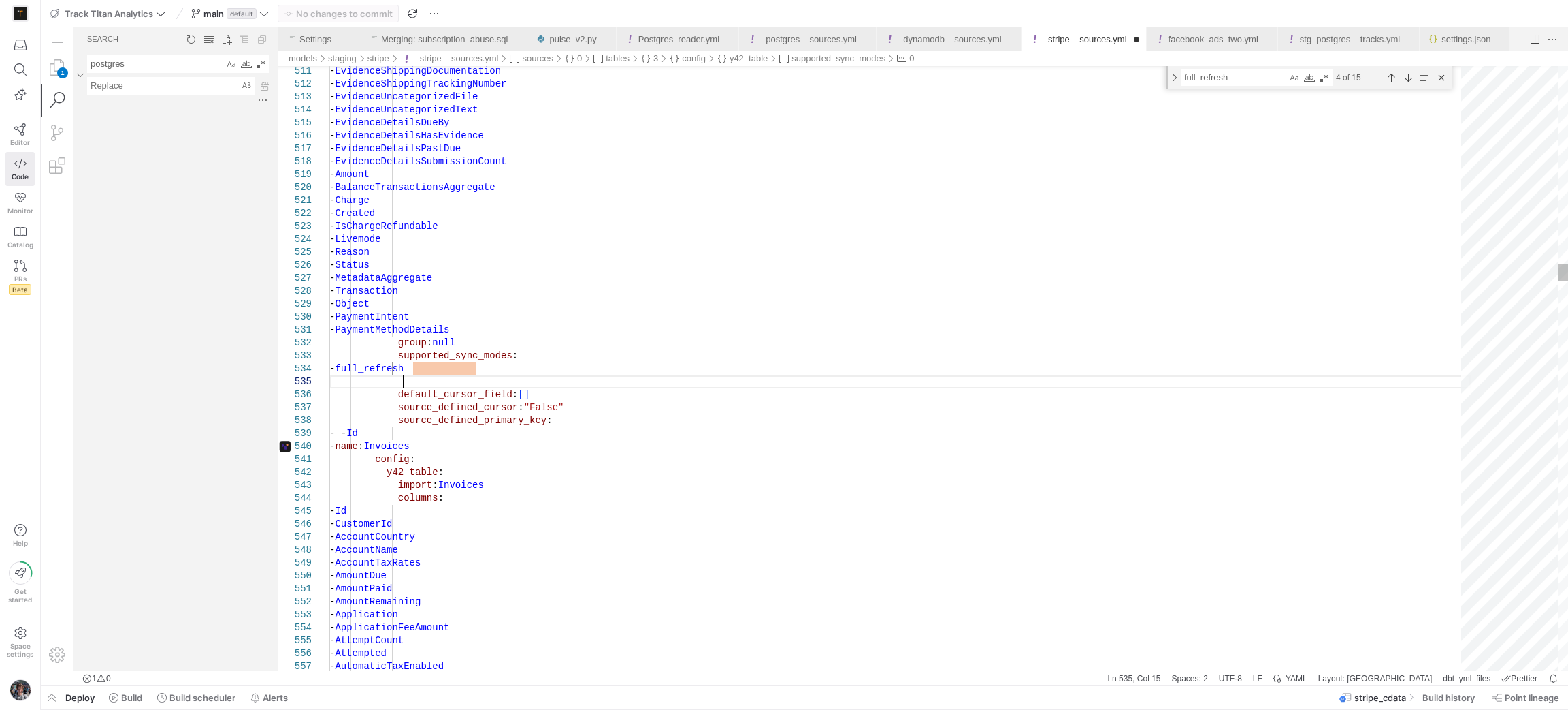
paste textarea "- incremental"
click at [1407, 78] on div "Next Match (Enter)" at bounding box center [1408, 78] width 15 height 15
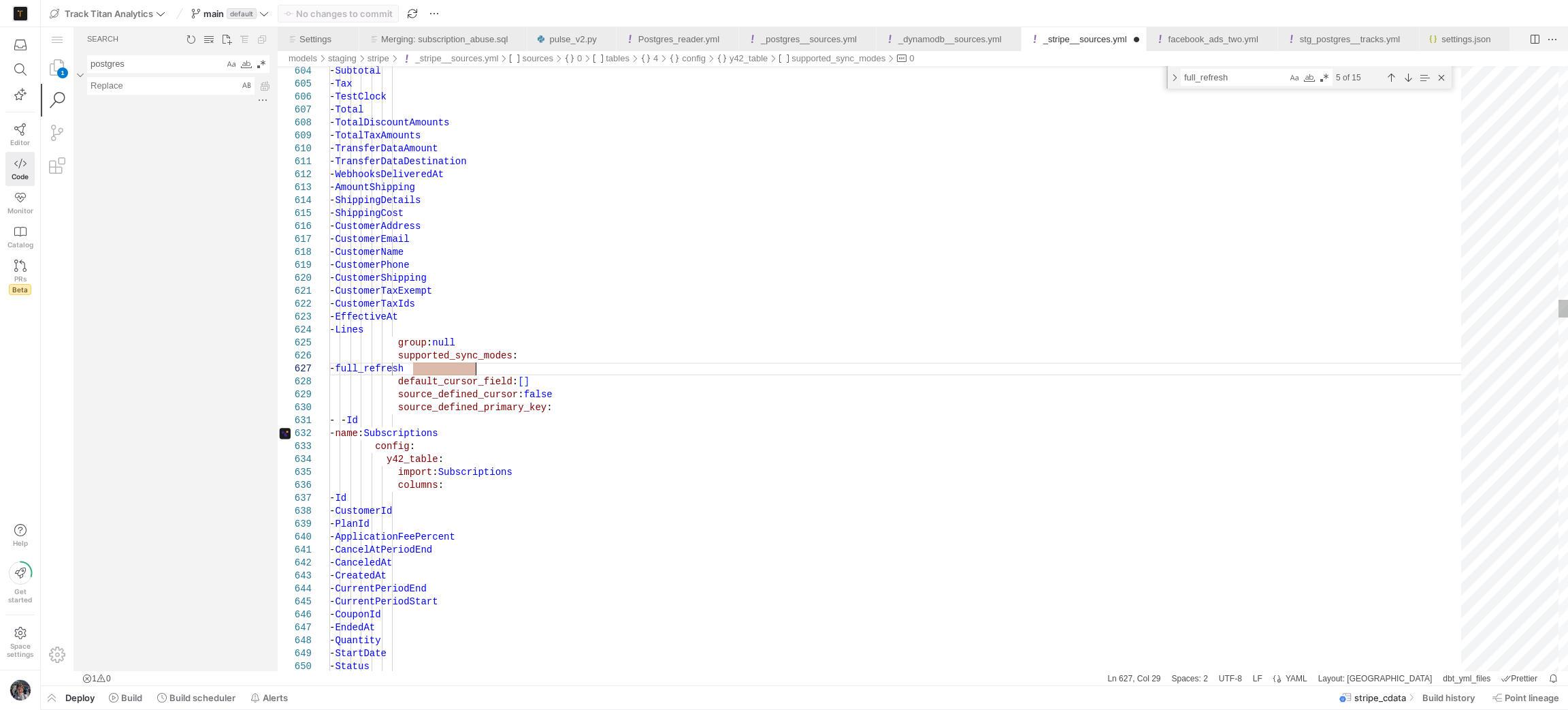
scroll to position [90, 72]
paste textarea "- incremental"
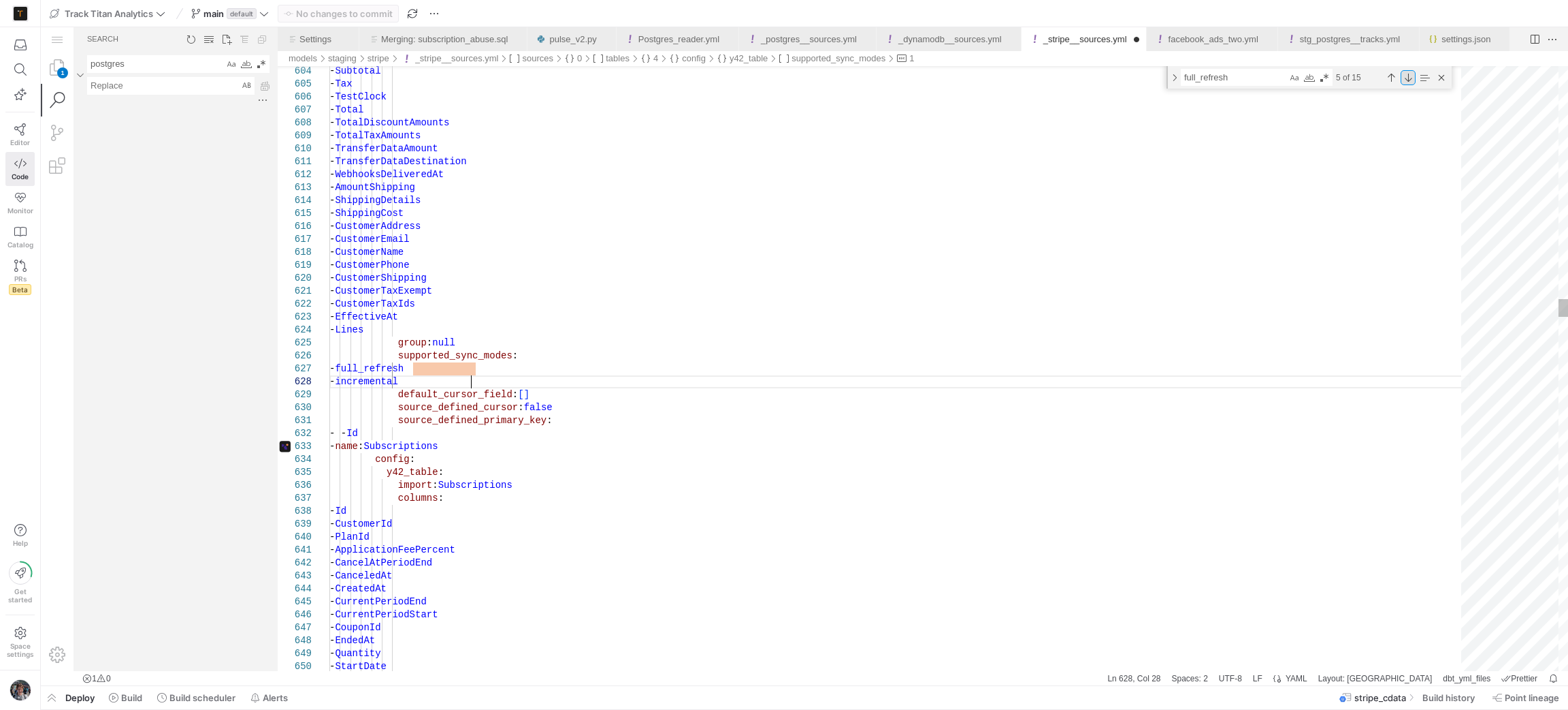
click at [1403, 81] on div "Next Match (Enter)" at bounding box center [1408, 78] width 15 height 15
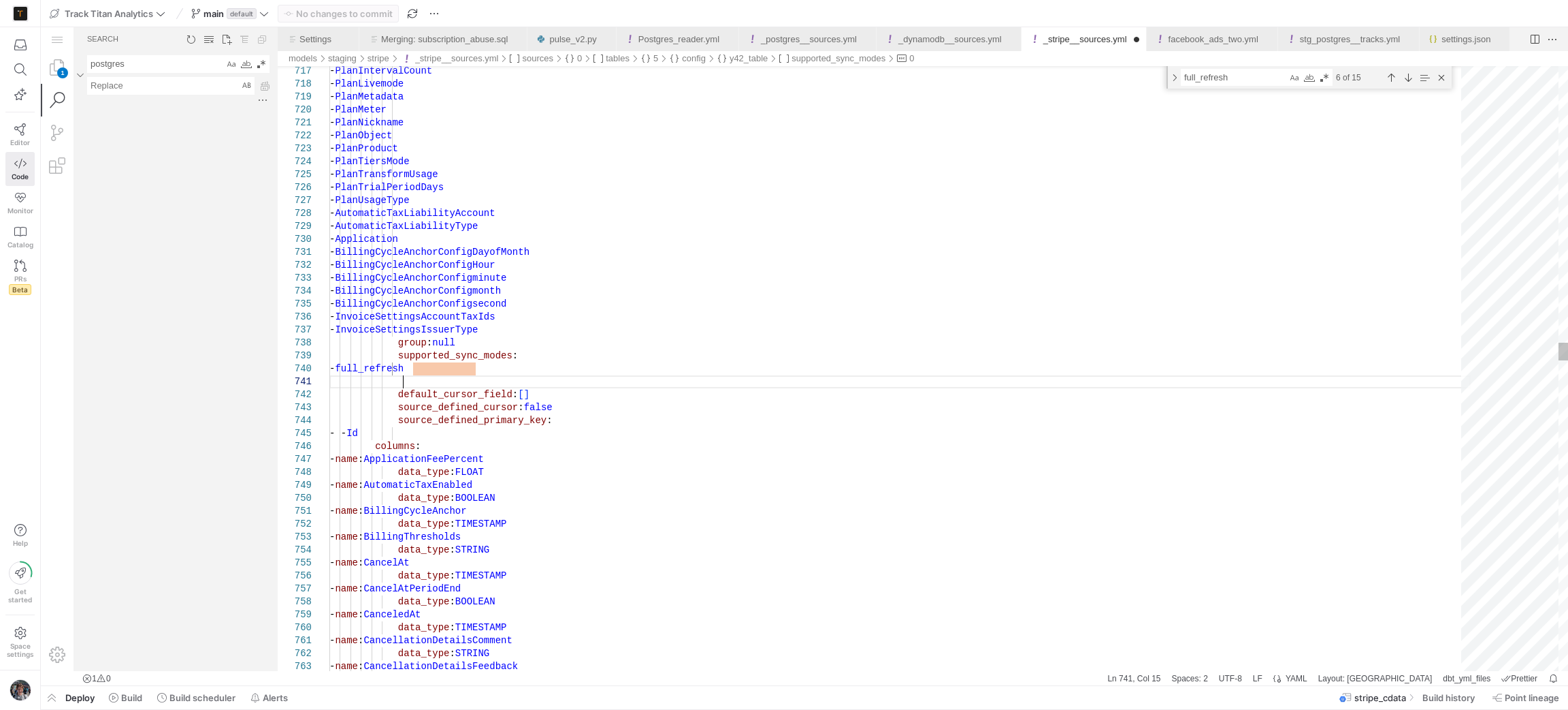
scroll to position [10, 72]
paste textarea "- incremental"
click at [1407, 78] on div "Next Match (Enter)" at bounding box center [1408, 78] width 15 height 15
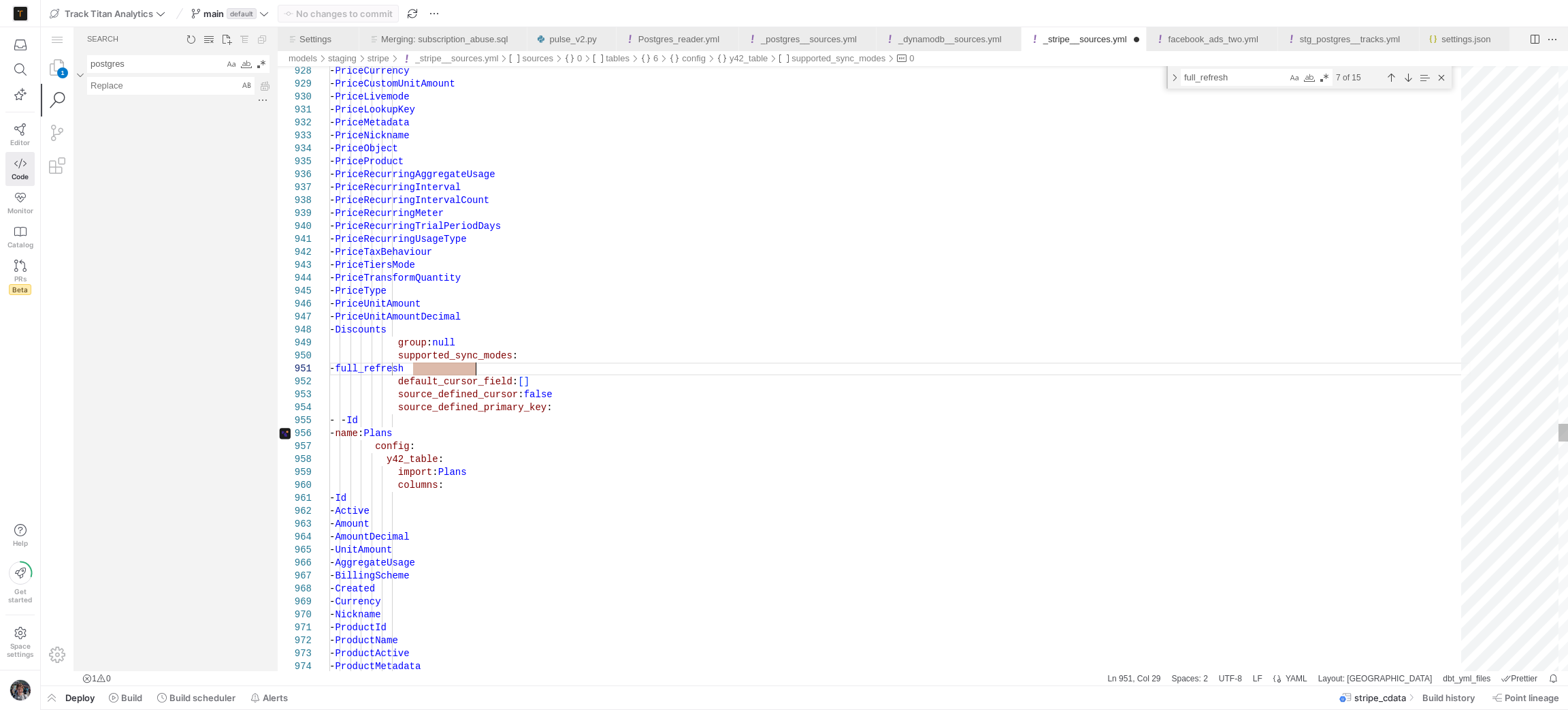
scroll to position [13, 72]
paste textarea "- incremental"
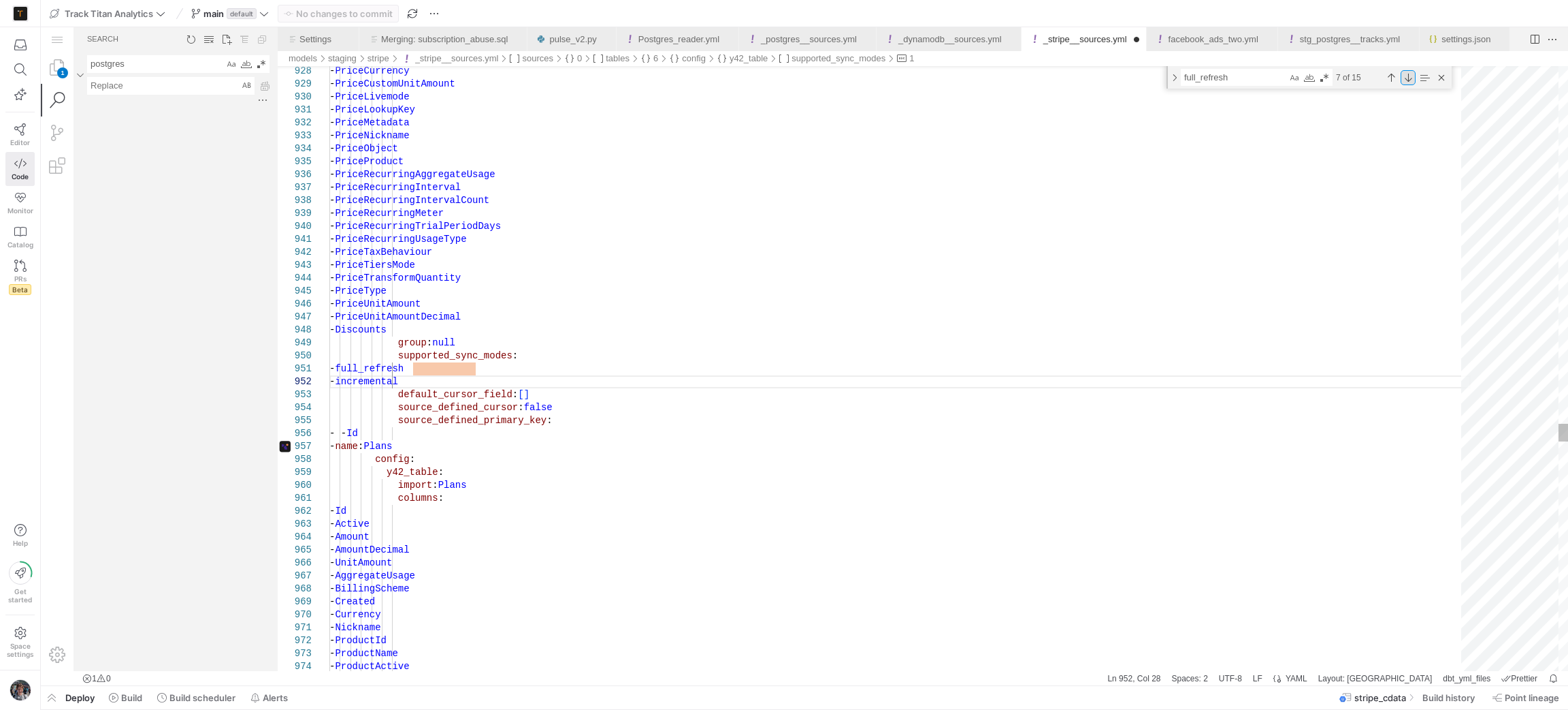
click at [1407, 79] on div "Next Match (Enter)" at bounding box center [1408, 78] width 15 height 15
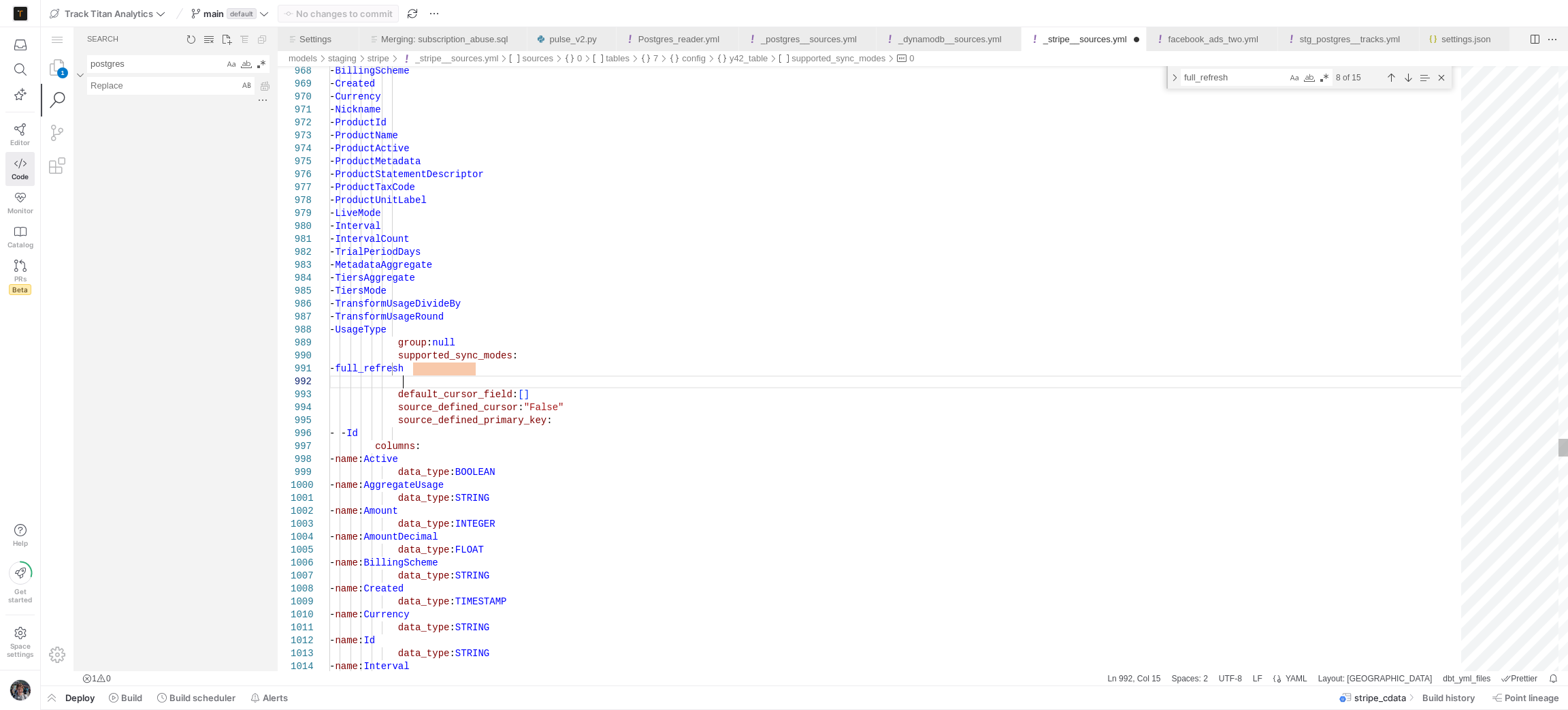
paste textarea "- incremental"
click at [1407, 71] on div "Next Match (Enter)" at bounding box center [1408, 78] width 15 height 15
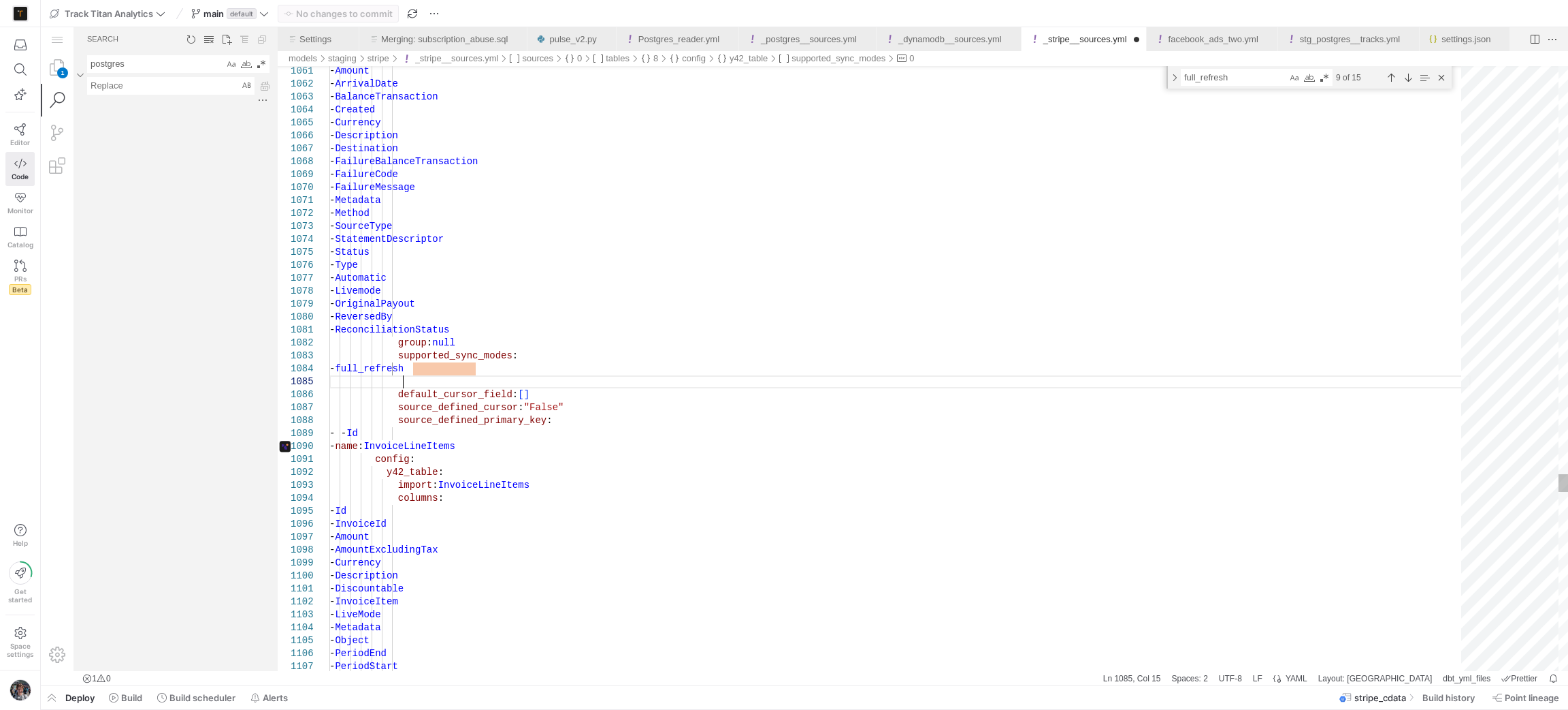
scroll to position [51, 72]
paste textarea "- incremental"
click at [1407, 79] on div "Next Match (Enter)" at bounding box center [1408, 78] width 15 height 15
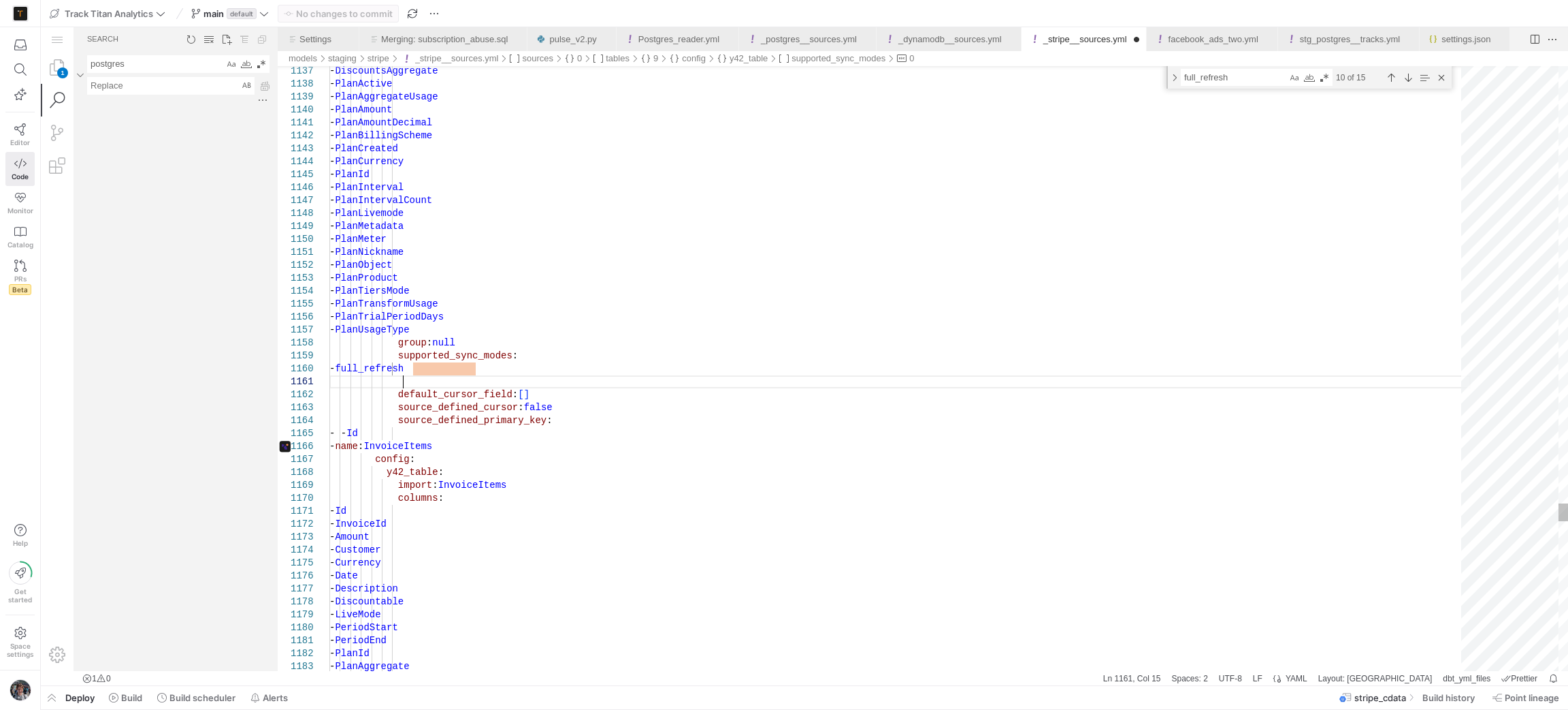
scroll to position [10, 72]
paste textarea "- incremental"
click at [1403, 72] on div "Next Match (Enter)" at bounding box center [1408, 78] width 15 height 15
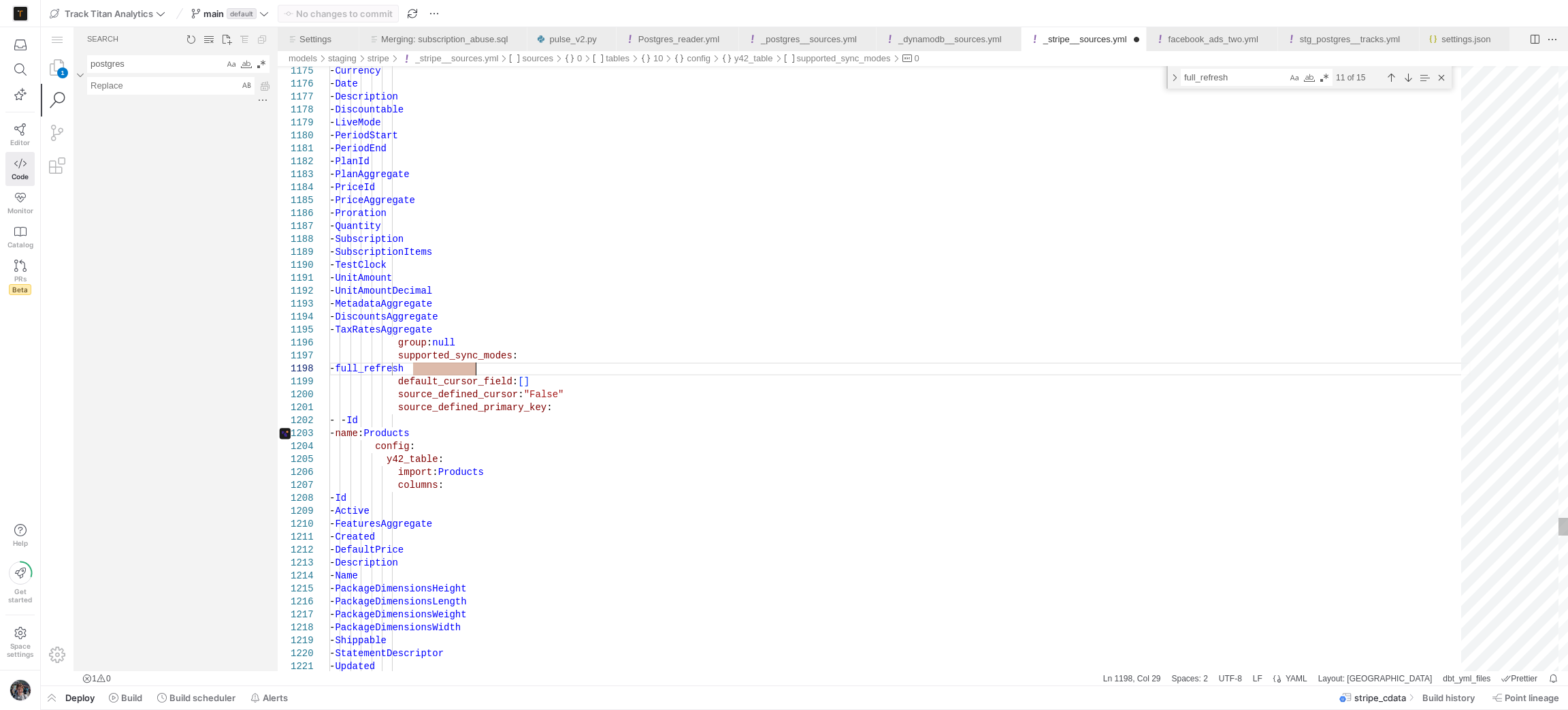
scroll to position [103, 72]
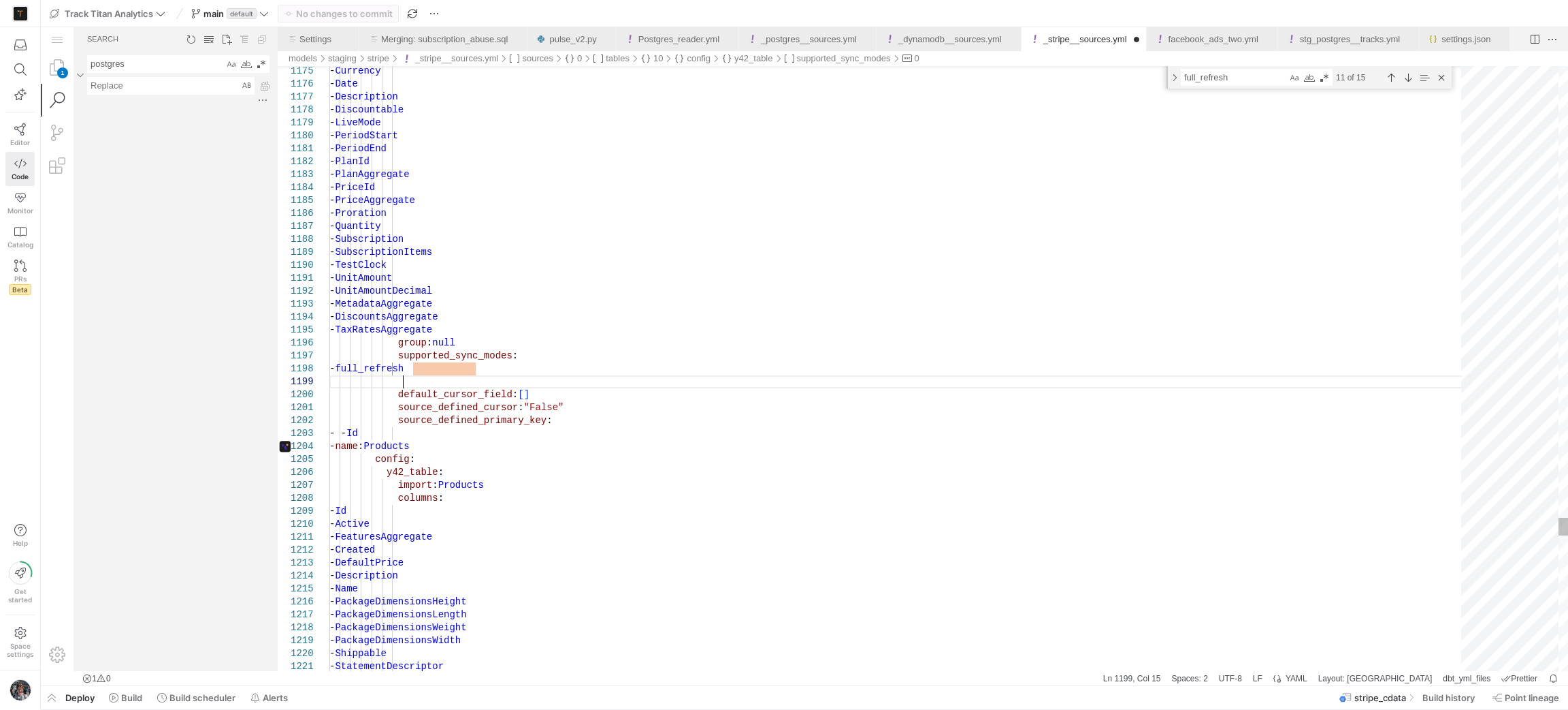
paste textarea "- incremental"
click at [1408, 79] on div "Next Match (Enter)" at bounding box center [1408, 78] width 15 height 15
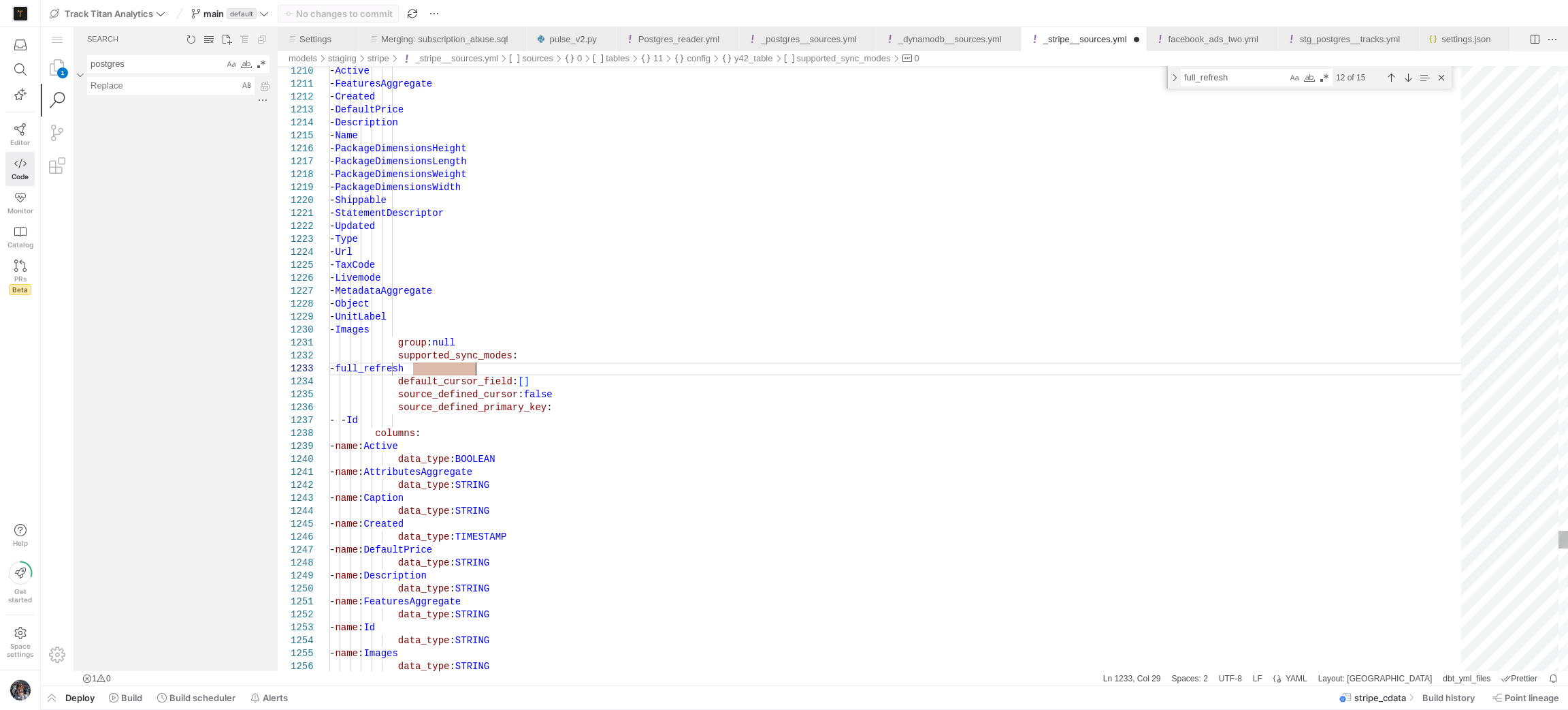
scroll to position [50, 72]
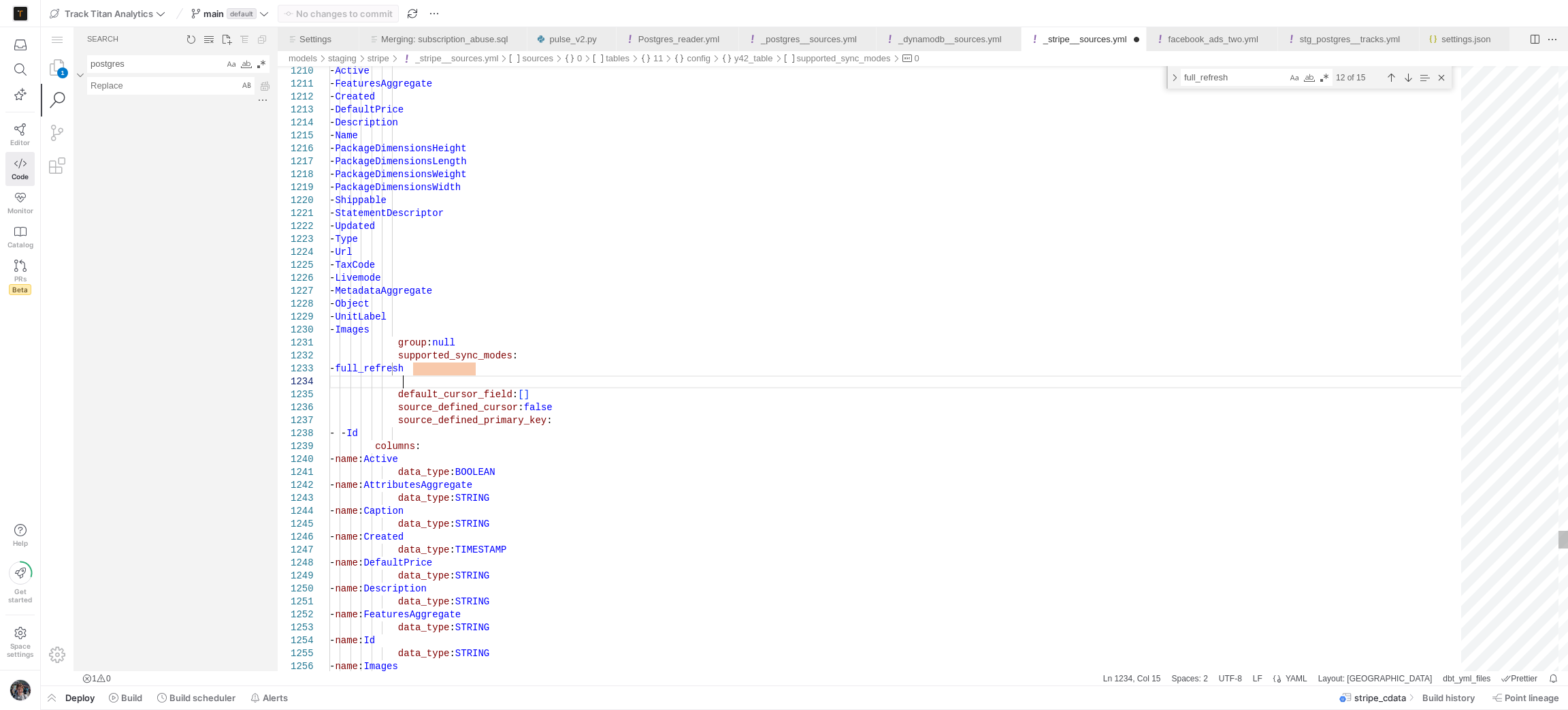
paste textarea "- incremental"
click at [1407, 81] on div "Next Match (Enter)" at bounding box center [1408, 78] width 15 height 15
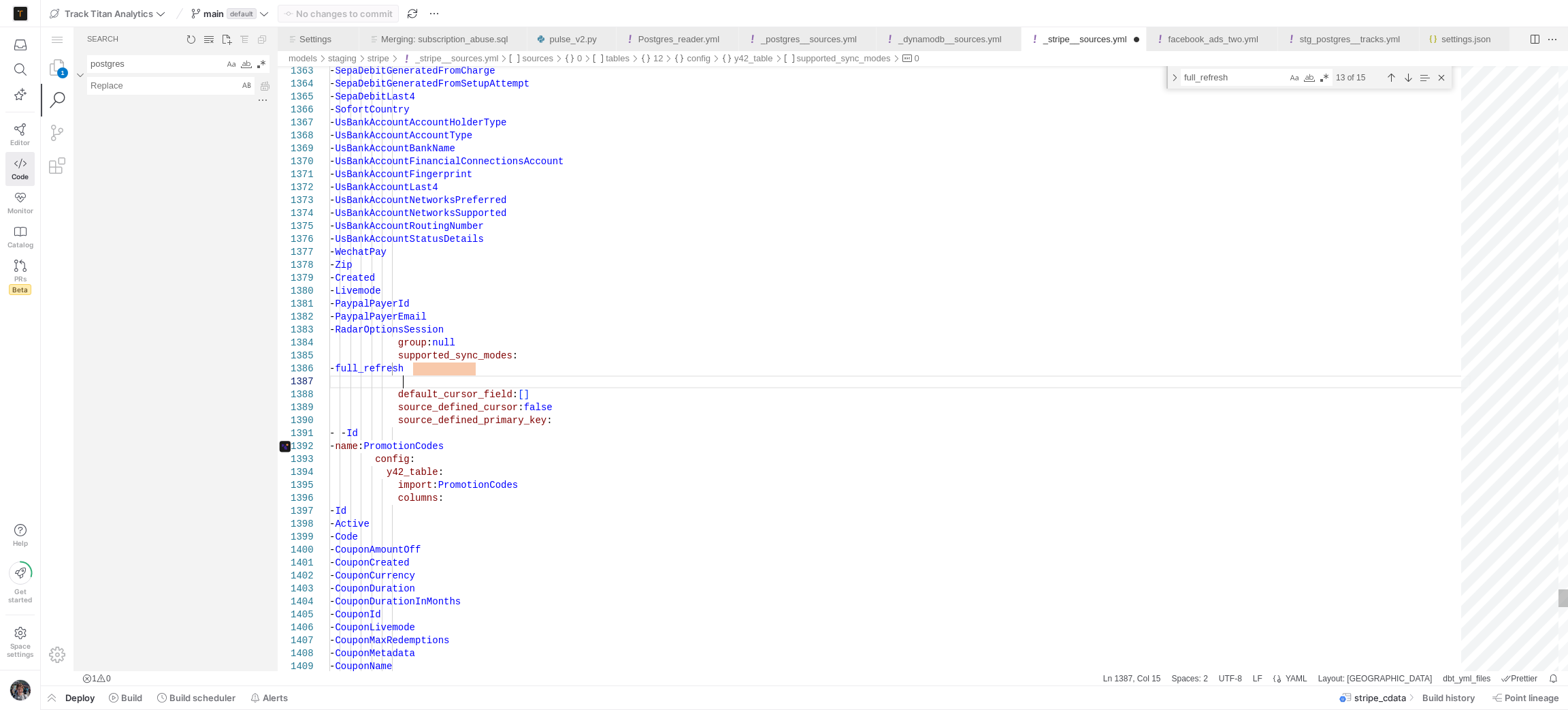
scroll to position [76, 72]
paste textarea "- incremental"
click at [1410, 80] on div "Next Match (Enter)" at bounding box center [1408, 78] width 15 height 15
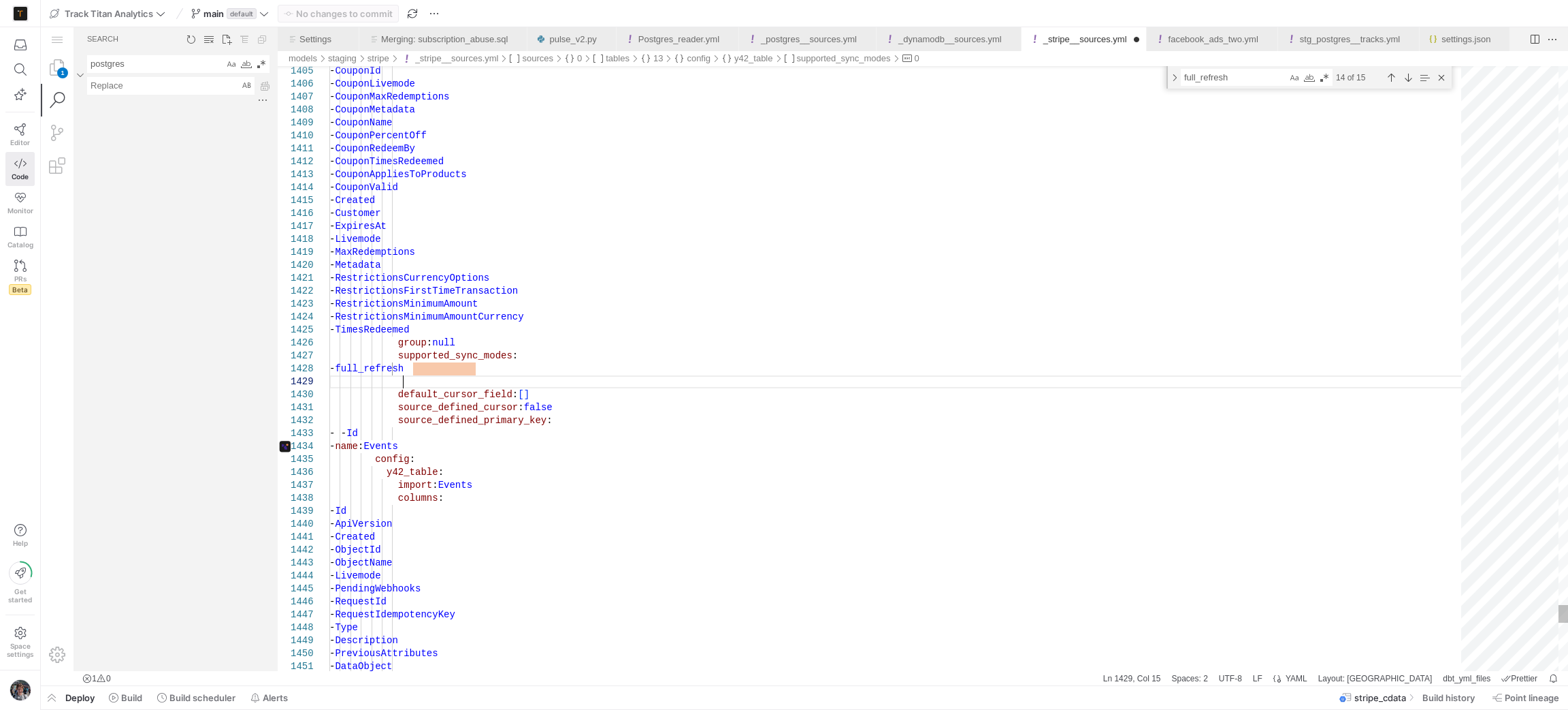
scroll to position [103, 72]
paste textarea "- incremental"
click at [1406, 77] on div "Next Match (Enter)" at bounding box center [1408, 78] width 15 height 15
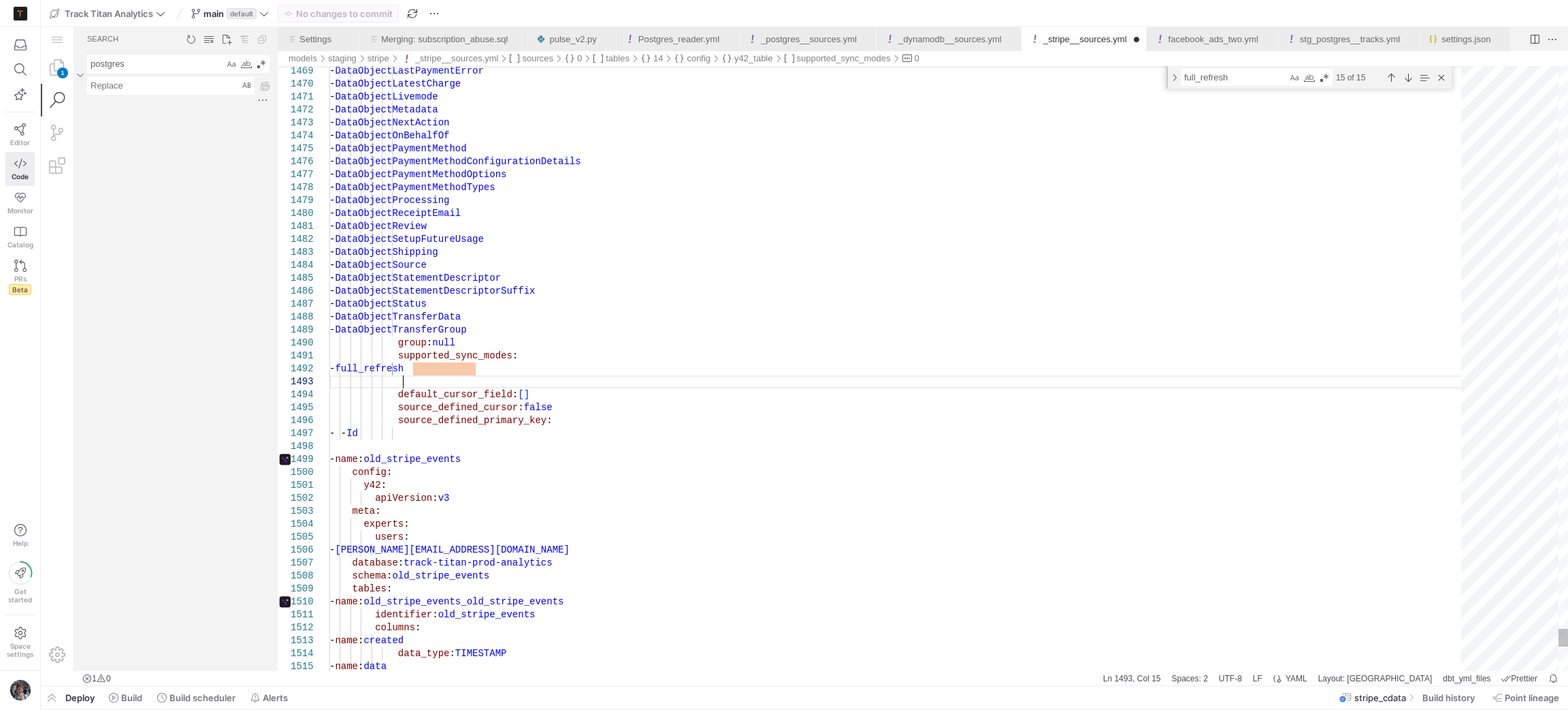
scroll to position [36, 72]
paste textarea "- incremental"
click at [1403, 80] on div "Next Match (Enter)" at bounding box center [1408, 78] width 15 height 15
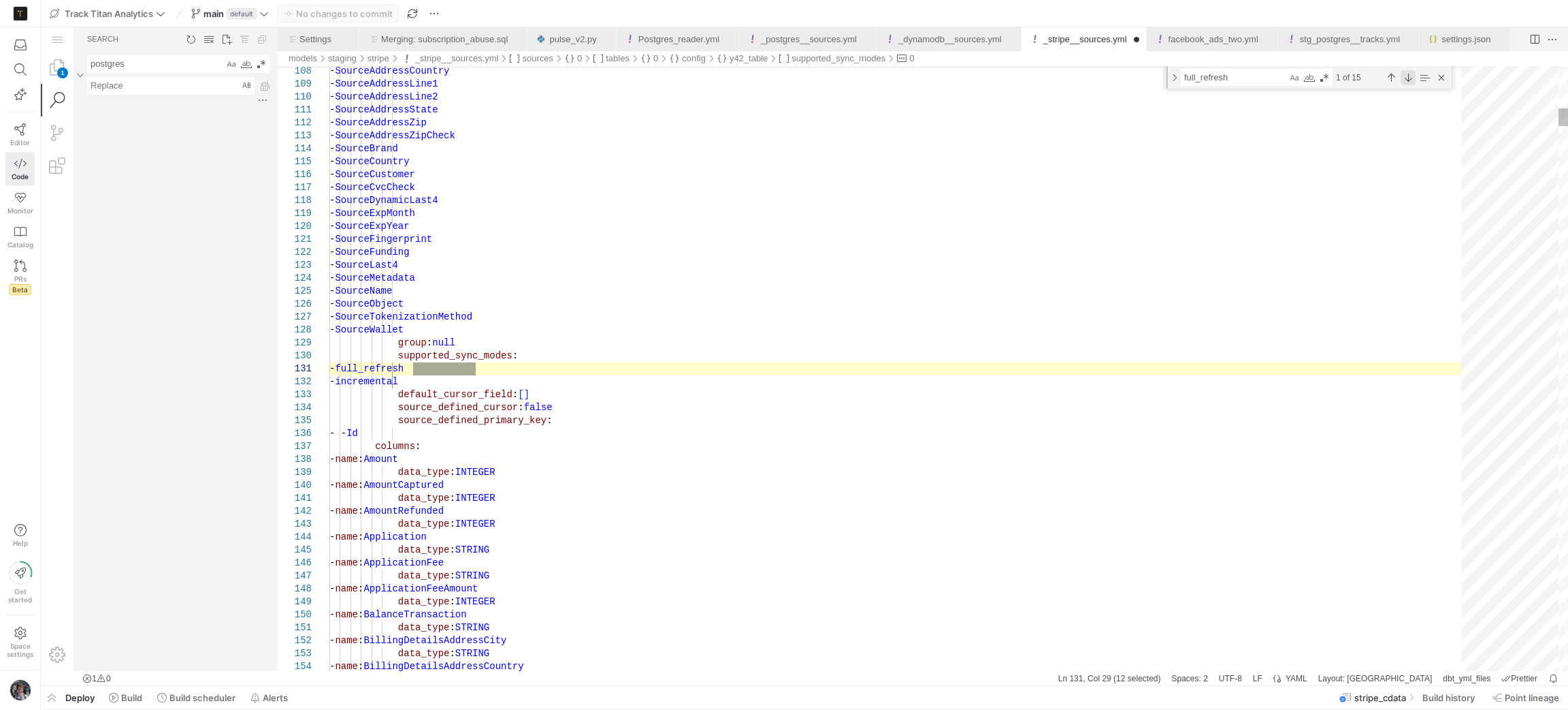
scroll to position [36, 0]
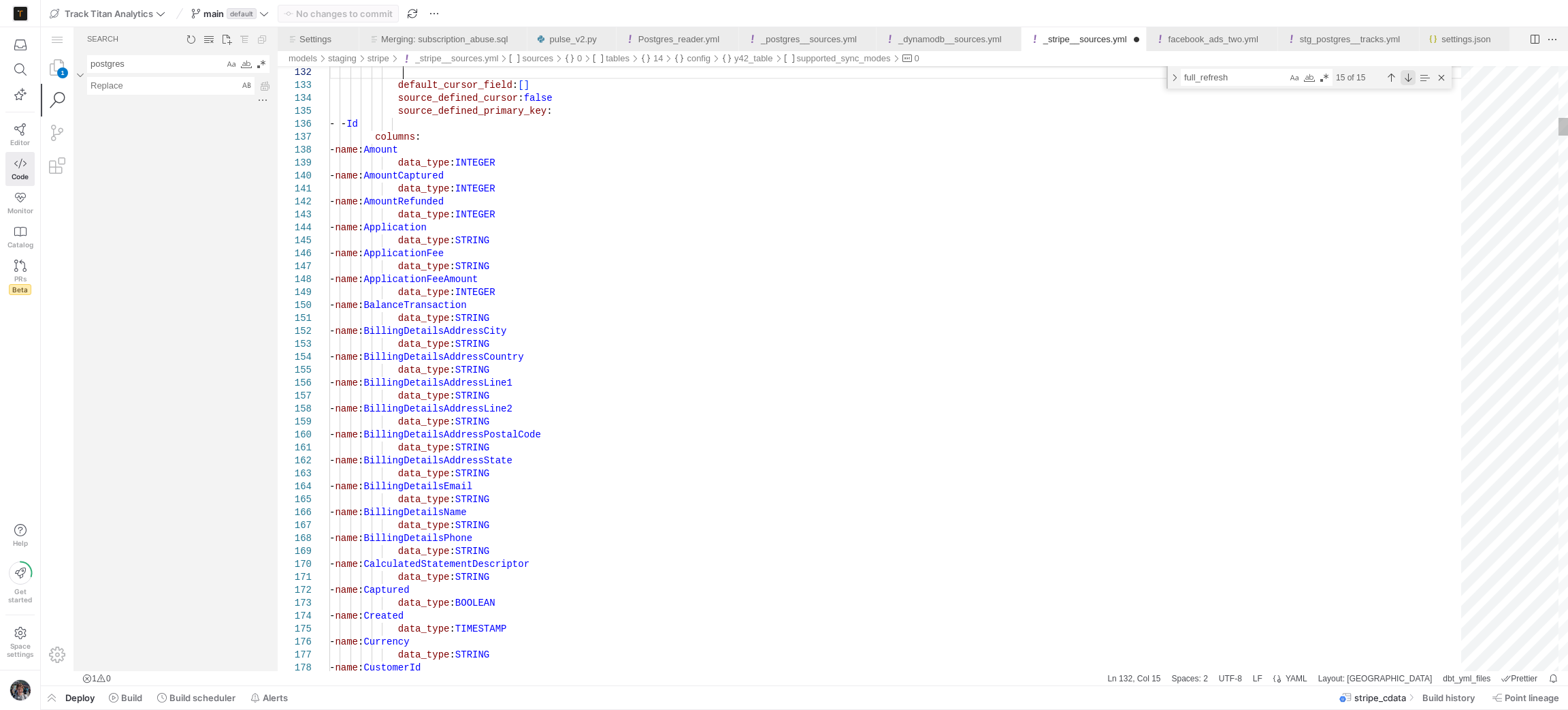
type textarea "- full_refresh default_cursor_field: [] source_defined_cursor: false source_def…"
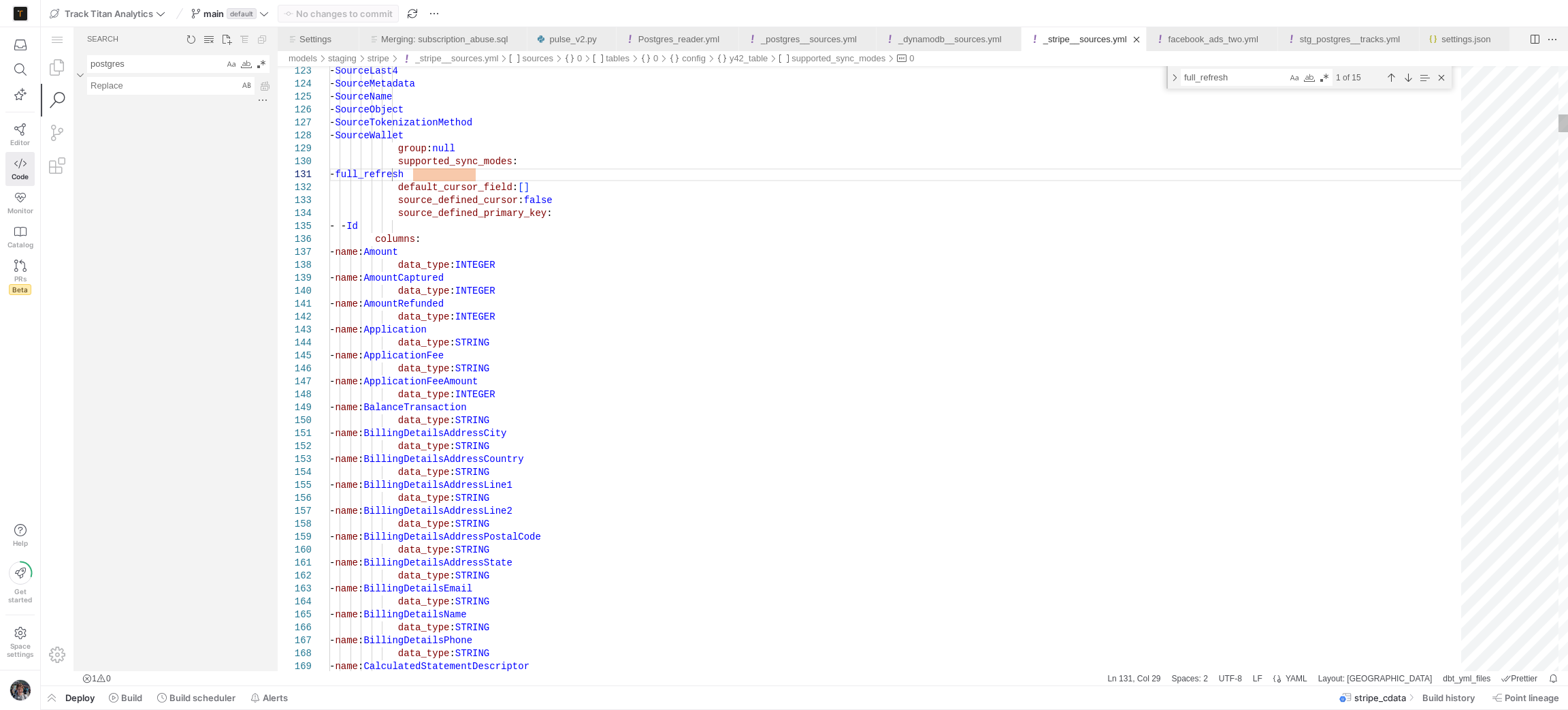
click at [1245, 84] on textarea "full_refresh" at bounding box center [1234, 77] width 106 height 16
type textarea "inc"
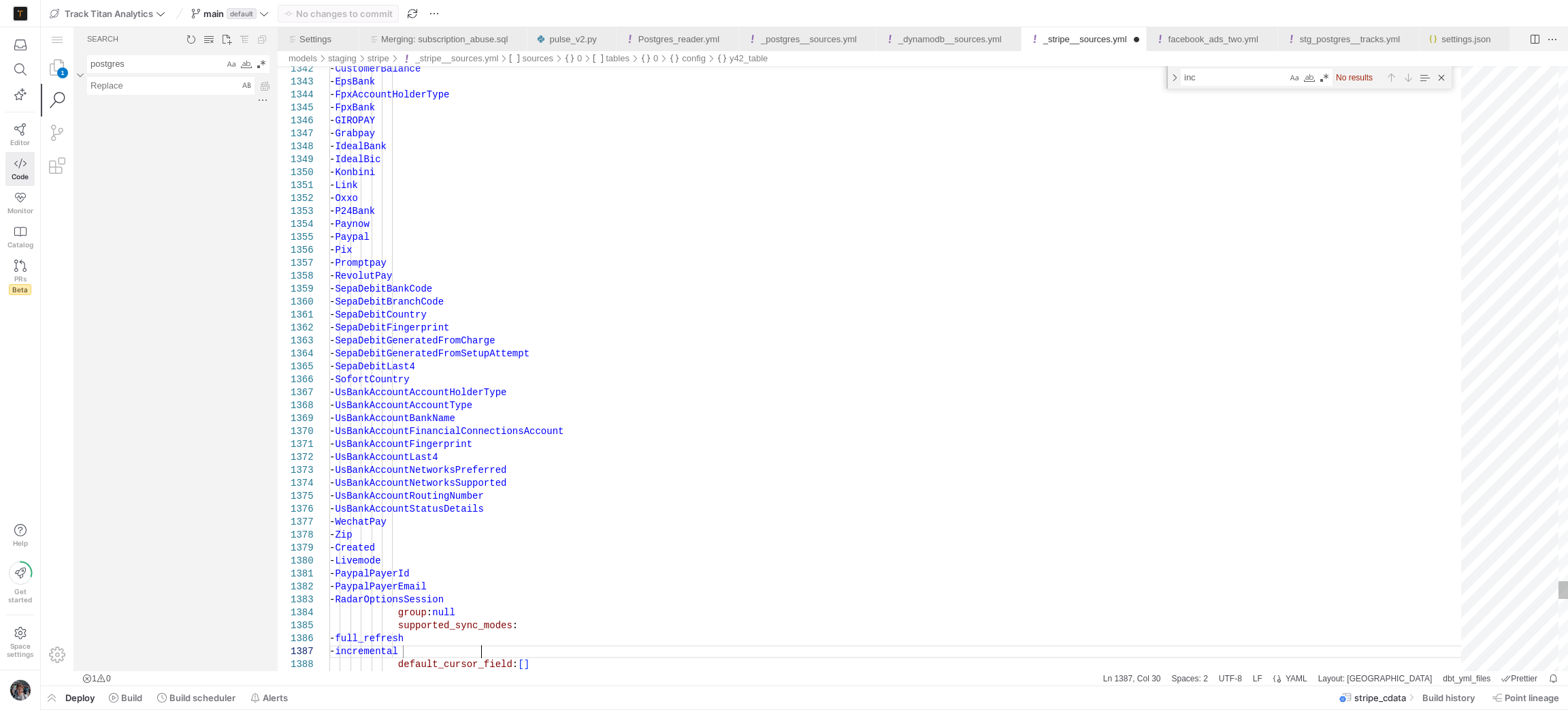
type textarea "supported_sync_modes: - full_refresh - incremental default_cursor_field: [] sou…"
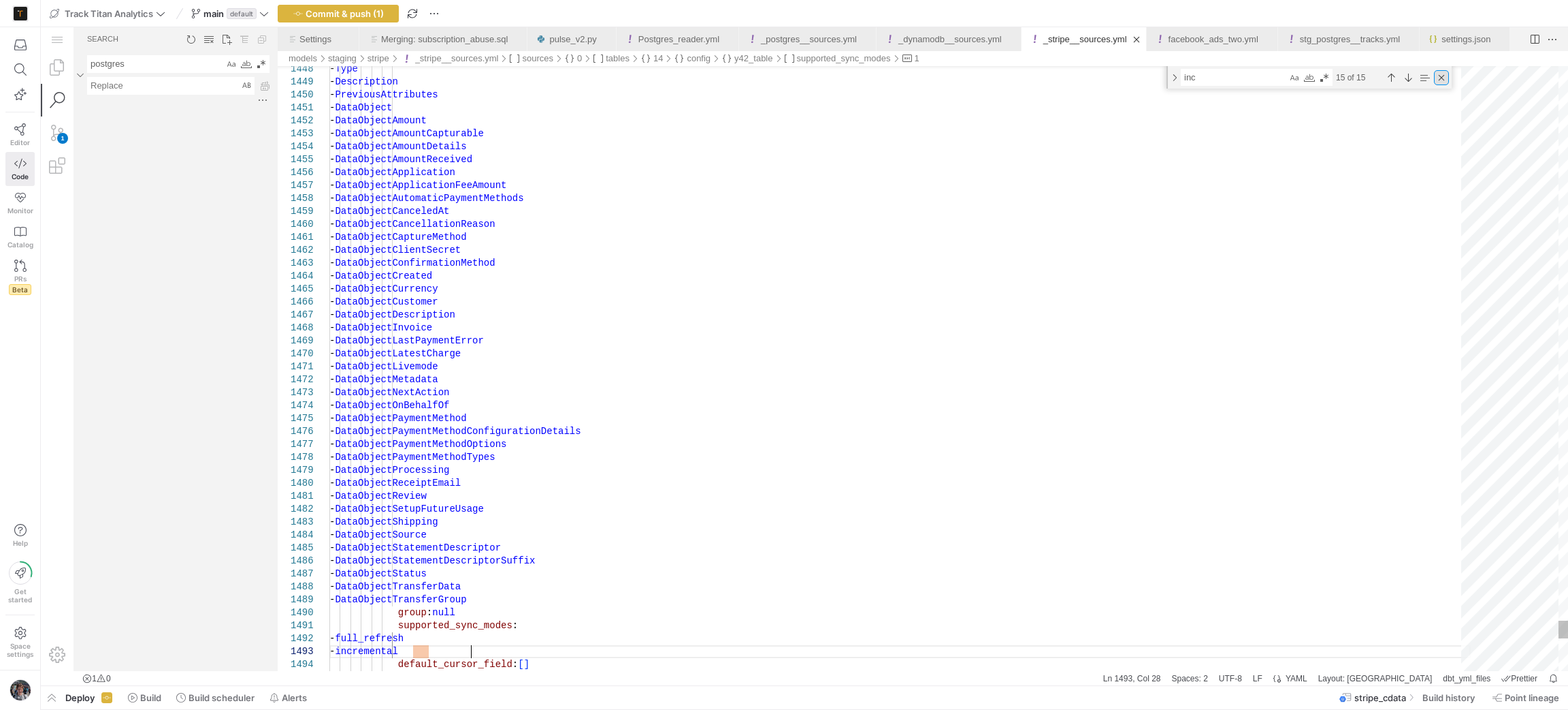
click at [1440, 82] on div "Close (Escape)" at bounding box center [1442, 78] width 15 height 15
click at [332, 20] on span "button" at bounding box center [339, 13] width 120 height 16
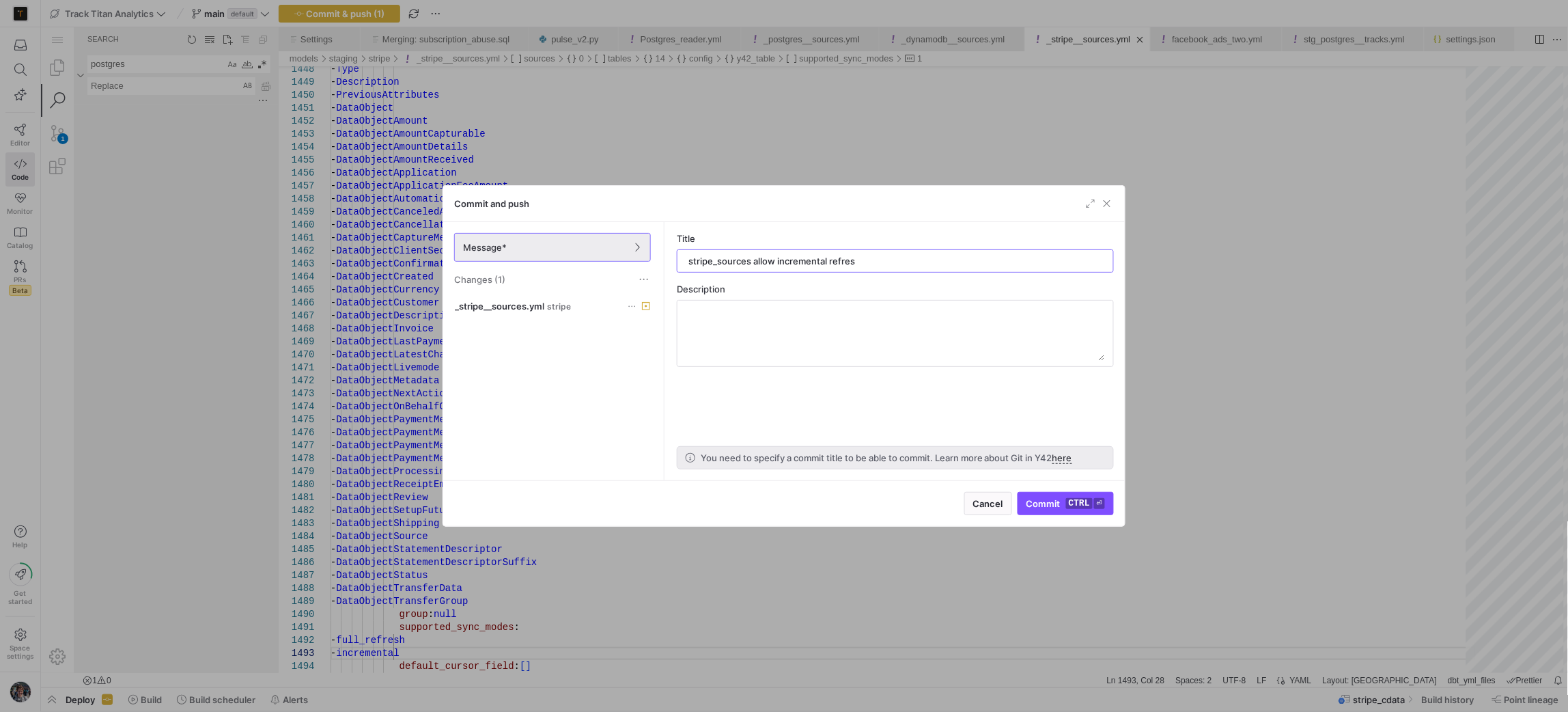
type input "stripe_sources allow incremental refresh"
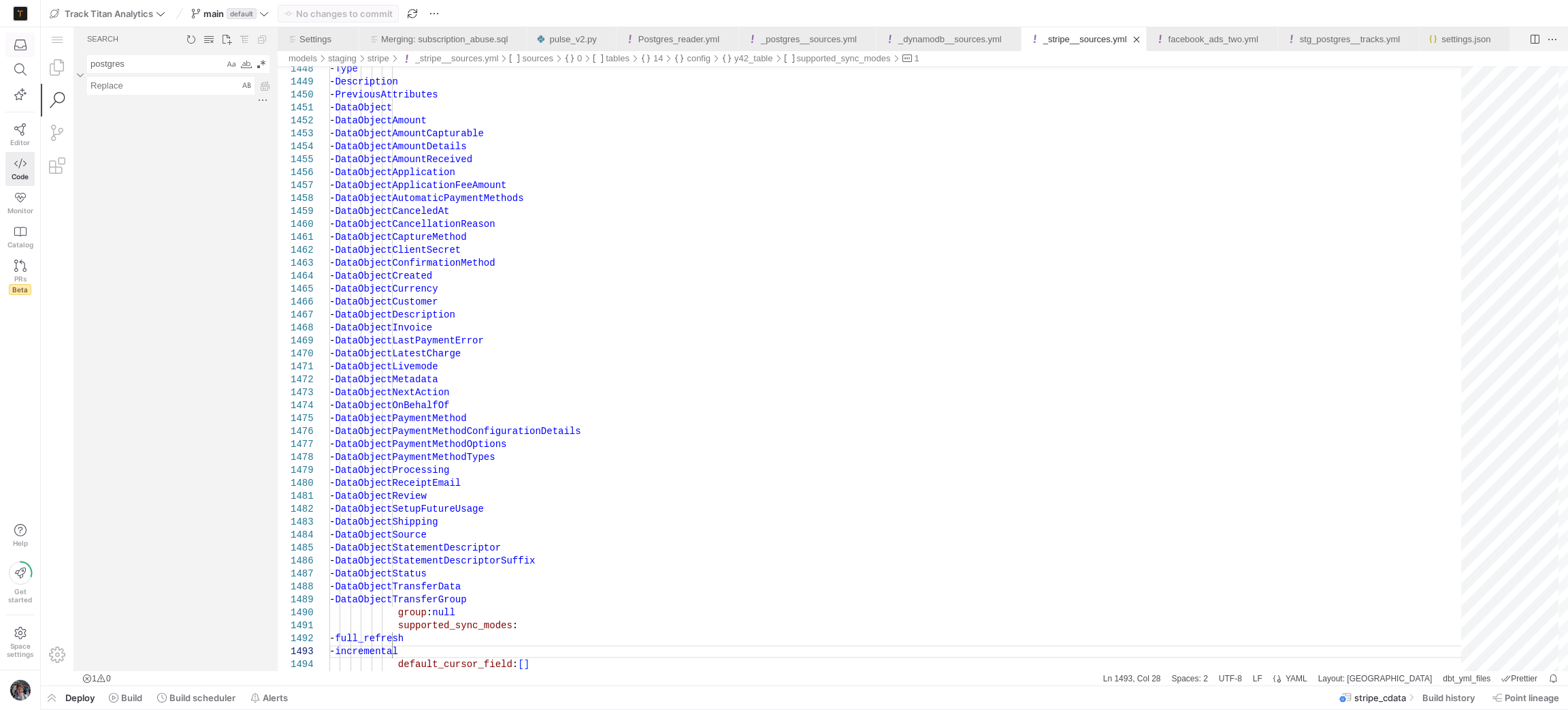
click at [10, 43] on span "button" at bounding box center [19, 44] width 28 height 23
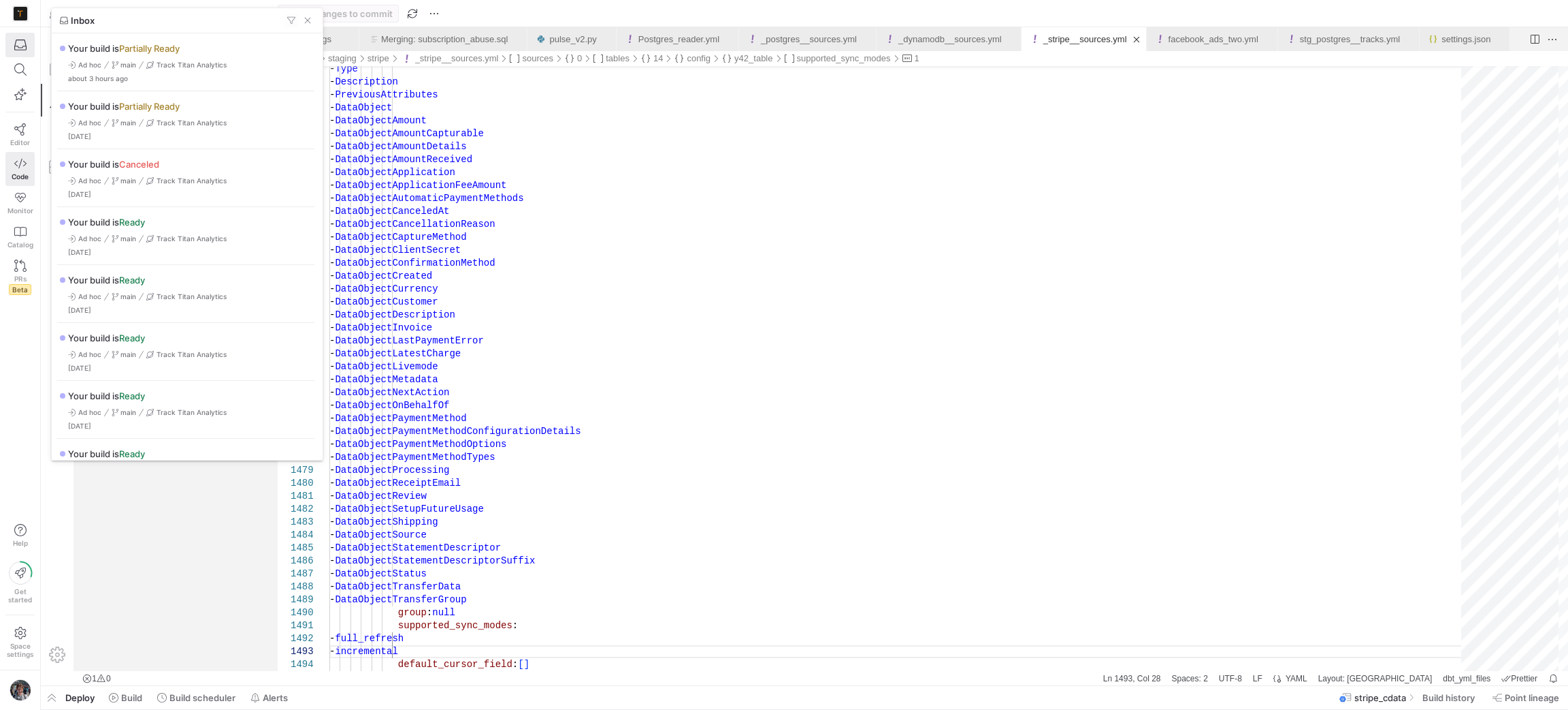
click at [26, 30] on div at bounding box center [784, 355] width 1568 height 710
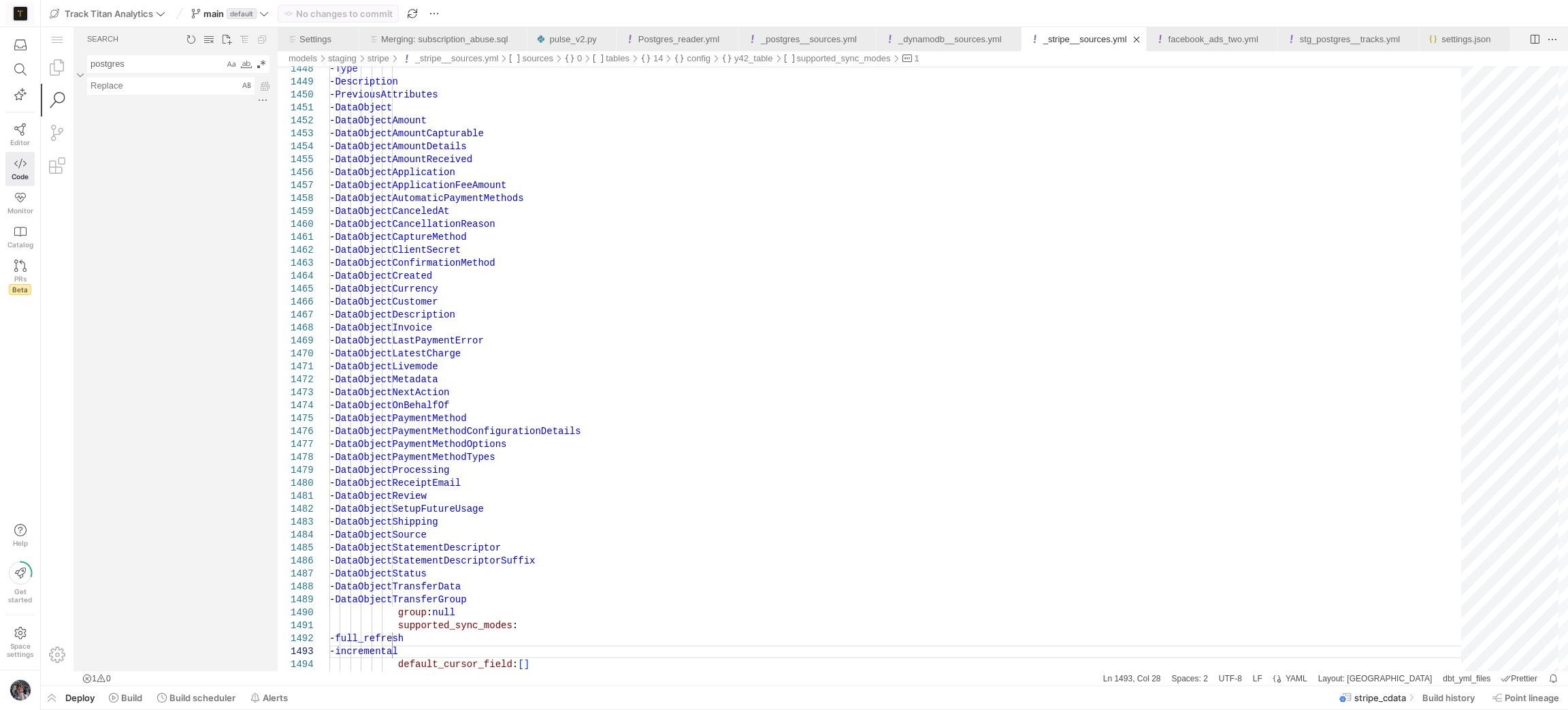
click at [24, 23] on span at bounding box center [19, 14] width 28 height 22
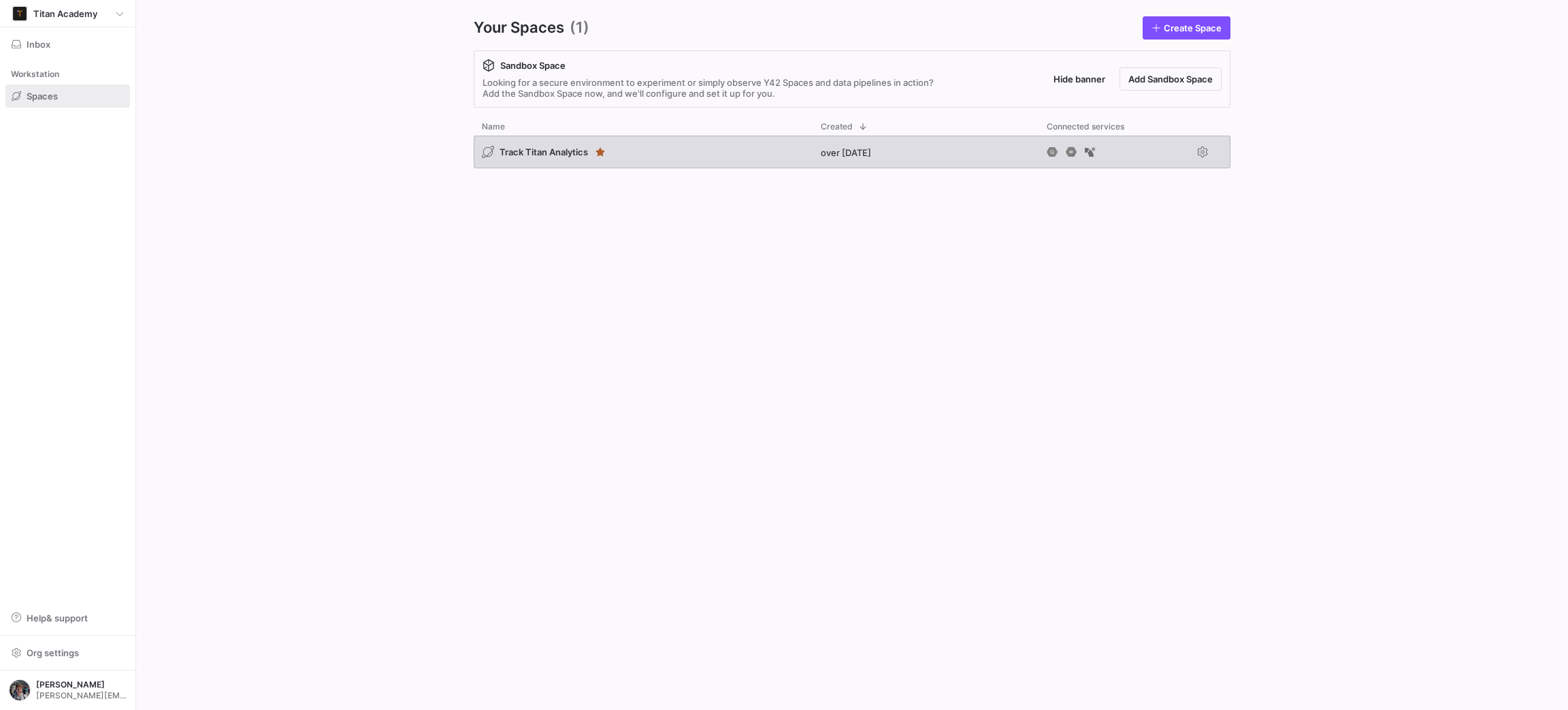
click at [683, 143] on div "Track Titan Analytics" at bounding box center [643, 151] width 339 height 33
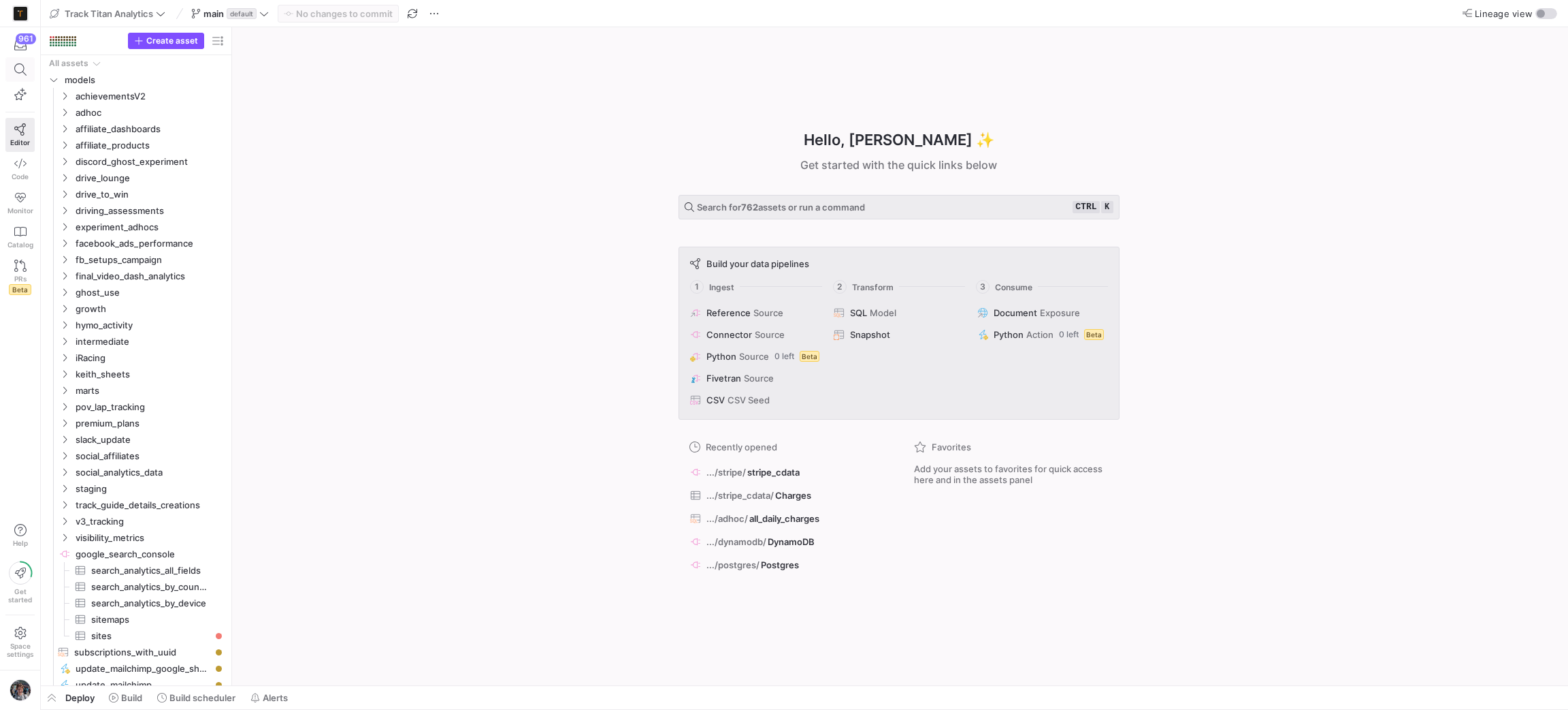
click at [19, 63] on icon at bounding box center [20, 69] width 13 height 13
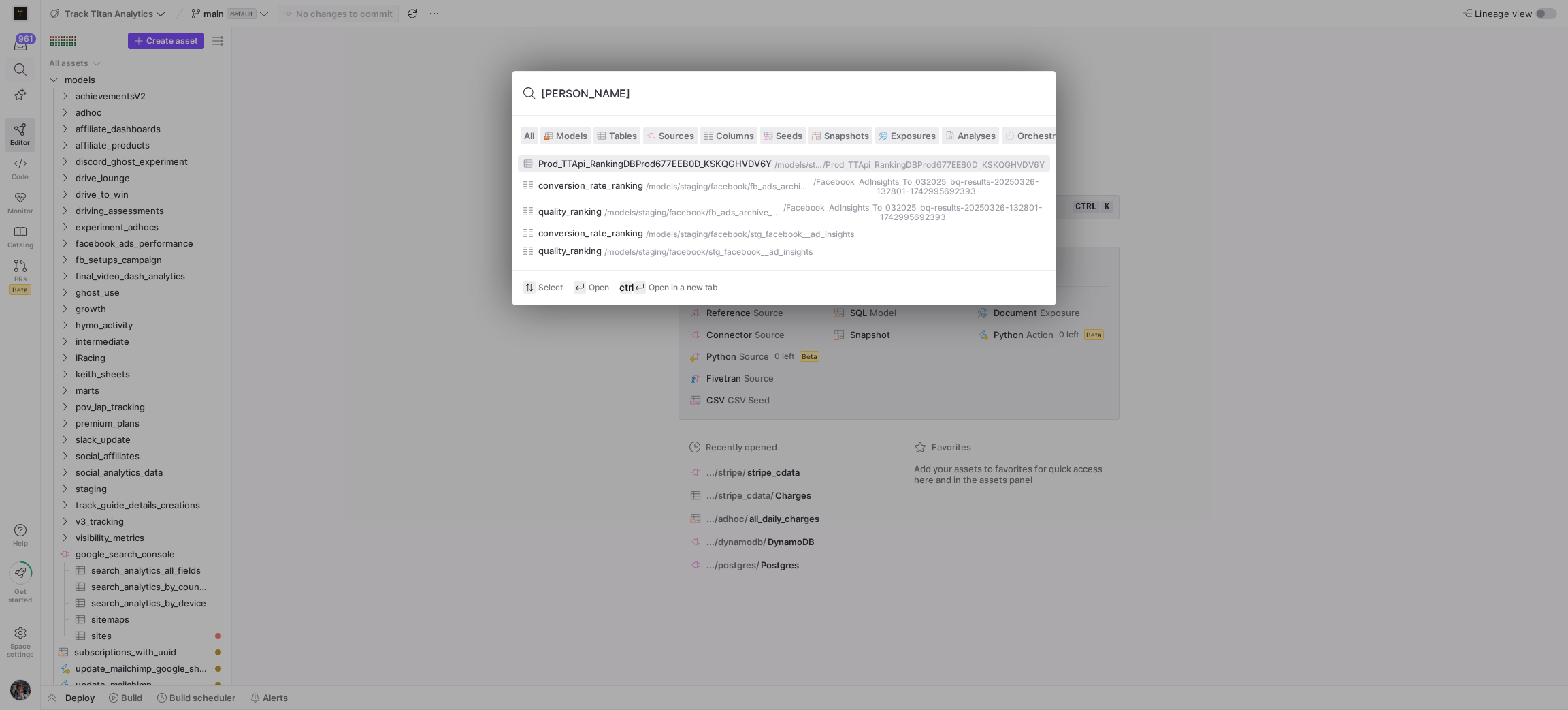
type input "ranking"
click at [678, 165] on div "Prod_TTApi_RankingDBProd677EEB0D_KSKQGHVDV6Y" at bounding box center [655, 163] width 233 height 11
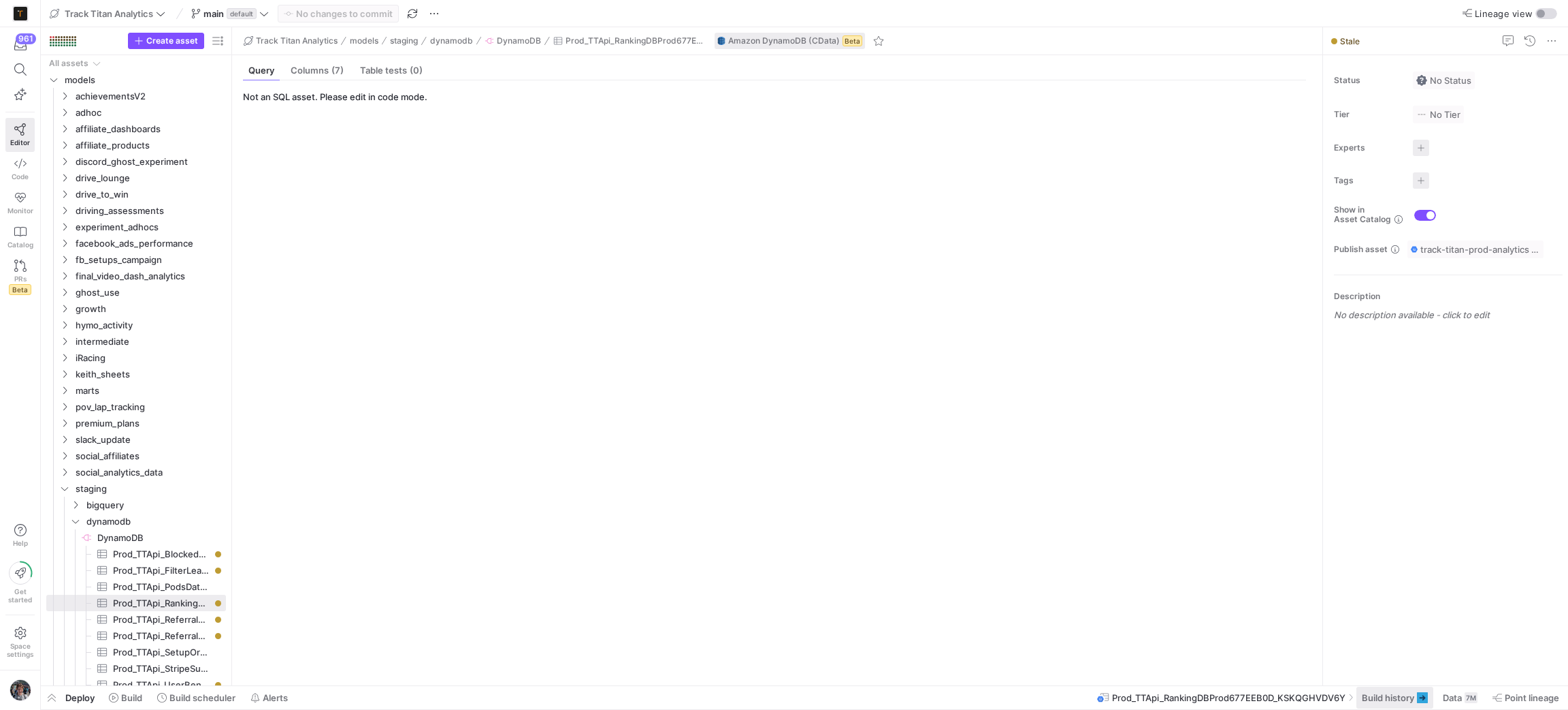
click at [1380, 691] on span at bounding box center [1395, 697] width 77 height 22
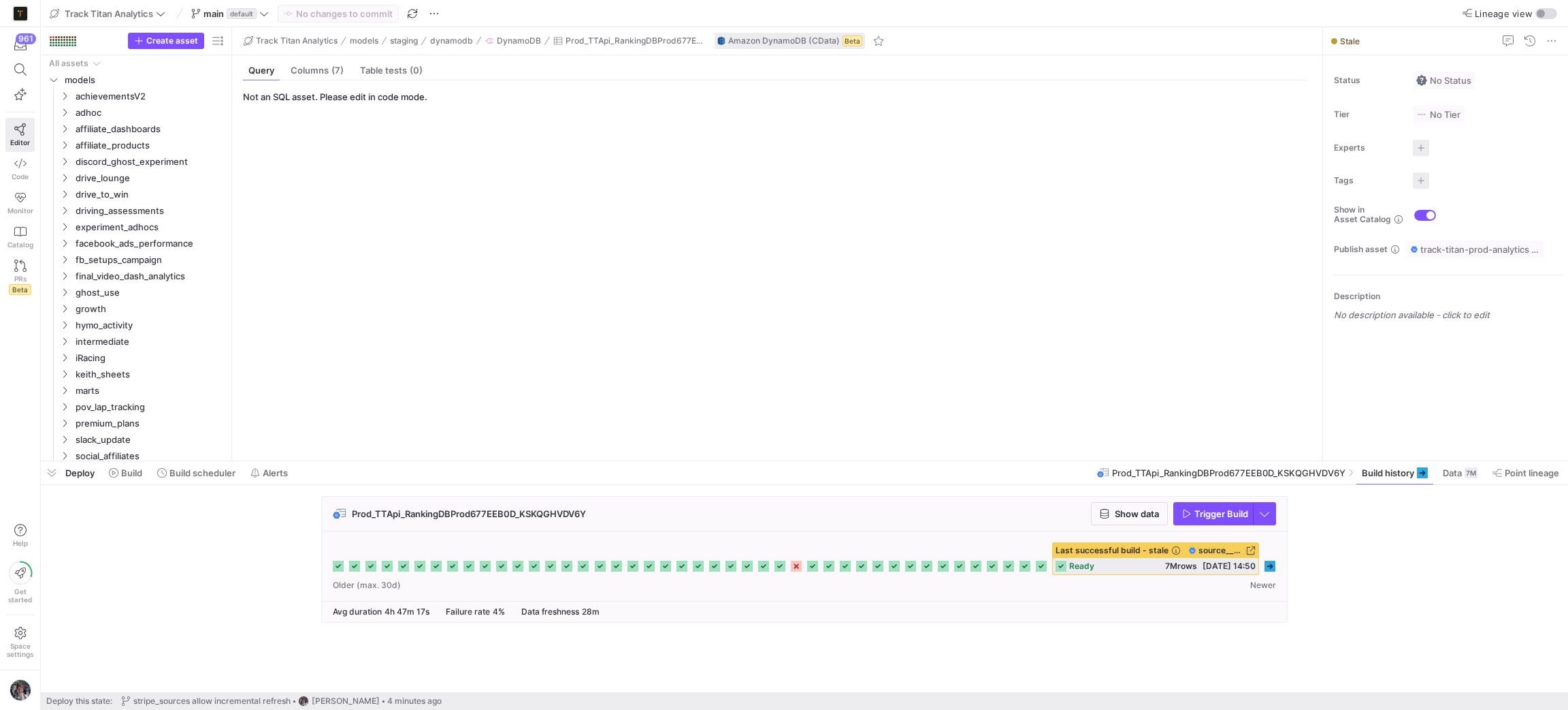
click at [1268, 564] on icon at bounding box center [1270, 565] width 11 height 11
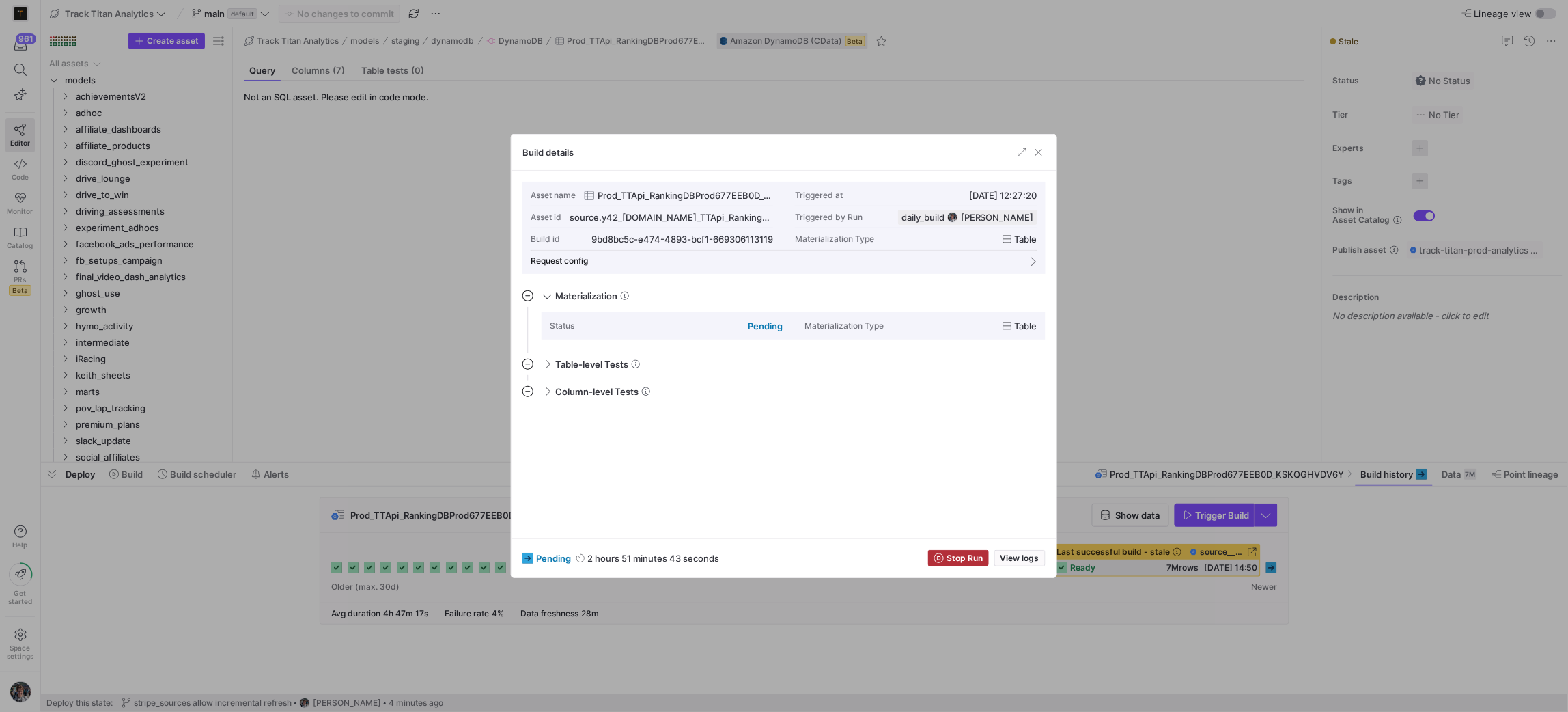
click at [939, 547] on div "pending 2 hours 51 minutes 43 seconds Stop Run View logs" at bounding box center [783, 558] width 545 height 39
click at [943, 553] on icon "button" at bounding box center [938, 558] width 9 height 9
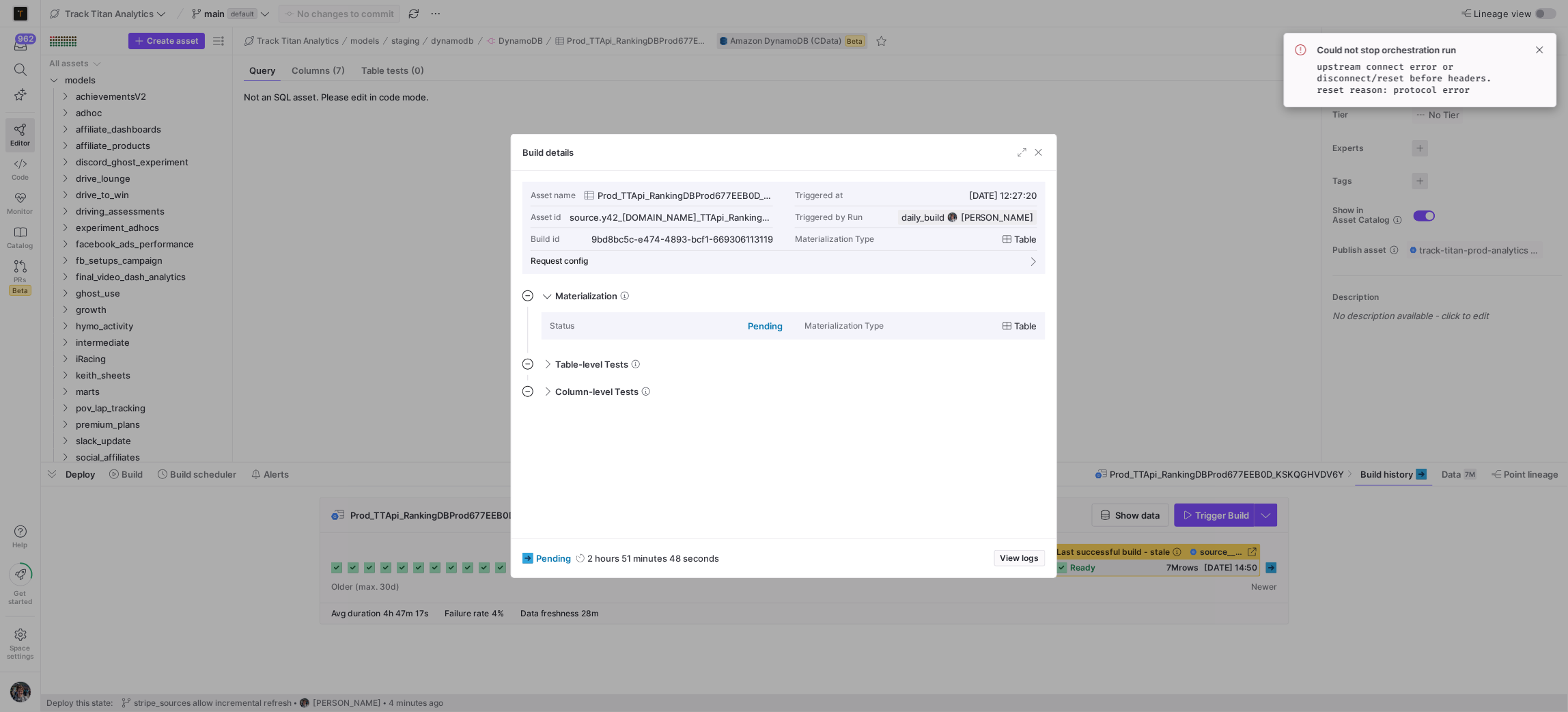
drag, startPoint x: 1039, startPoint y: 149, endPoint x: 1014, endPoint y: 175, distance: 36.1
click at [1038, 150] on span "button" at bounding box center [1038, 153] width 14 height 14
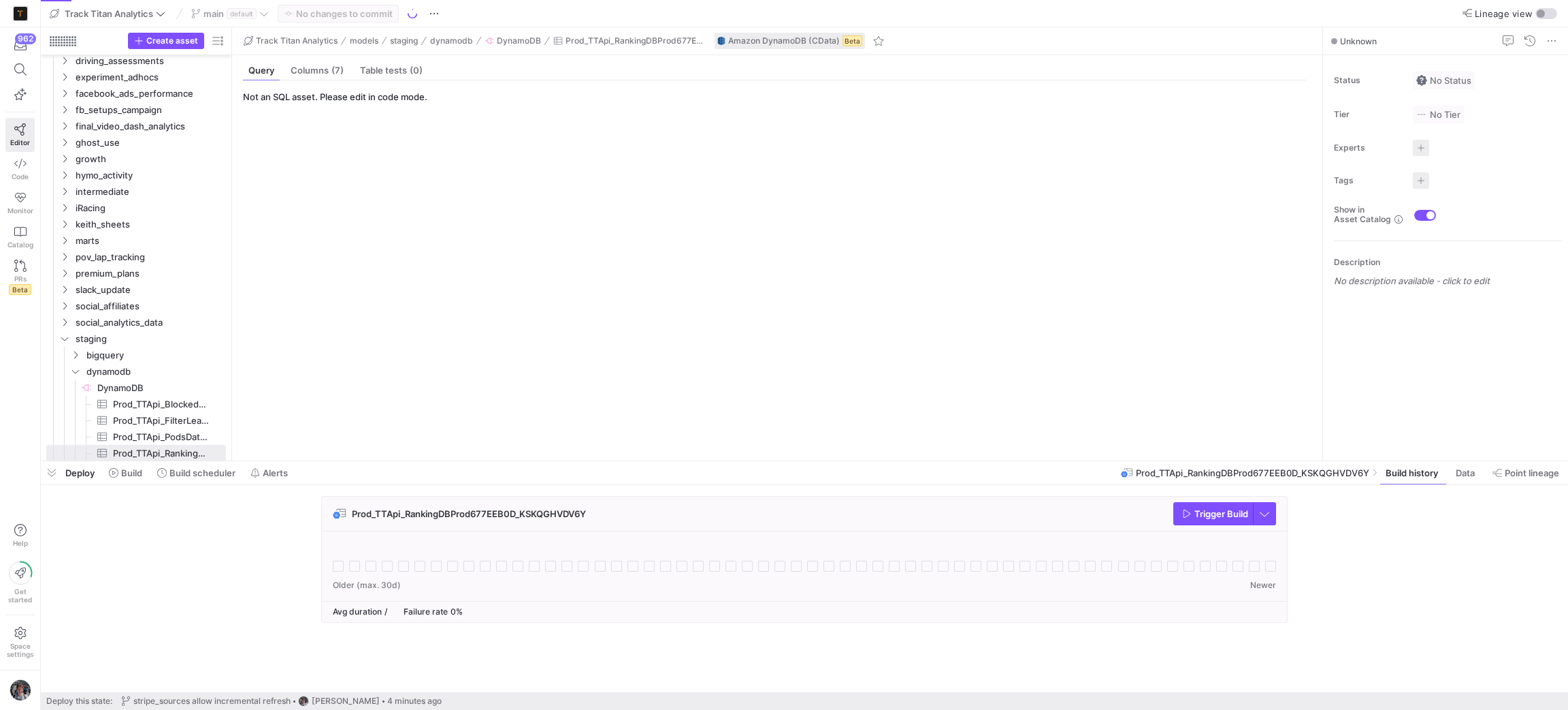
scroll to position [150, 0]
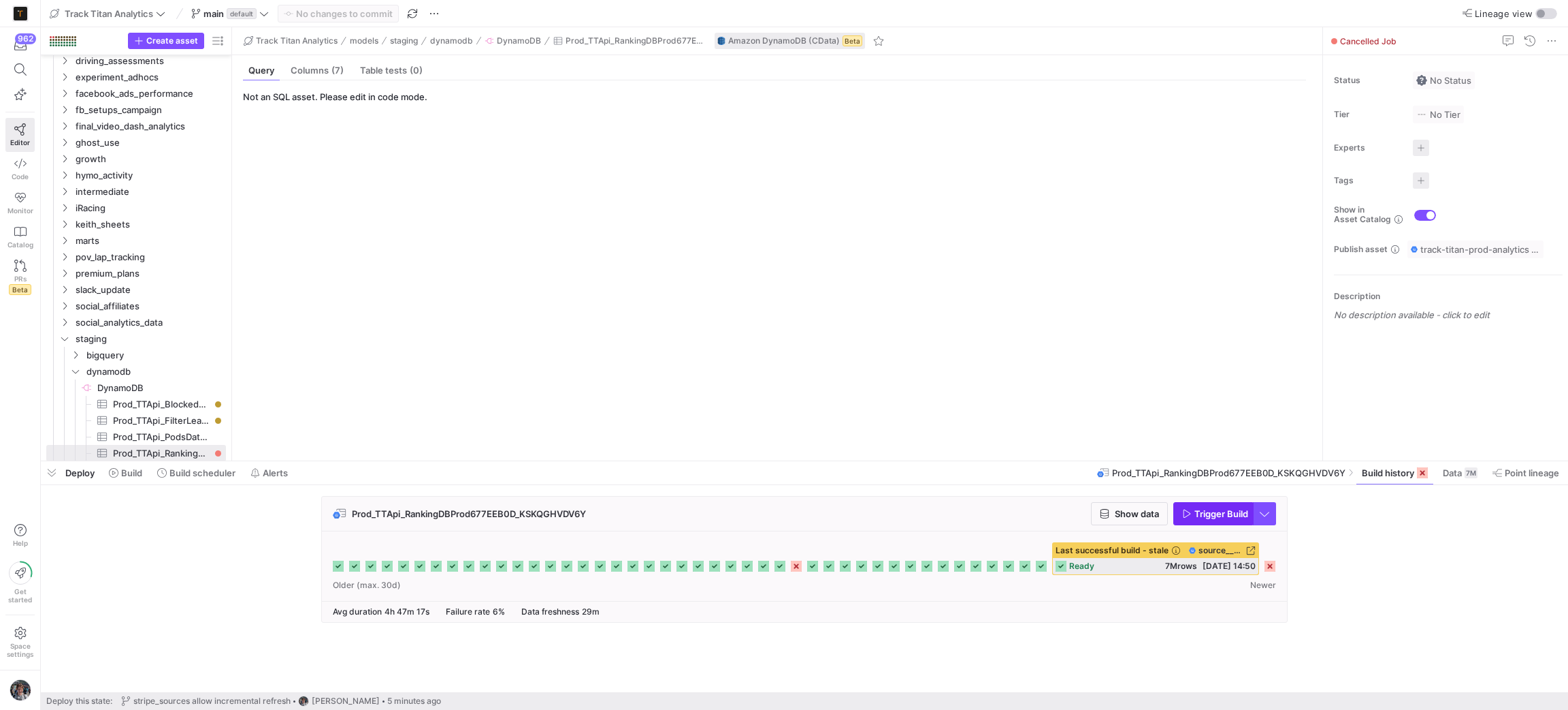
click at [1195, 511] on span "Trigger Build" at bounding box center [1222, 513] width 54 height 11
click at [1271, 513] on span "button" at bounding box center [1265, 514] width 22 height 22
click at [1271, 513] on div at bounding box center [784, 355] width 1568 height 710
click at [1271, 568] on icon at bounding box center [1270, 567] width 11 height 11
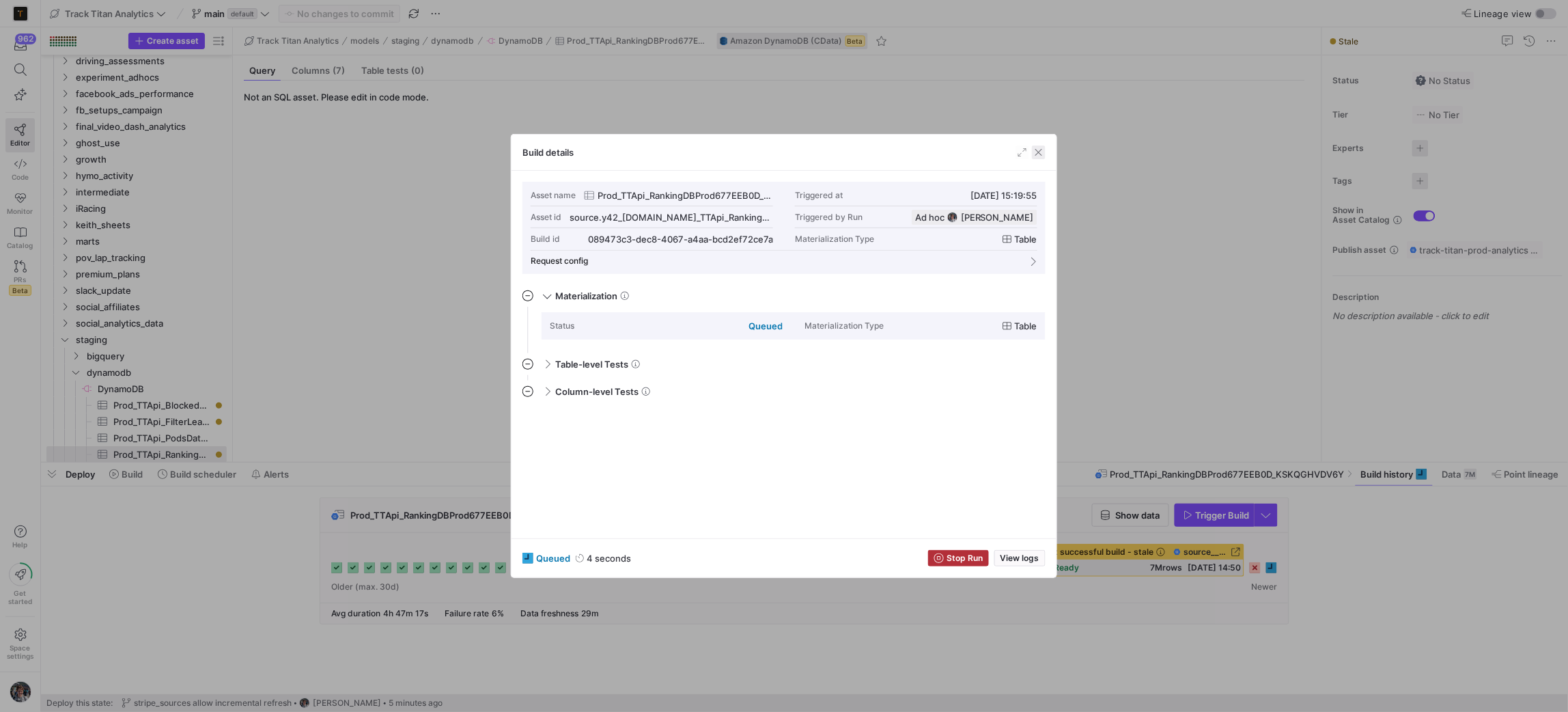
click at [1036, 150] on span "button" at bounding box center [1038, 153] width 14 height 14
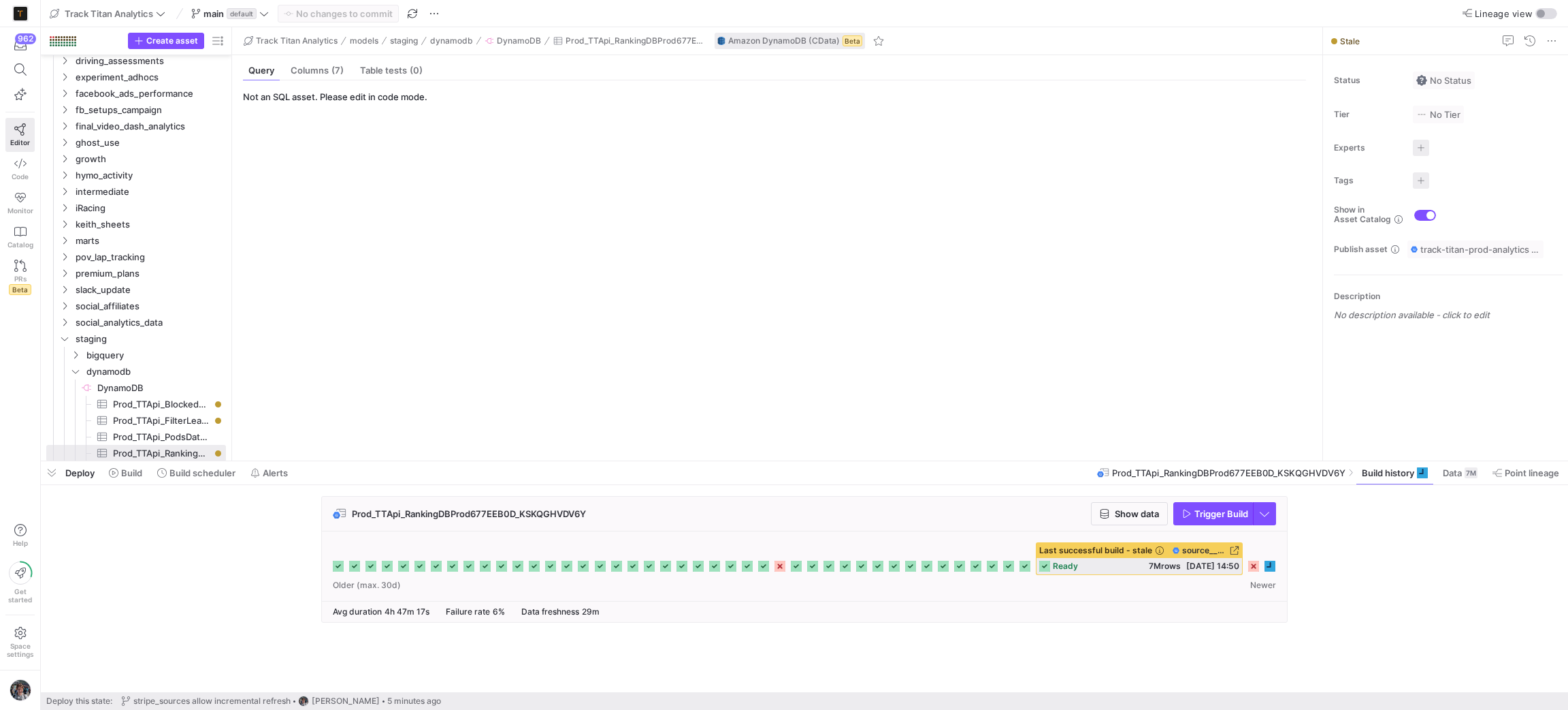
click at [1249, 309] on y42-source-table-entity-query-view "Not an SQL asset. Please edit in code mode." at bounding box center [775, 270] width 1063 height 358
